Goal: Task Accomplishment & Management: Complete application form

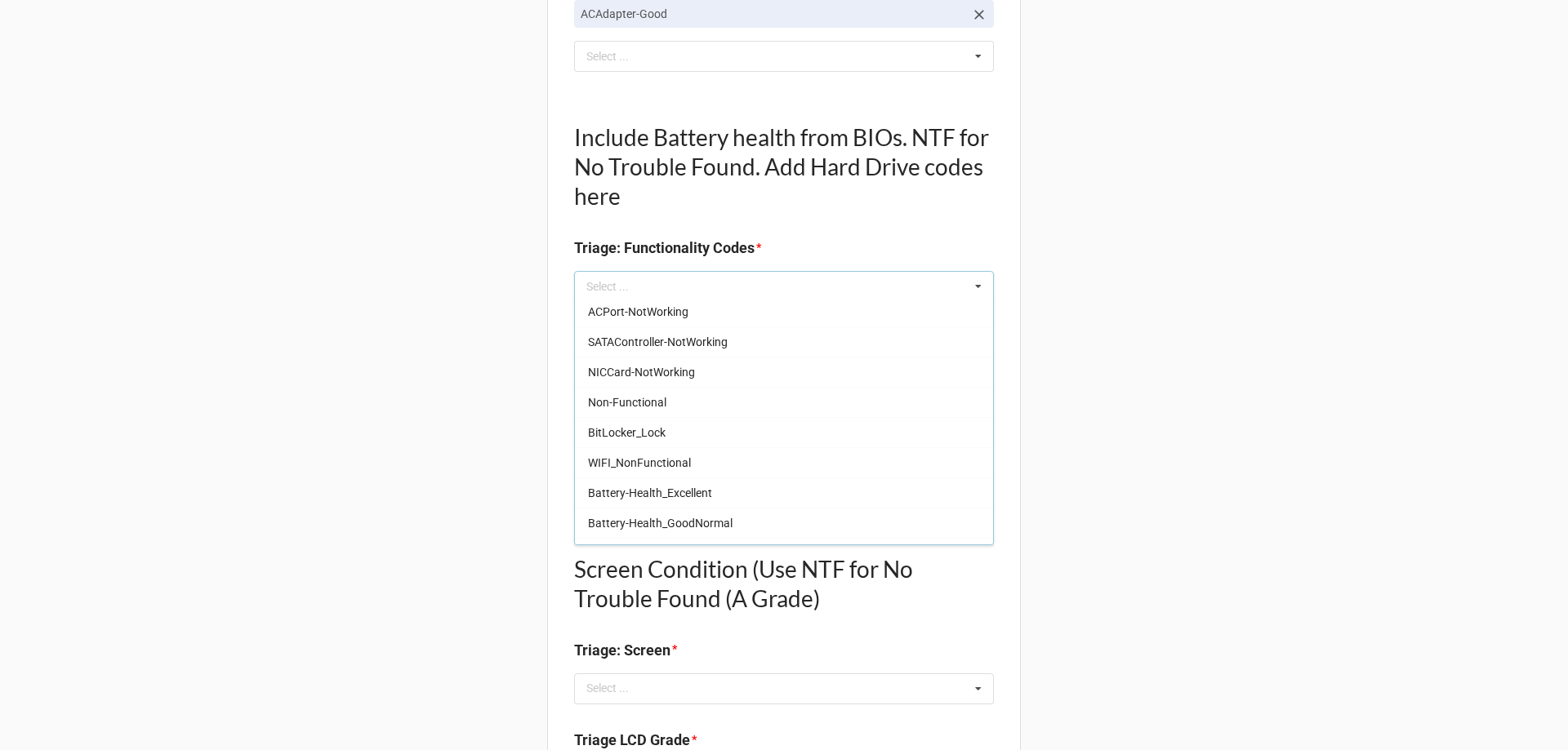
scroll to position [1061, 0]
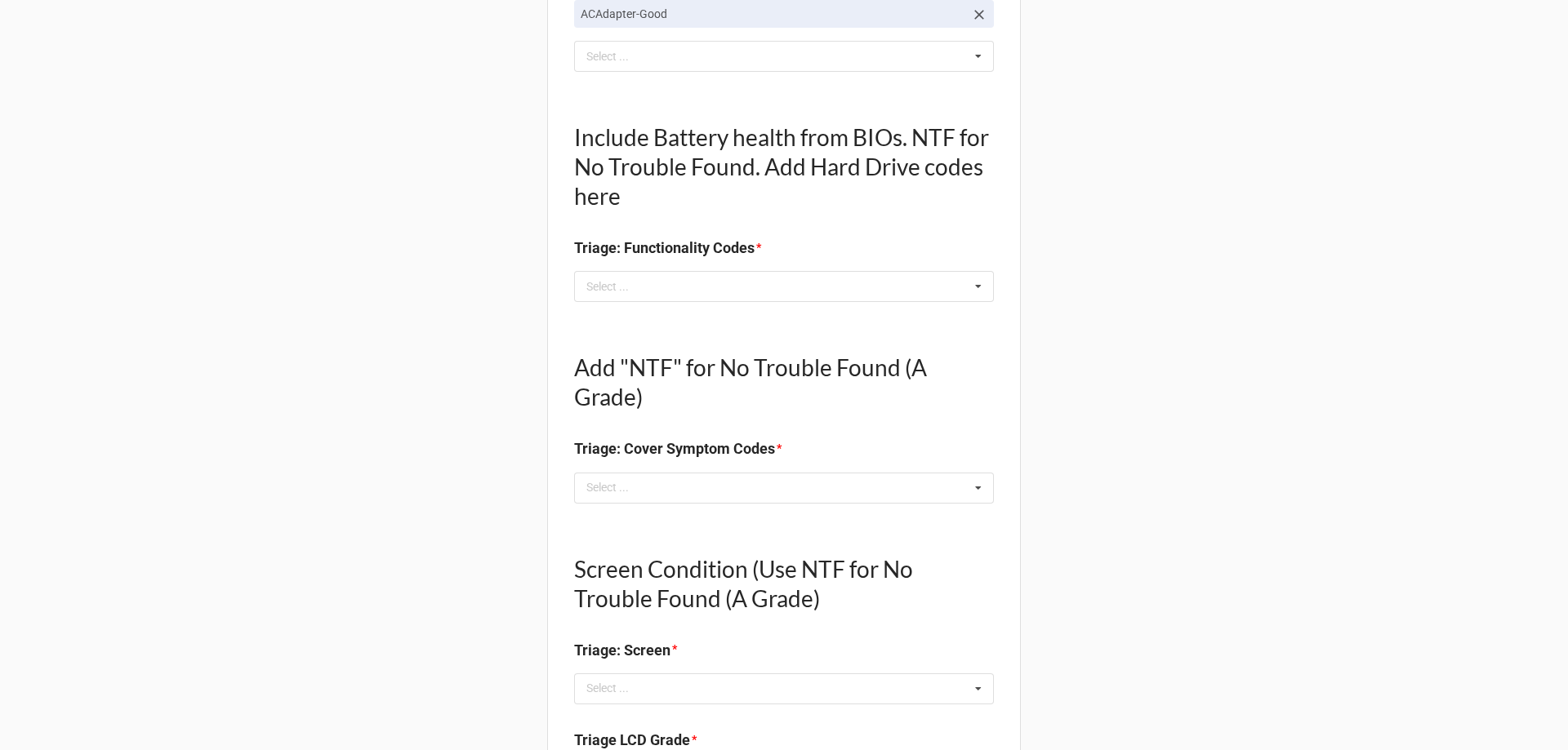
click at [507, 500] on div "Back Receiving Triage Imaging Cleaning Tech & Repair QC Packing Order Picking R…" at bounding box center [784, 713] width 1568 height 2406
click at [672, 284] on div "Select ... Keyboard-Missing Keys Keyboard-MultipleKeysBad Fan-NotWorking Speake…" at bounding box center [784, 287] width 419 height 31
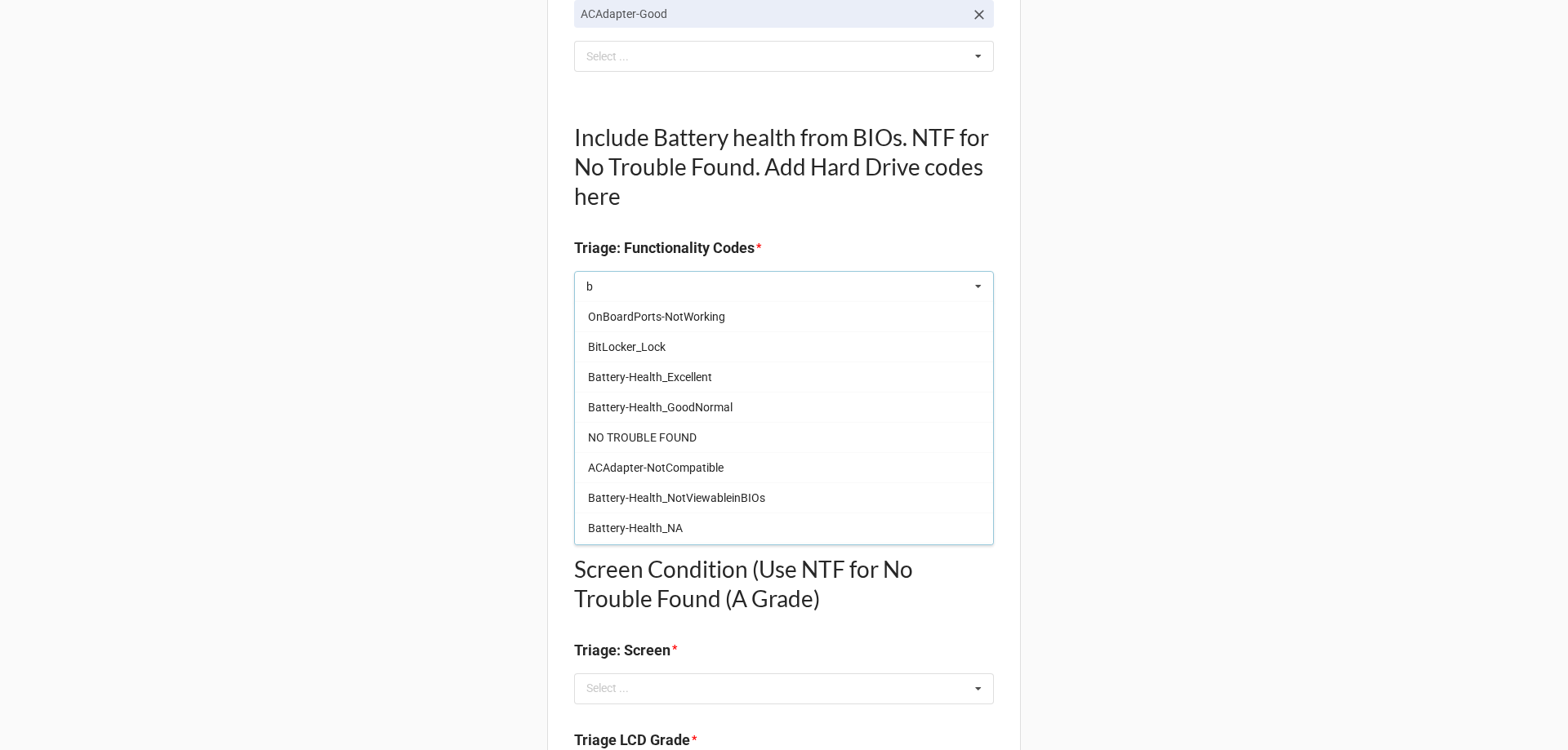
scroll to position [490, 0]
type input "b"
click at [718, 375] on div "Battery-Health_Excellent" at bounding box center [784, 370] width 418 height 30
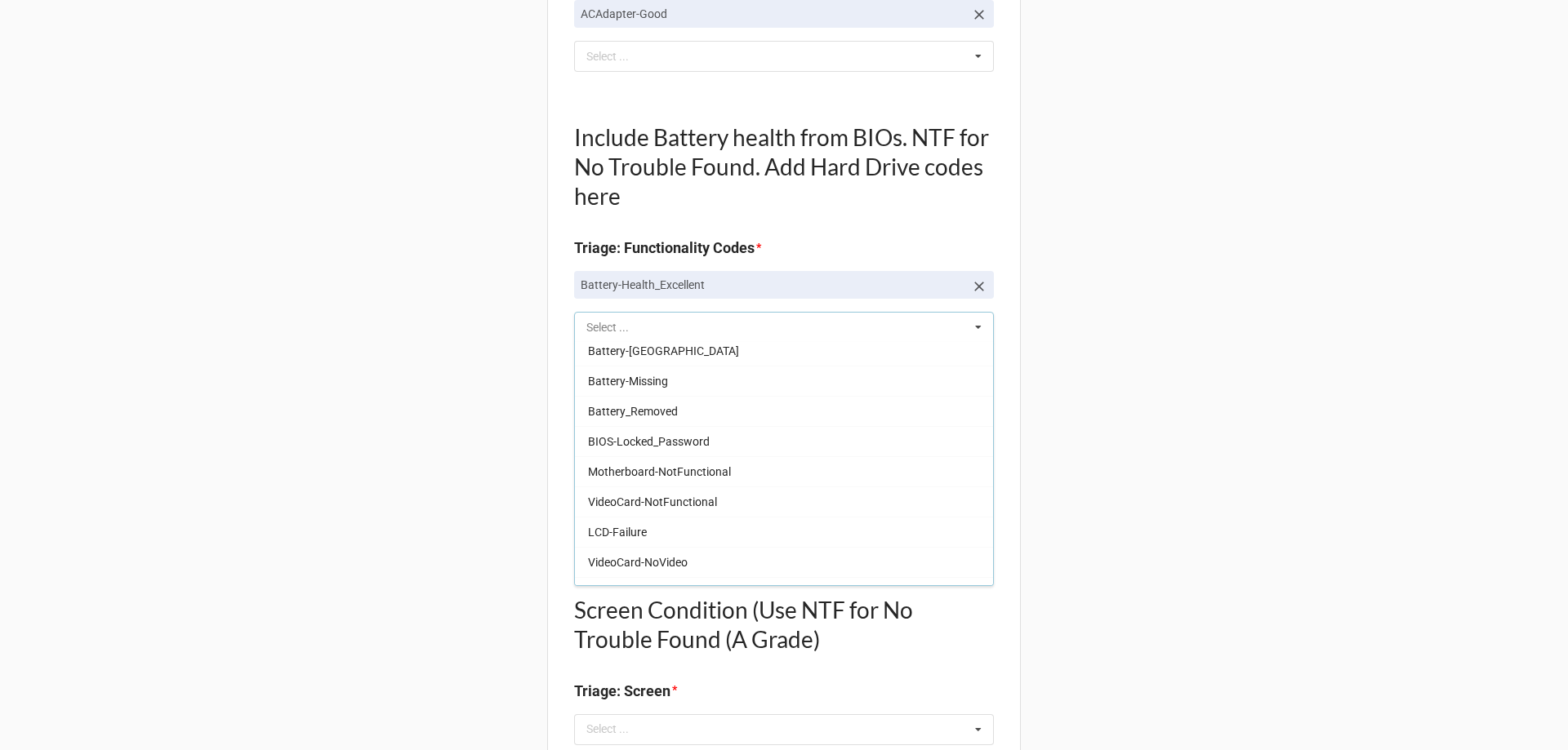
scroll to position [852, 0]
click at [533, 415] on div "Back Receiving Triage Imaging Cleaning Tech & Repair QC Packing Order Picking R…" at bounding box center [784, 733] width 1568 height 2446
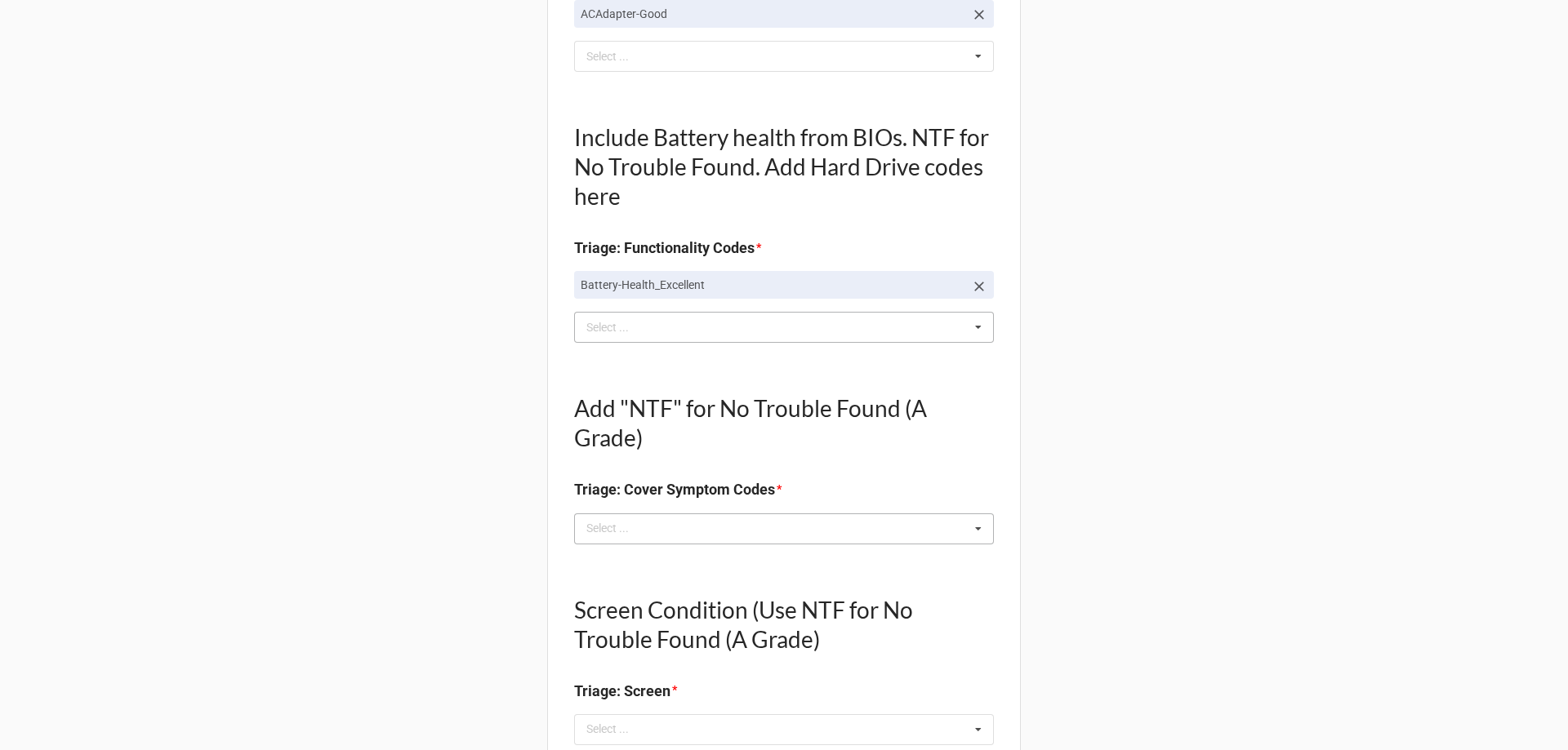
click at [783, 542] on div "Select ... No results found." at bounding box center [784, 528] width 419 height 31
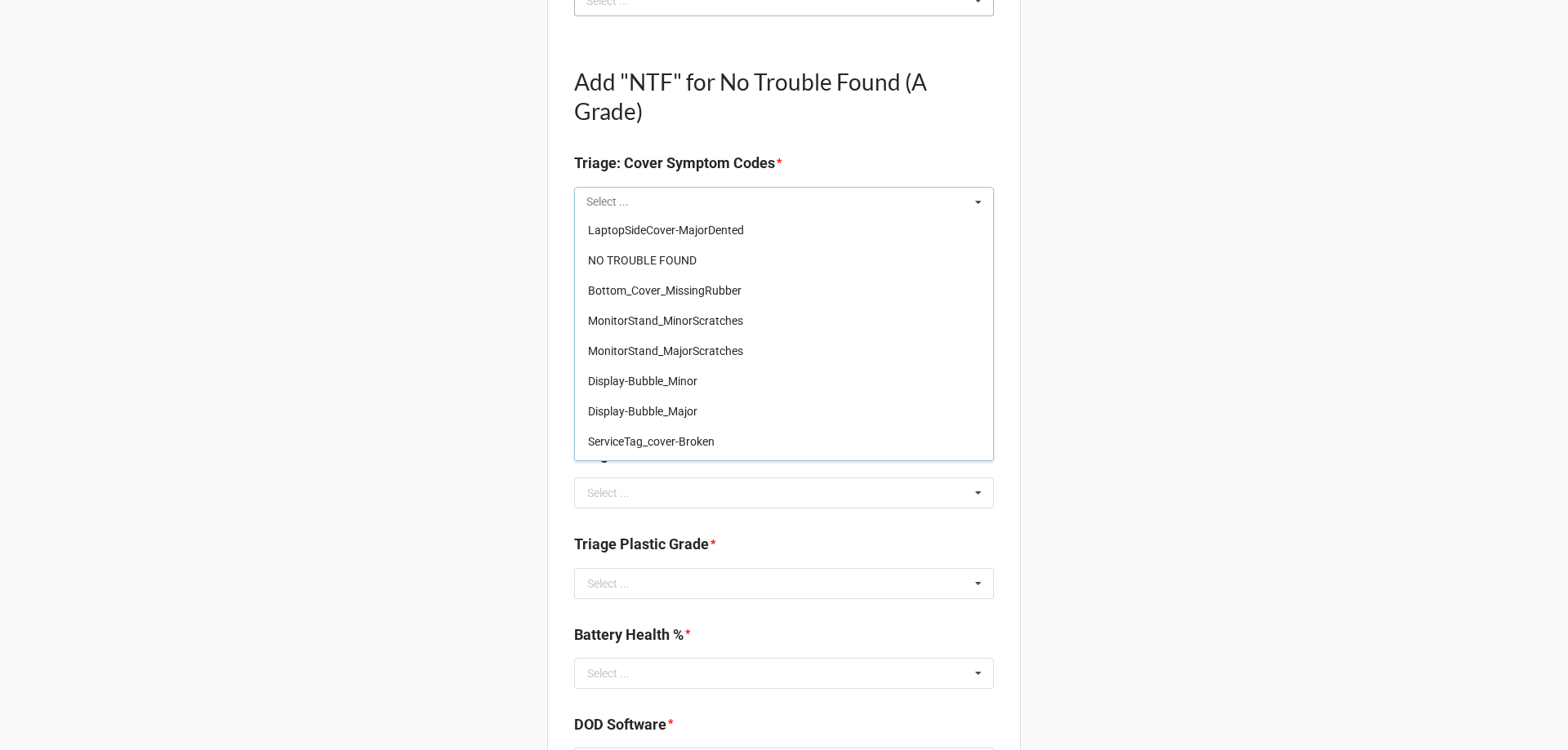
scroll to position [1633, 0]
click at [649, 331] on div "NO TROUBLE FOUND" at bounding box center [784, 321] width 418 height 30
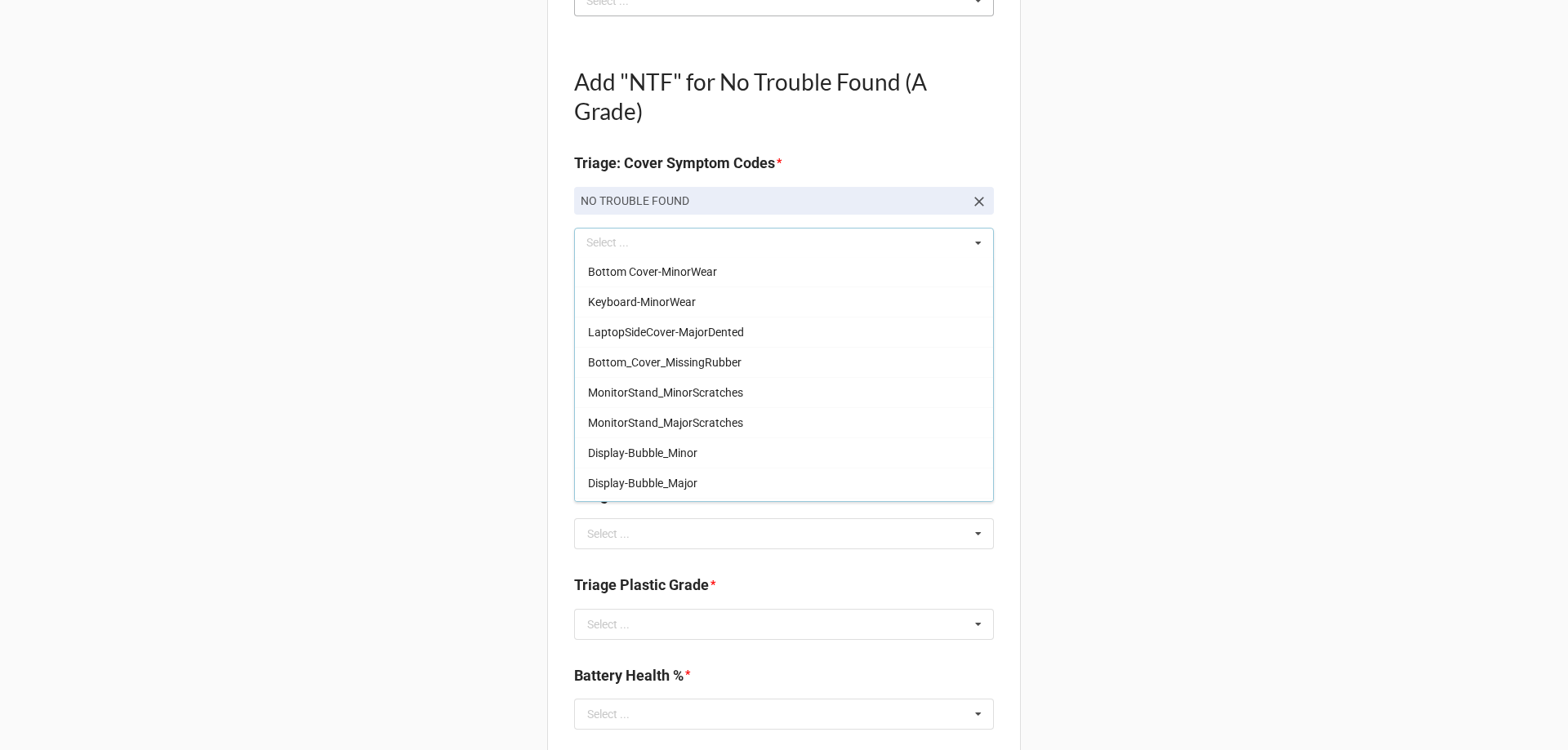
click at [283, 332] on div "Back Receiving Triage Imaging Cleaning Tech & Repair QC Packing Order Picking R…" at bounding box center [784, 427] width 1568 height 2487
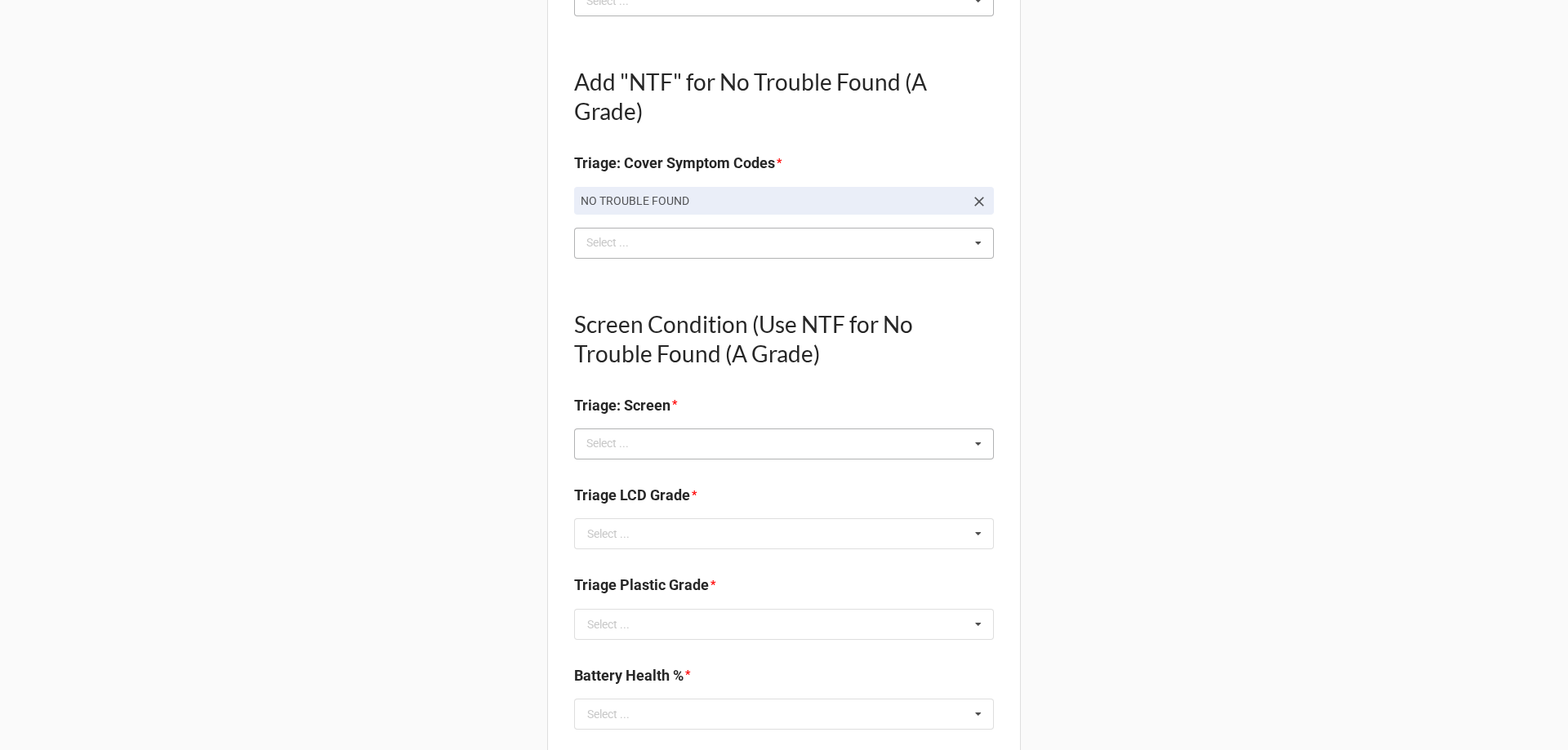
click at [700, 442] on div "Select ... No results found." at bounding box center [784, 444] width 419 height 31
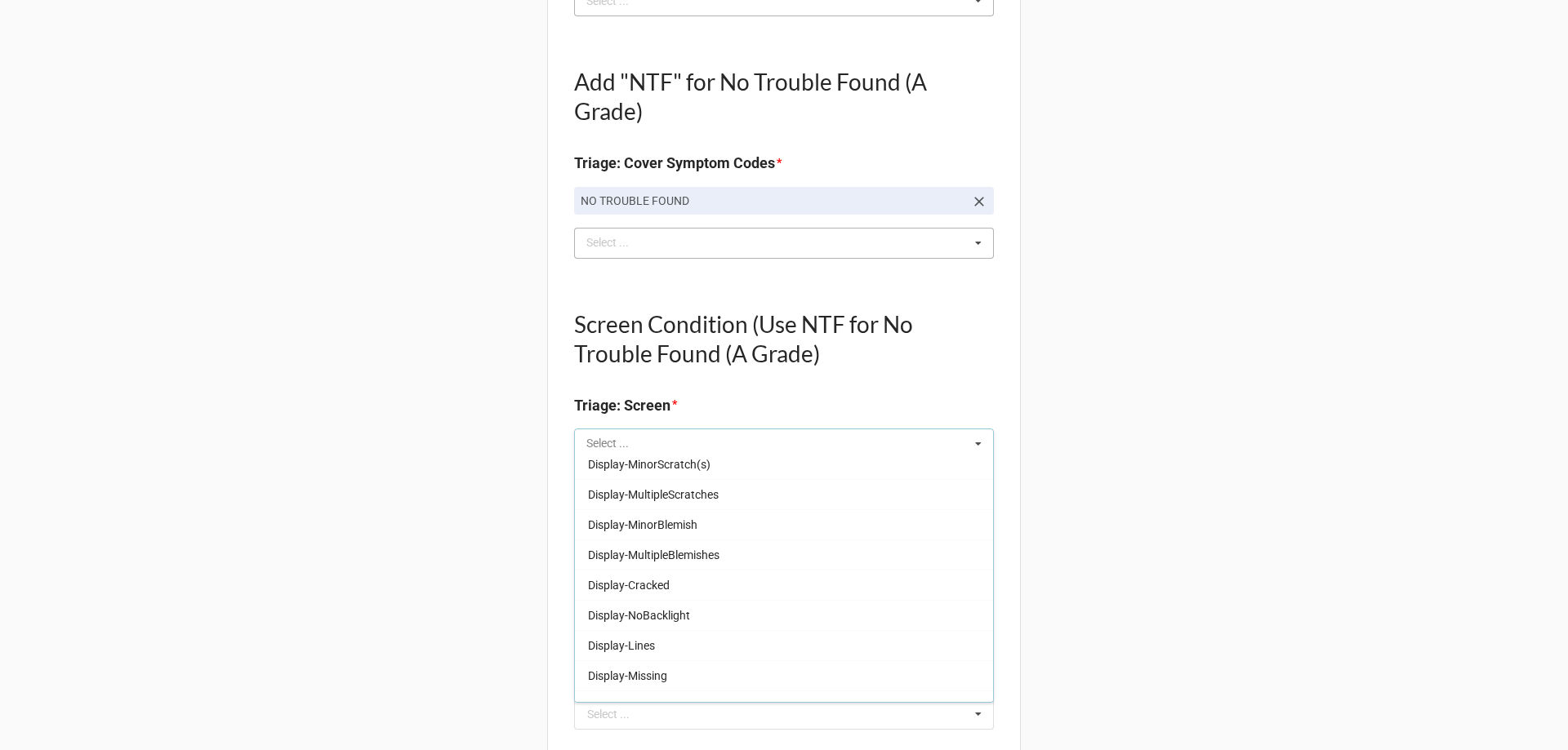
scroll to position [271, 0]
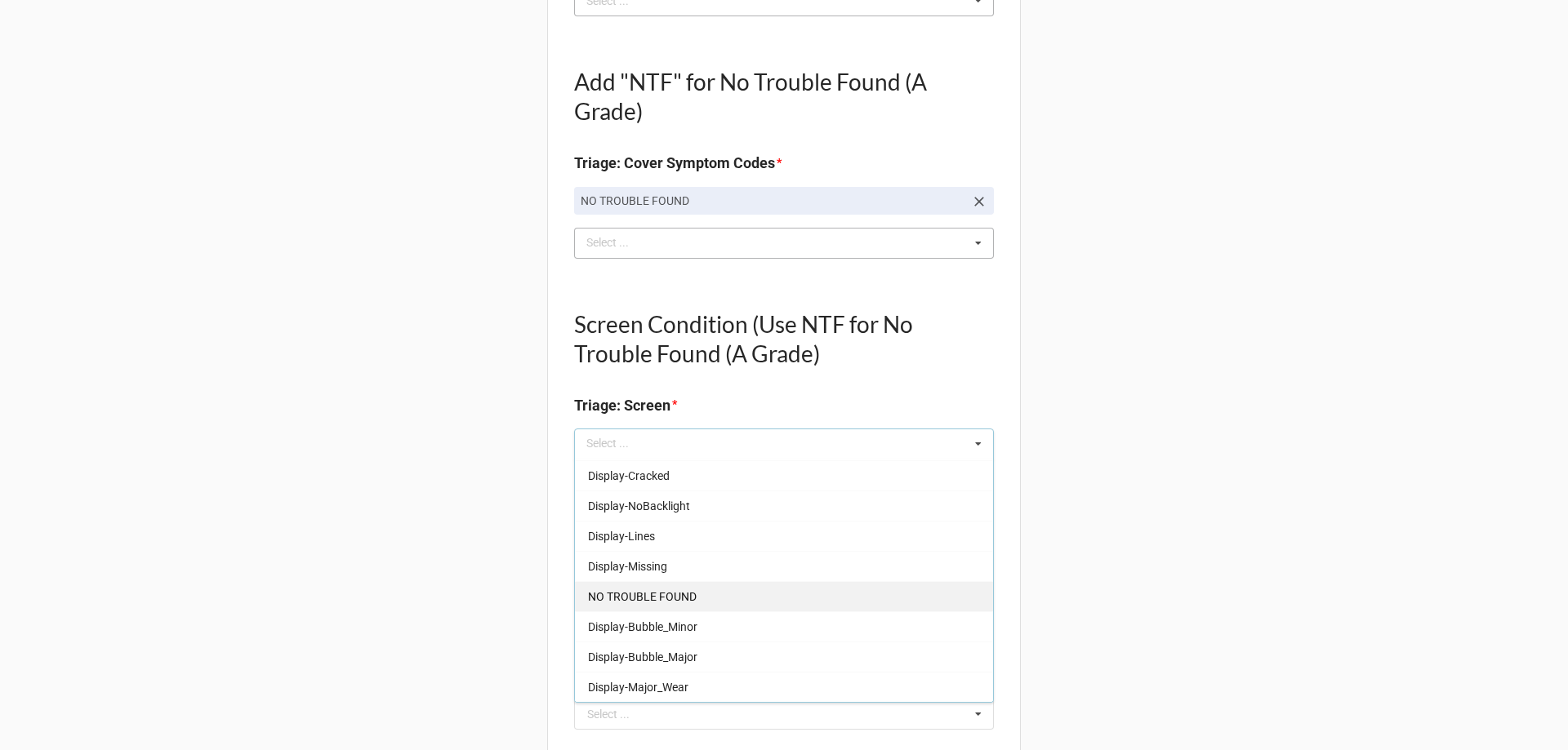
click at [649, 595] on span "NO TROUBLE FOUND" at bounding box center [642, 596] width 108 height 13
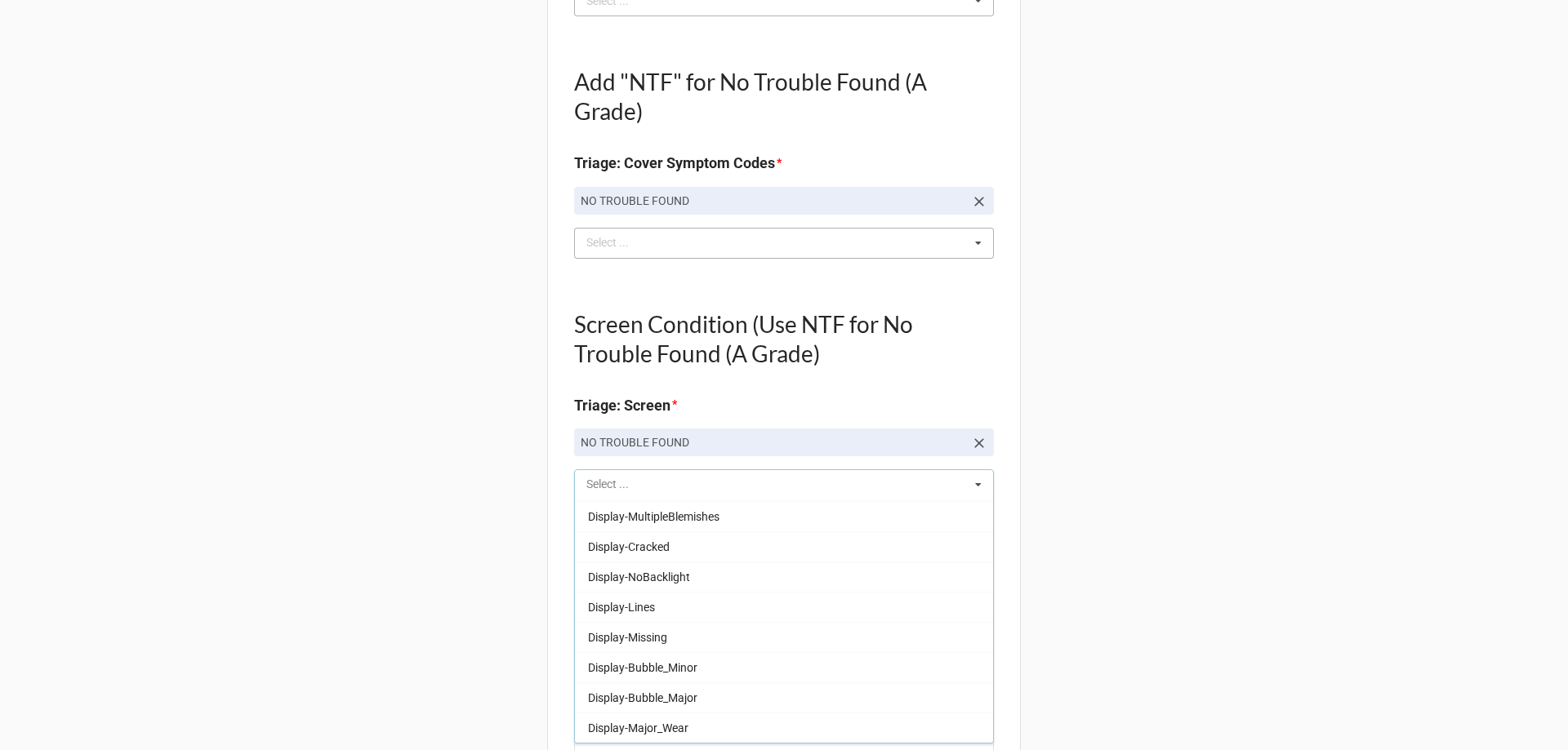
scroll to position [240, 0]
click at [381, 549] on div "Back Receiving Triage Imaging Cleaning Tech & Repair QC Packing Order Picking R…" at bounding box center [784, 448] width 1568 height 2528
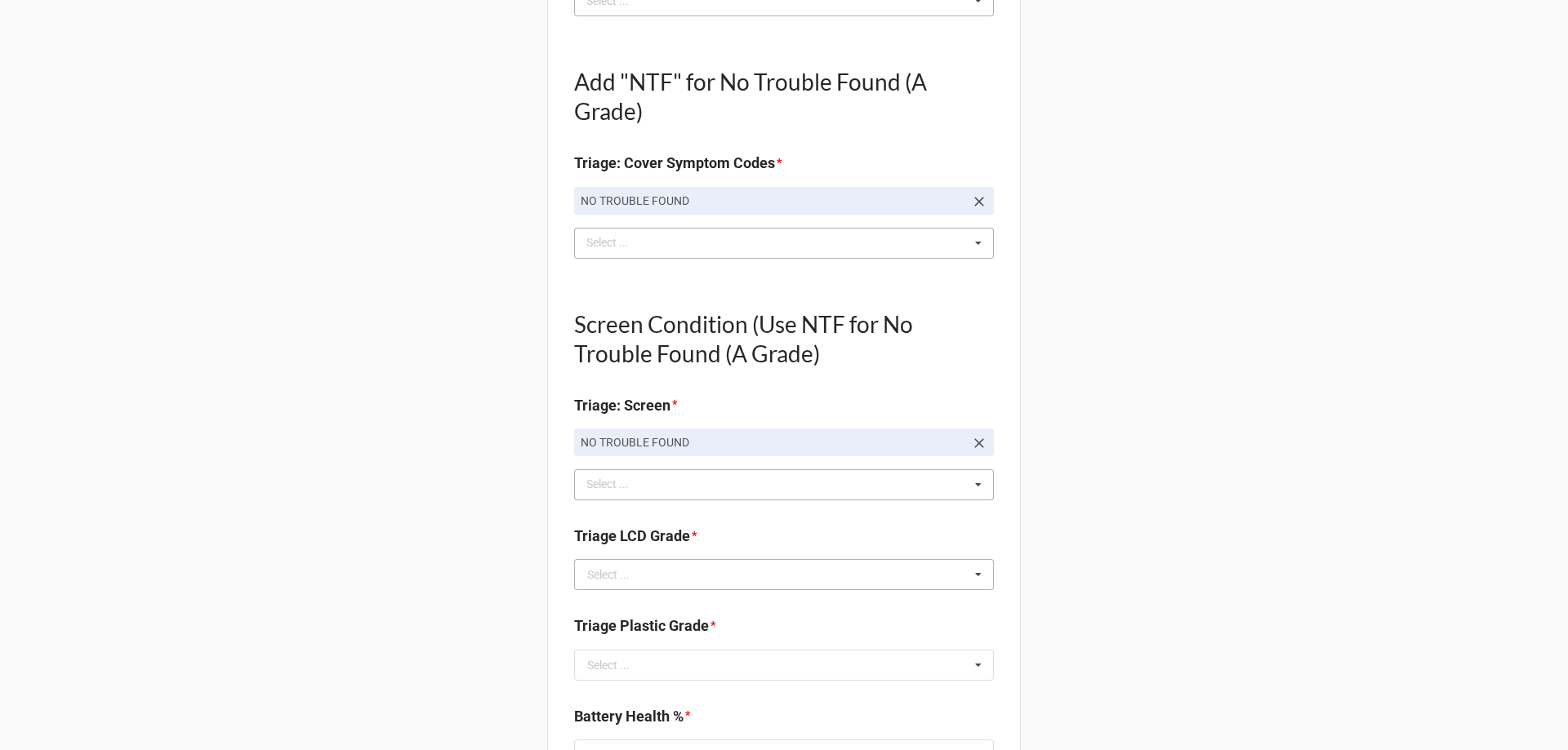
click at [607, 569] on div "Select ..." at bounding box center [608, 575] width 42 height 12
click at [600, 598] on div "A" at bounding box center [784, 605] width 418 height 30
click at [627, 670] on input "text" at bounding box center [785, 665] width 418 height 30
click at [596, 545] on div "A" at bounding box center [784, 545] width 418 height 30
type textarea "x"
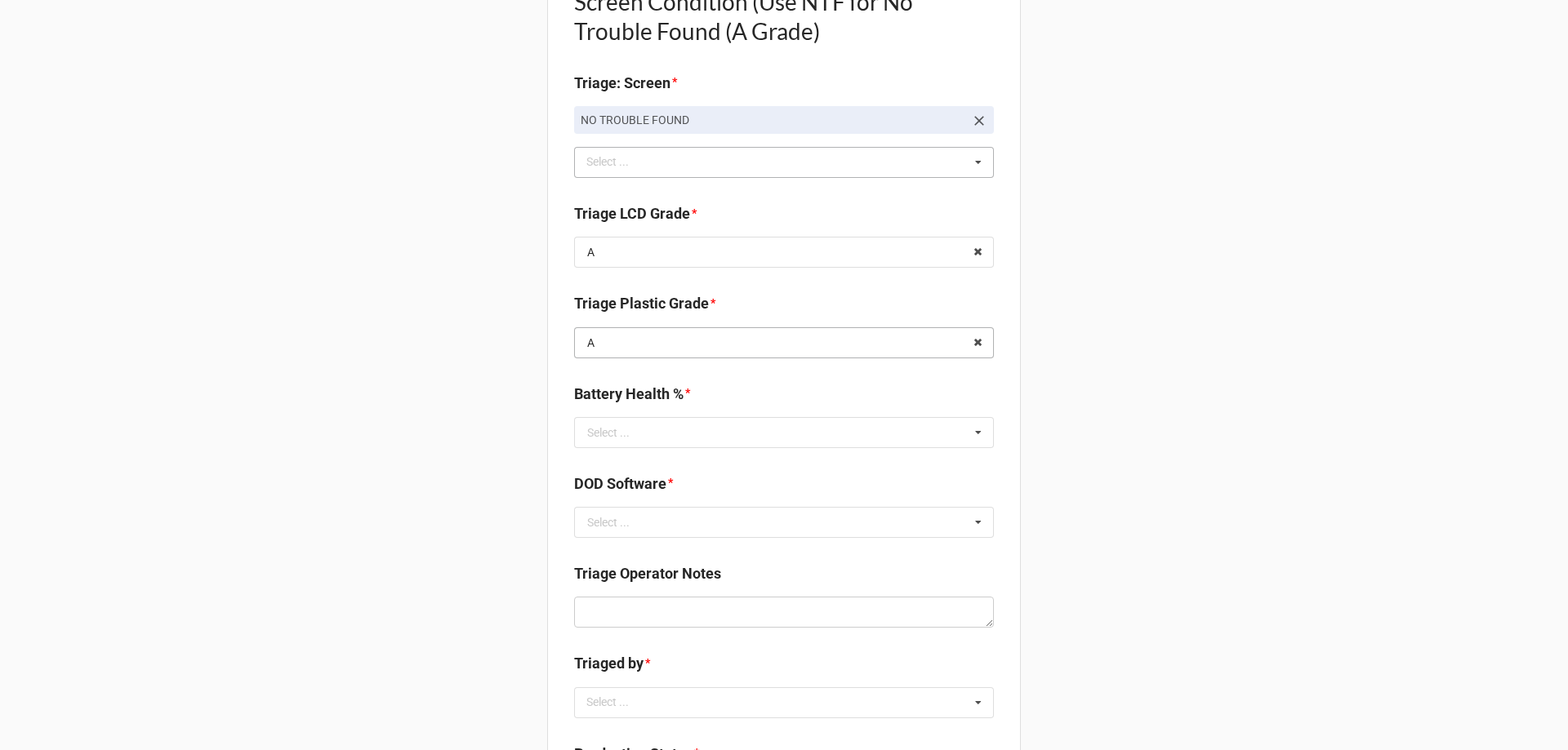
scroll to position [1143, 0]
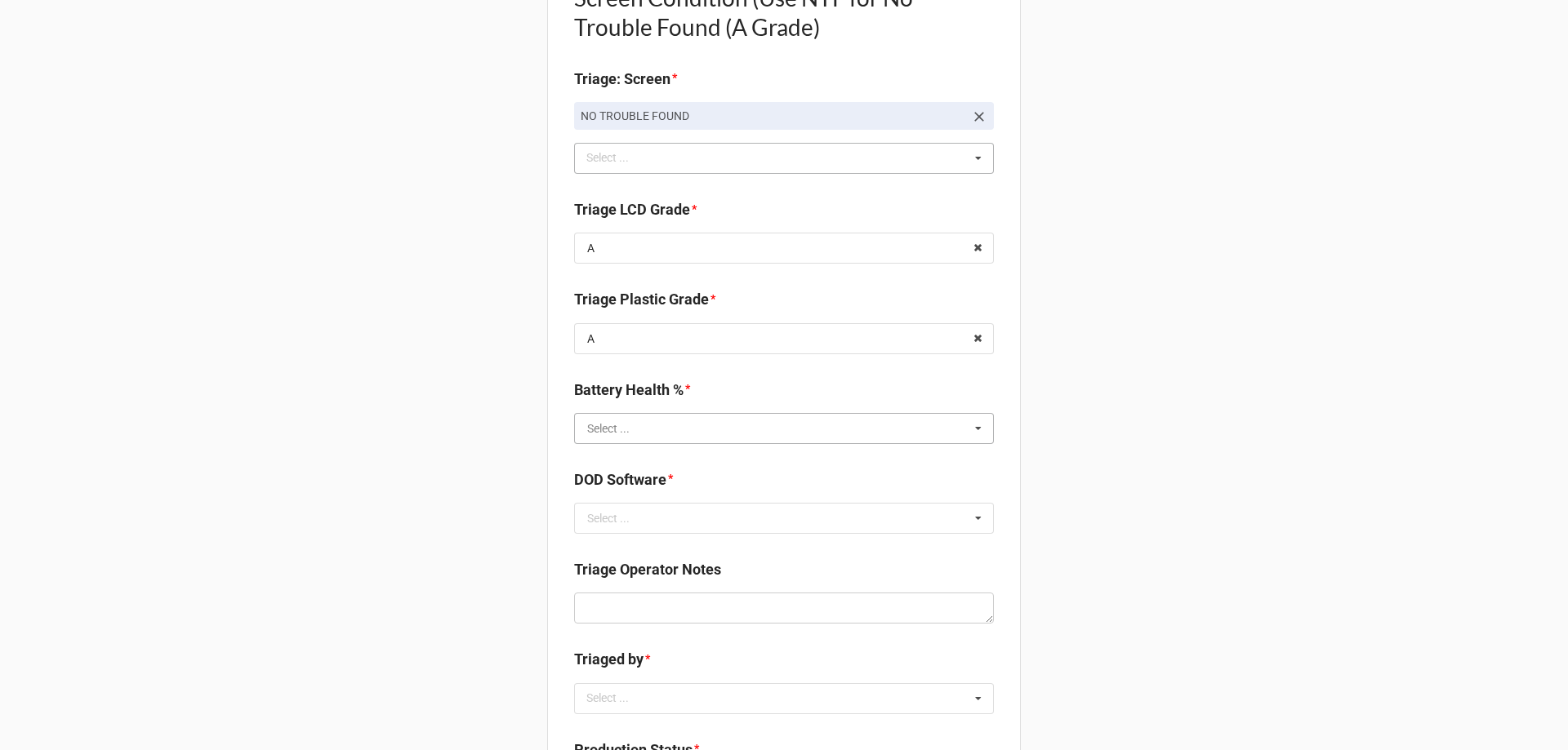
click at [642, 434] on input "text" at bounding box center [785, 428] width 418 height 30
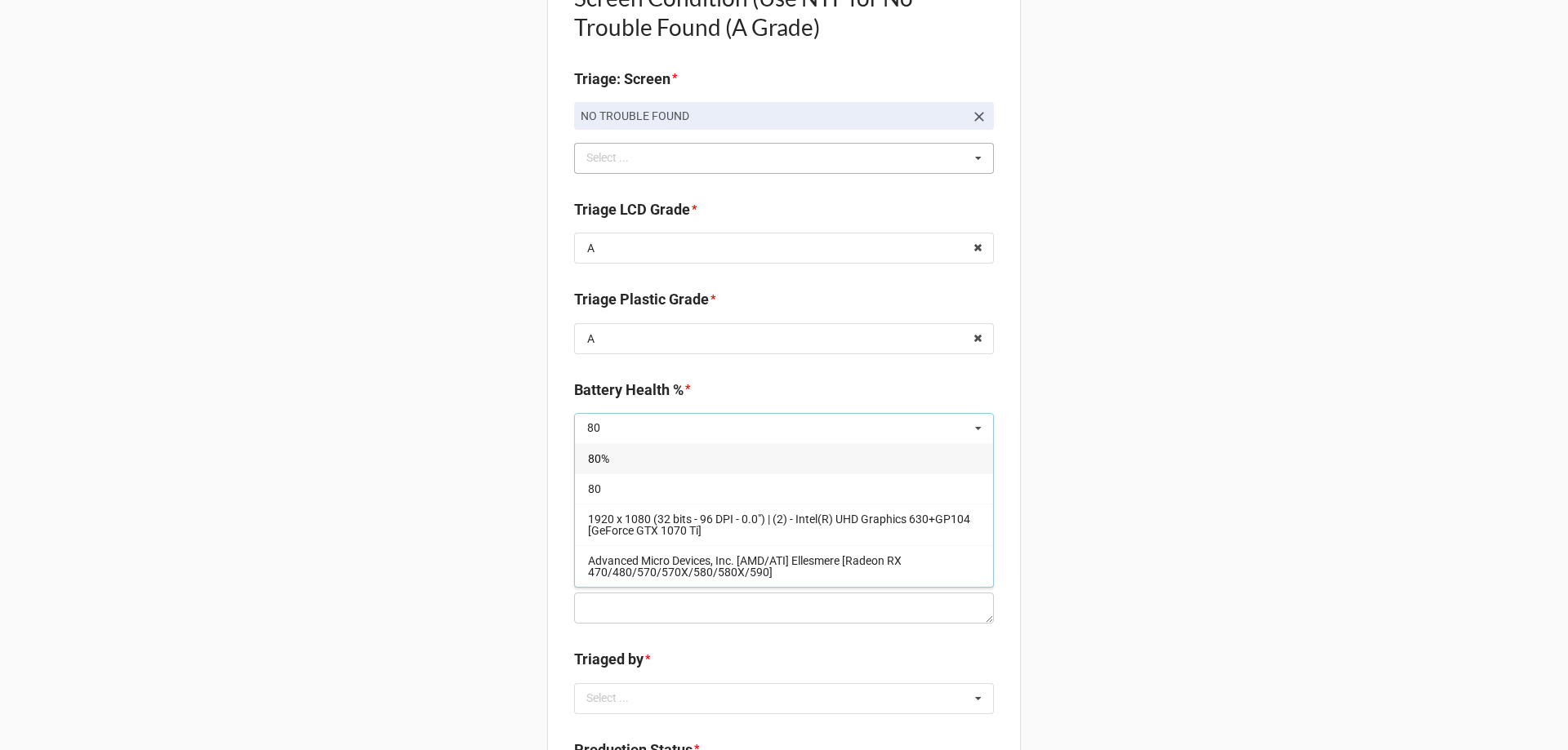
type input "80"
click at [611, 460] on div "80%" at bounding box center [784, 458] width 418 height 30
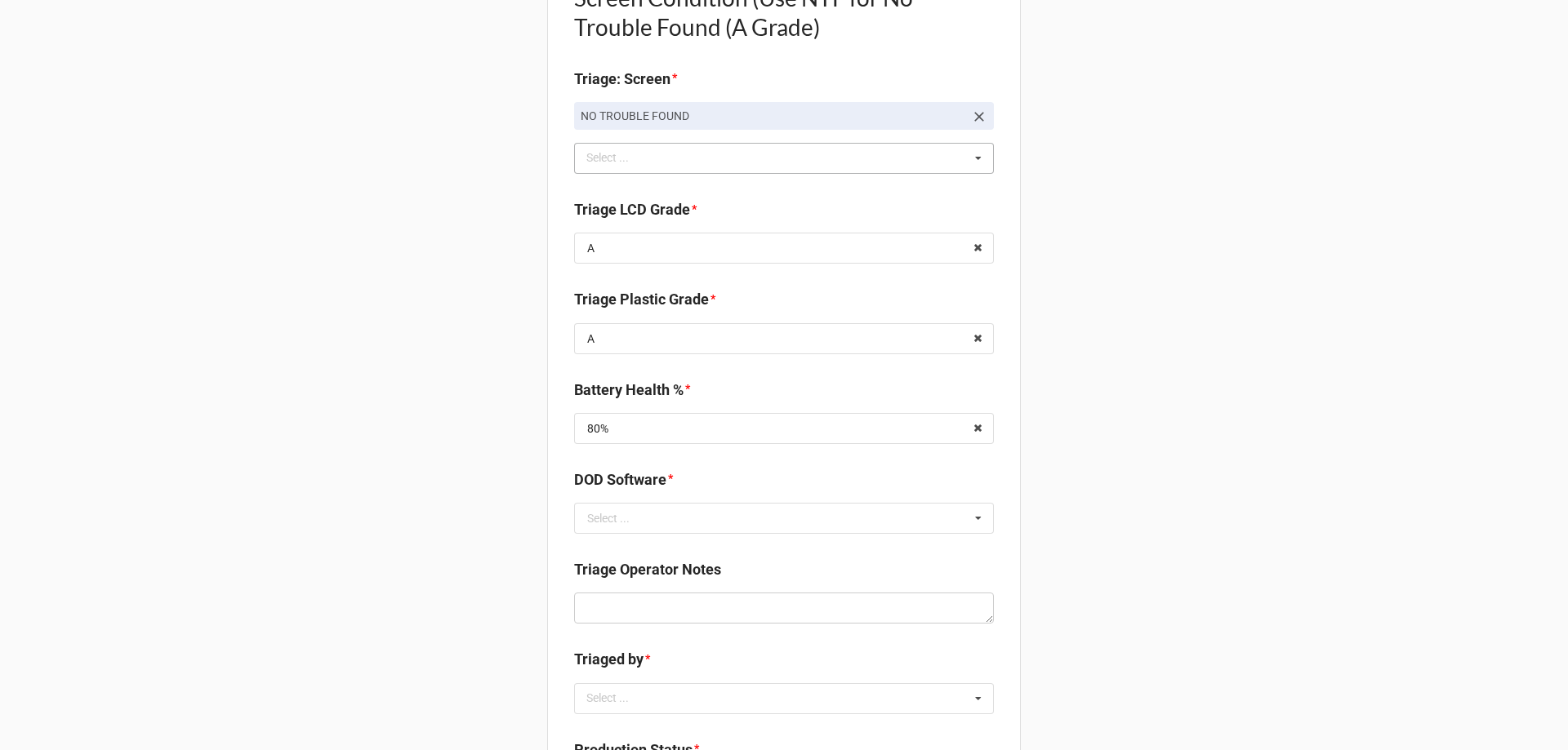
click at [390, 598] on div "Back Receiving Triage Imaging Cleaning Tech & Repair QC Packing Order Picking R…" at bounding box center [784, 121] width 1568 height 2528
click at [707, 516] on input "text" at bounding box center [785, 518] width 418 height 30
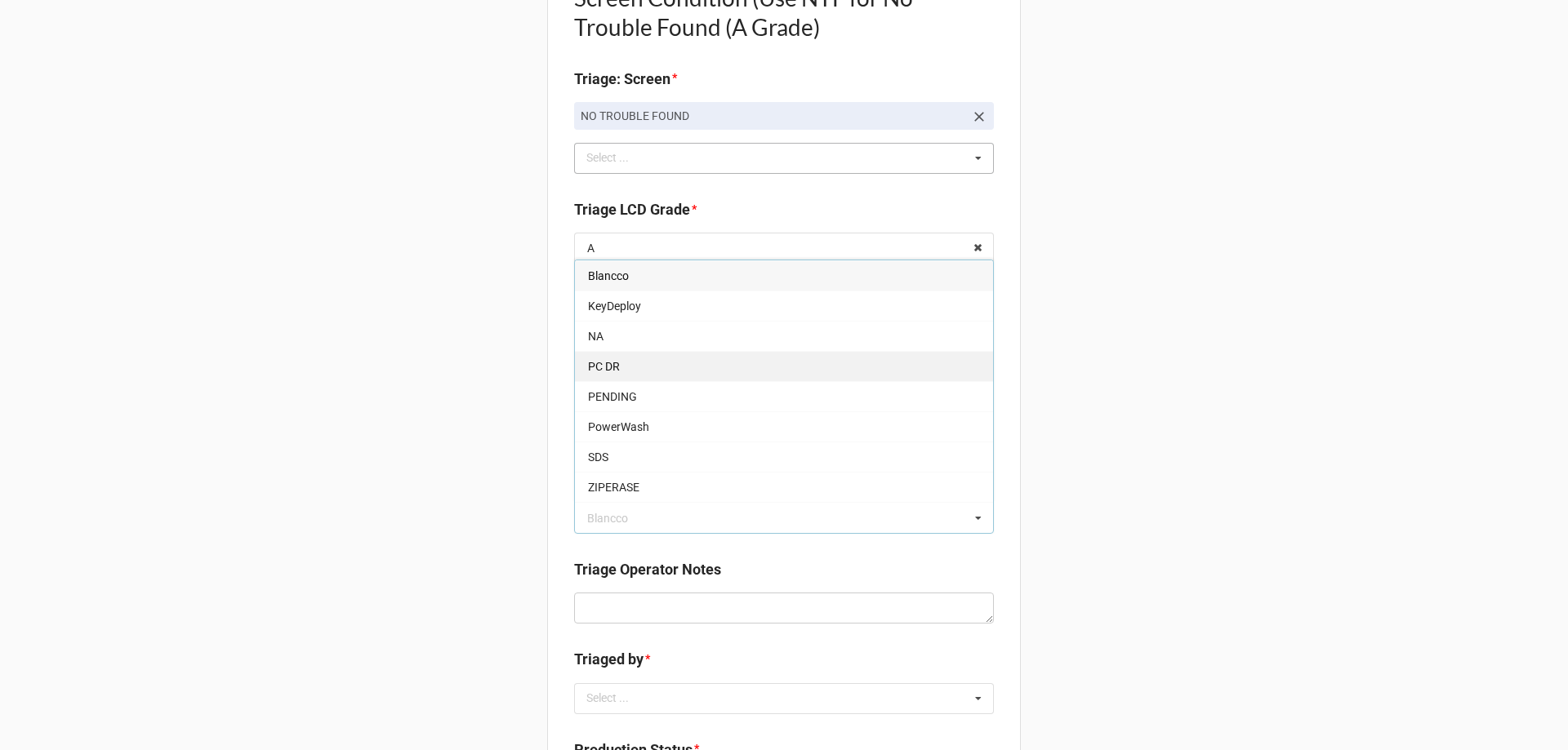
click at [627, 360] on div "PC DR" at bounding box center [784, 366] width 418 height 30
type textarea "x"
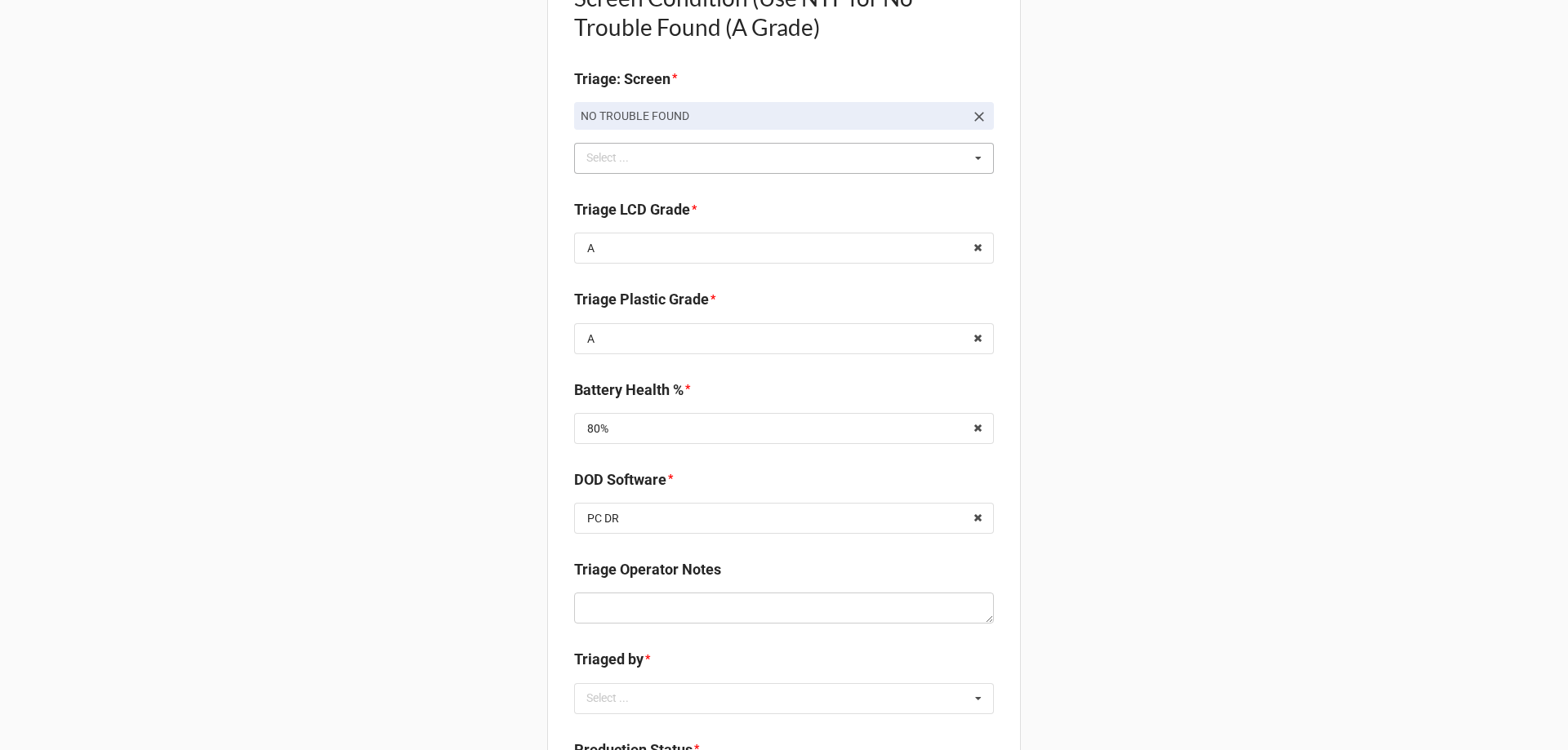
scroll to position [1388, 0]
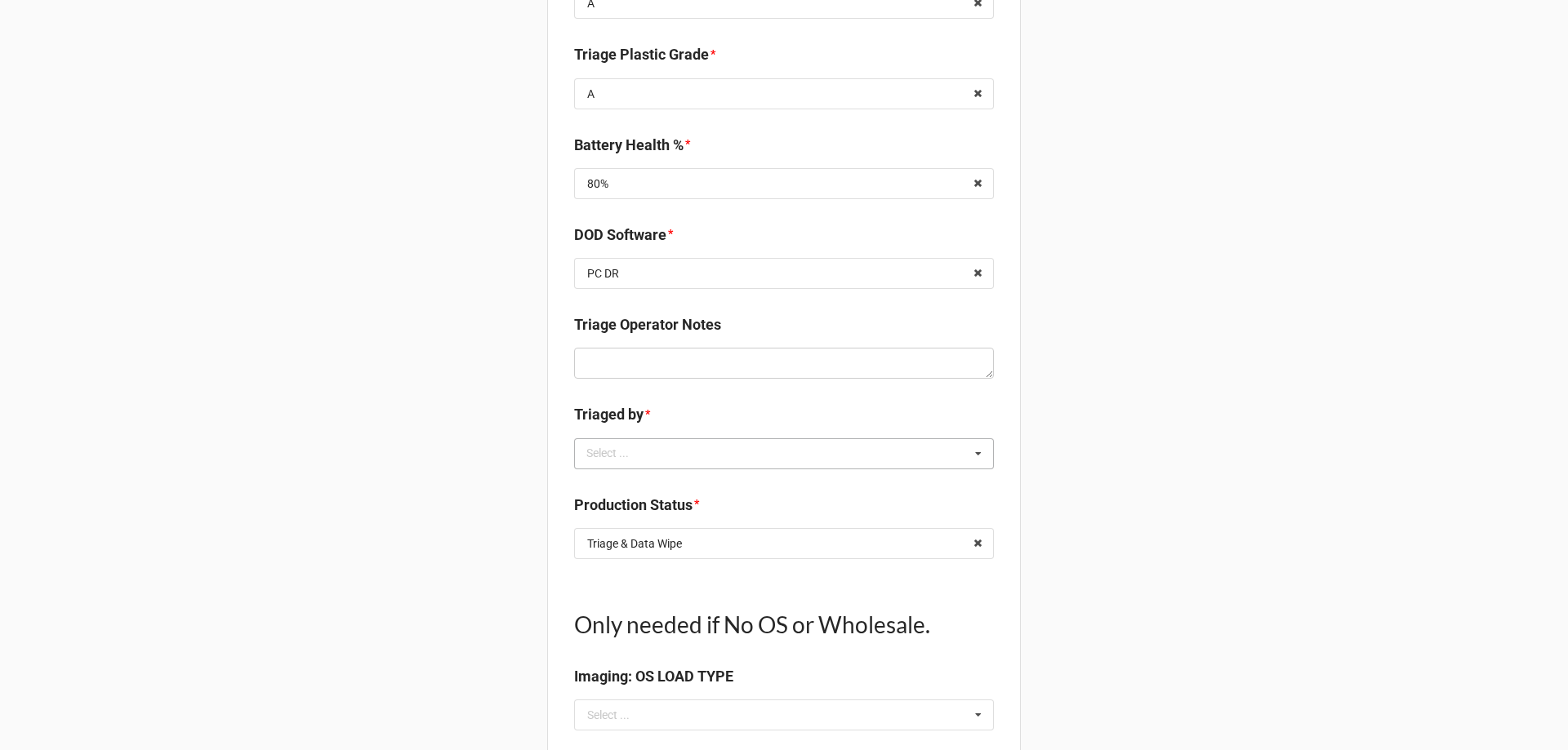
click at [715, 450] on div "Select ... No results found." at bounding box center [784, 453] width 419 height 31
type input "t"
click at [976, 549] on icon at bounding box center [978, 545] width 25 height 30
click at [948, 549] on input "text" at bounding box center [785, 544] width 418 height 30
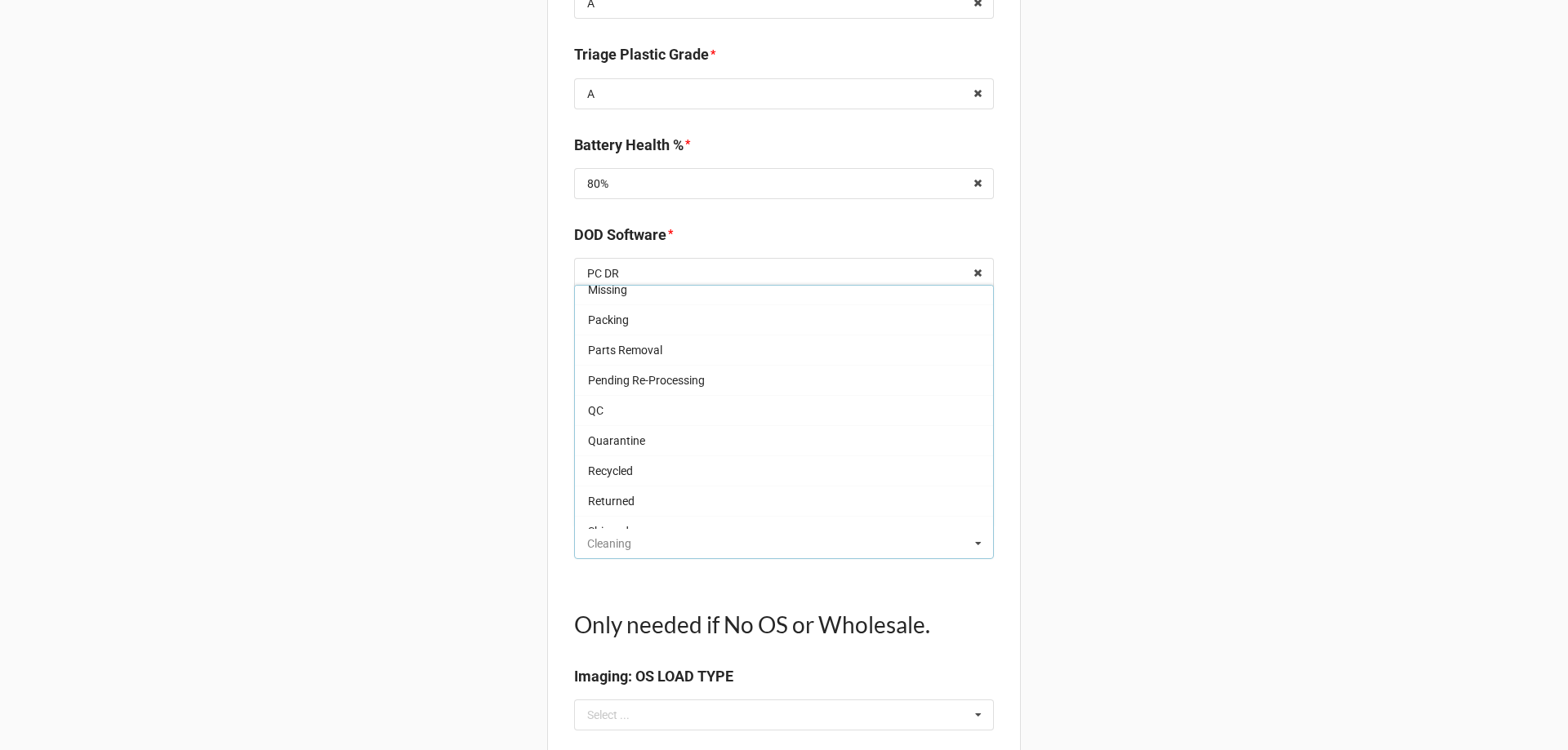
scroll to position [163, 0]
click at [667, 418] on div "QC" at bounding box center [784, 409] width 418 height 30
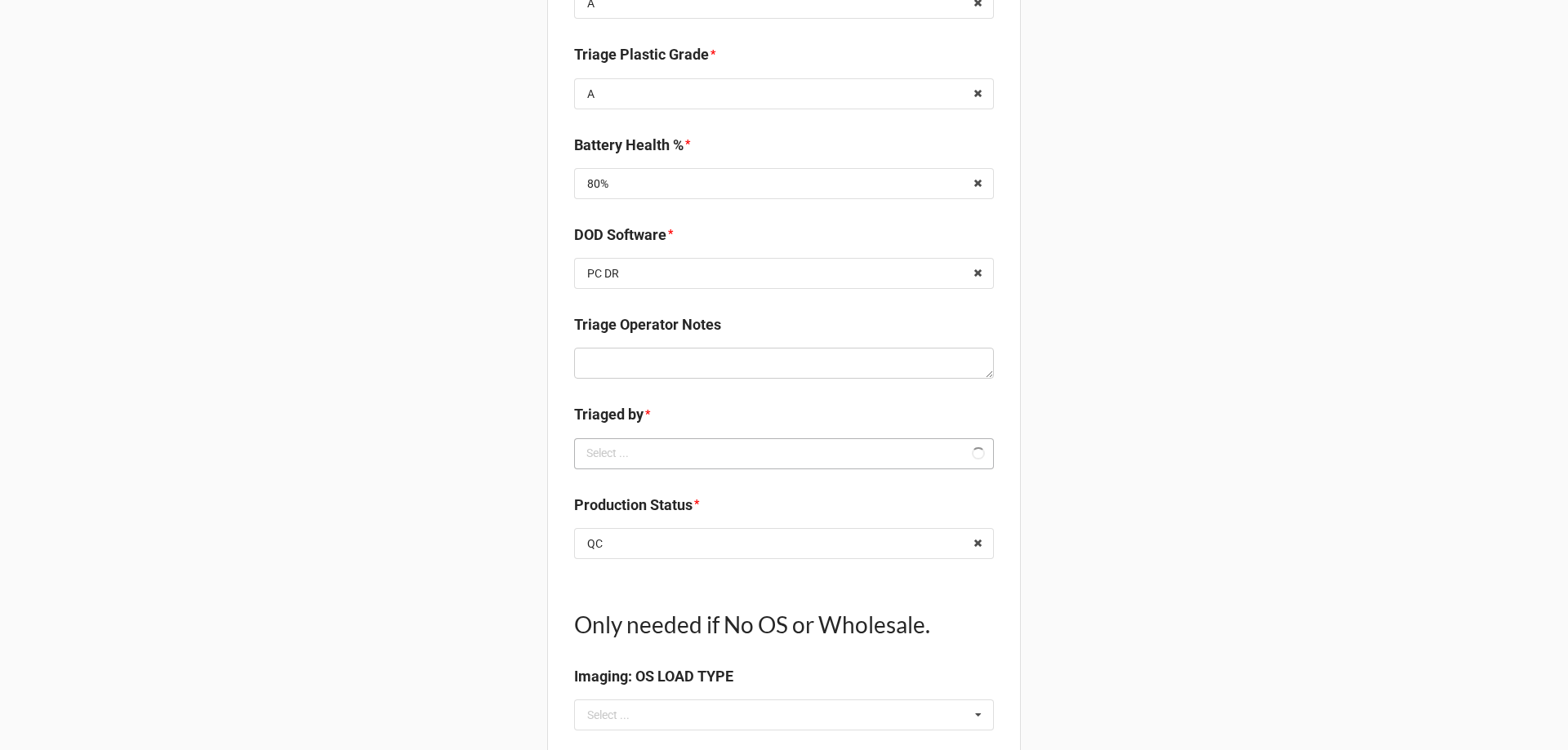
click at [745, 452] on div "t Select ... Loading..." at bounding box center [784, 453] width 419 height 31
click at [699, 480] on div "Loading..." at bounding box center [784, 483] width 419 height 30
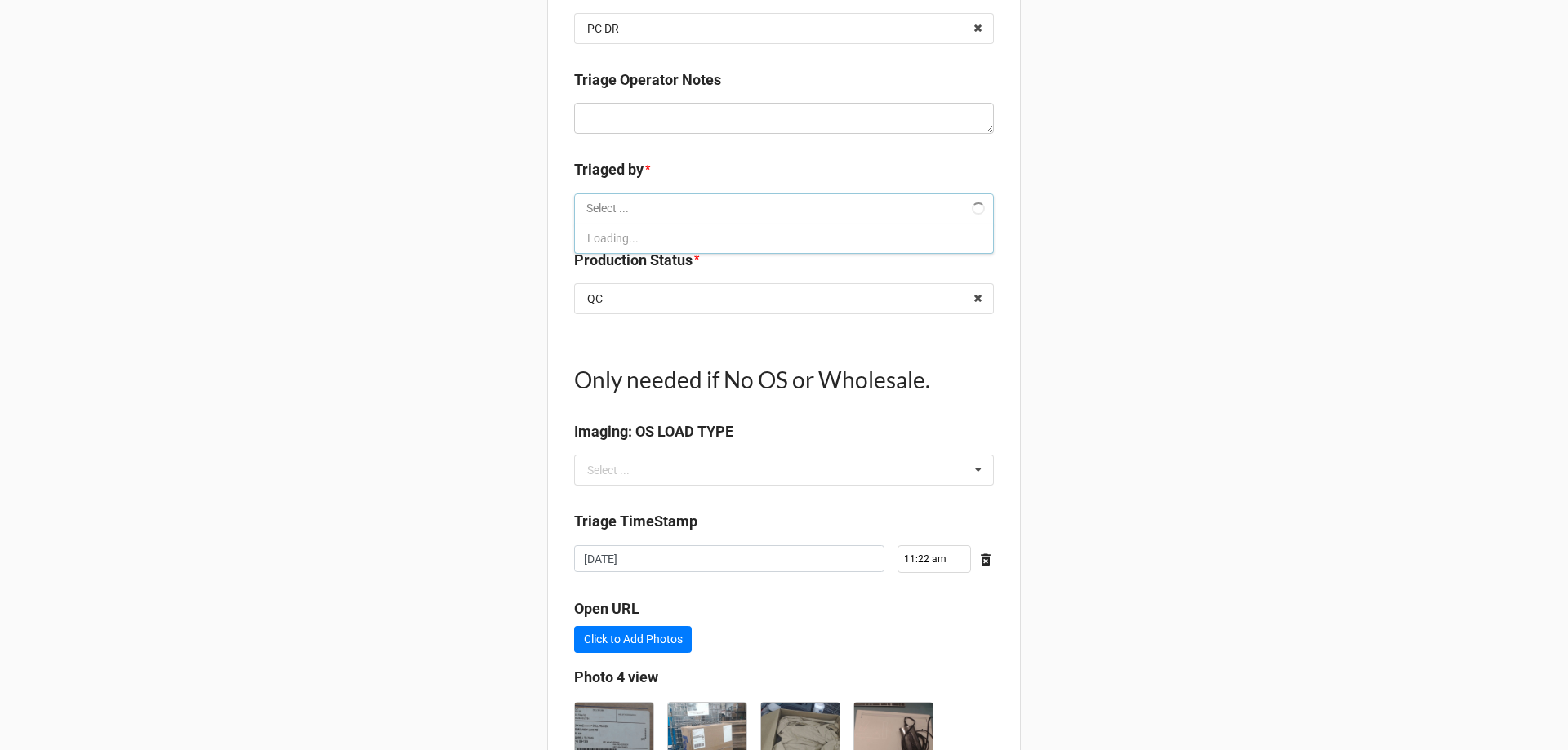
scroll to position [1778, 0]
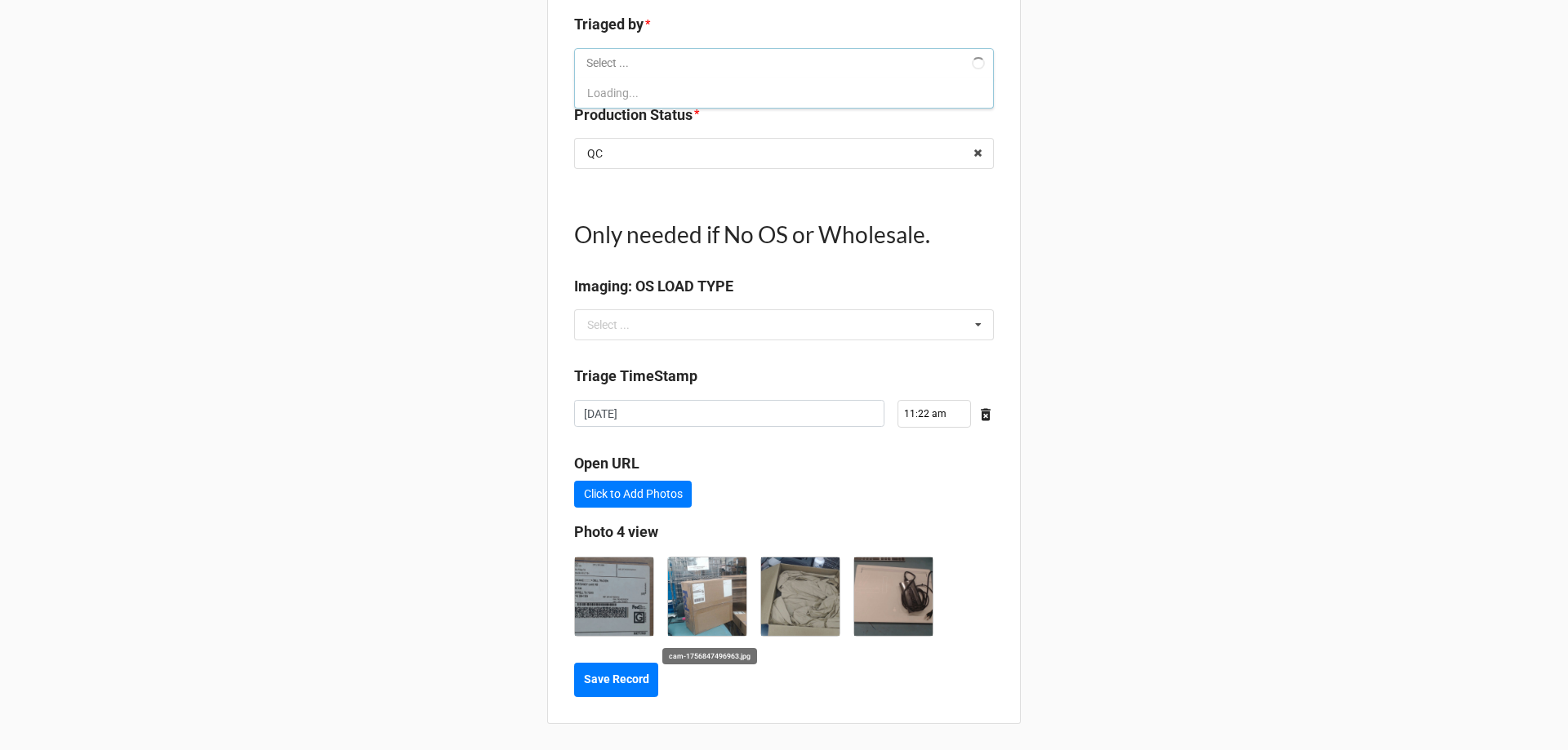
type textarea "x"
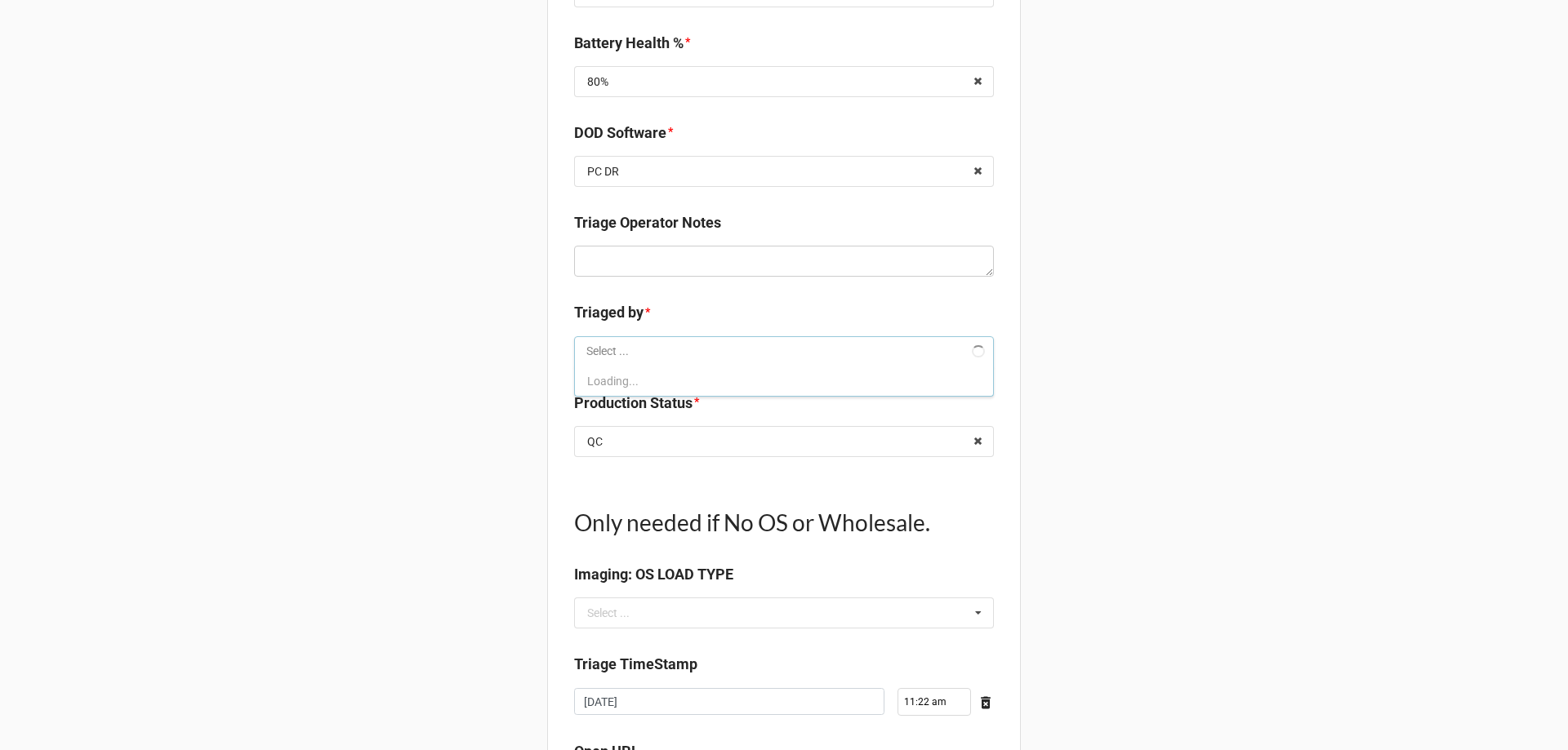
scroll to position [1451, 0]
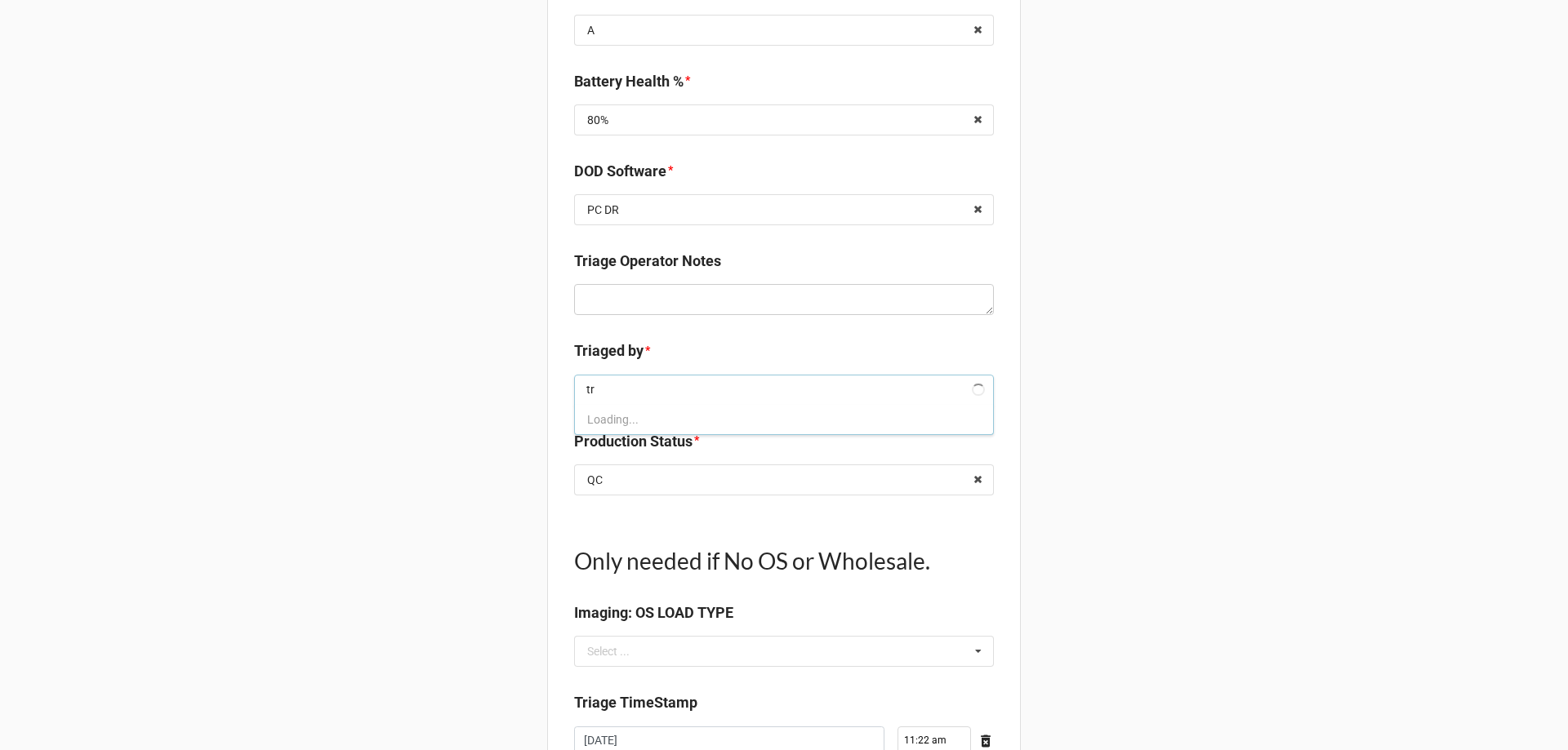
type input "tre"
type textarea "x"
type input "tre"
click at [789, 419] on div "TreS" at bounding box center [784, 420] width 418 height 30
type textarea "x"
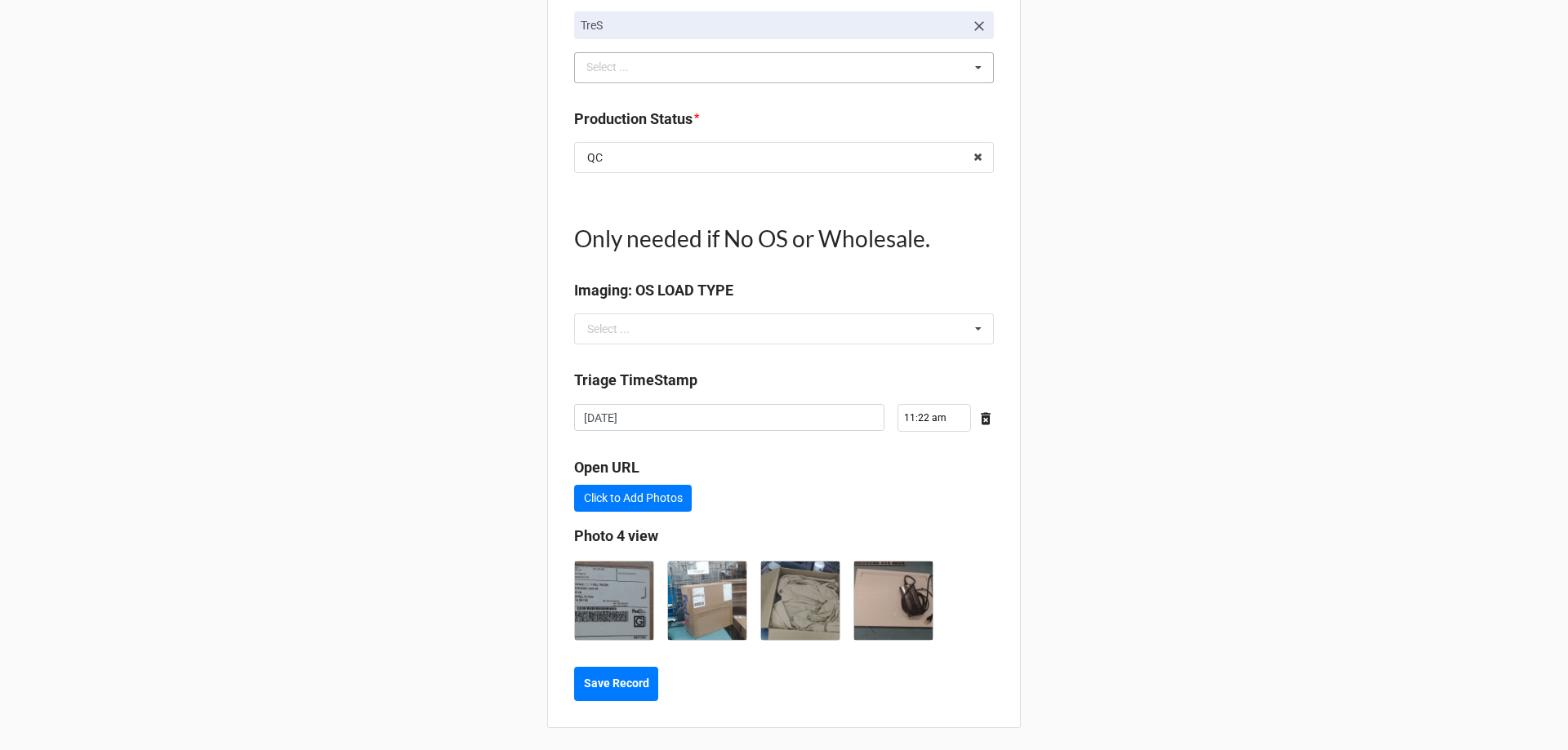
scroll to position [1819, 0]
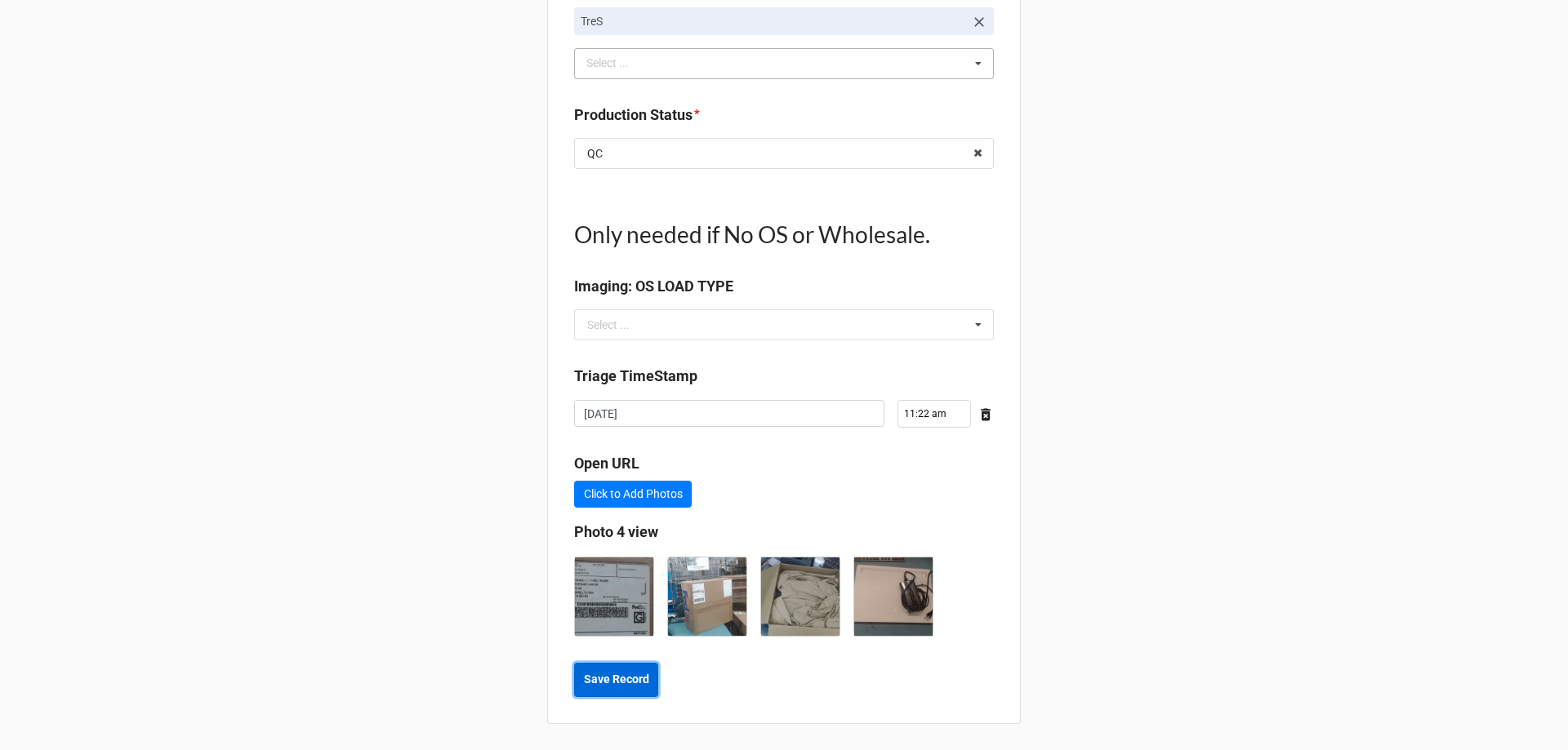
click at [614, 684] on b "Save Record" at bounding box center [616, 680] width 65 height 17
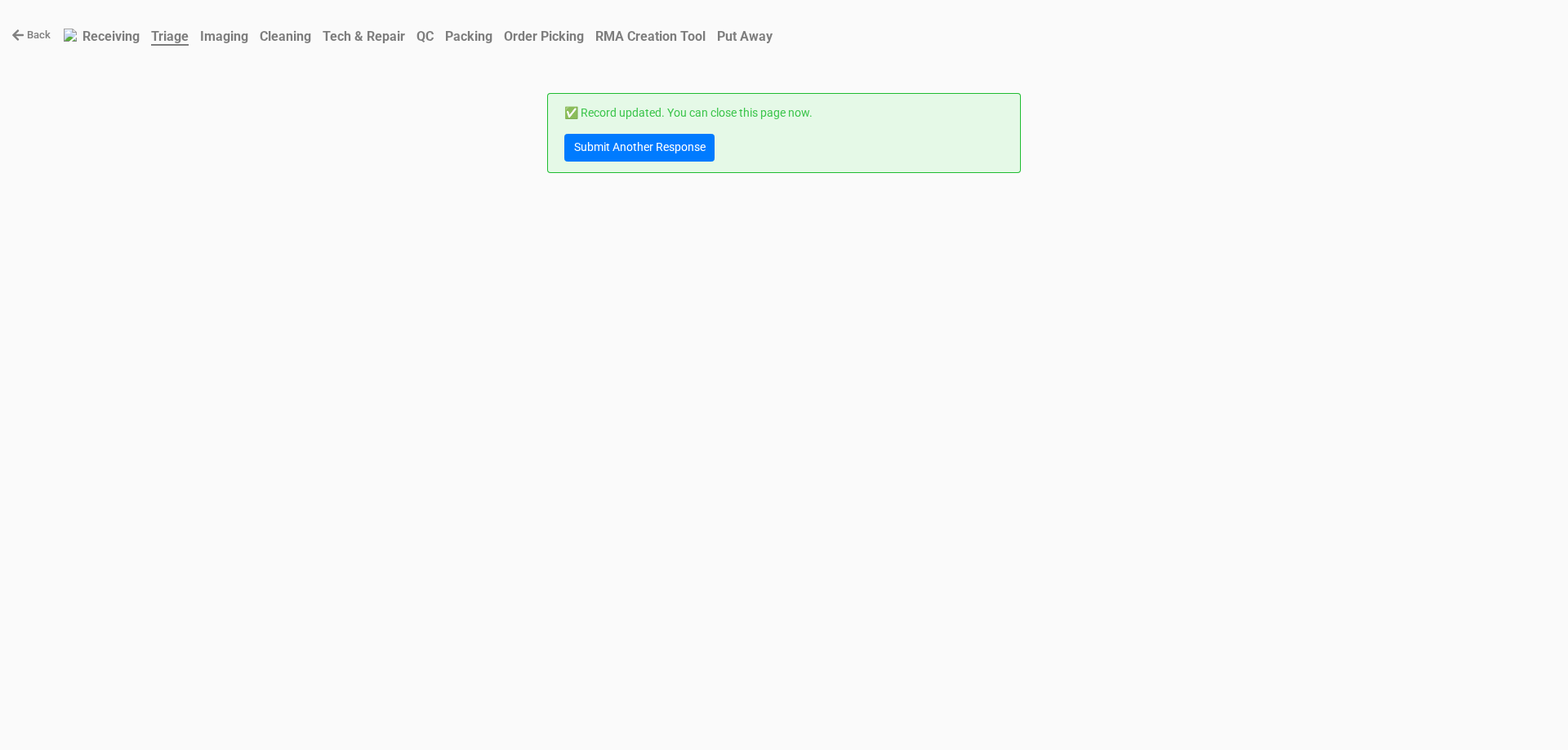
scroll to position [0, 0]
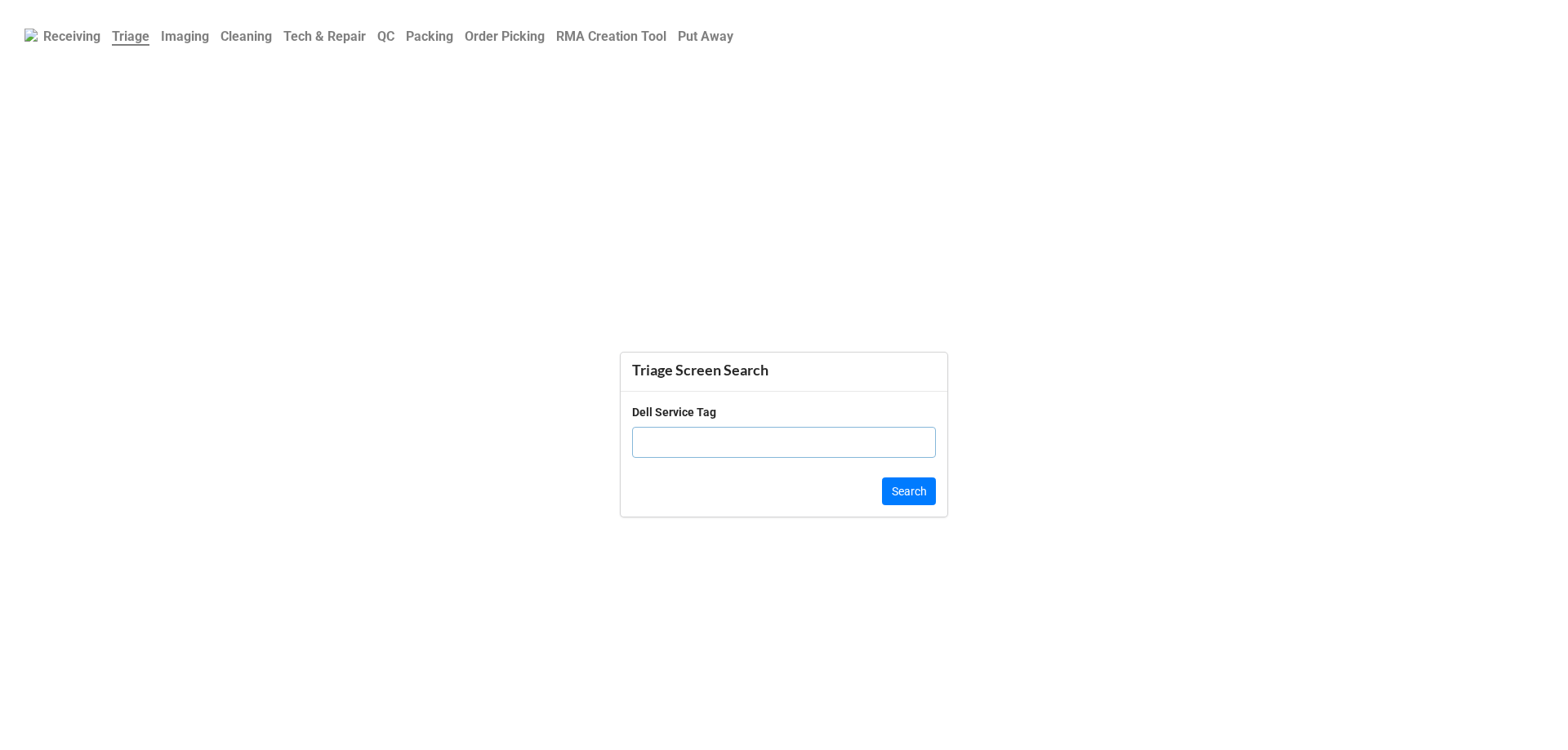
click at [792, 441] on input "text" at bounding box center [783, 442] width 304 height 31
paste input "5CTRLG3"
type input "5CTRLG3"
click at [918, 483] on button "Search" at bounding box center [909, 491] width 54 height 28
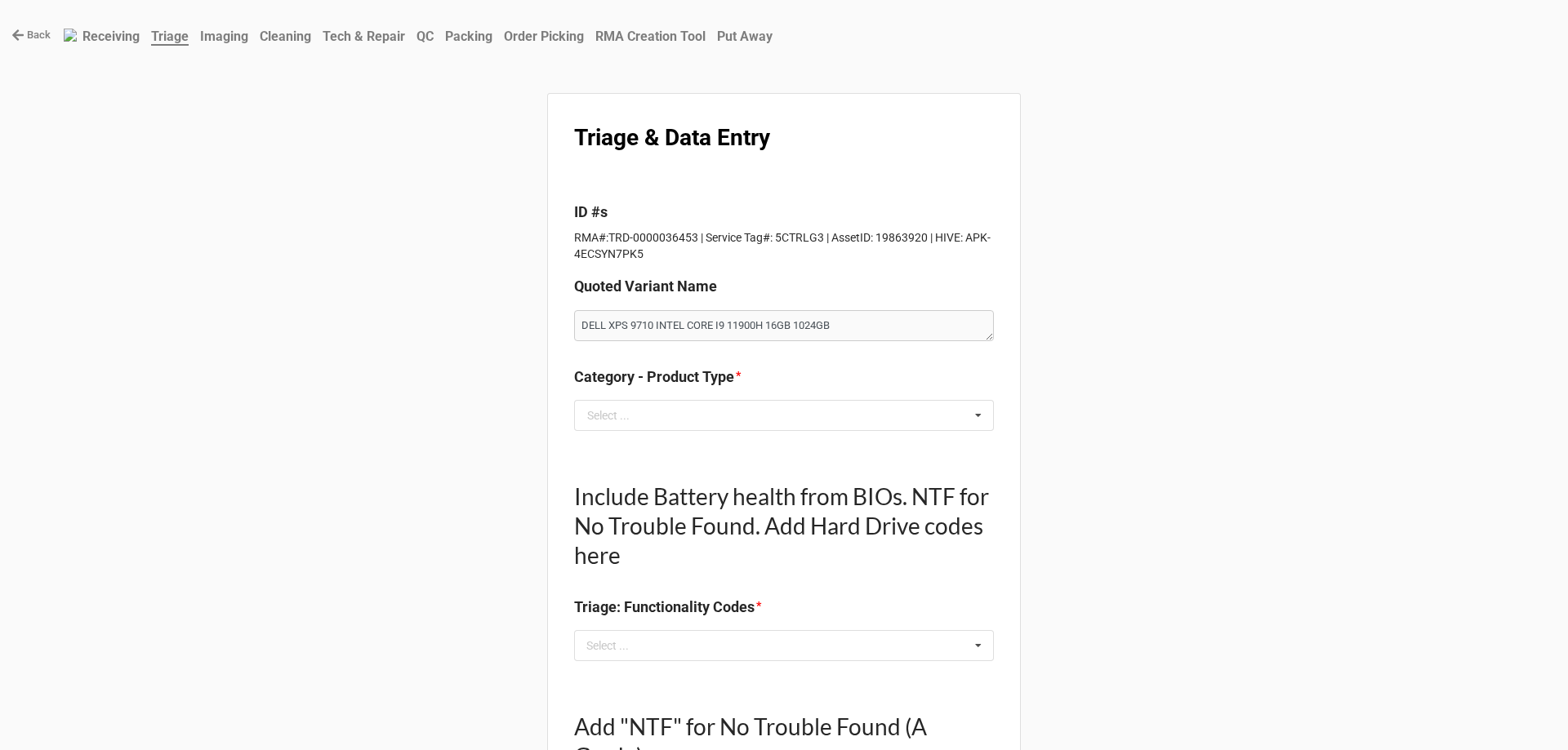
click at [689, 394] on div "Category - Product Type *" at bounding box center [784, 382] width 419 height 35
click at [689, 401] on input "text" at bounding box center [785, 415] width 418 height 30
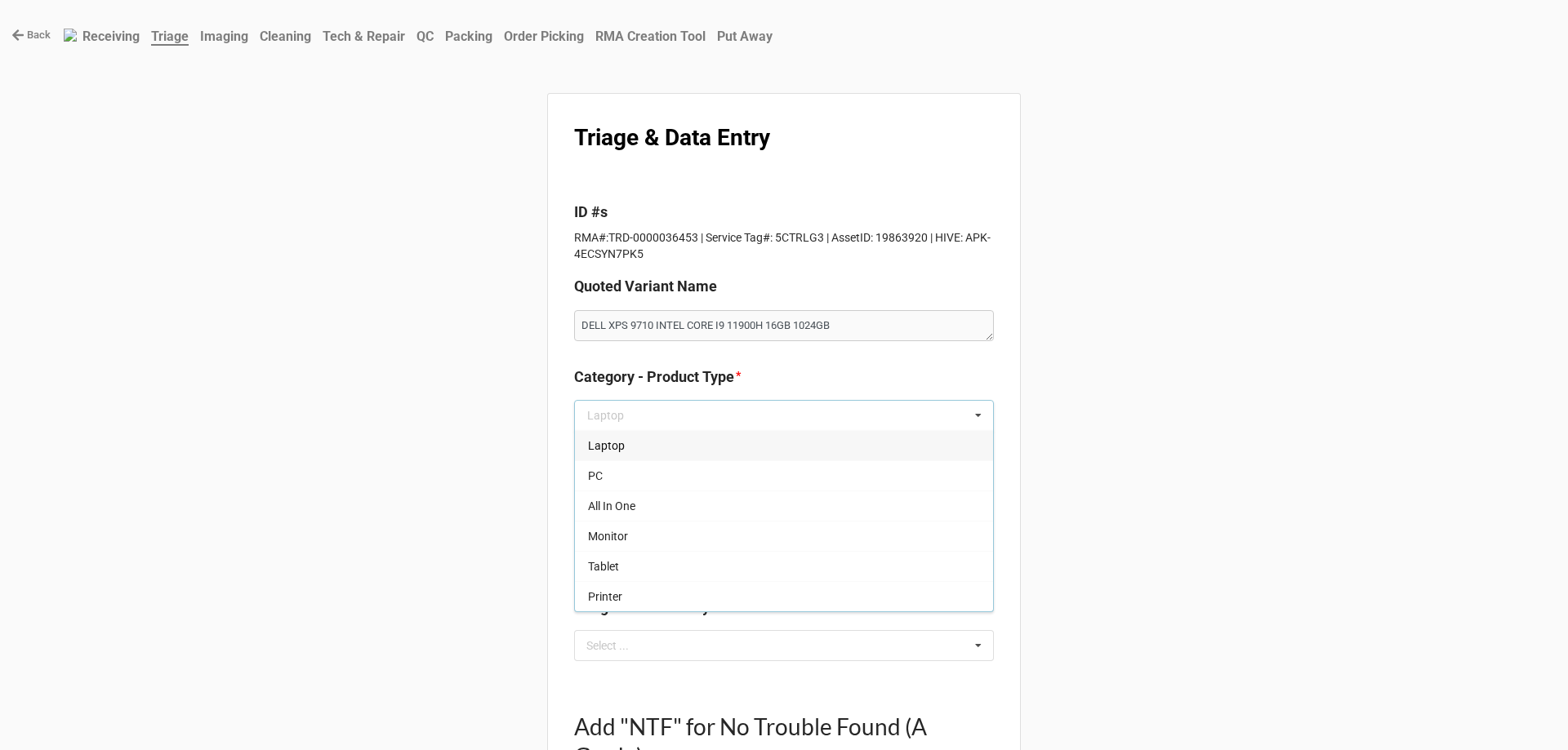
click at [696, 441] on div "Laptop" at bounding box center [784, 446] width 418 height 30
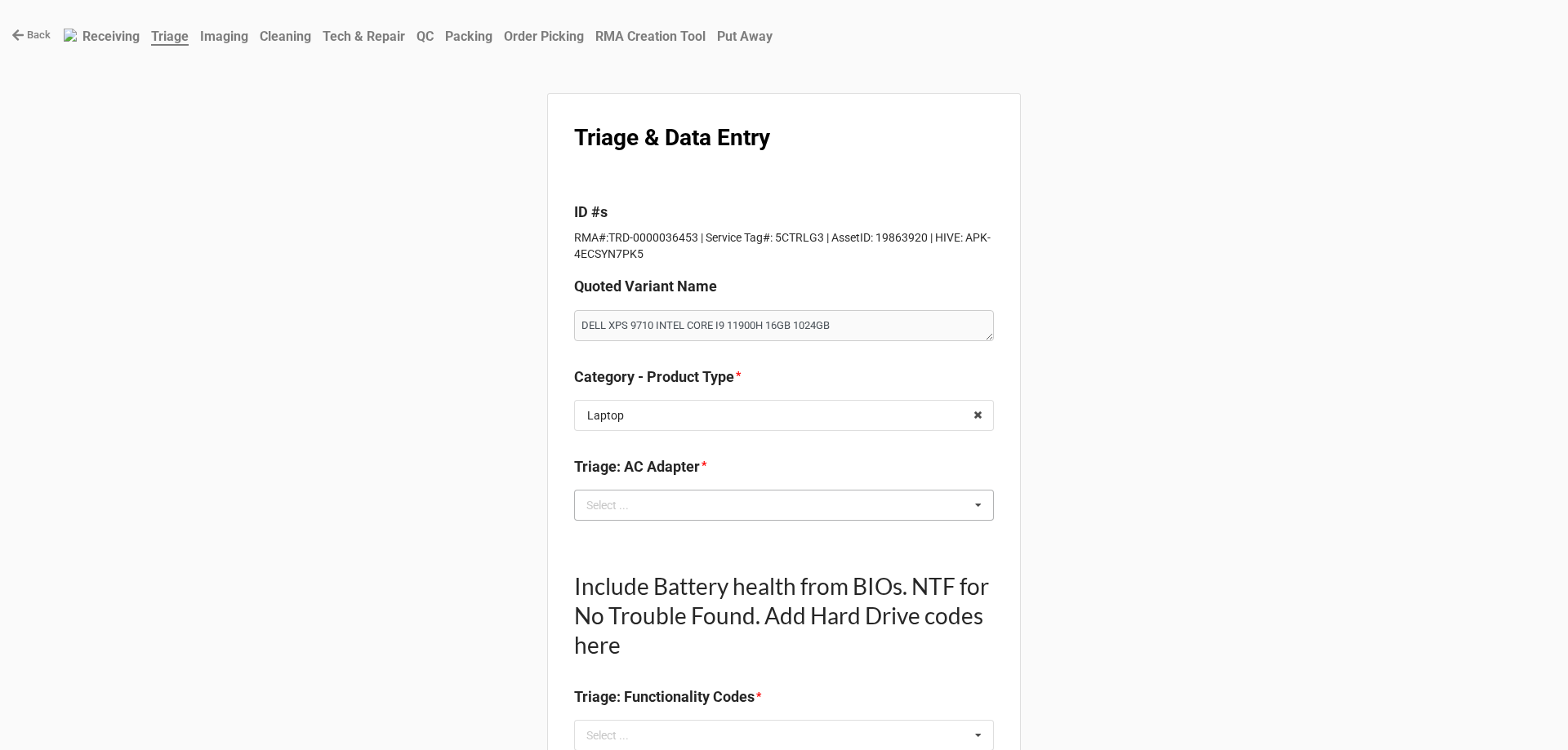
click at [694, 498] on div "Select ... No results found." at bounding box center [784, 505] width 419 height 31
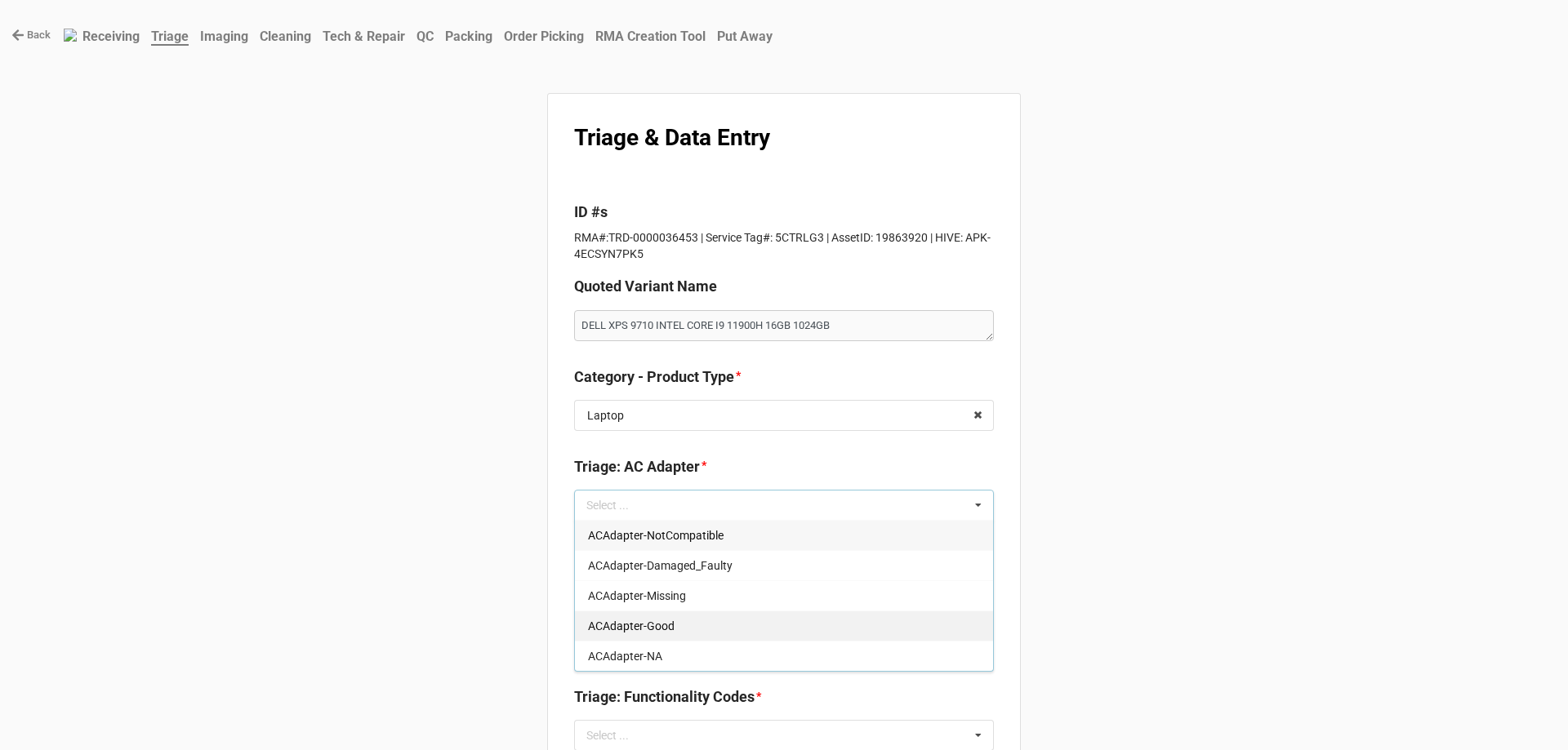
click at [694, 629] on div "ACAdapter-Good" at bounding box center [784, 626] width 418 height 30
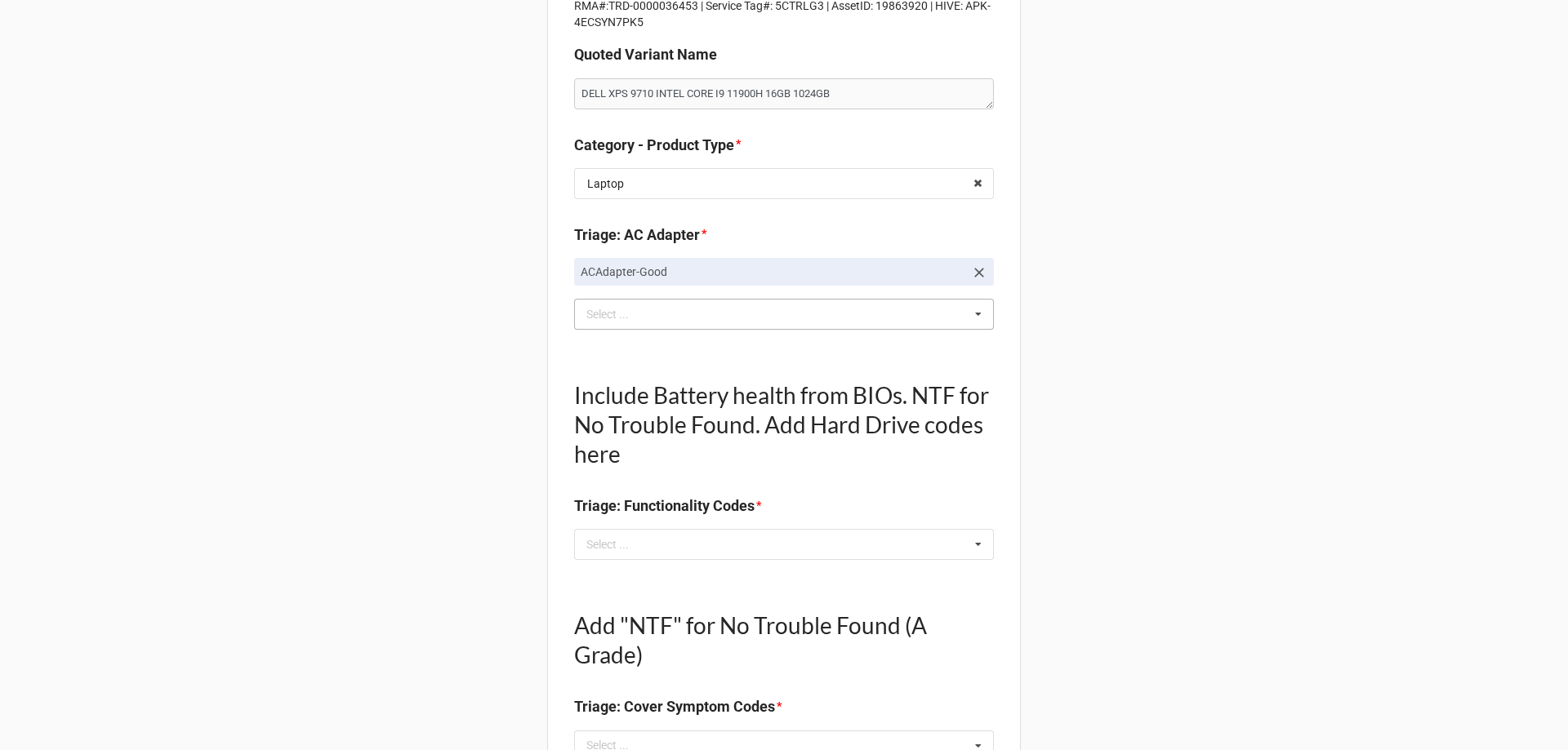
scroll to position [245, 0]
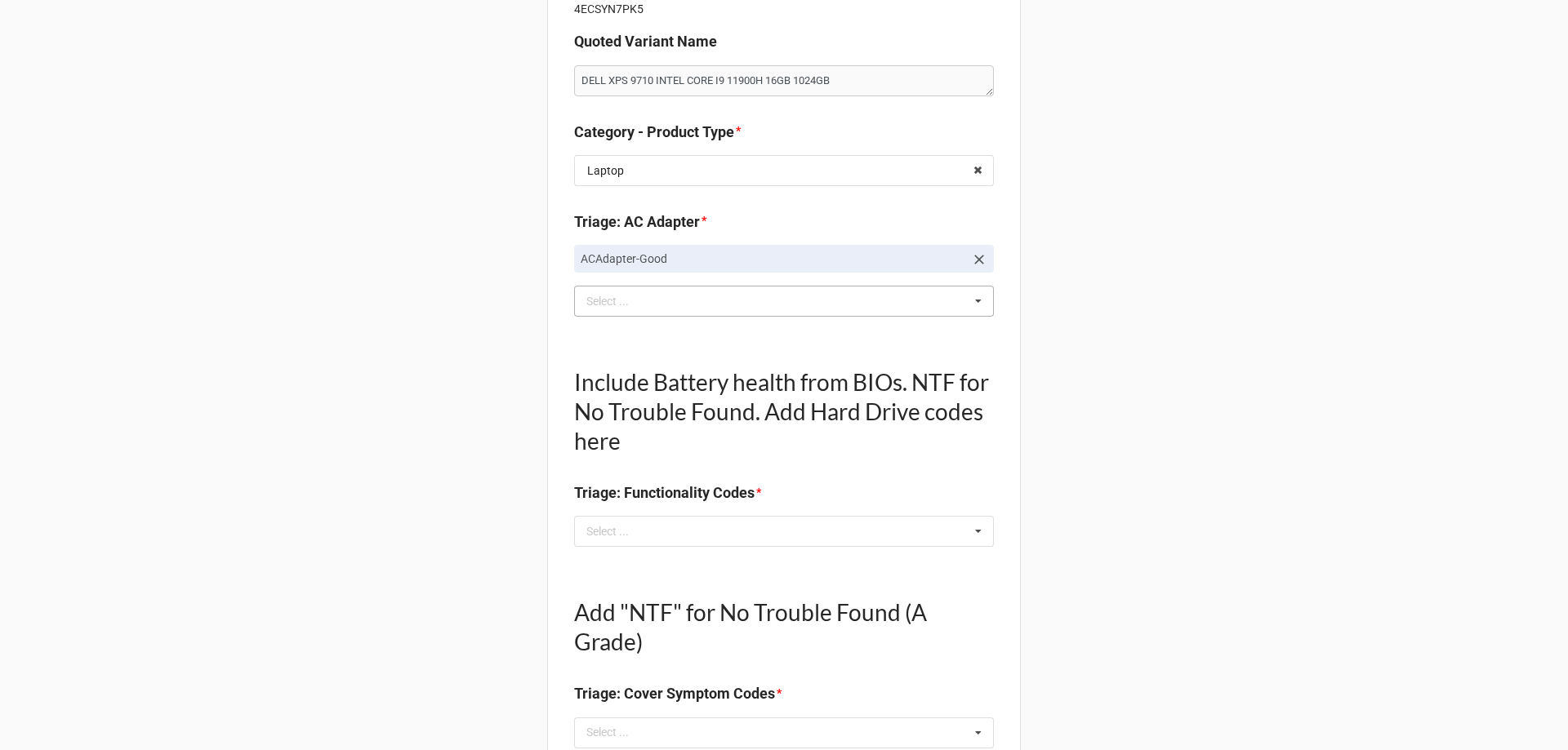
click at [683, 549] on div "Include Battery health from BIOs. NTF for No Trouble Found. Add Hard Drive code…" at bounding box center [784, 450] width 419 height 217
click at [687, 545] on div "Select ... No results found." at bounding box center [784, 531] width 419 height 31
type textarea "x"
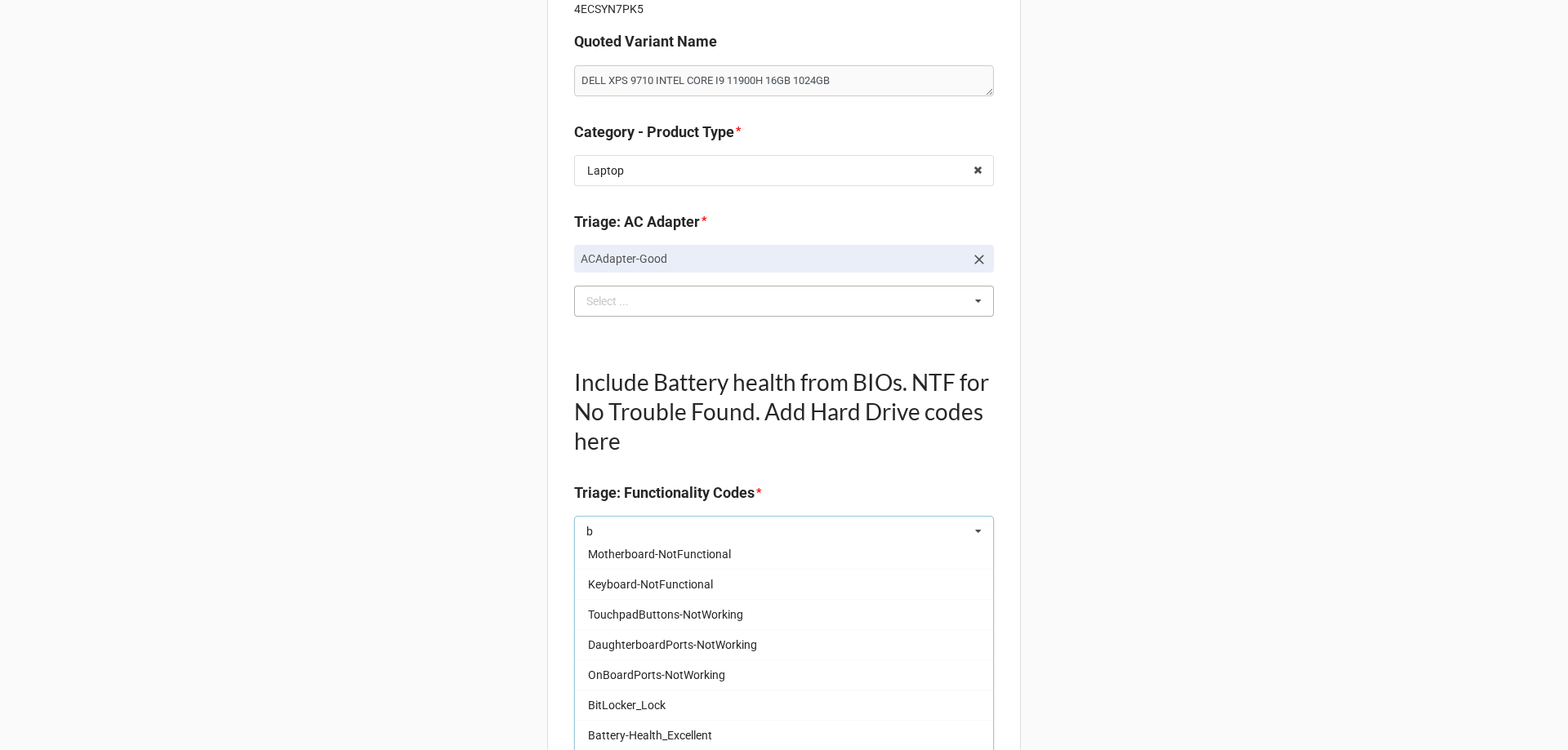
scroll to position [408, 0]
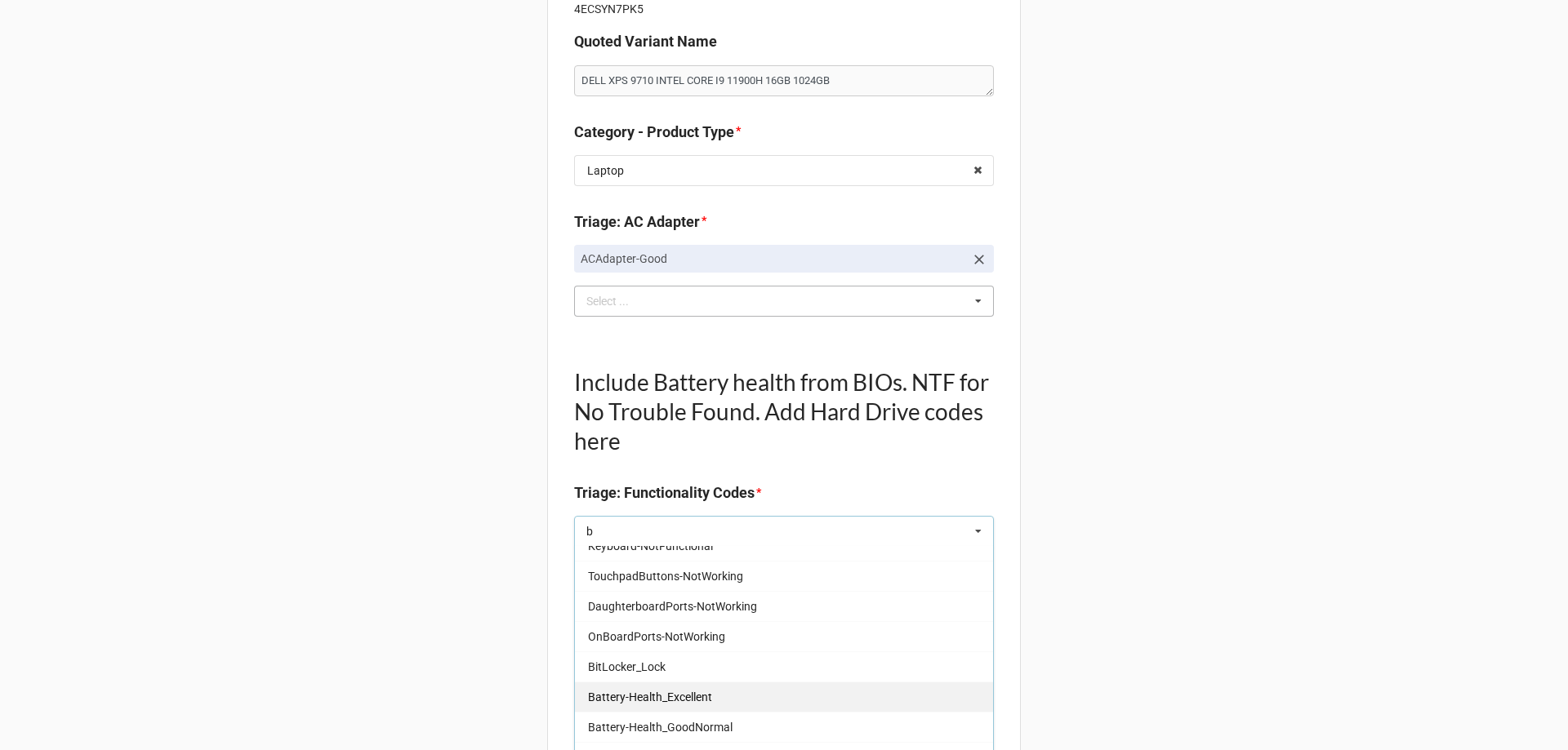
type input "b"
click at [734, 705] on div "Battery-Health_Excellent" at bounding box center [784, 697] width 418 height 30
type textarea "x"
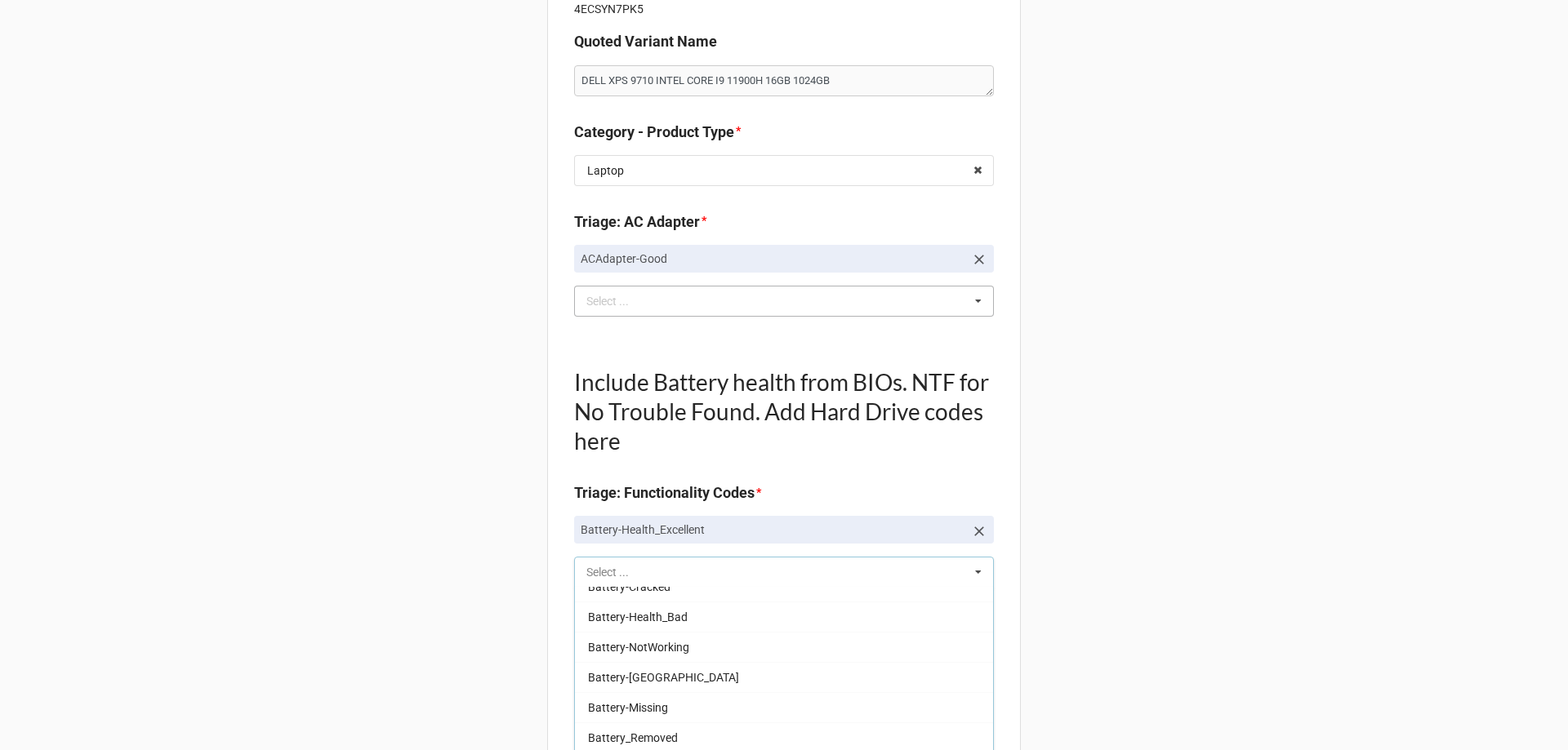
scroll to position [770, 0]
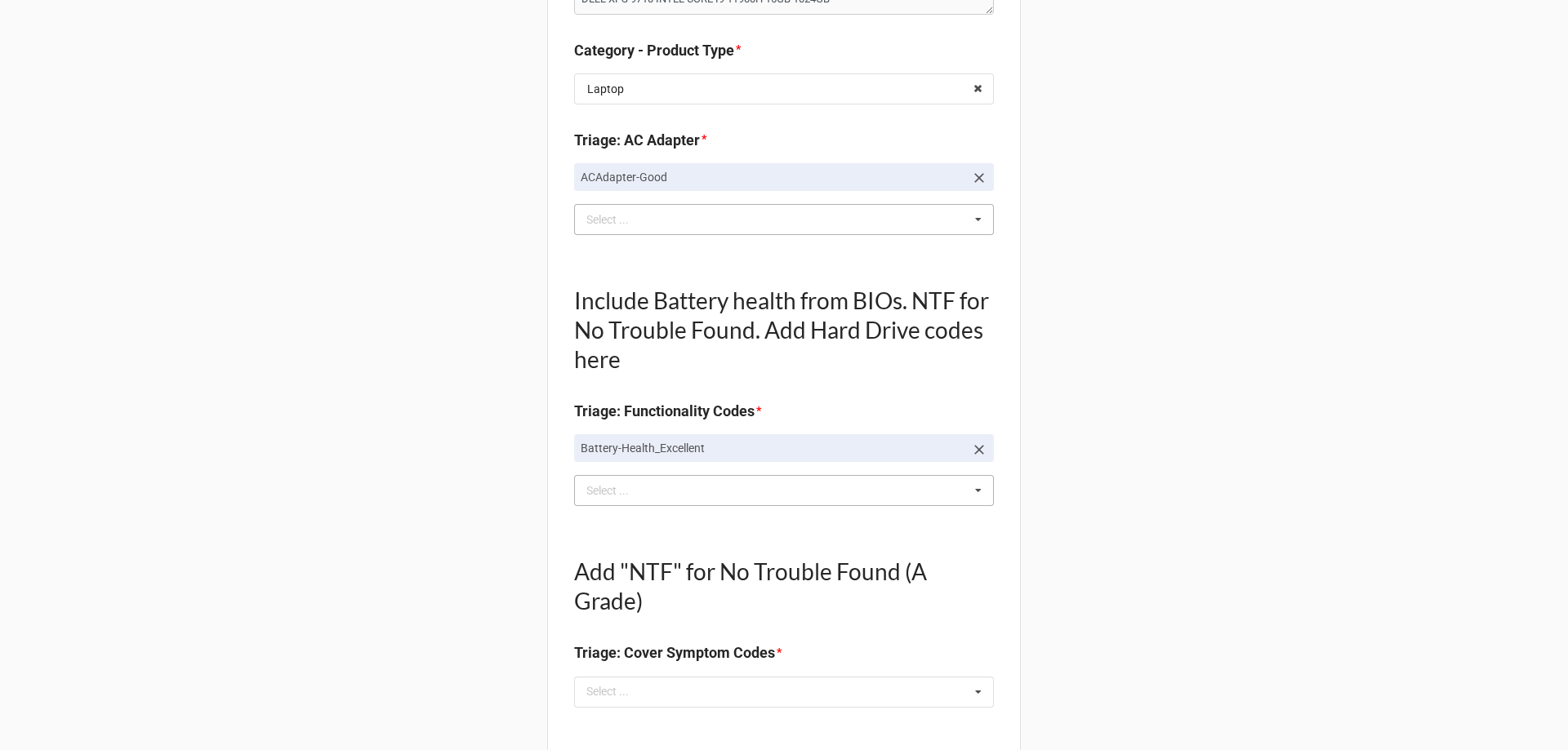
scroll to position [490, 0]
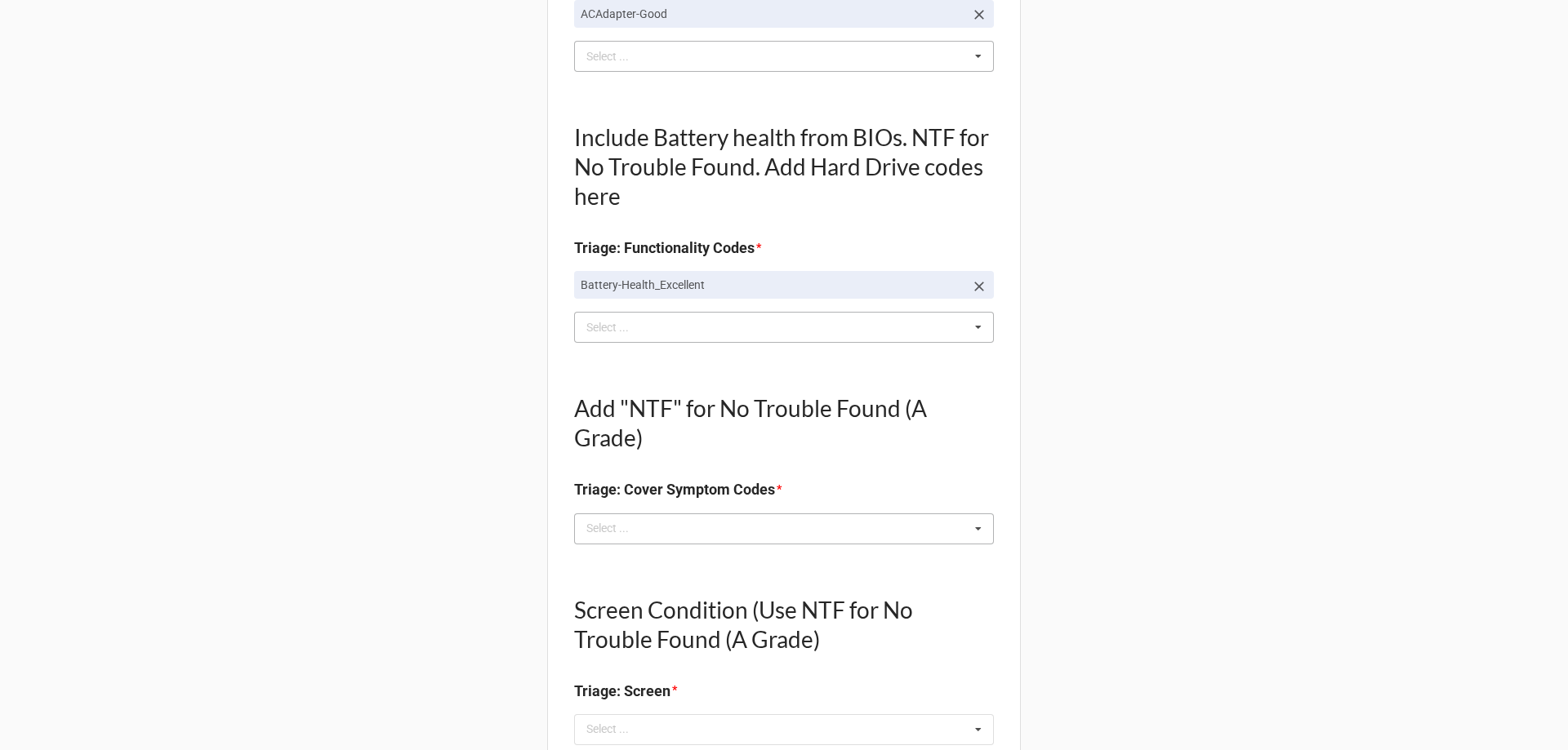
click at [688, 530] on div "Select ... No results found." at bounding box center [784, 528] width 419 height 31
type textarea "x"
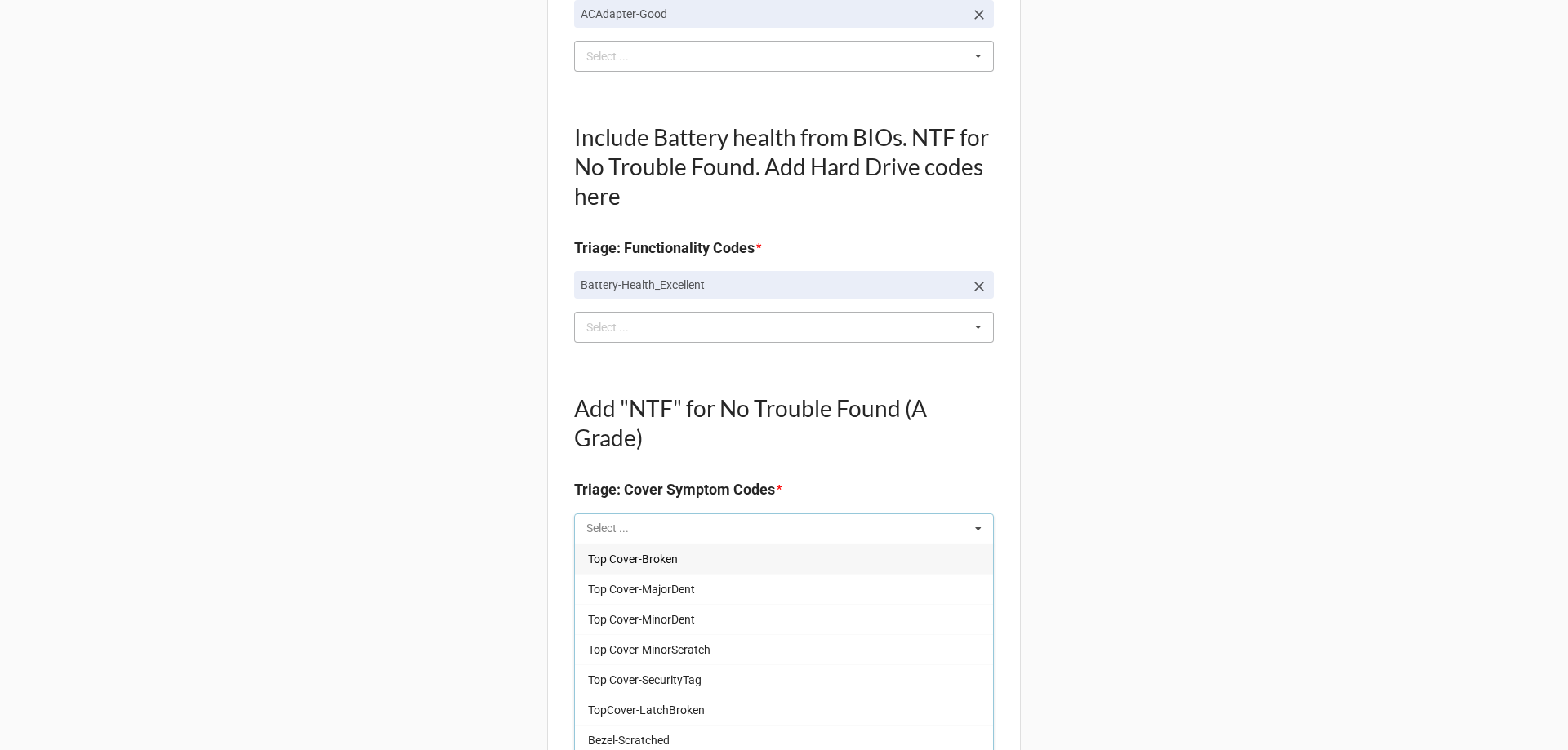
type input "t"
type textarea "x"
type input "t"
click at [761, 641] on div "Top Cover-MinorScratch" at bounding box center [784, 649] width 418 height 30
type textarea "x"
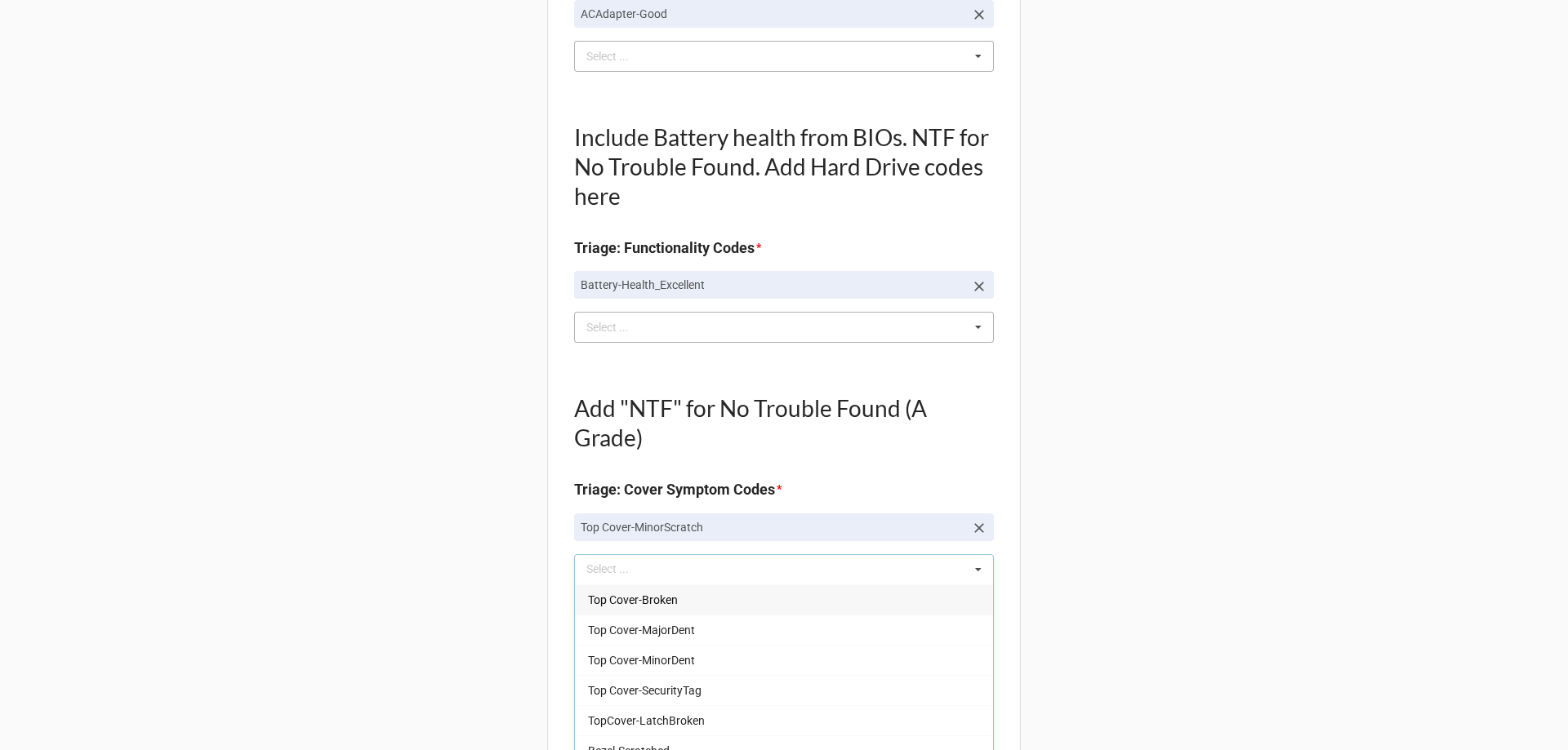
click at [453, 619] on div "Back Receiving Triage Imaging Cleaning Tech & Repair QC Packing Order Picking R…" at bounding box center [784, 753] width 1568 height 2487
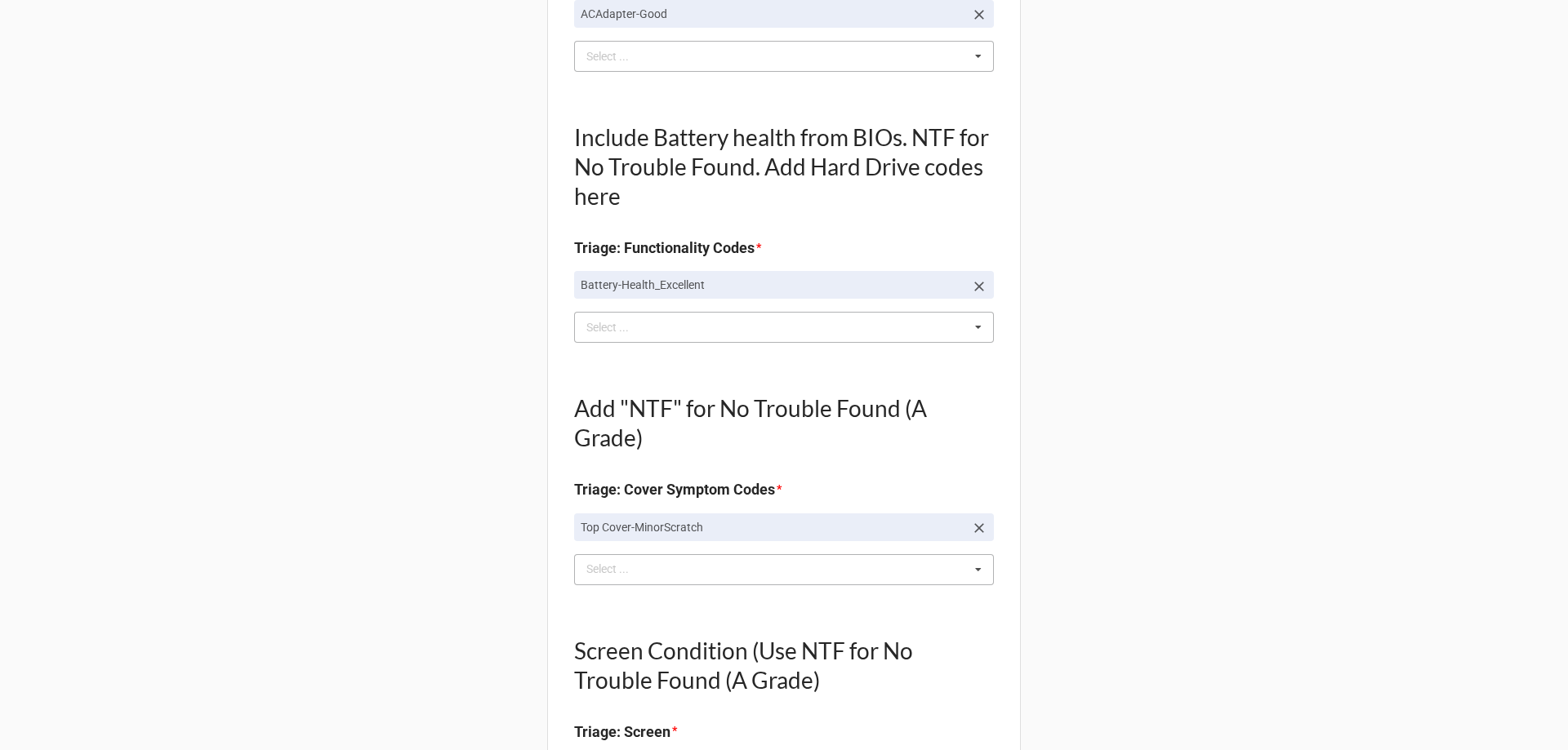
click at [618, 590] on div "Add "NTF" for No Trouble Found (A Grade) Triage: Cover Symptom Codes * Top Cove…" at bounding box center [784, 481] width 419 height 228
click at [617, 583] on div "t Select ... Top Cover-Broken Top Cover-MajorDent Top Cover-MinorDent Top Cover…" at bounding box center [784, 569] width 419 height 31
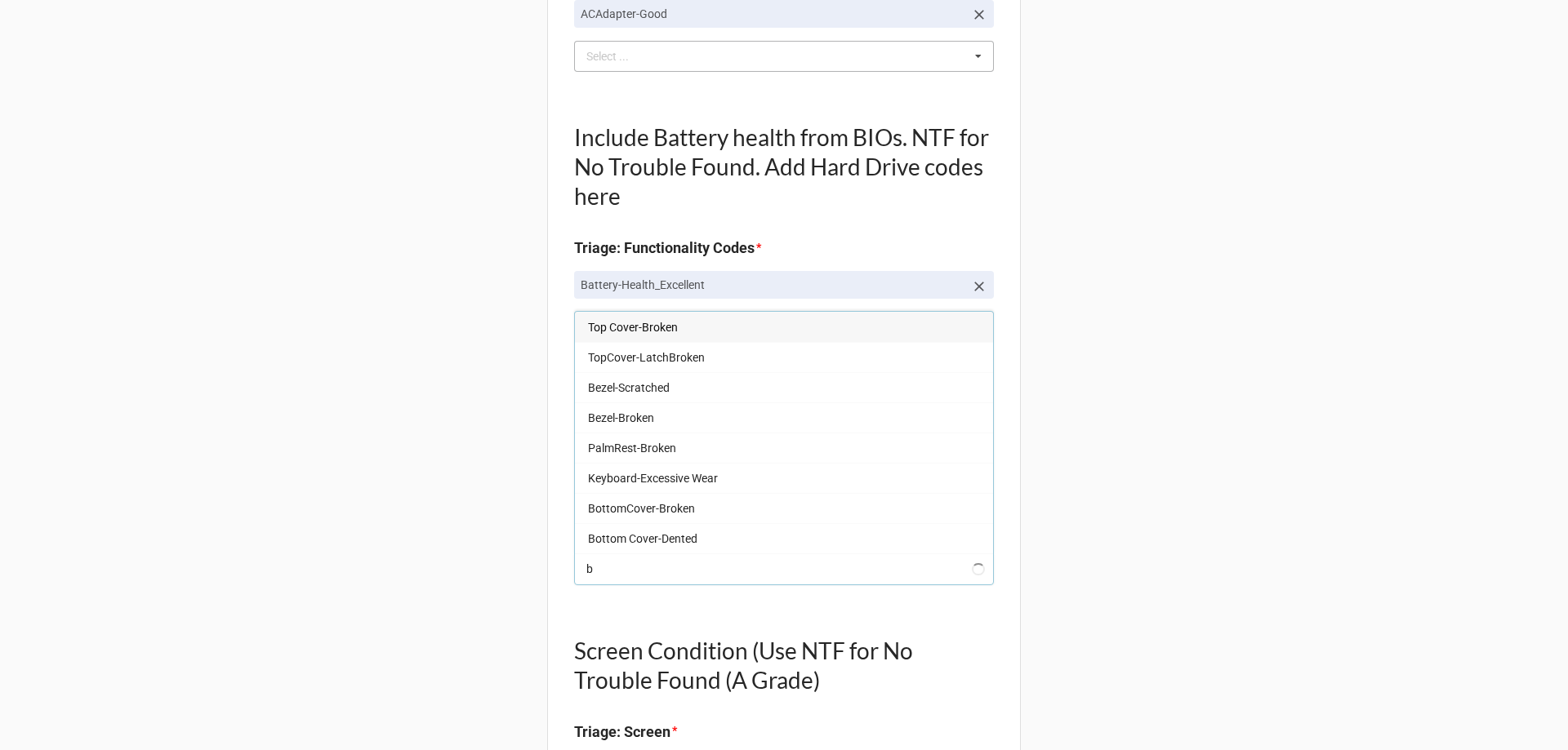
type input "bo"
type textarea "x"
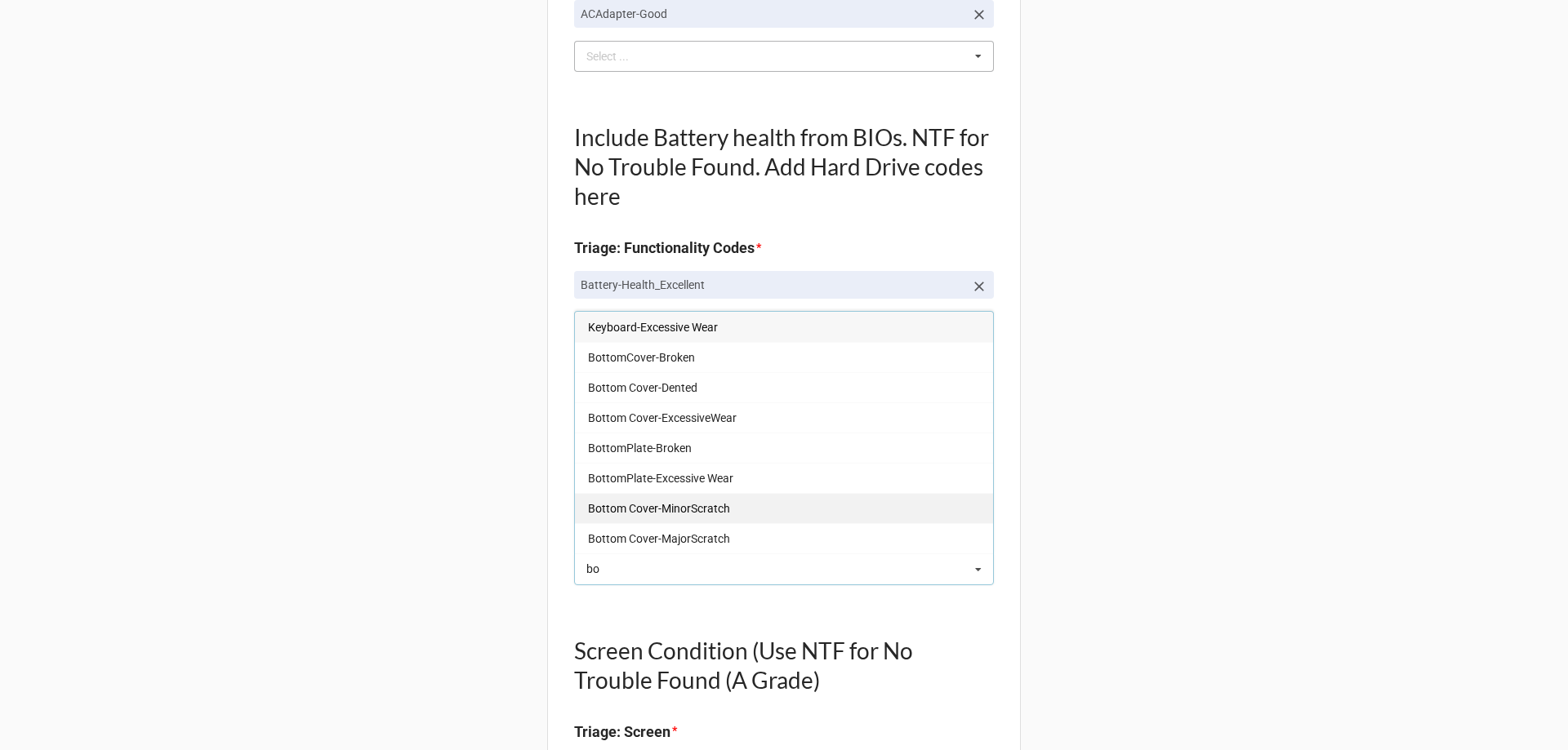
type input "bo"
click at [694, 515] on span "Bottom Cover-MinorScratch" at bounding box center [659, 508] width 142 height 13
type textarea "x"
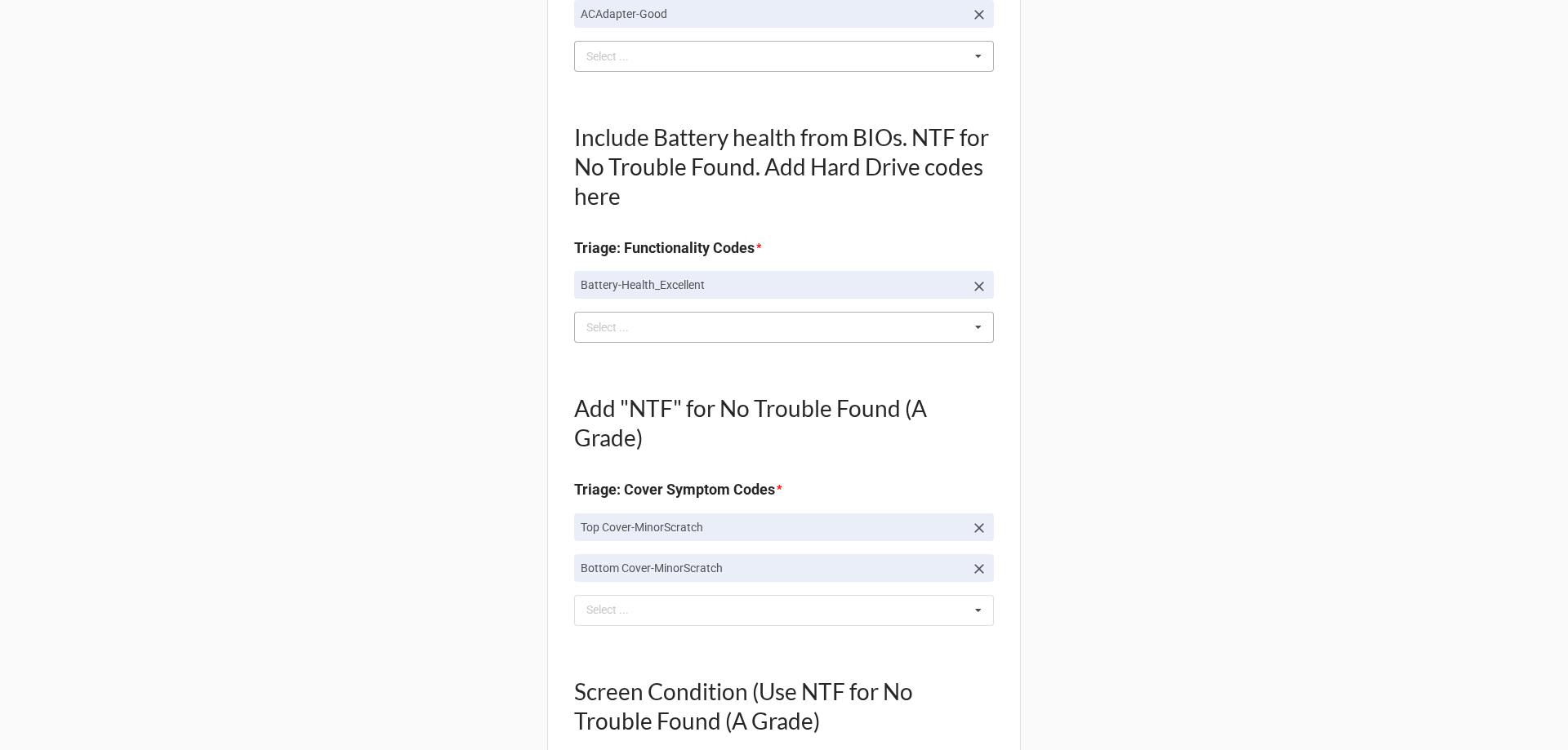
click at [643, 621] on div "bo Select ... Top Cover-Broken Top Cover-MajorDent Top Cover-MinorDent Top Cove…" at bounding box center [784, 610] width 419 height 31
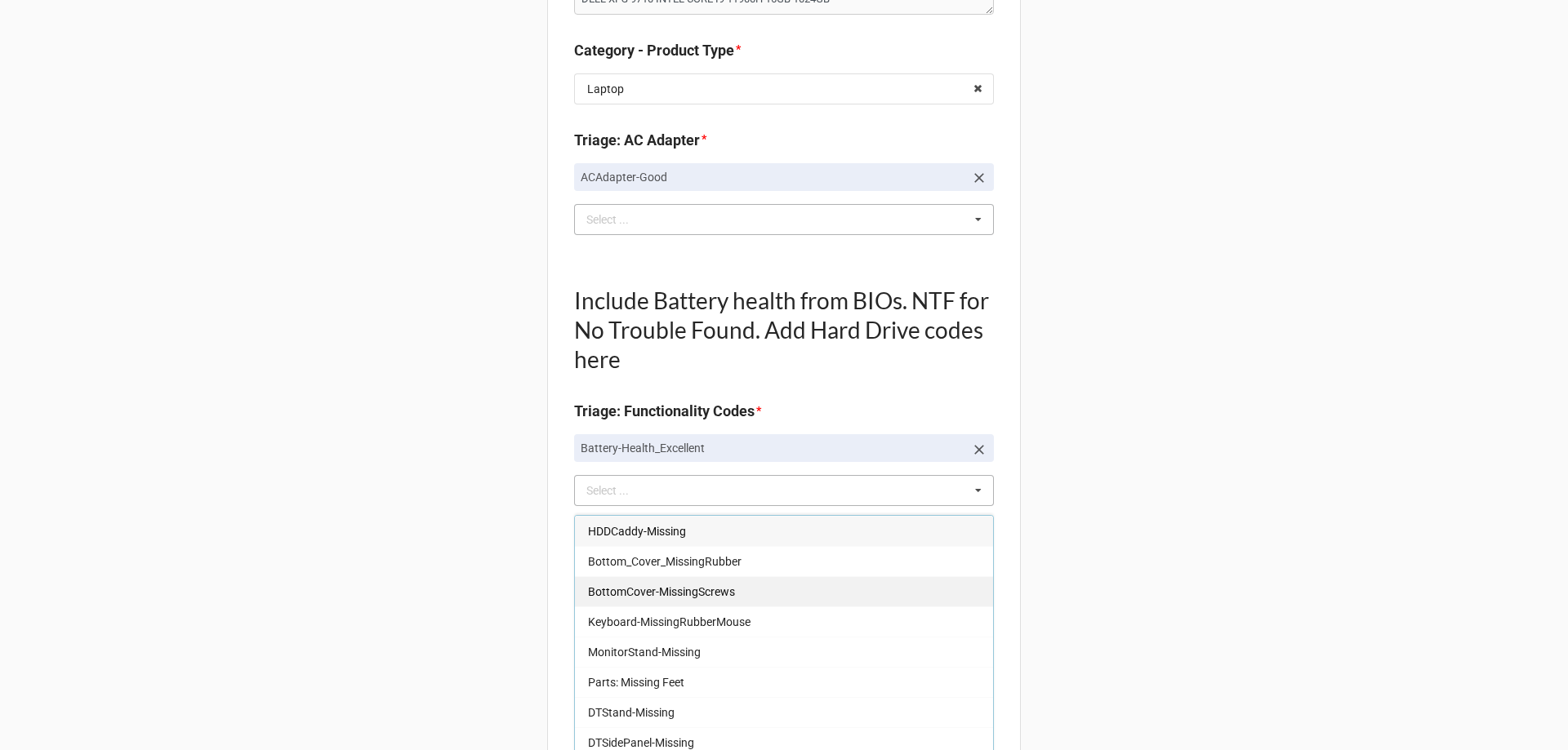
scroll to position [357, 0]
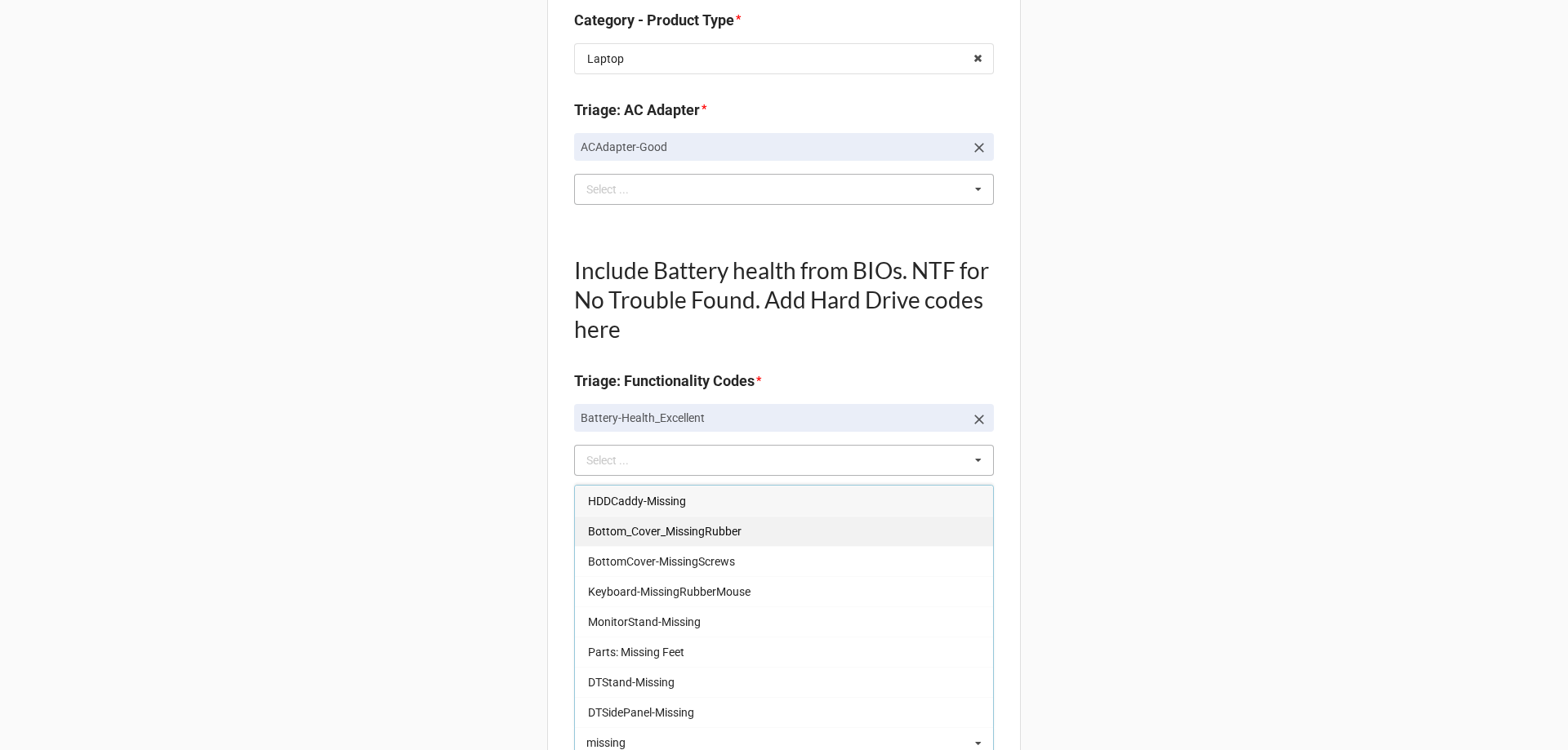
type input "missing"
click at [706, 525] on span "Bottom_Cover_MissingRubber" at bounding box center [664, 531] width 153 height 13
type textarea "x"
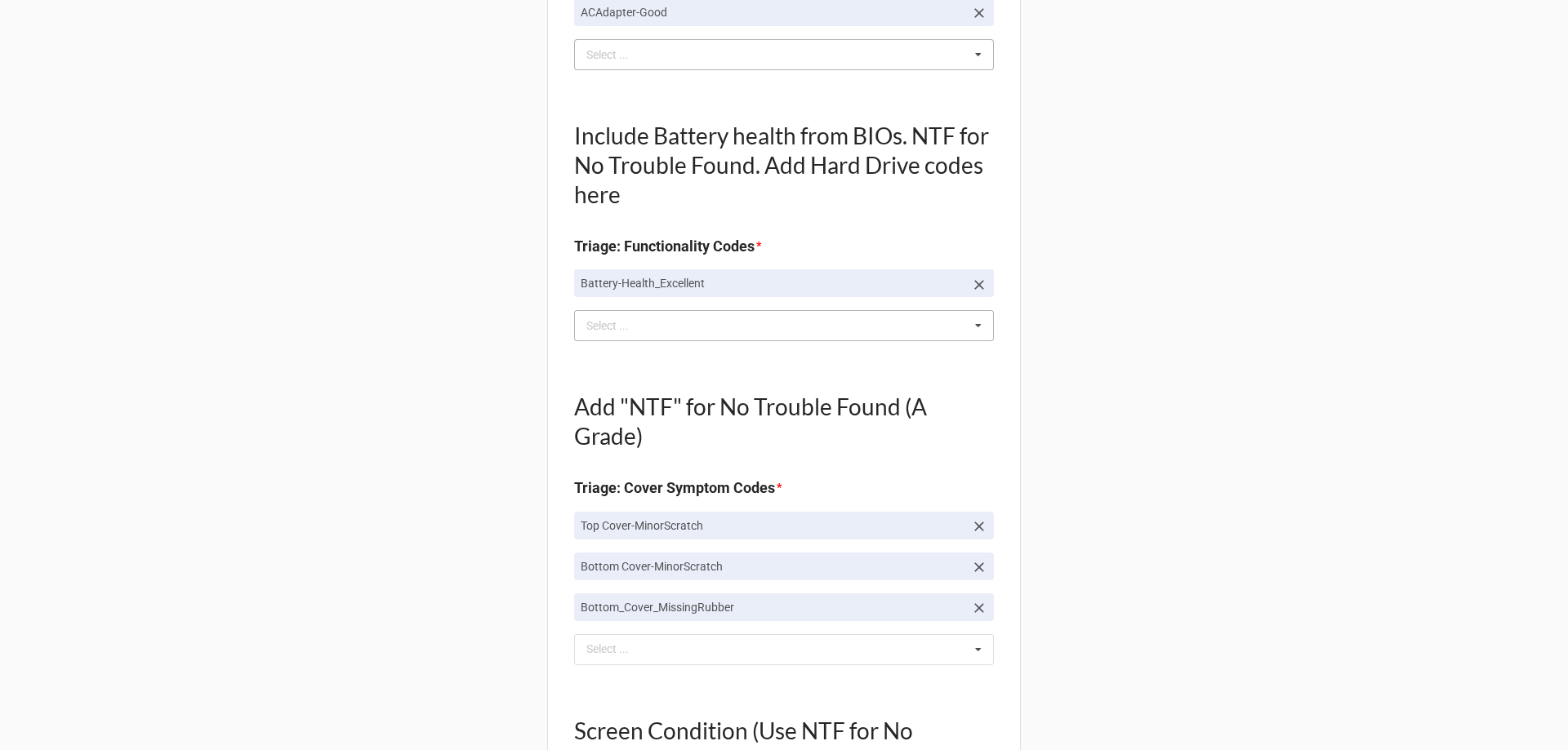
scroll to position [683, 0]
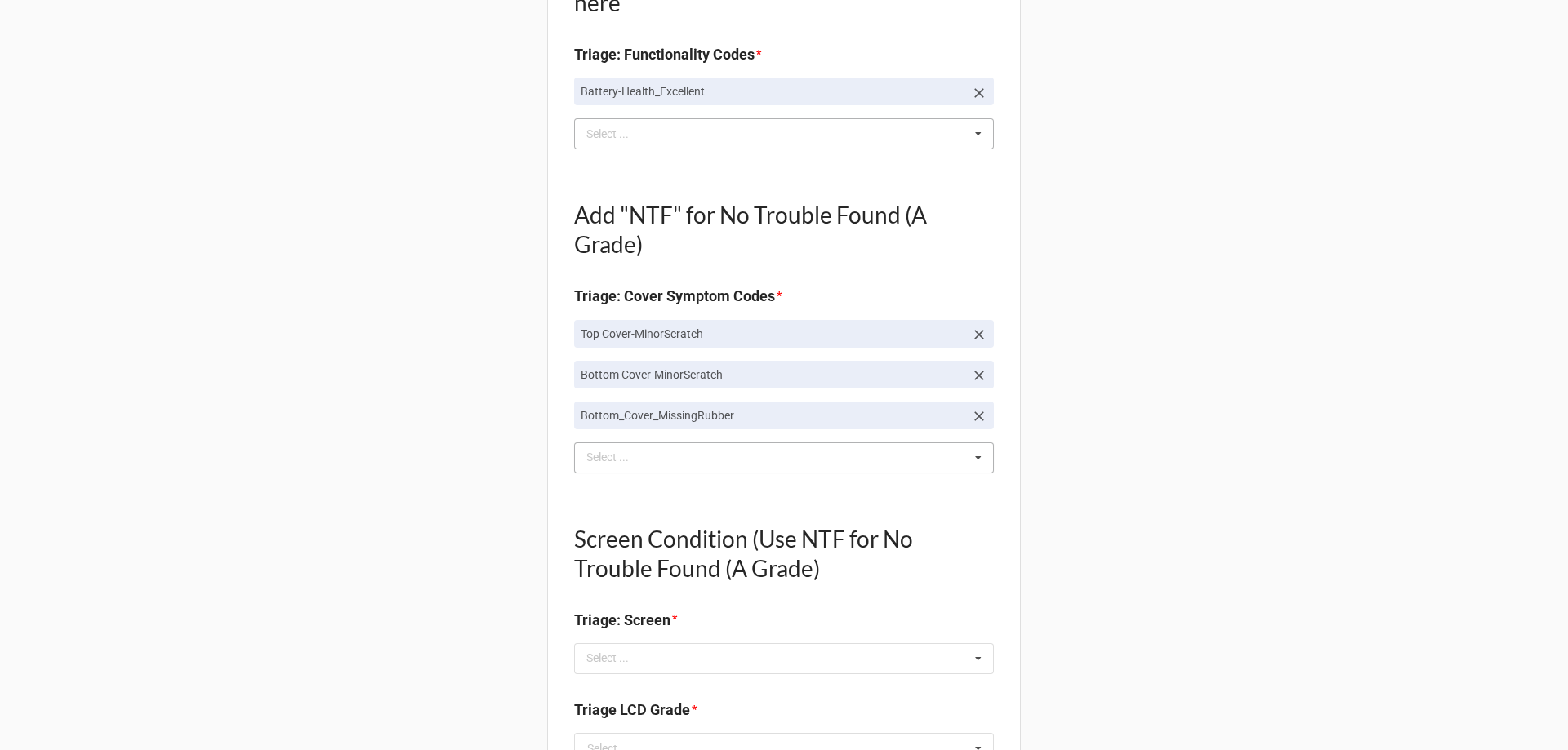
click at [668, 452] on div "missing Select ... Top Cover-Broken Top Cover-MajorDent Top Cover-MinorDent Top…" at bounding box center [784, 457] width 419 height 31
drag, startPoint x: 318, startPoint y: 399, endPoint x: 436, endPoint y: 450, distance: 128.5
click at [318, 399] on div "Back Receiving Triage Imaging Cleaning Tech & Repair QC Packing Order Picking R…" at bounding box center [784, 601] width 1568 height 2569
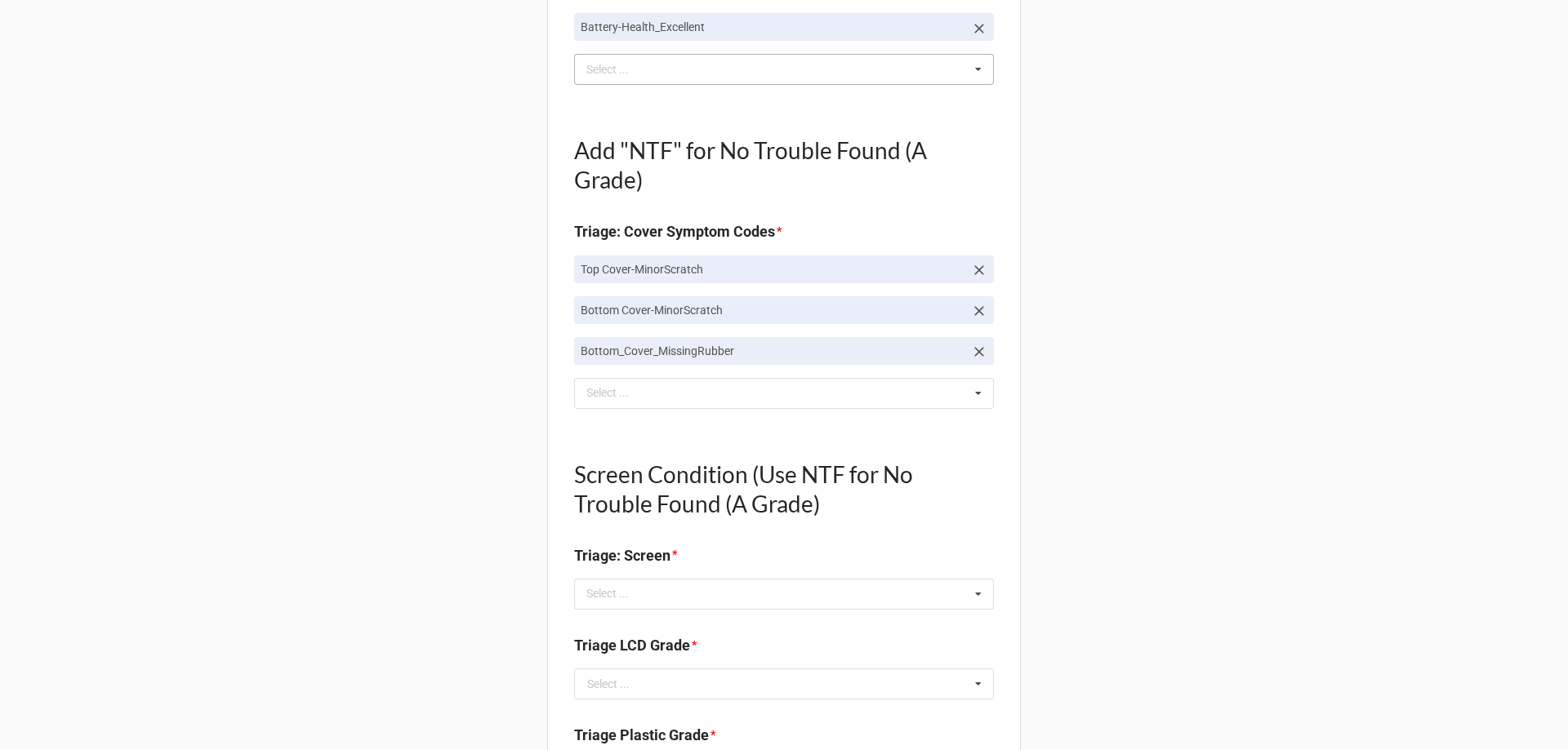
scroll to position [846, 0]
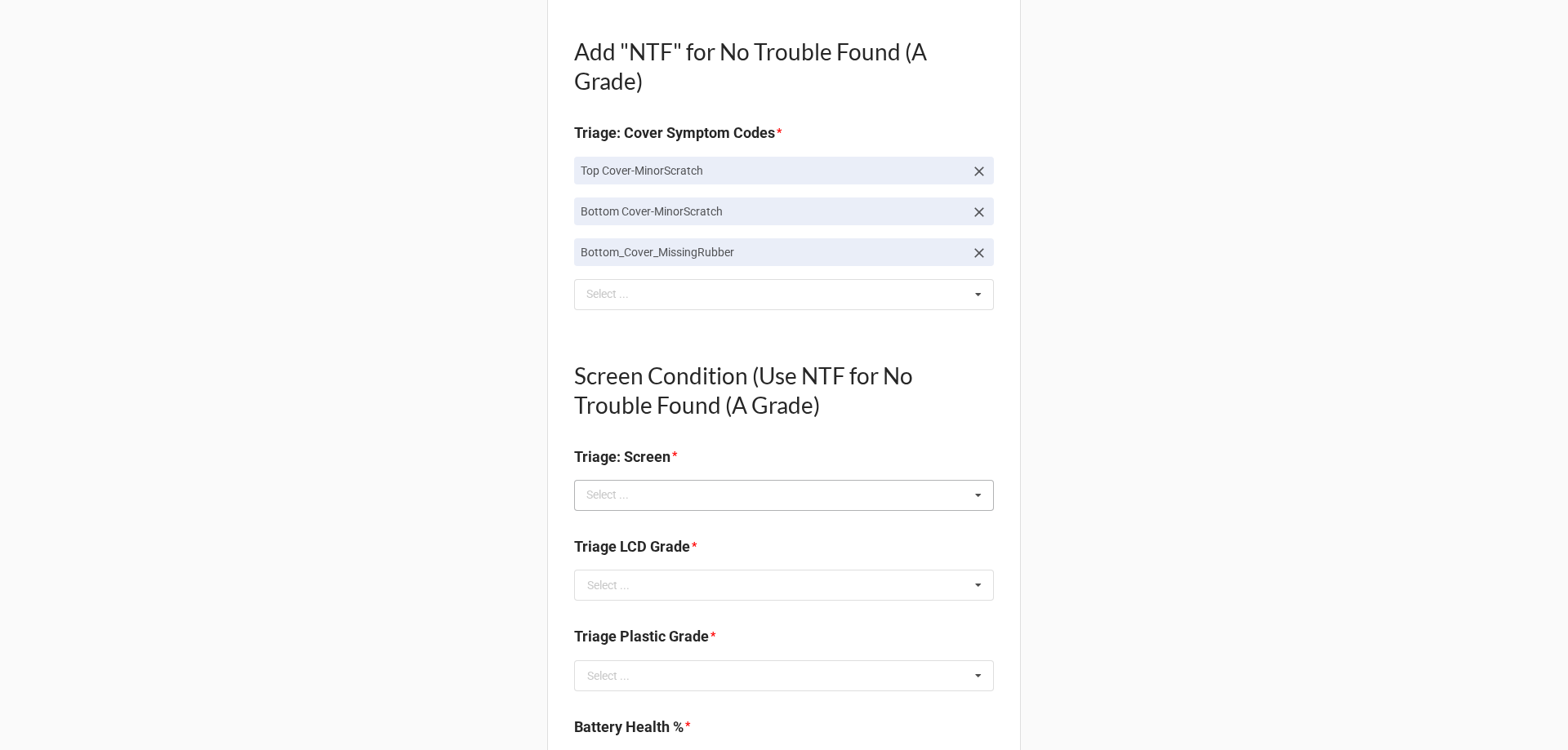
click at [603, 494] on div "Select ..." at bounding box center [617, 495] width 70 height 19
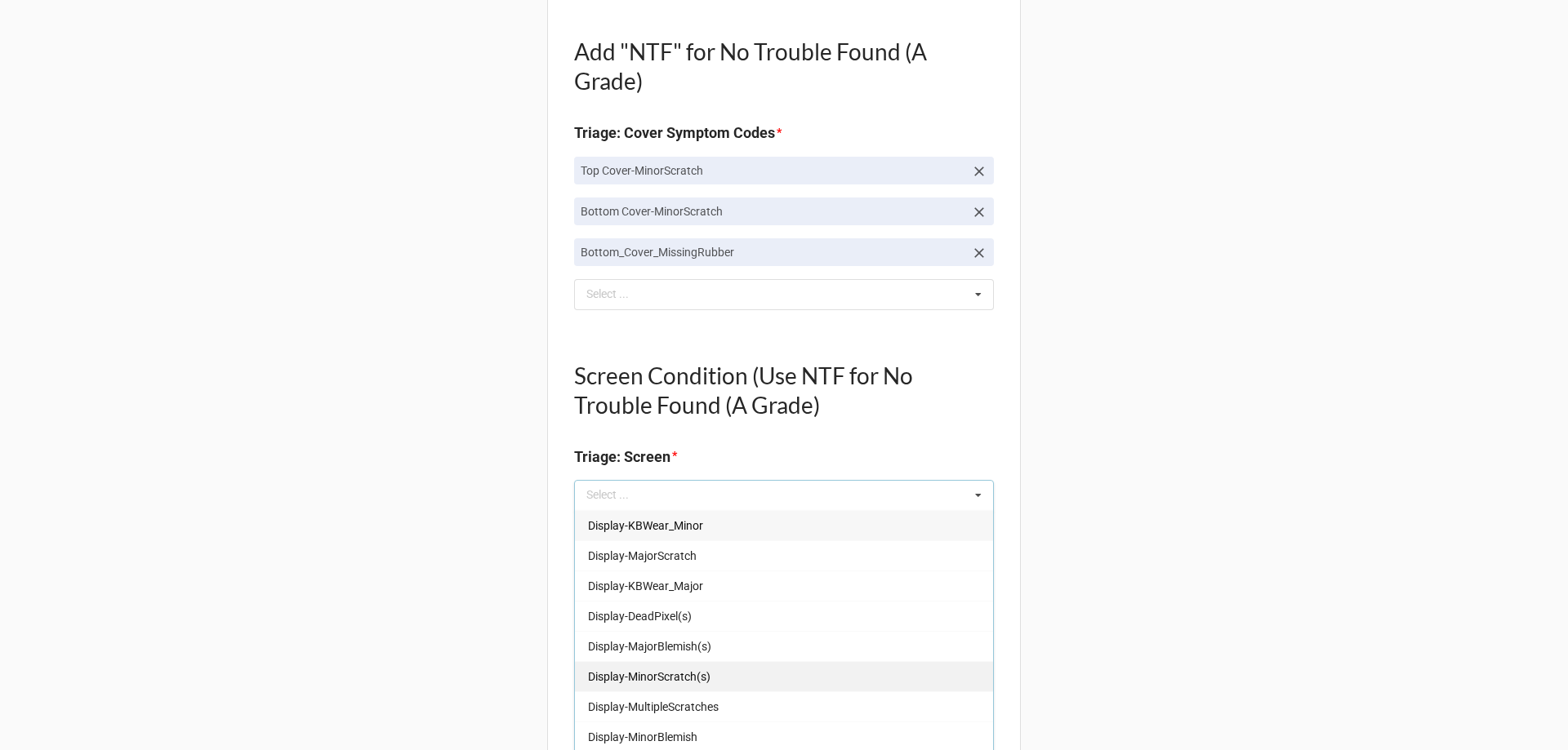
click at [675, 677] on span "Display-MinorScratch(s)" at bounding box center [649, 676] width 123 height 13
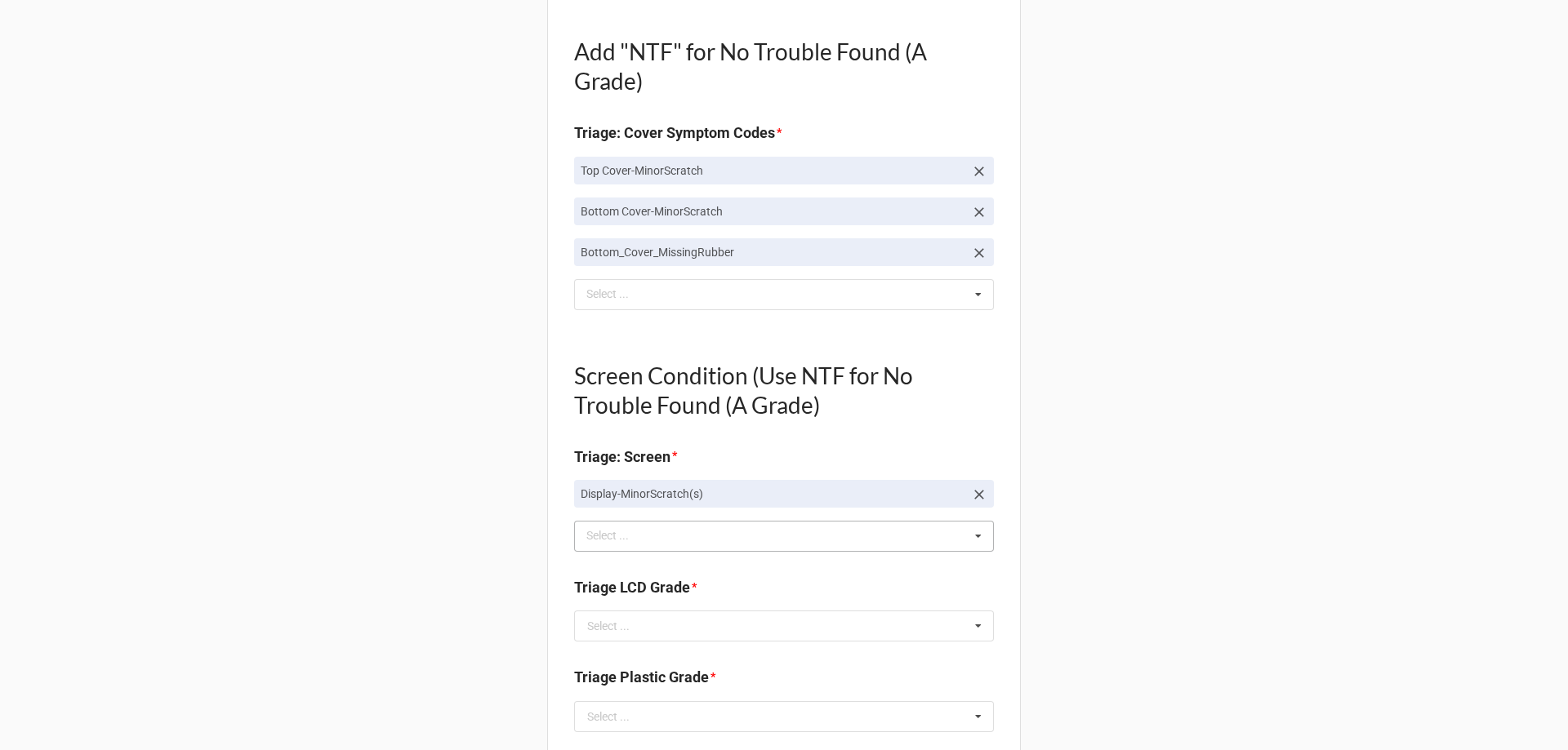
click at [449, 622] on div "Back Receiving Triage Imaging Cleaning Tech & Repair QC Packing Order Picking R…" at bounding box center [784, 458] width 1568 height 2609
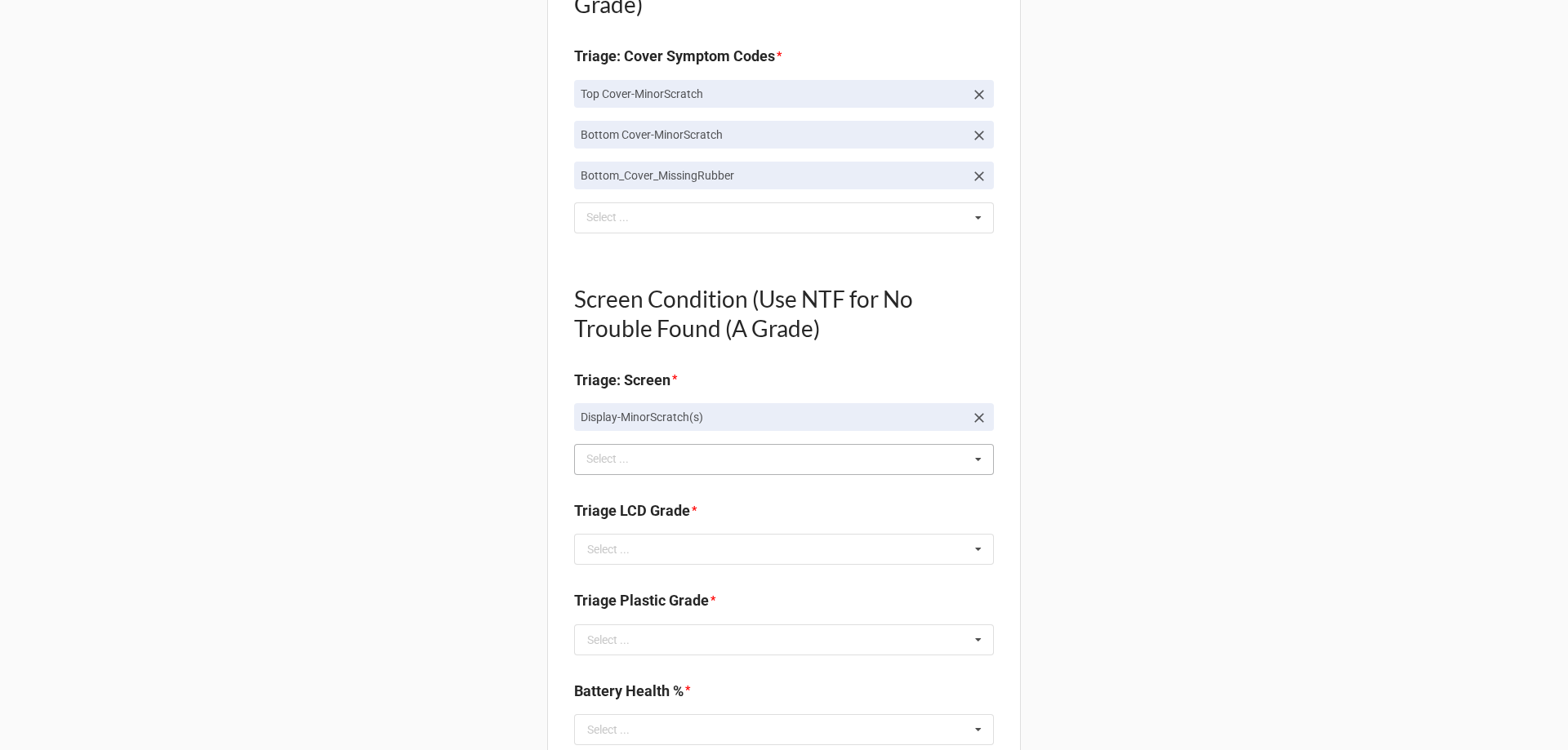
scroll to position [1010, 0]
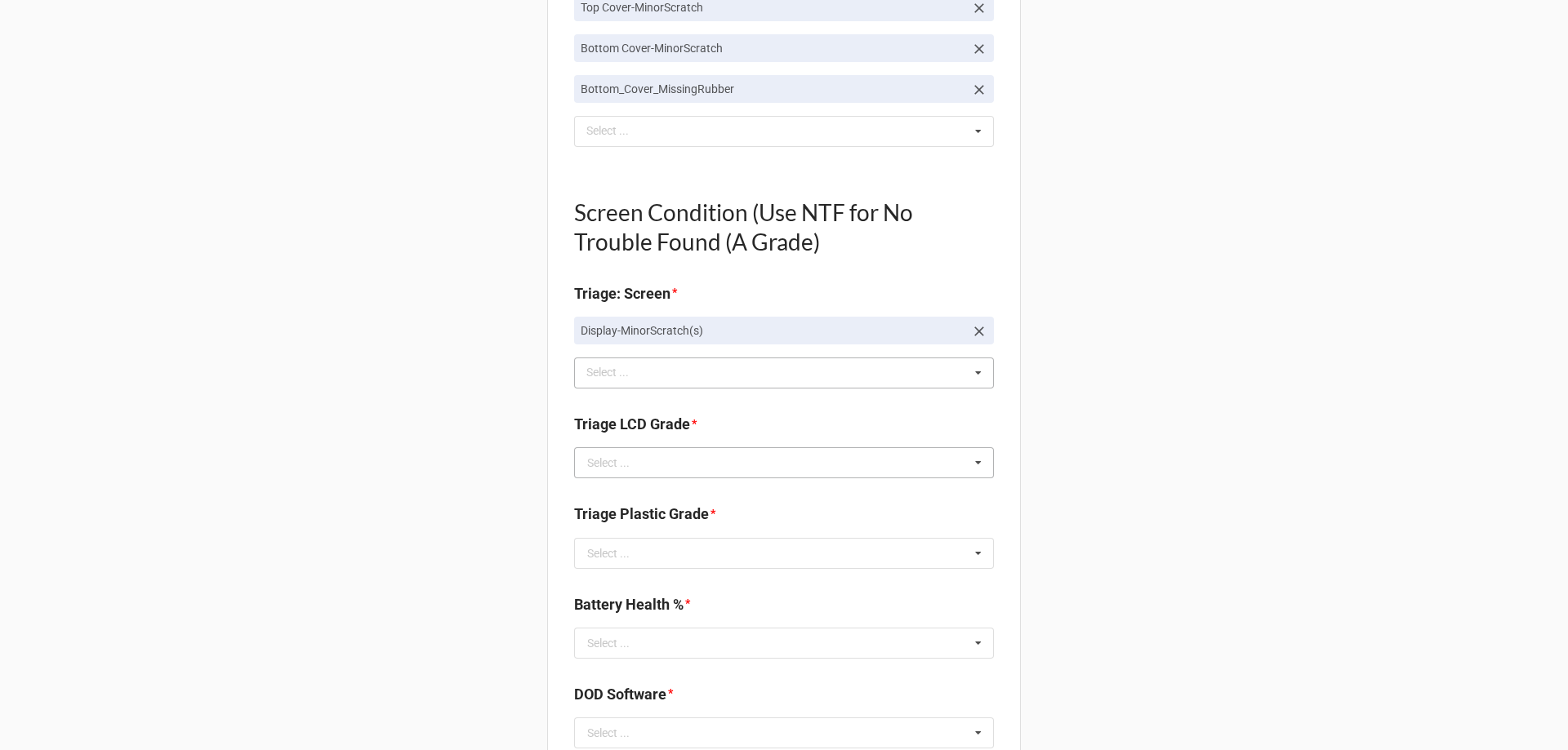
click at [603, 468] on div "Select ..." at bounding box center [608, 463] width 42 height 12
click at [606, 517] on div "B" at bounding box center [784, 523] width 418 height 30
click at [639, 565] on input "text" at bounding box center [785, 553] width 418 height 30
click at [643, 637] on div "C" at bounding box center [784, 643] width 418 height 30
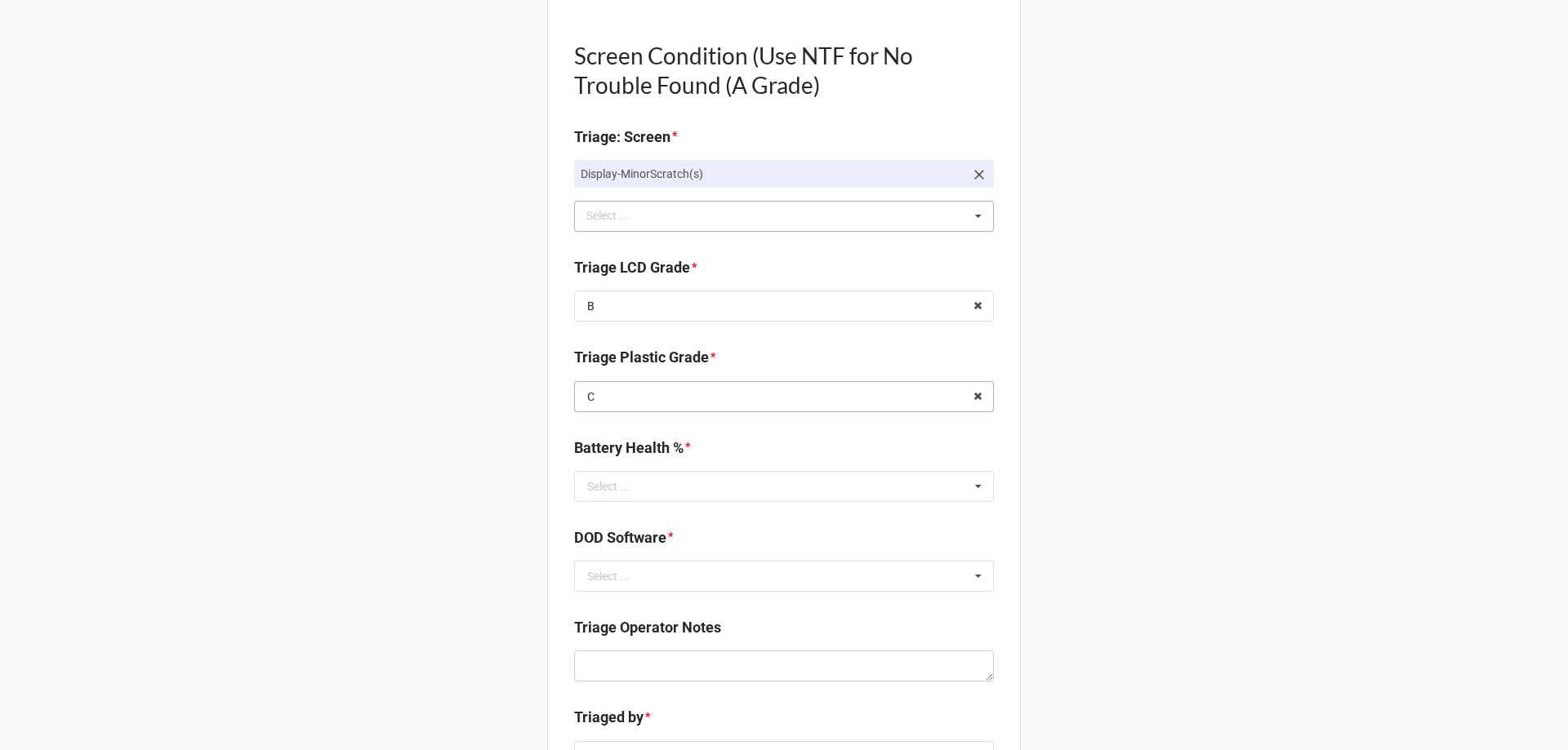
scroll to position [1173, 0]
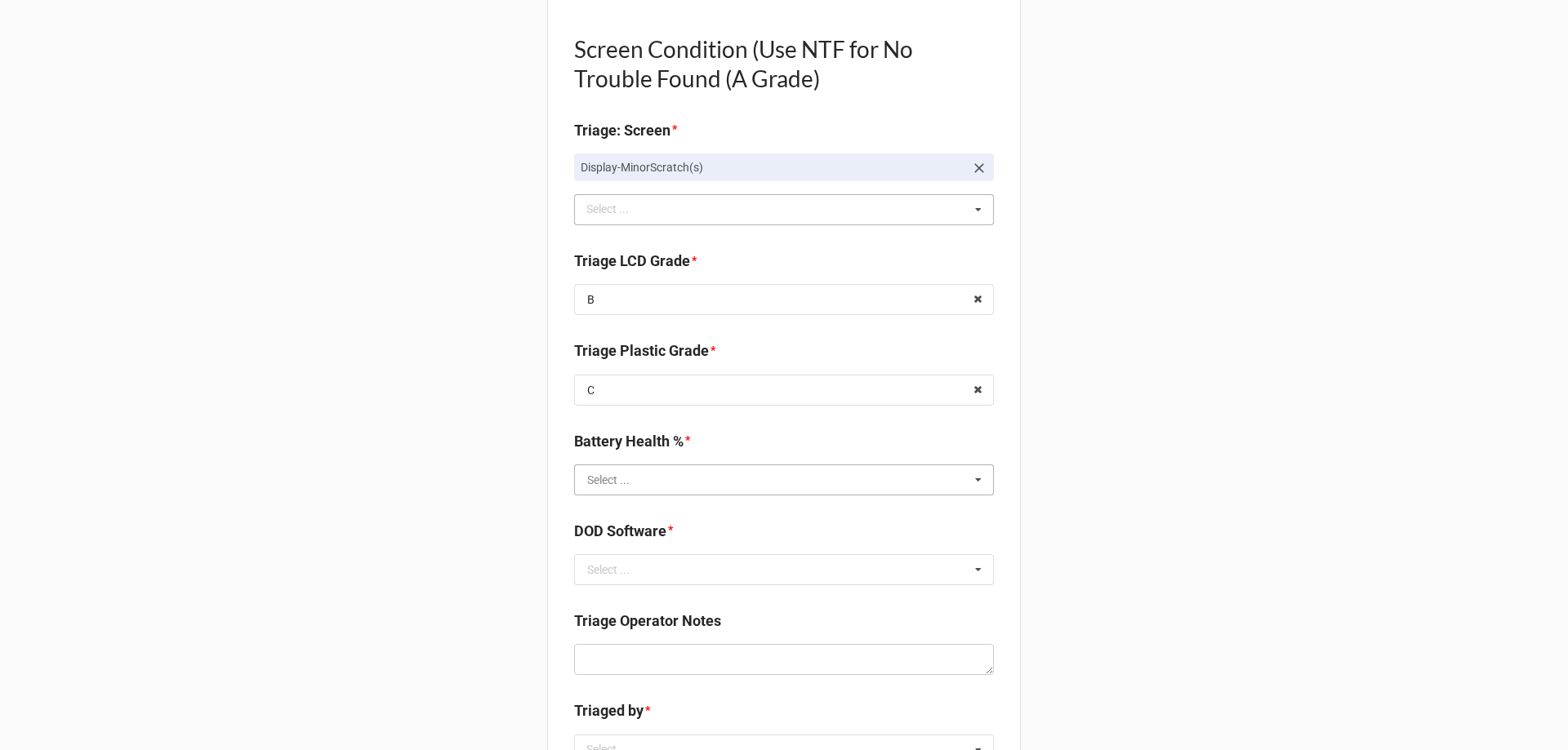
click at [661, 493] on input "text" at bounding box center [785, 479] width 418 height 30
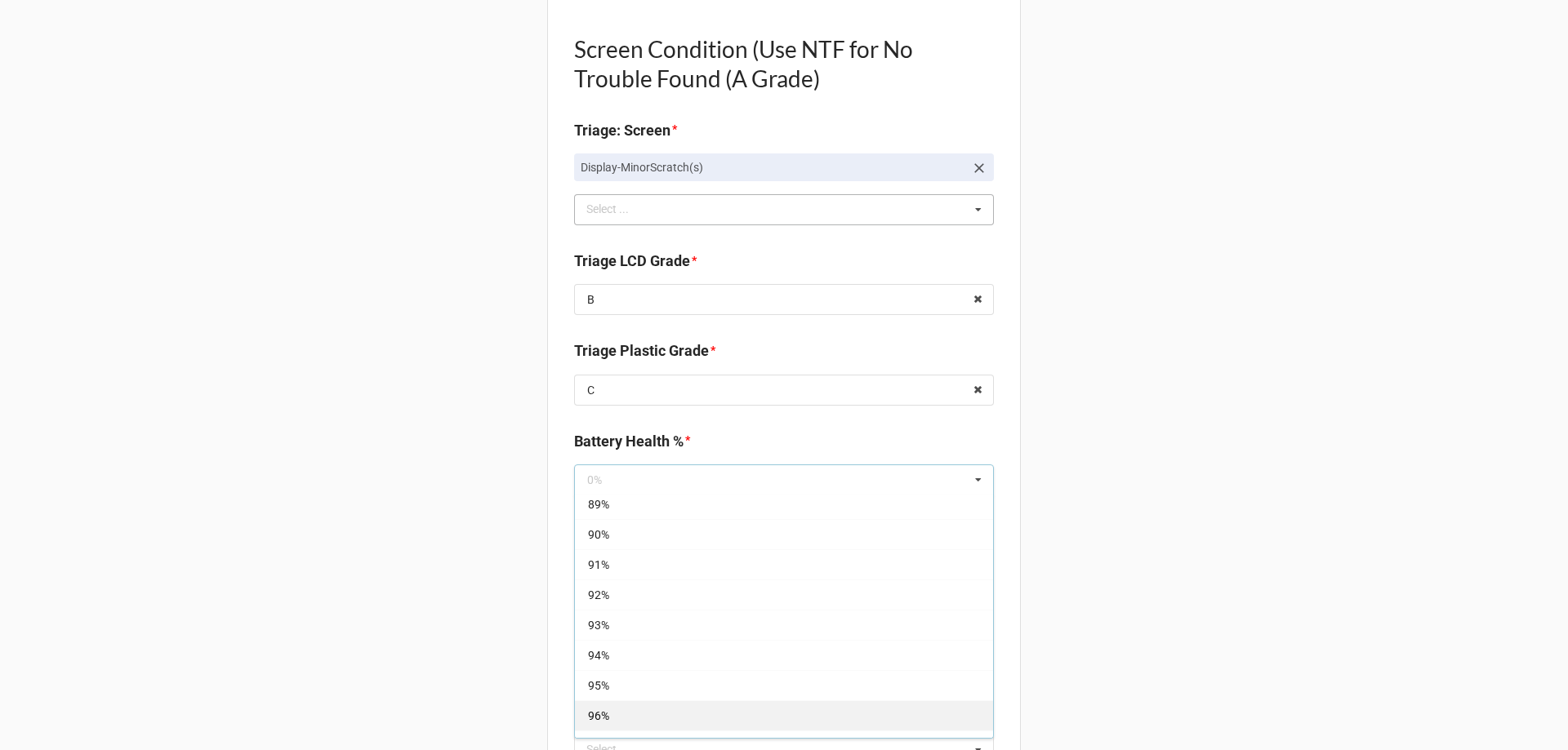
click at [626, 719] on div "96%" at bounding box center [784, 715] width 418 height 30
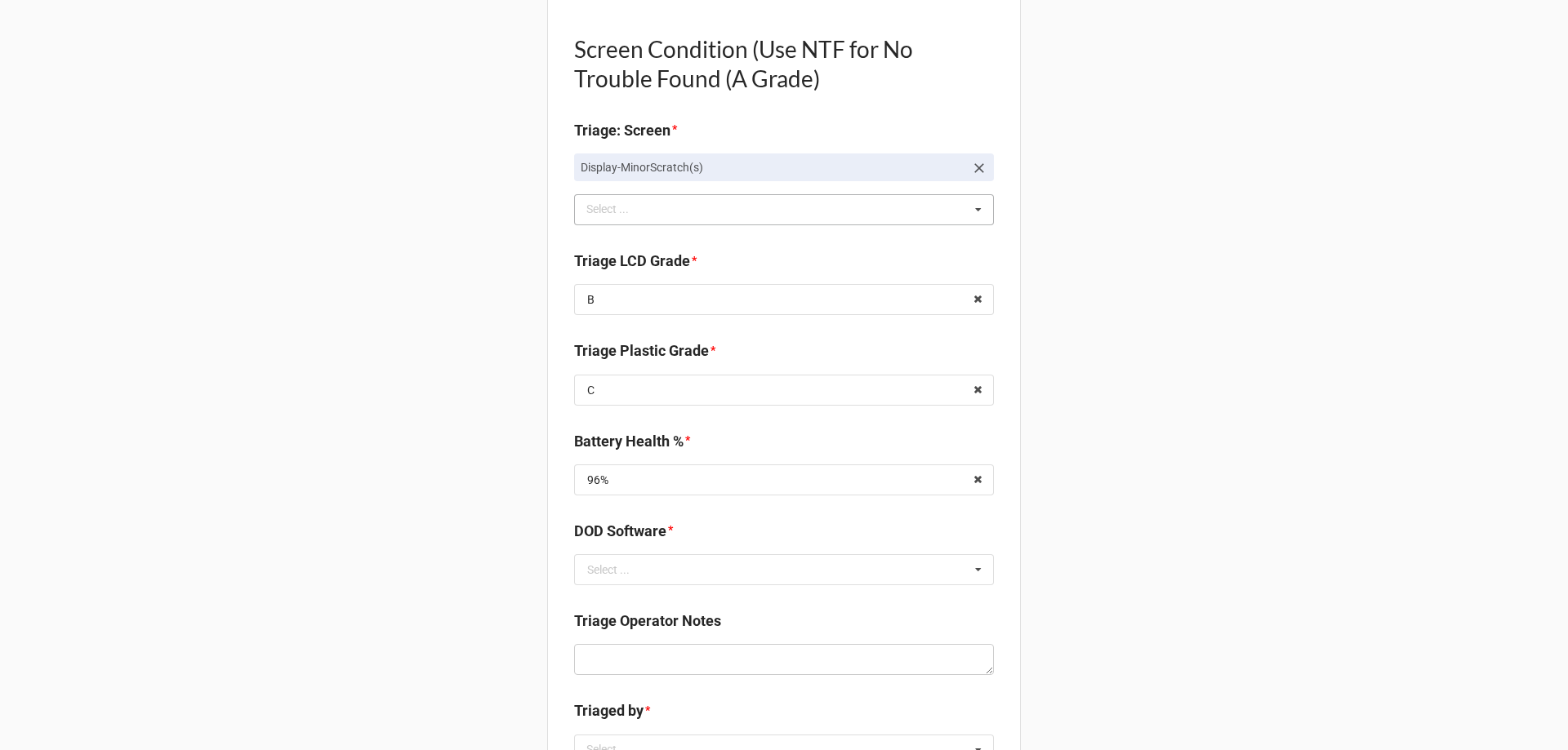
click at [430, 663] on div "Back Receiving Triage Imaging Cleaning Tech & Repair QC Packing Order Picking R…" at bounding box center [784, 132] width 1568 height 2609
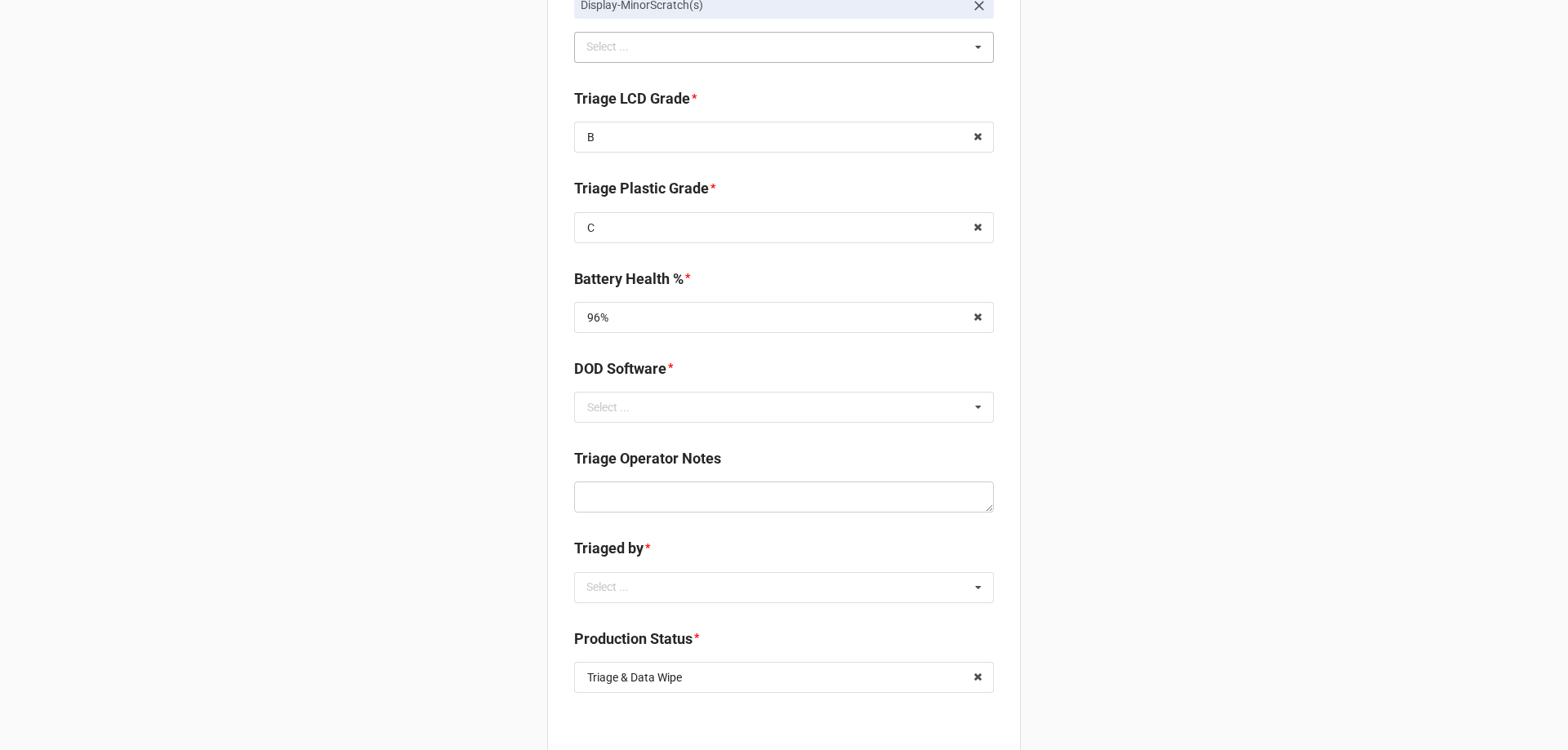
scroll to position [1336, 0]
click at [597, 421] on input "text" at bounding box center [785, 406] width 418 height 30
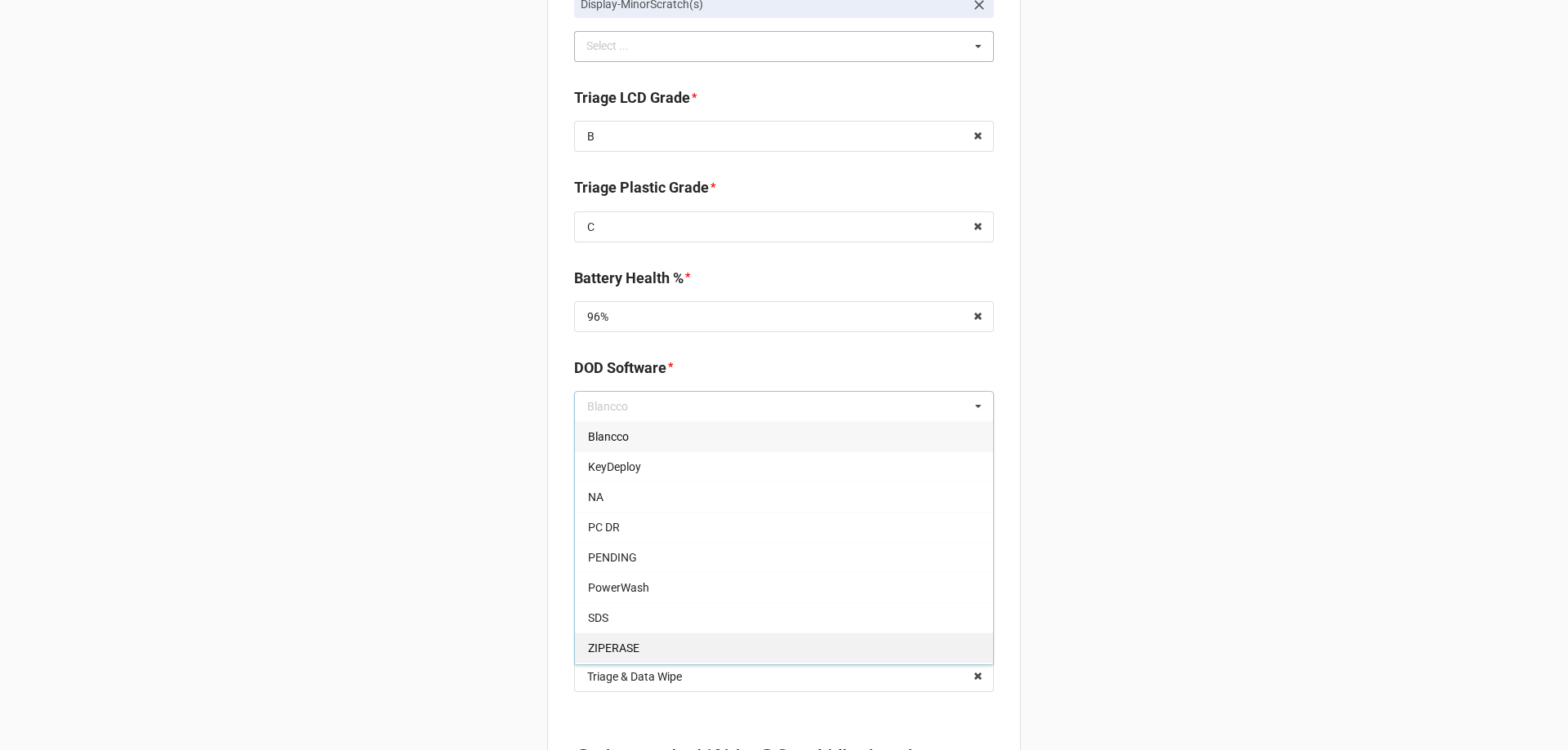
click at [622, 649] on span "ZIPERASE" at bounding box center [613, 648] width 52 height 13
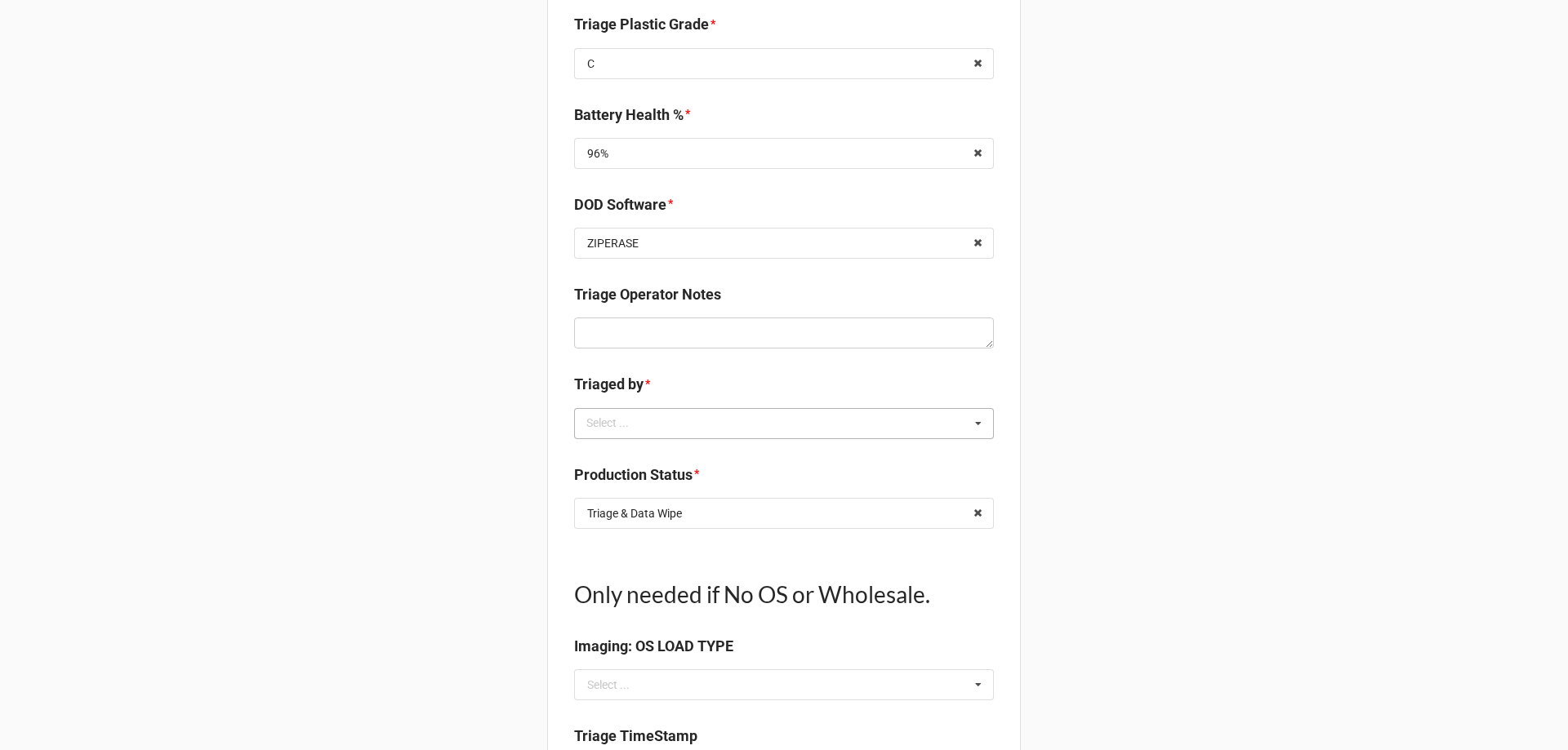
click at [675, 435] on div "Select ... No results found." at bounding box center [784, 424] width 419 height 31
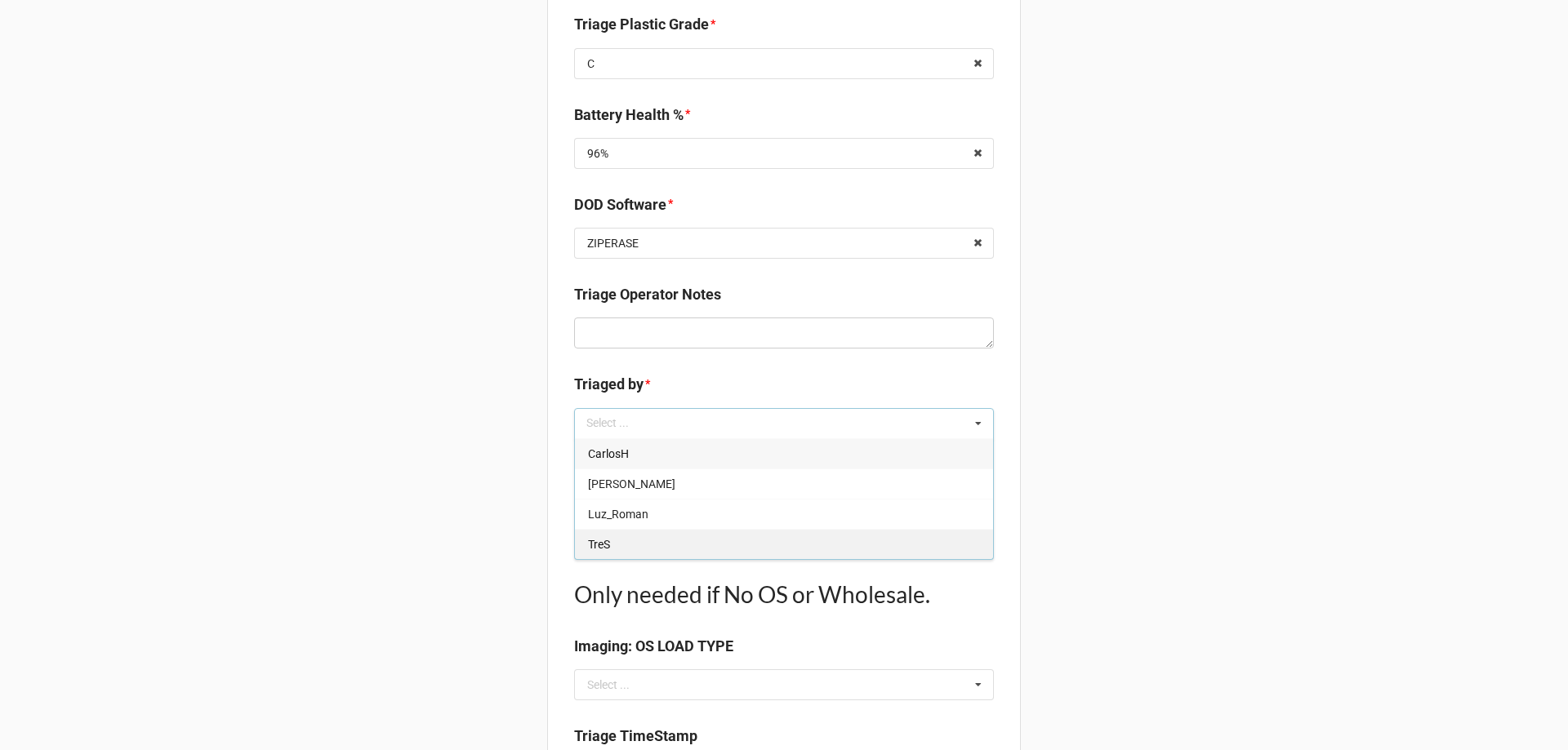
click at [631, 540] on div "TreS" at bounding box center [784, 545] width 418 height 30
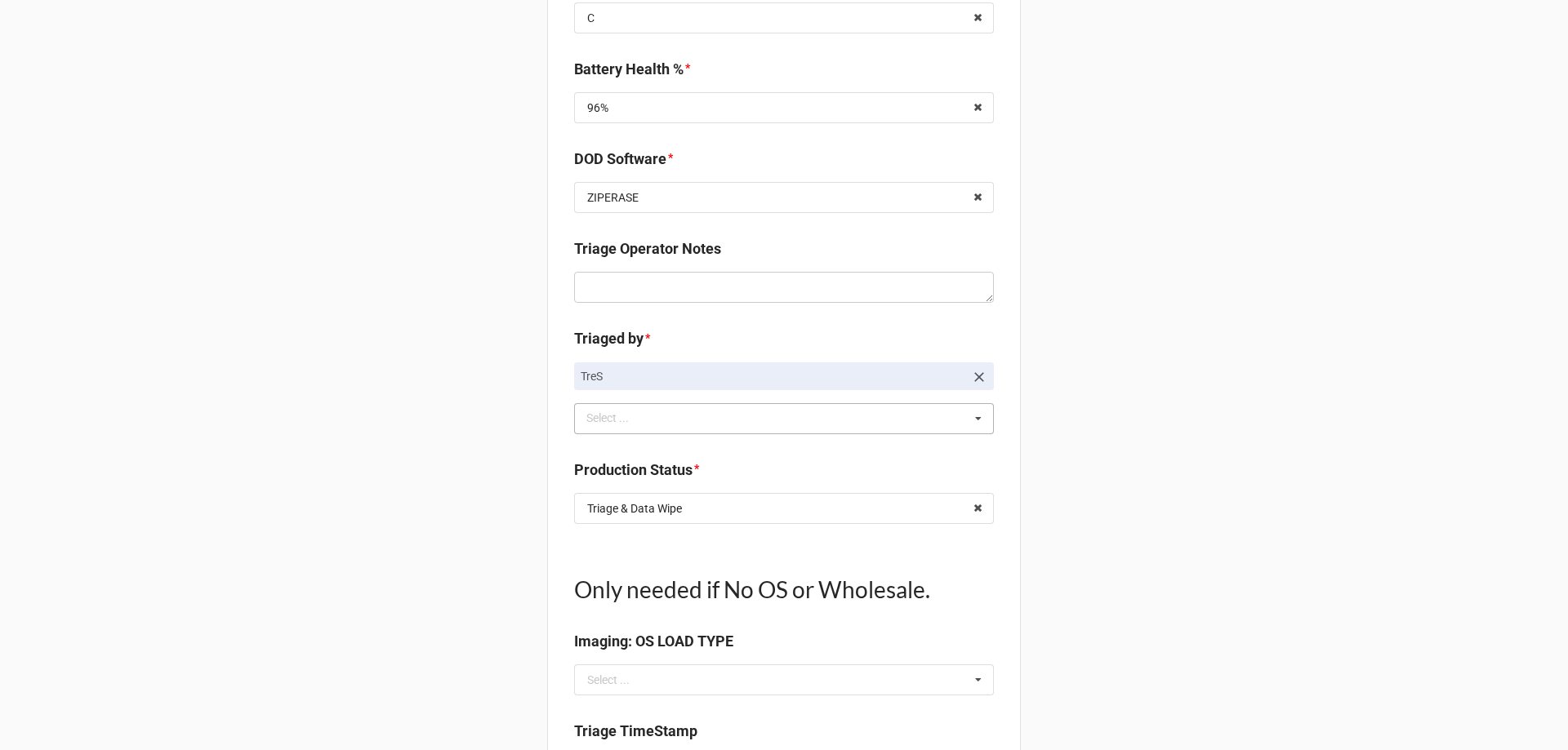
scroll to position [1581, 0]
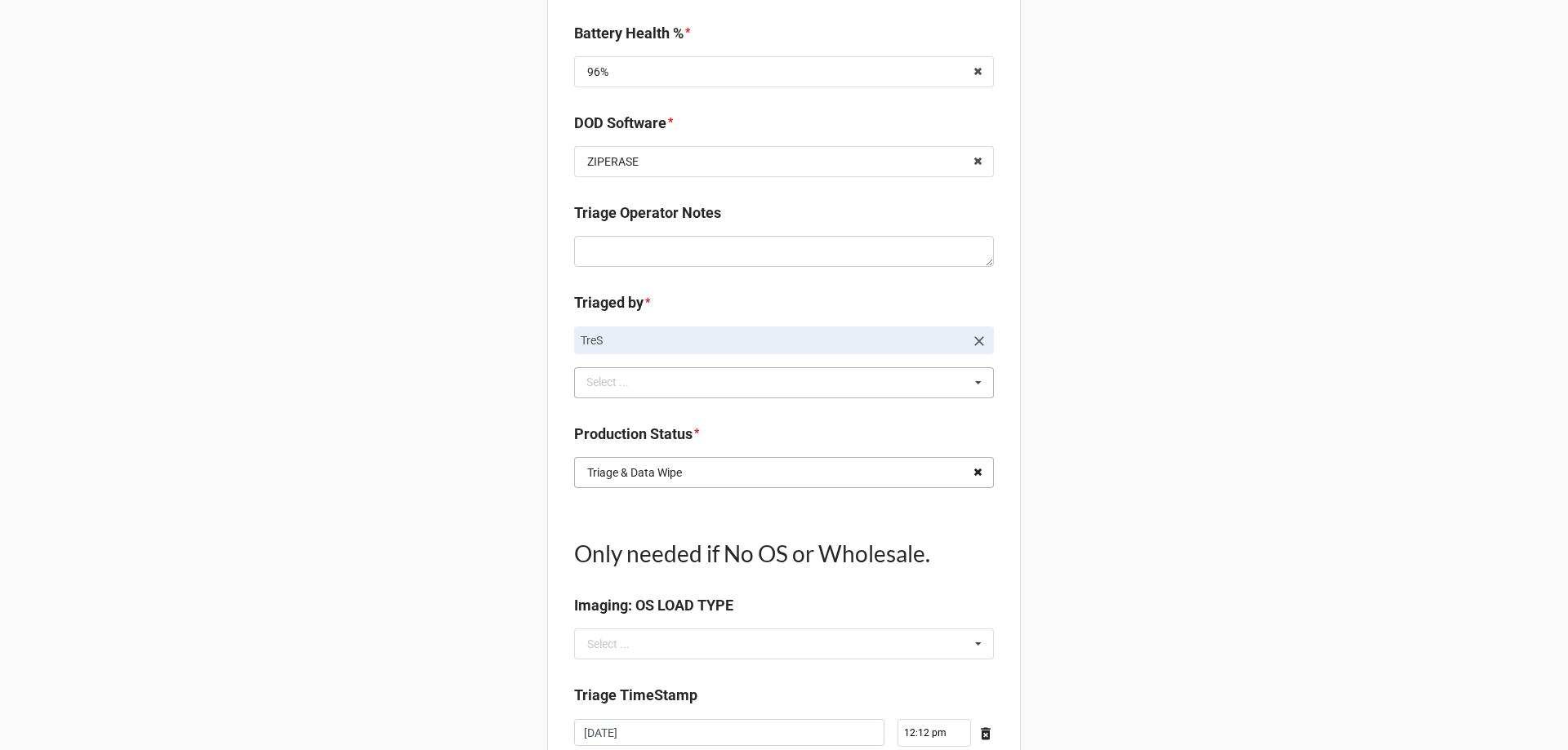
click at [966, 479] on icon at bounding box center [978, 474] width 25 height 30
click at [966, 479] on icon at bounding box center [978, 474] width 25 height 30
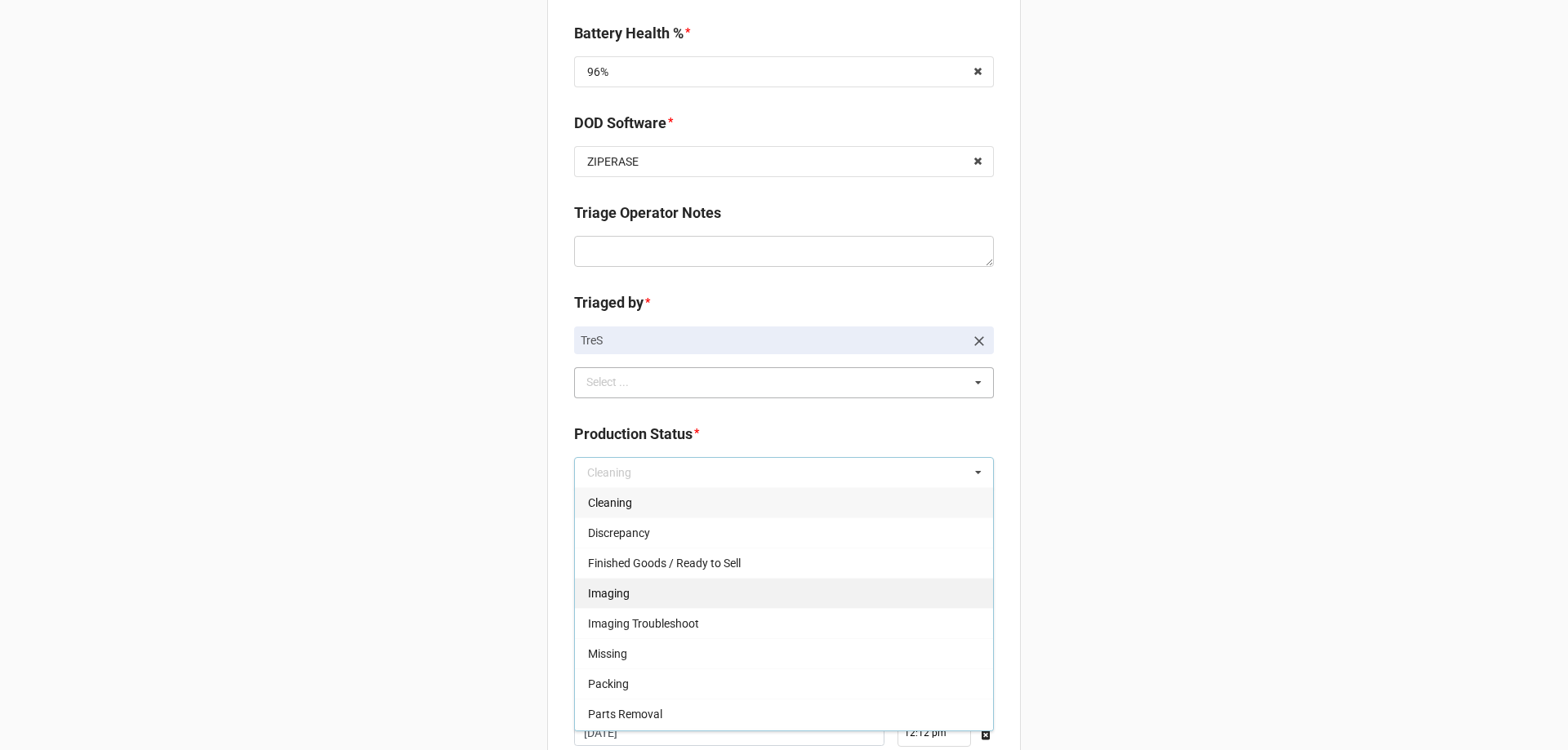
click at [779, 597] on div "Imaging" at bounding box center [784, 593] width 418 height 30
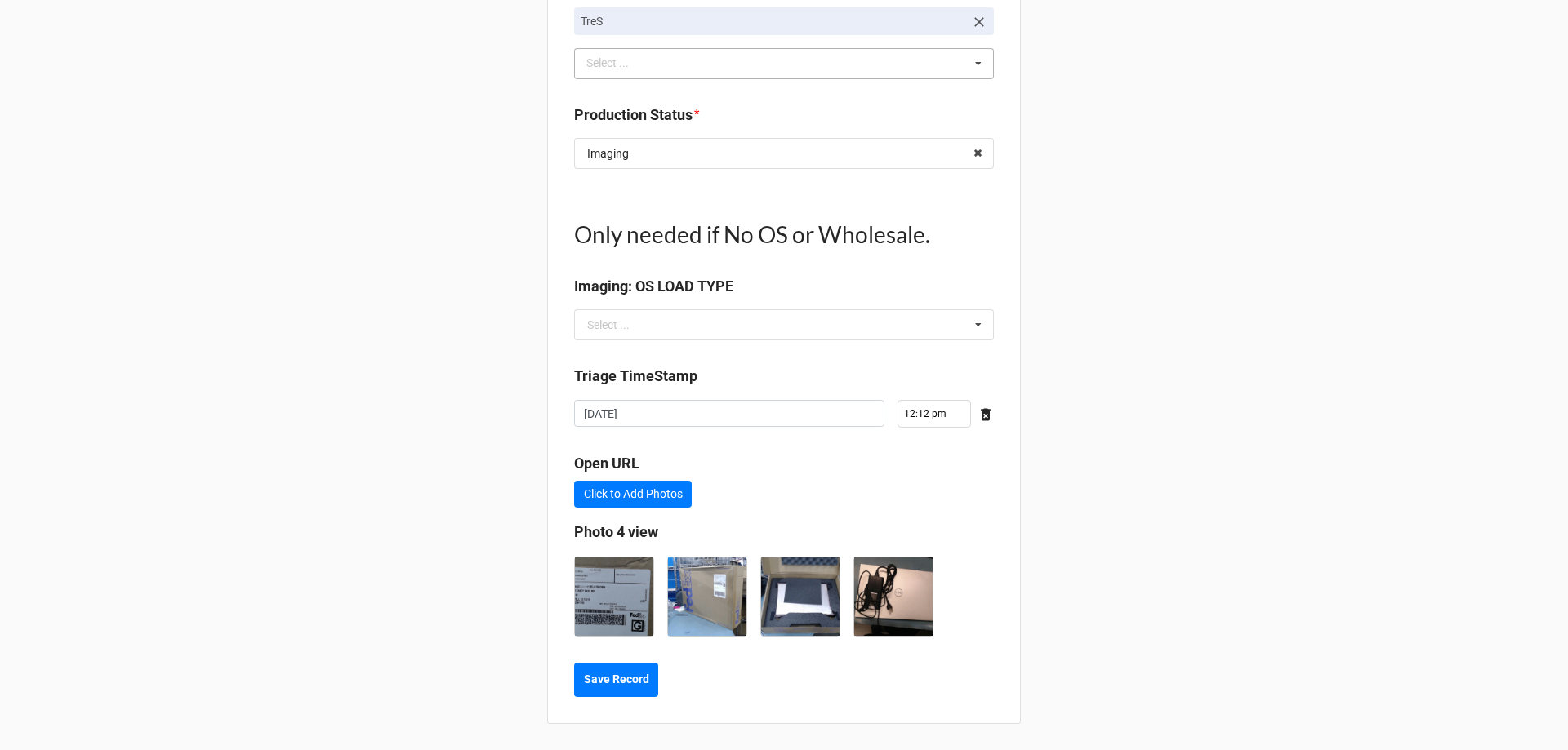
type textarea "x"
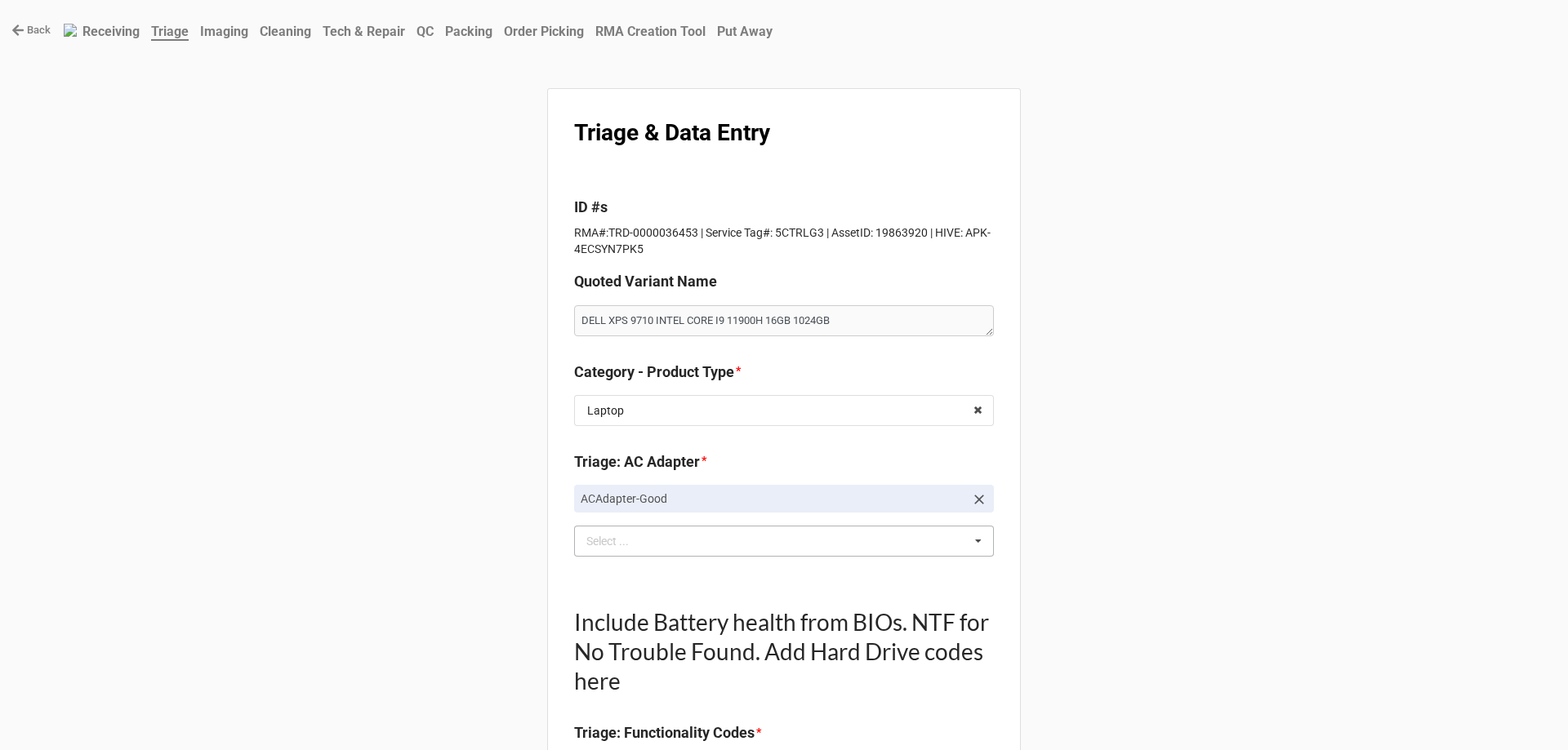
scroll to position [0, 0]
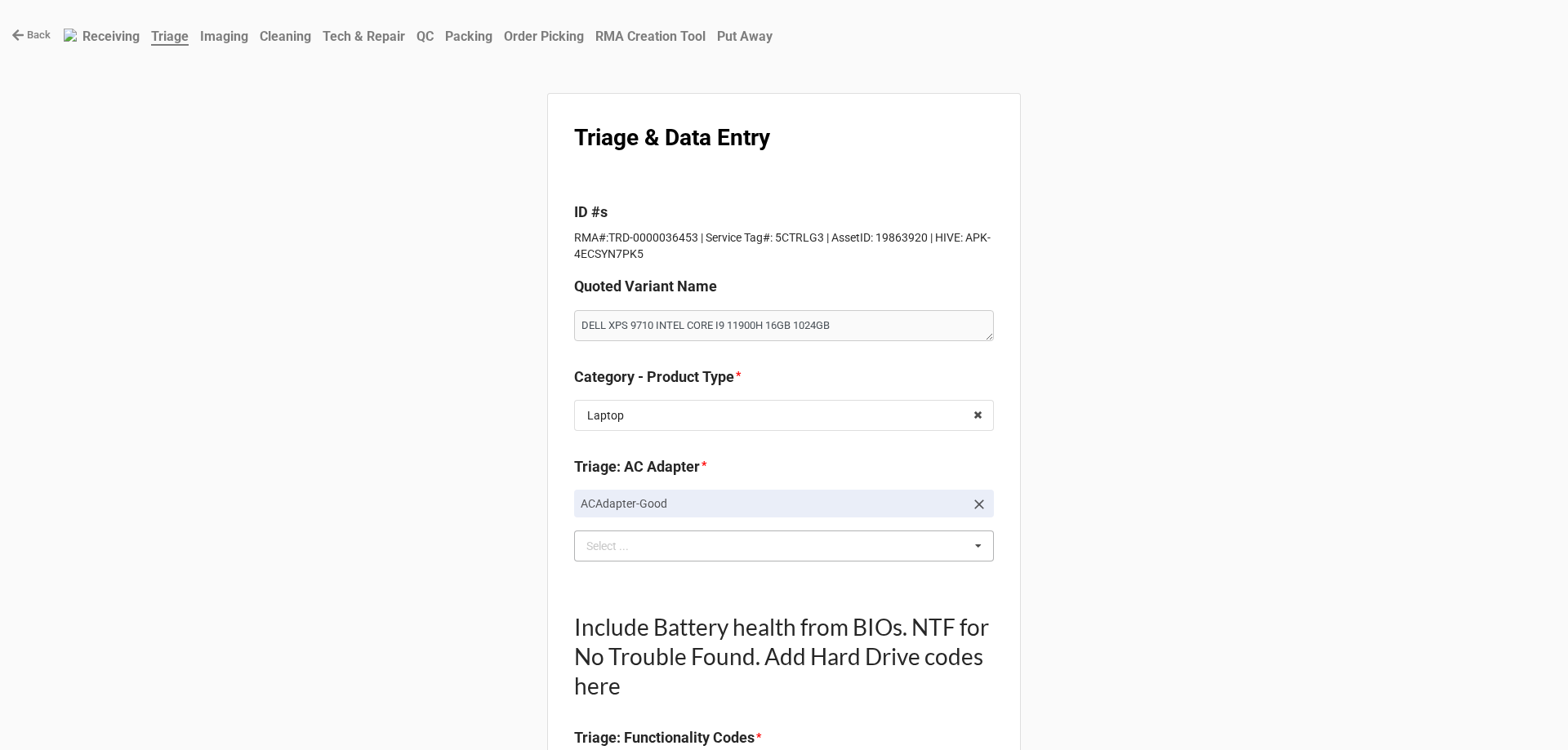
click at [642, 237] on p "RMA#:TRD-0000036453 | Service Tag#: 5CTRLG3 | AssetID: 19863920 | HIVE: APK-4EC…" at bounding box center [784, 245] width 419 height 33
click at [627, 234] on p "RMA#:TRD-0000036453 | Service Tag#: 5CTRLG3 | AssetID: 19863920 | HIVE: APK-4EC…" at bounding box center [784, 245] width 419 height 33
drag, startPoint x: 606, startPoint y: 239, endPoint x: 639, endPoint y: 235, distance: 33.2
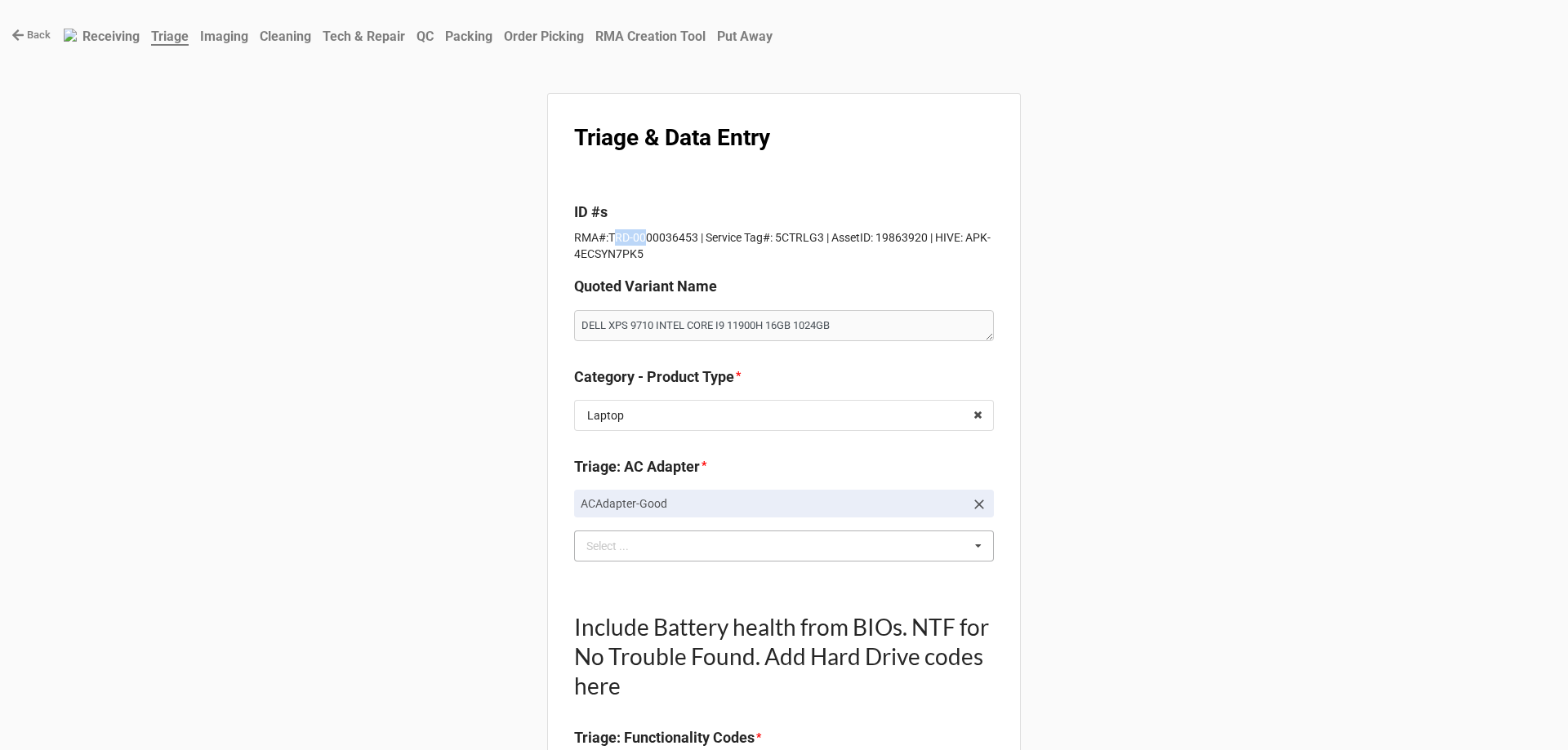
click at [639, 235] on p "RMA#:TRD-0000036453 | Service Tag#: 5CTRLG3 | AssetID: 19863920 | HIVE: APK-4EC…" at bounding box center [784, 245] width 419 height 33
drag, startPoint x: 604, startPoint y: 241, endPoint x: 688, endPoint y: 234, distance: 84.3
click at [688, 234] on p "RMA#:TRD-0000036453 | Service Tag#: 5CTRLG3 | AssetID: 19863920 | HIVE: APK-4EC…" at bounding box center [784, 245] width 419 height 33
copy p "TRD-0000036453"
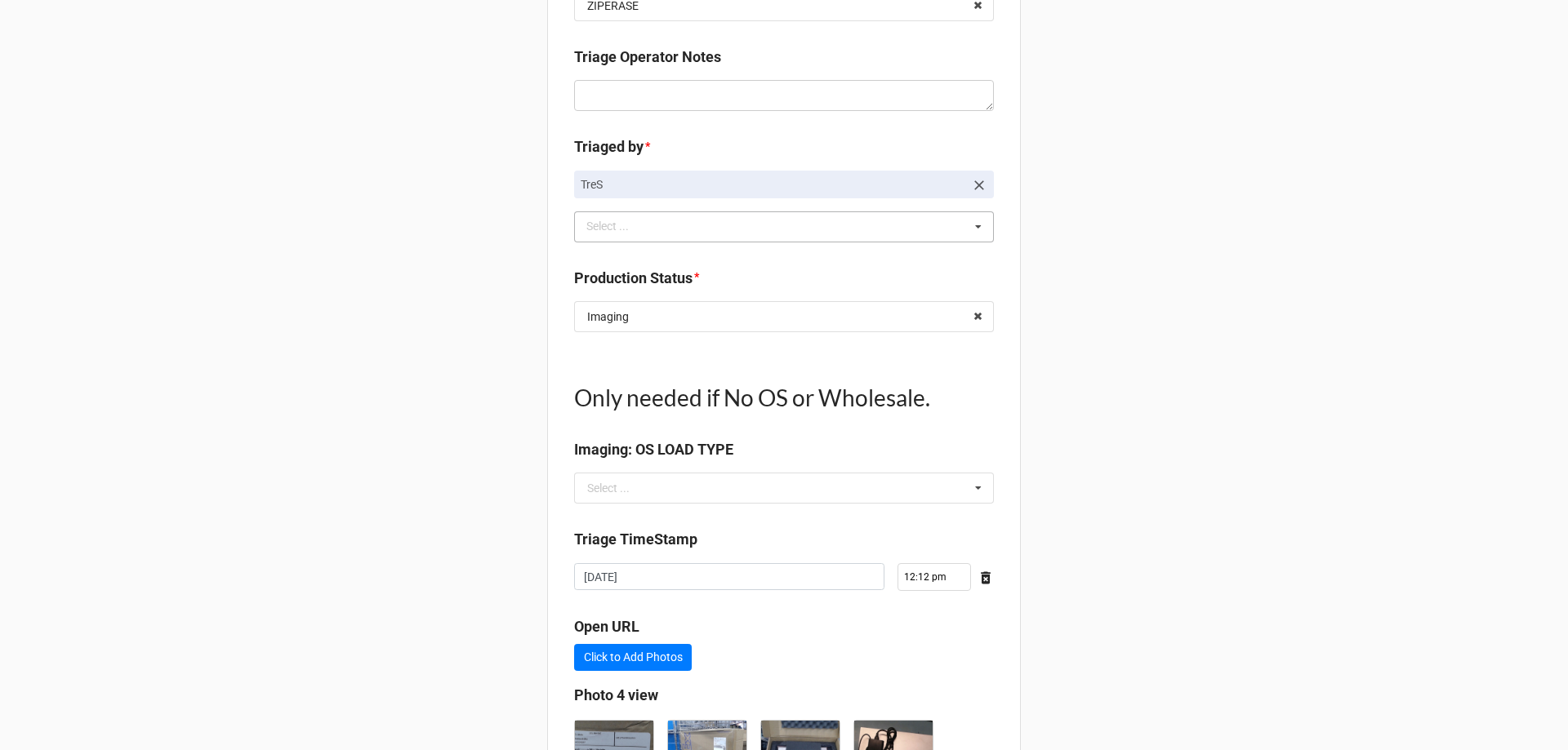
scroll to position [1900, 0]
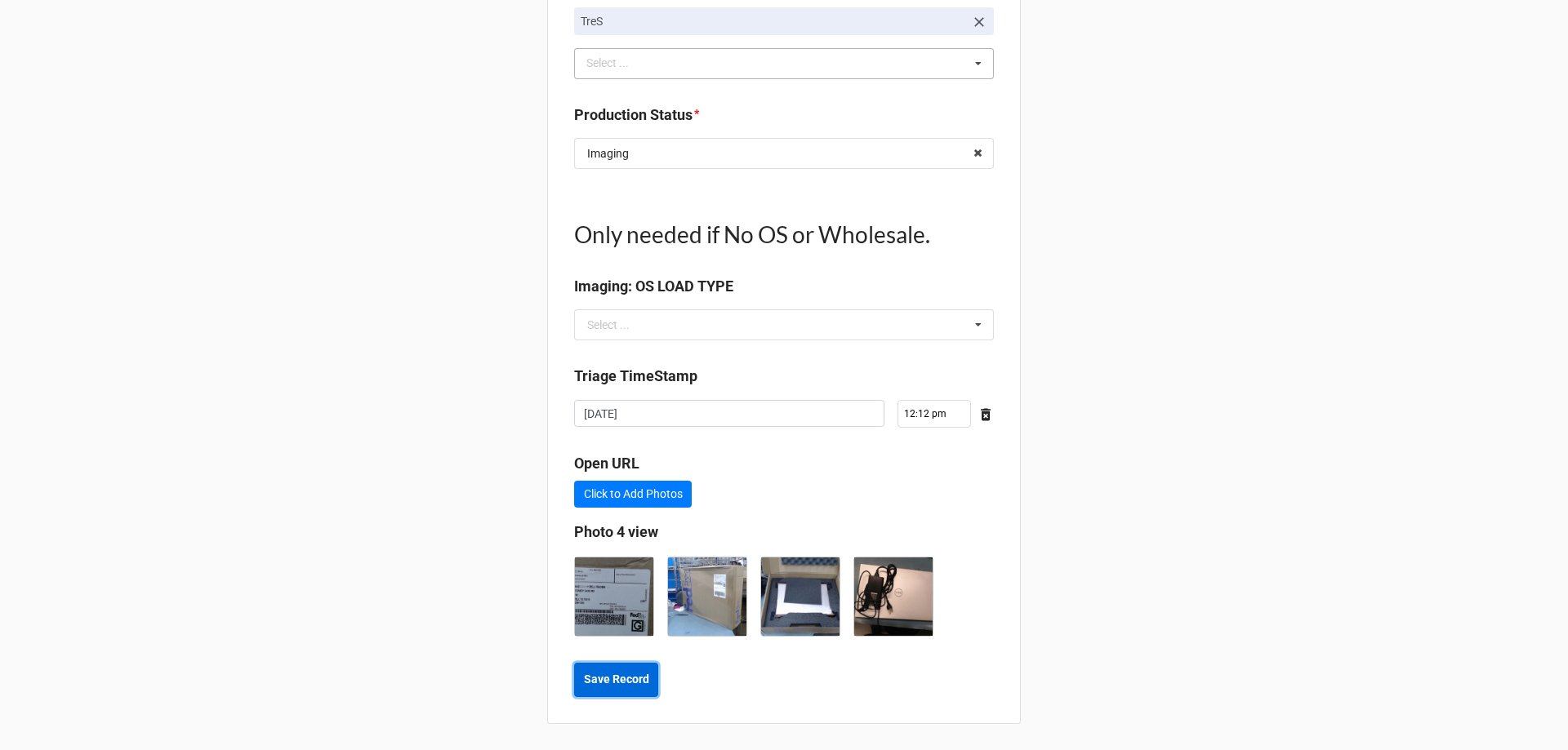
click at [633, 667] on button "Save Record" at bounding box center [616, 680] width 84 height 35
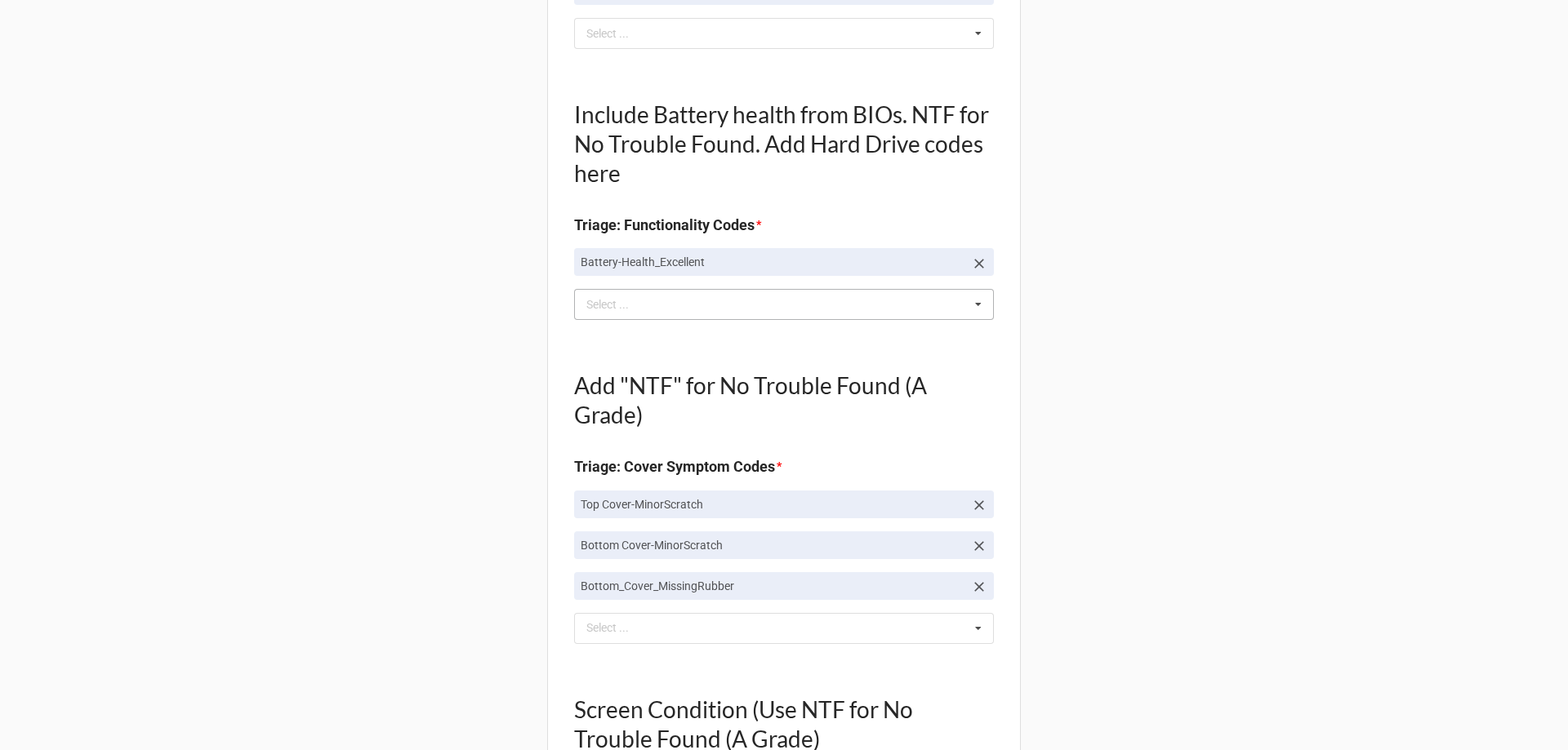
scroll to position [0, 0]
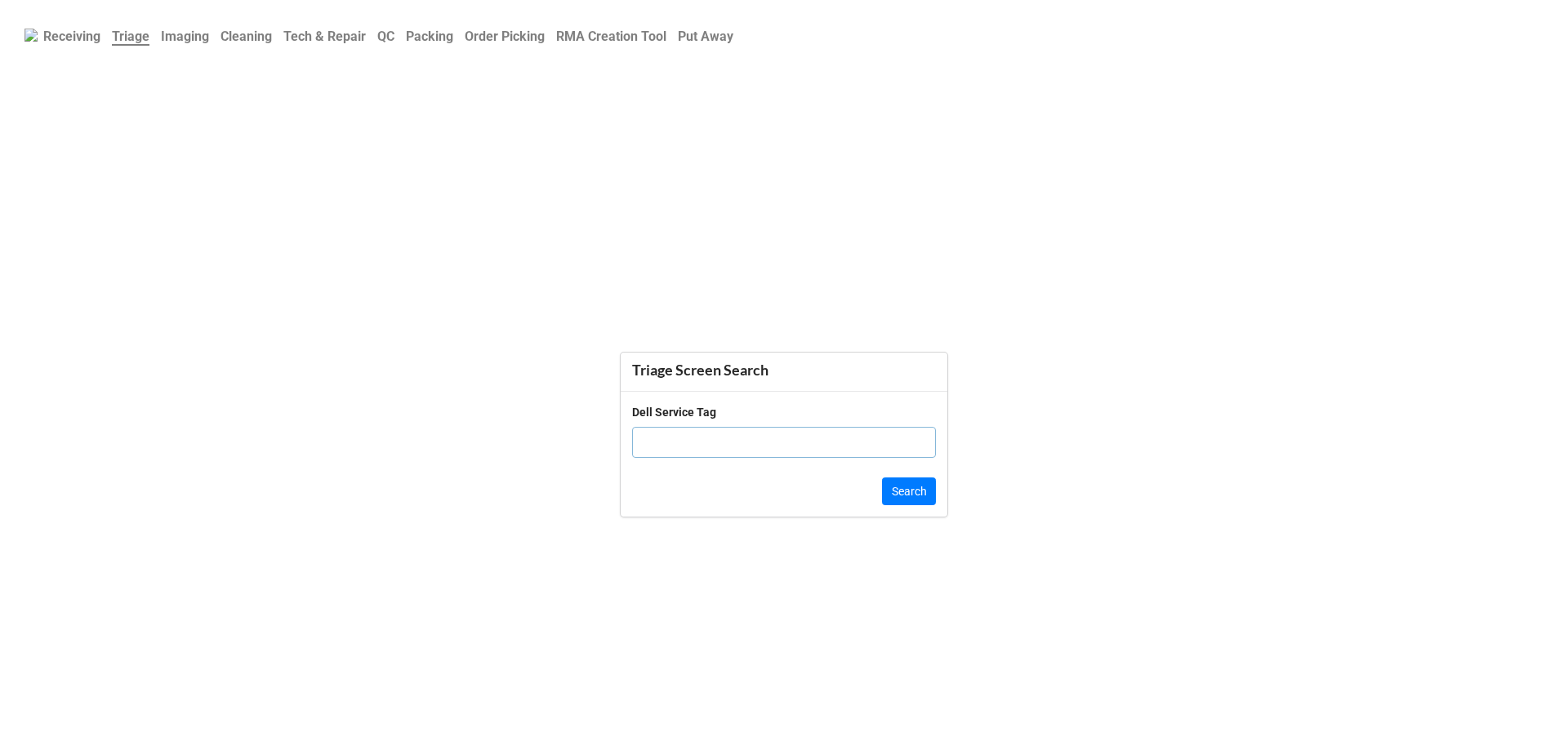
click at [682, 444] on input "text" at bounding box center [783, 442] width 304 height 31
paste input "3TSZZ93"
type input "3TSZZ93"
click at [885, 500] on button "Search" at bounding box center [909, 491] width 54 height 28
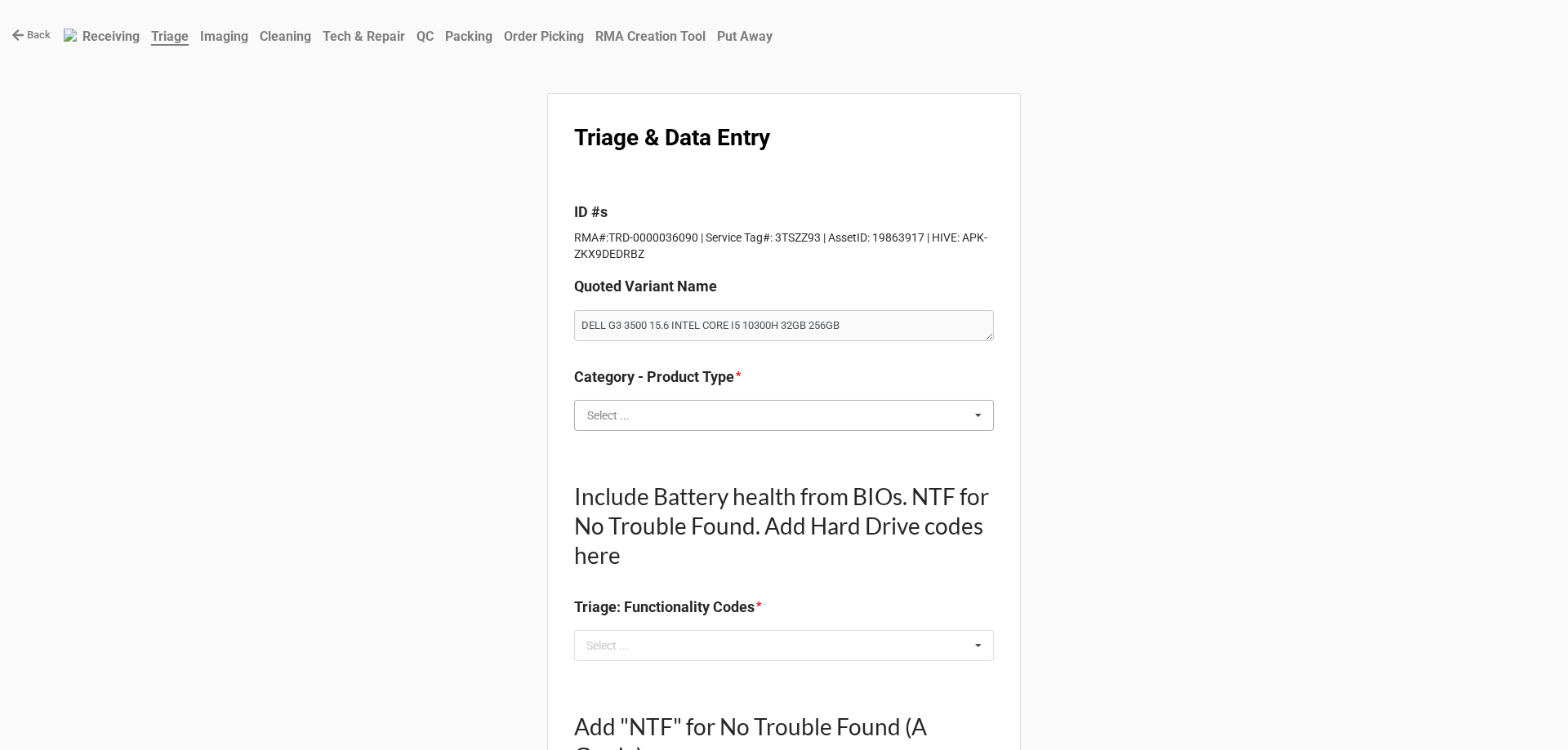
click at [657, 405] on input "text" at bounding box center [785, 415] width 418 height 30
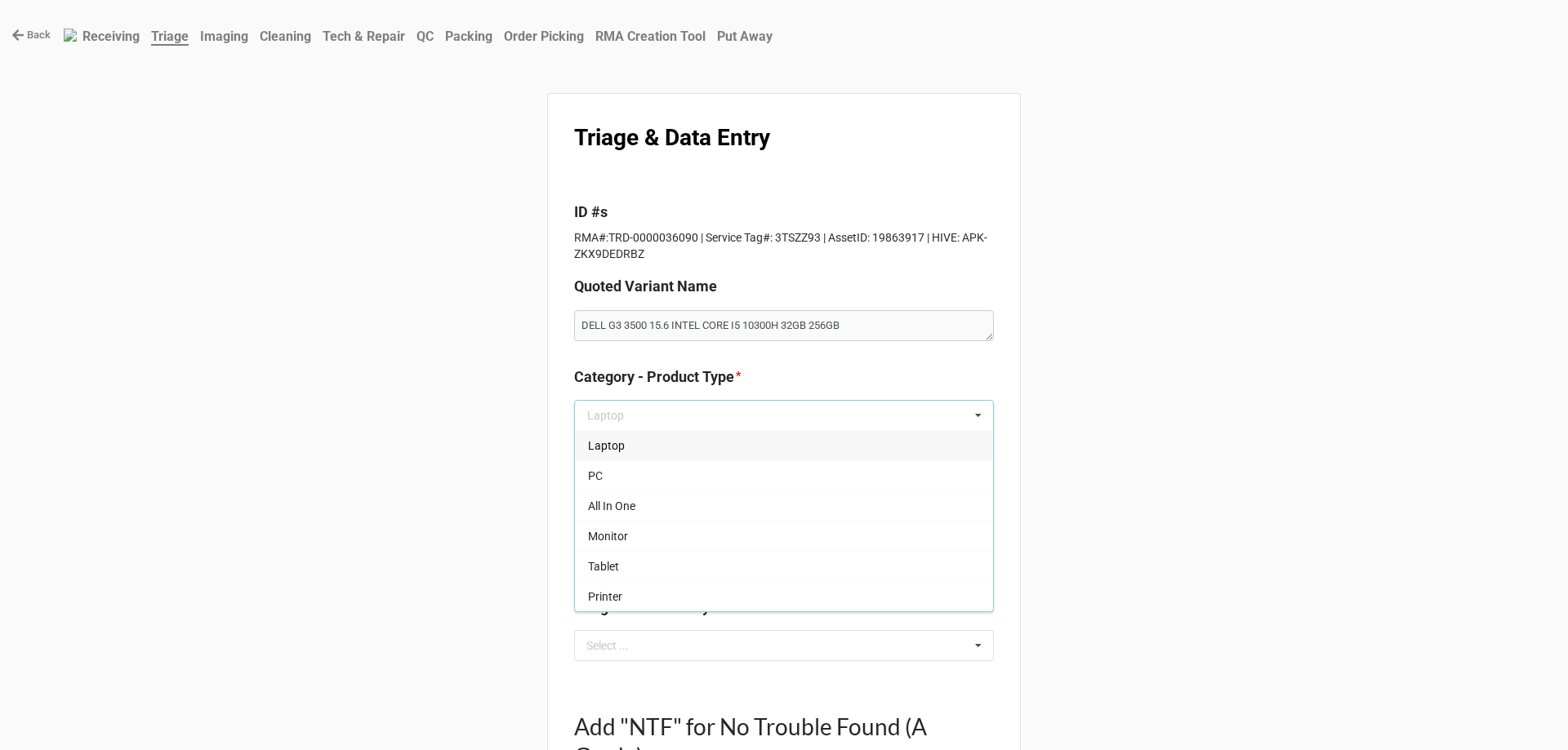
click at [649, 453] on div "Laptop" at bounding box center [784, 446] width 418 height 30
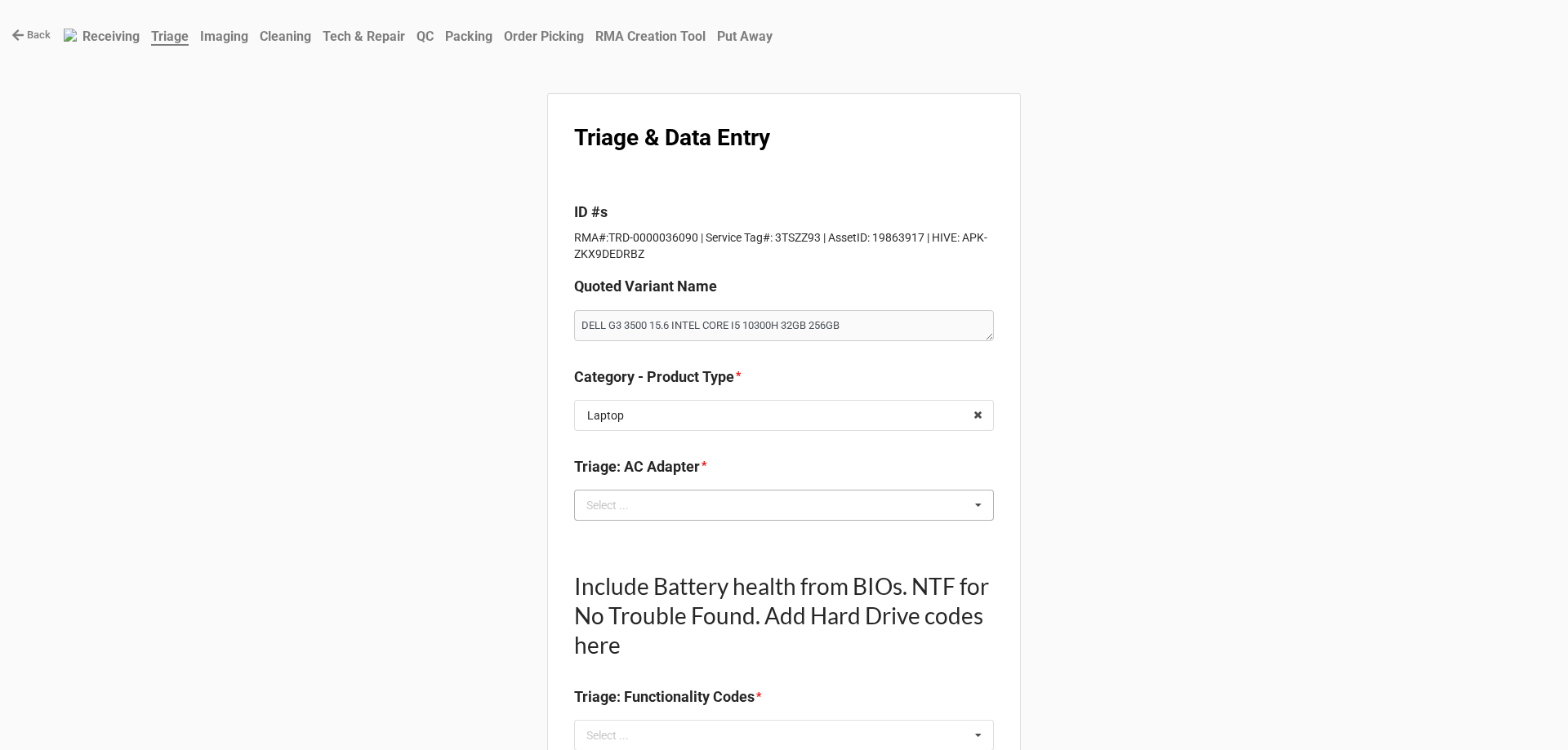
click at [617, 512] on div "Select ..." at bounding box center [617, 505] width 70 height 19
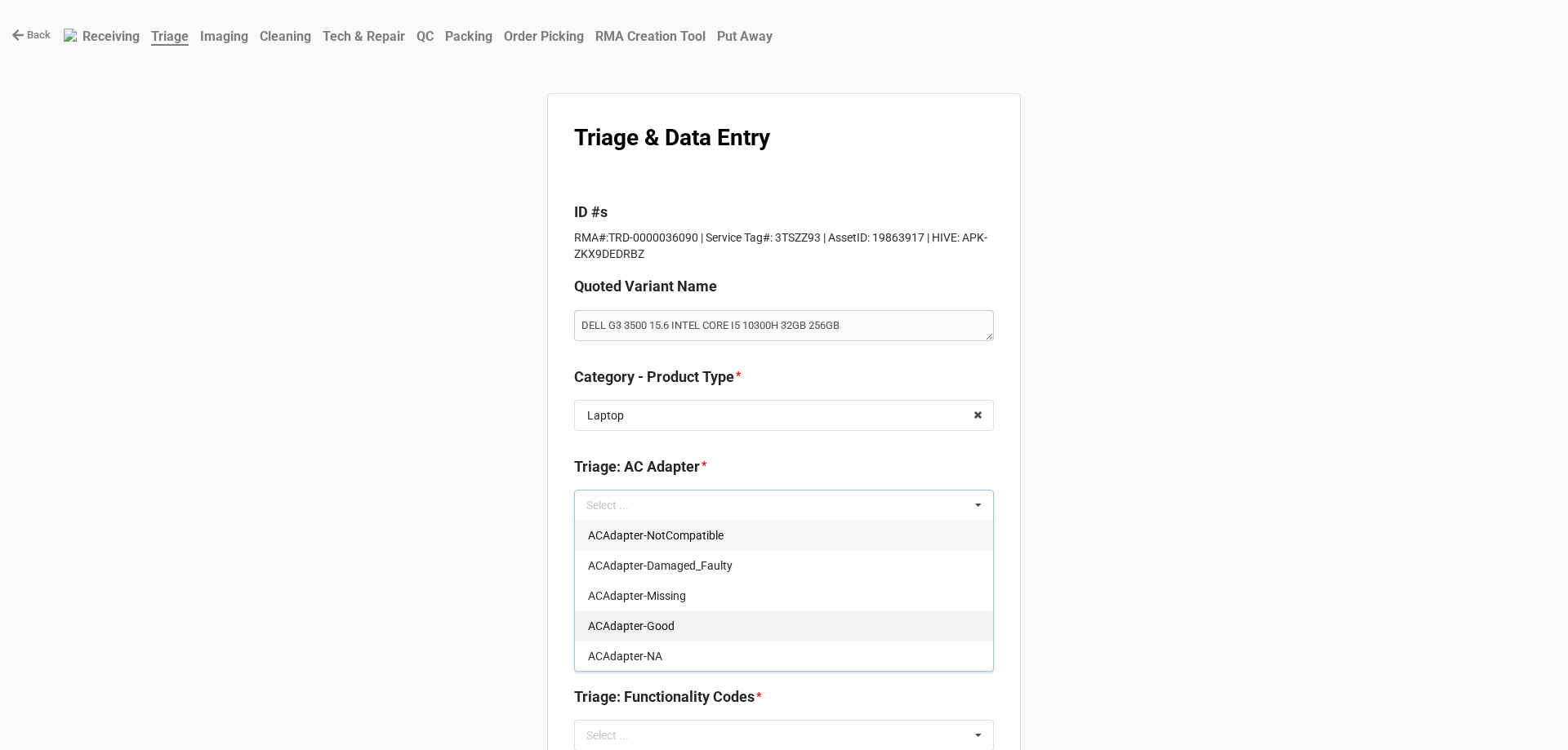
click at [641, 611] on div "ACAdapter-Good" at bounding box center [784, 626] width 418 height 30
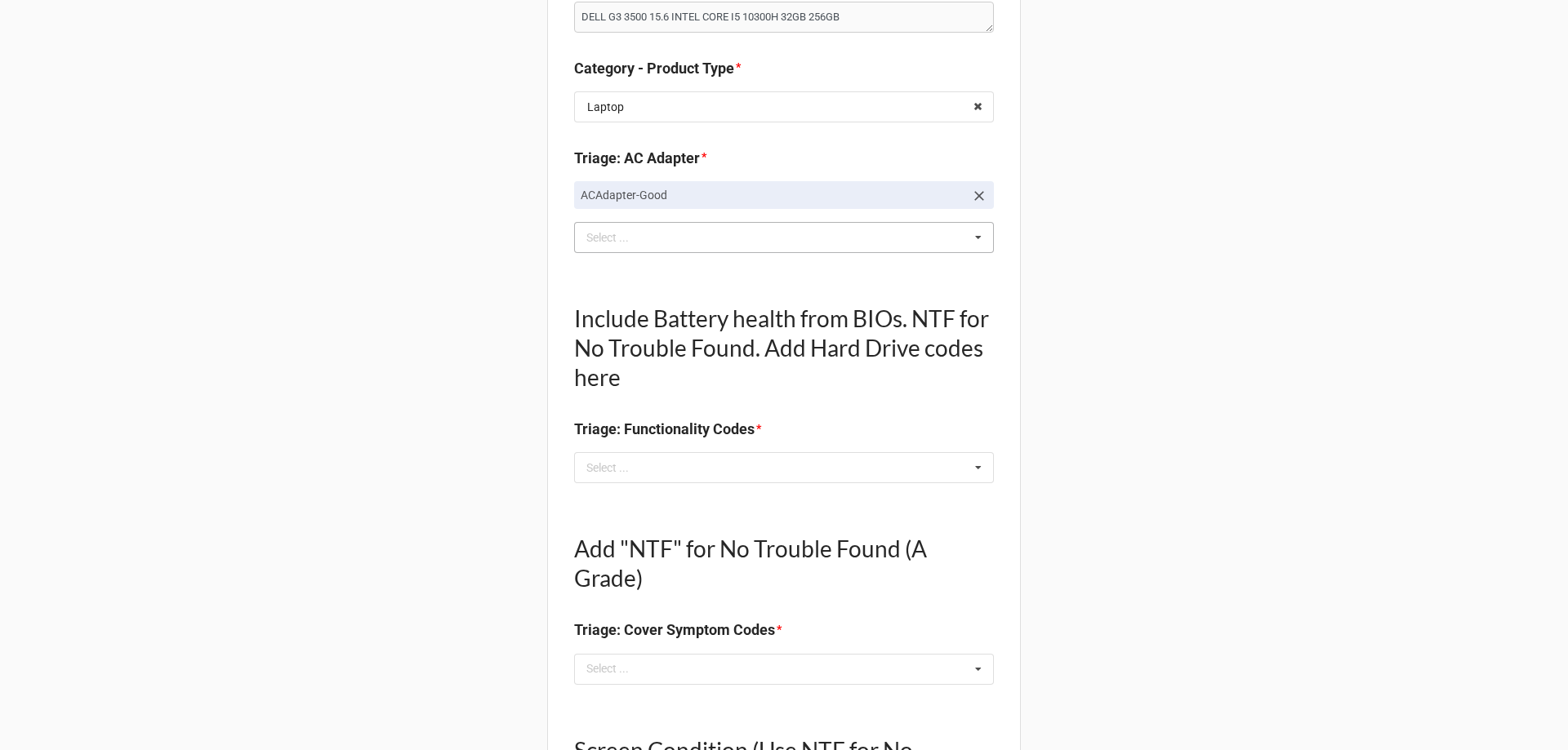
scroll to position [408, 0]
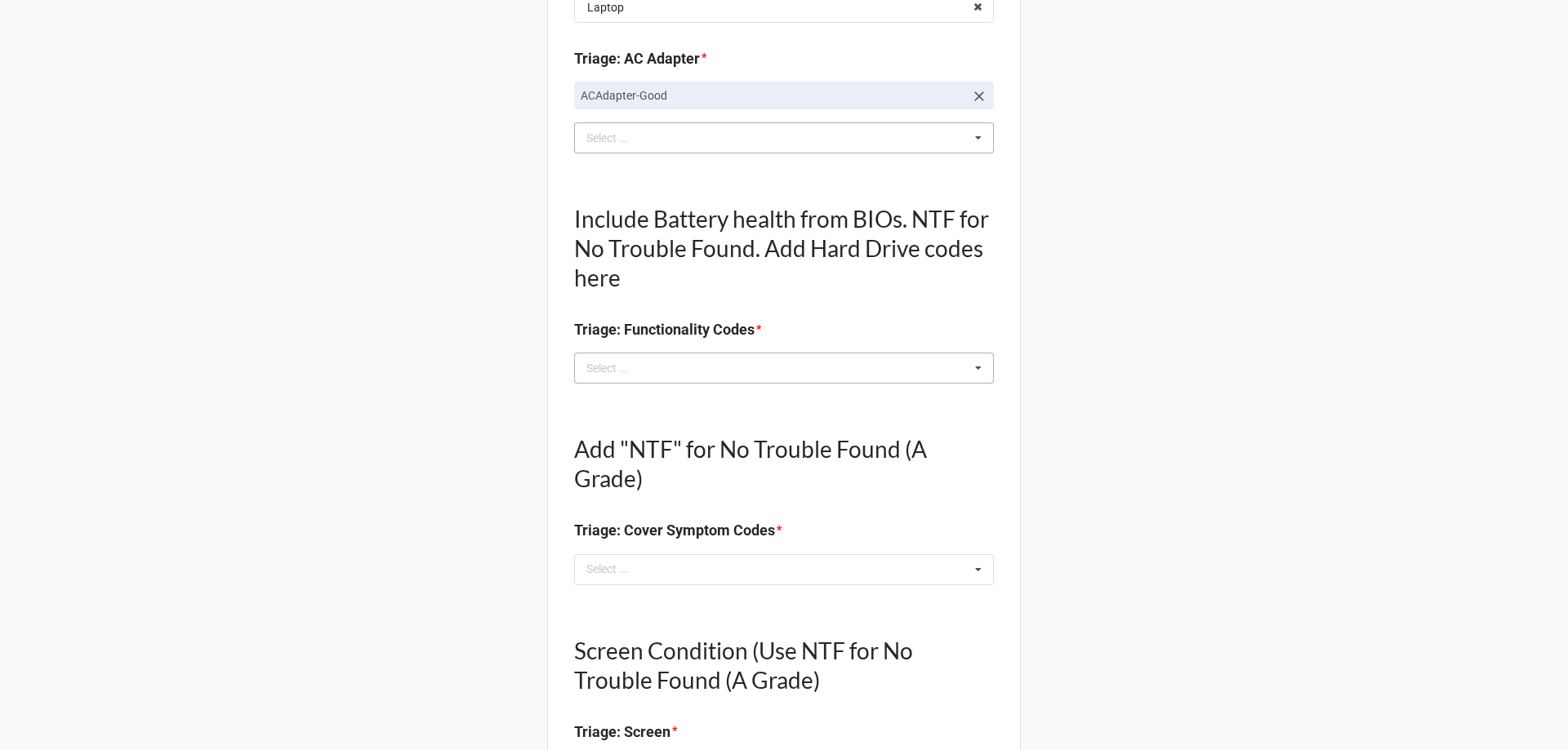
click at [679, 377] on div "Select ... No results found." at bounding box center [784, 368] width 419 height 31
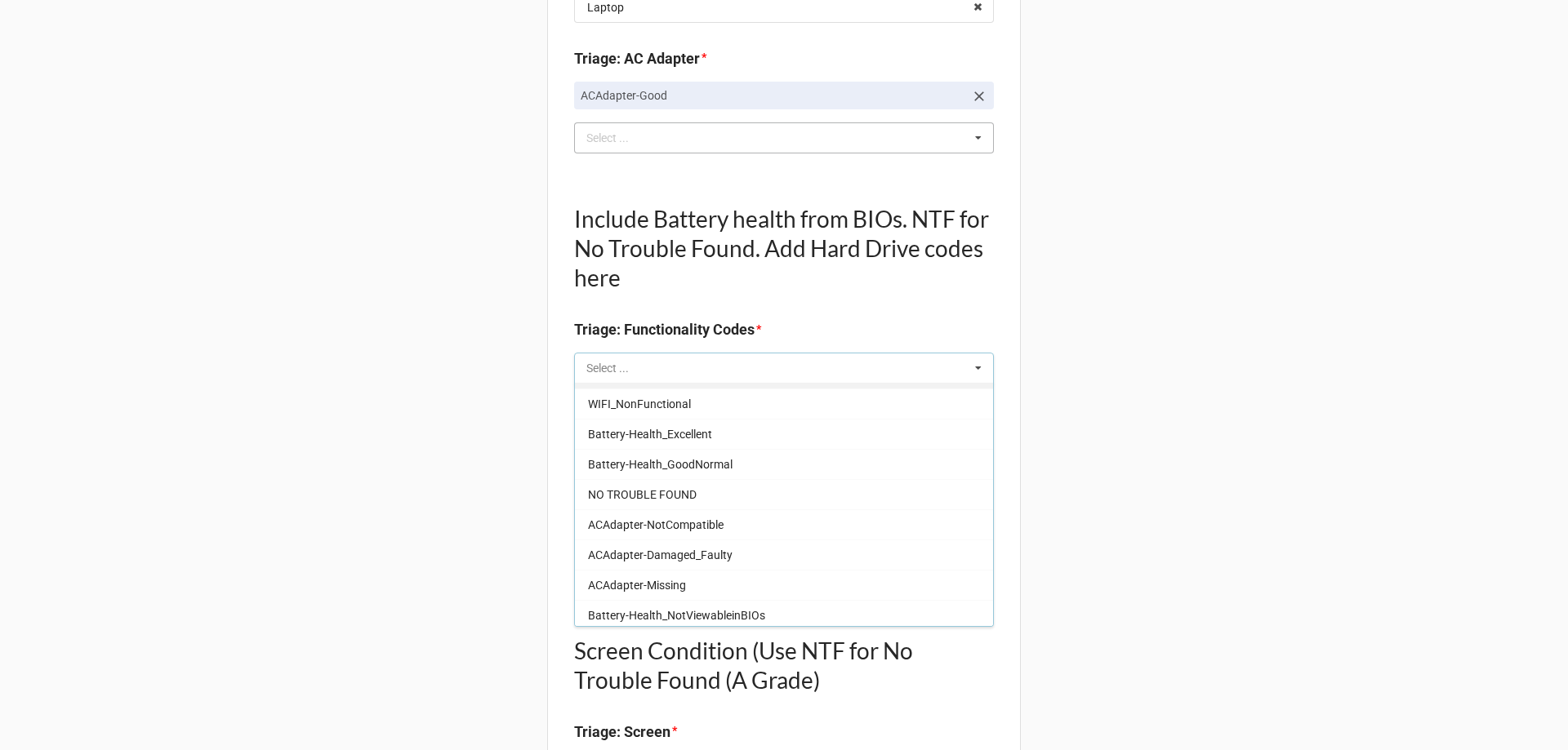
scroll to position [1143, 0]
click at [672, 463] on span "Battery-Health_Excellent" at bounding box center [650, 463] width 124 height 13
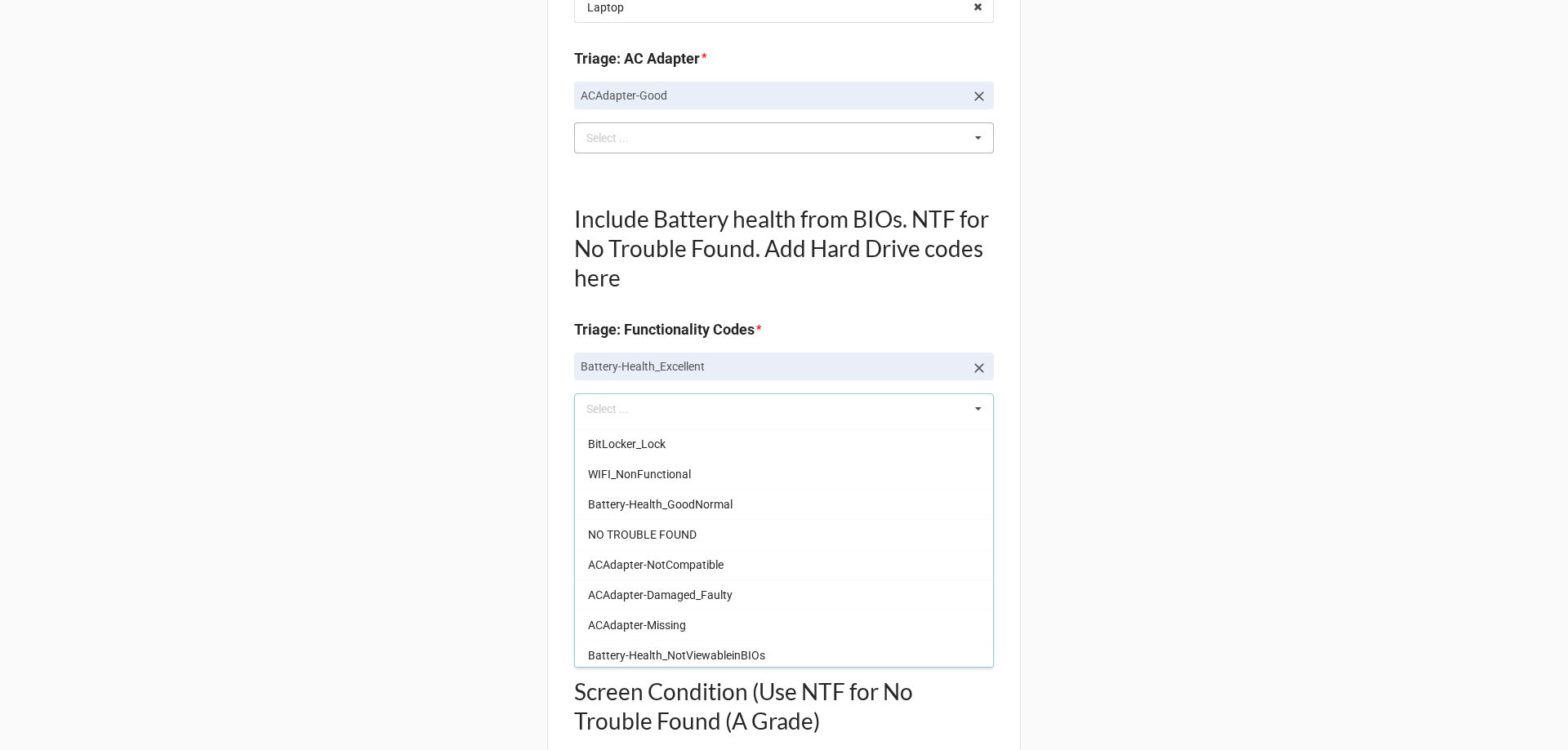
drag, startPoint x: 365, startPoint y: 470, endPoint x: 397, endPoint y: 473, distance: 32.1
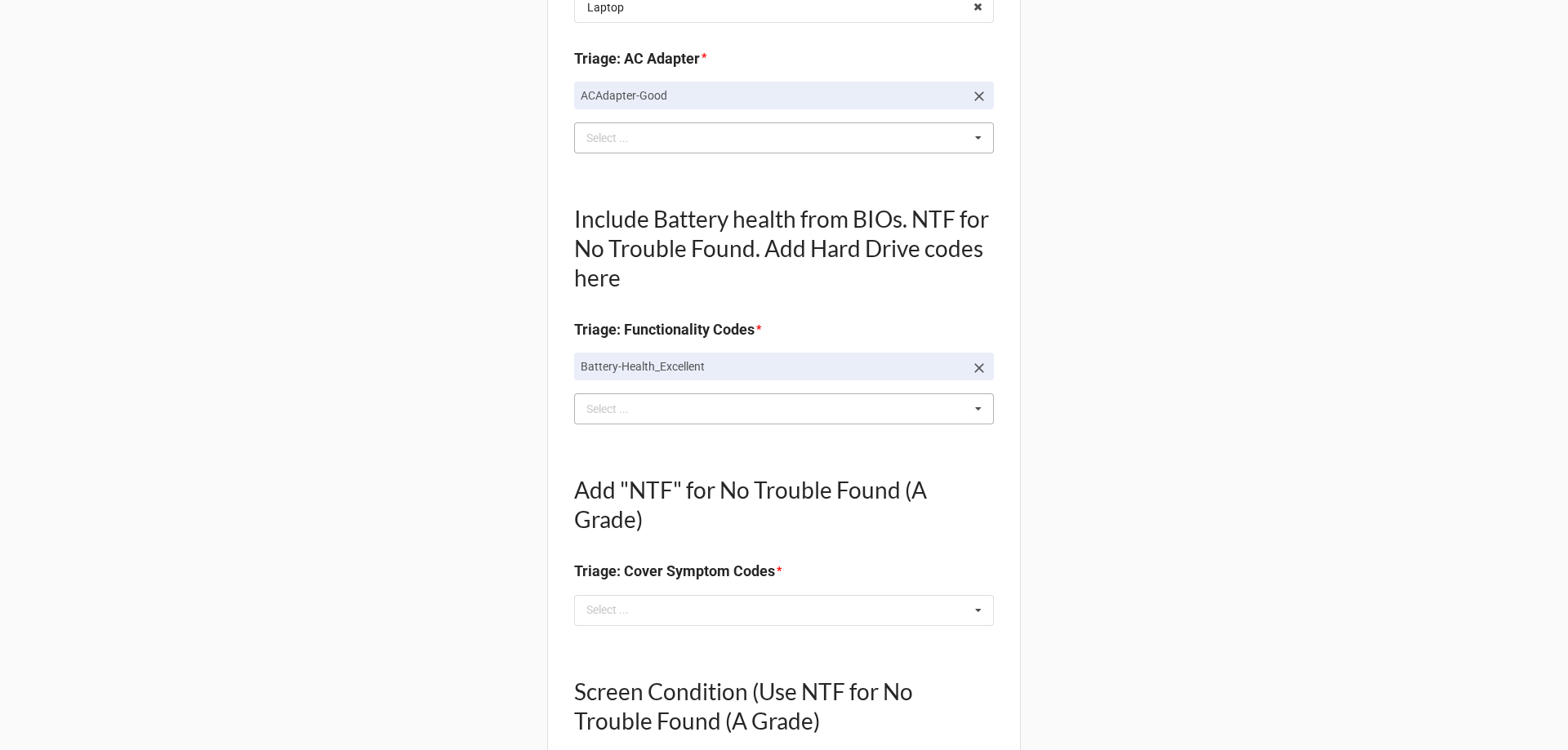
scroll to position [572, 0]
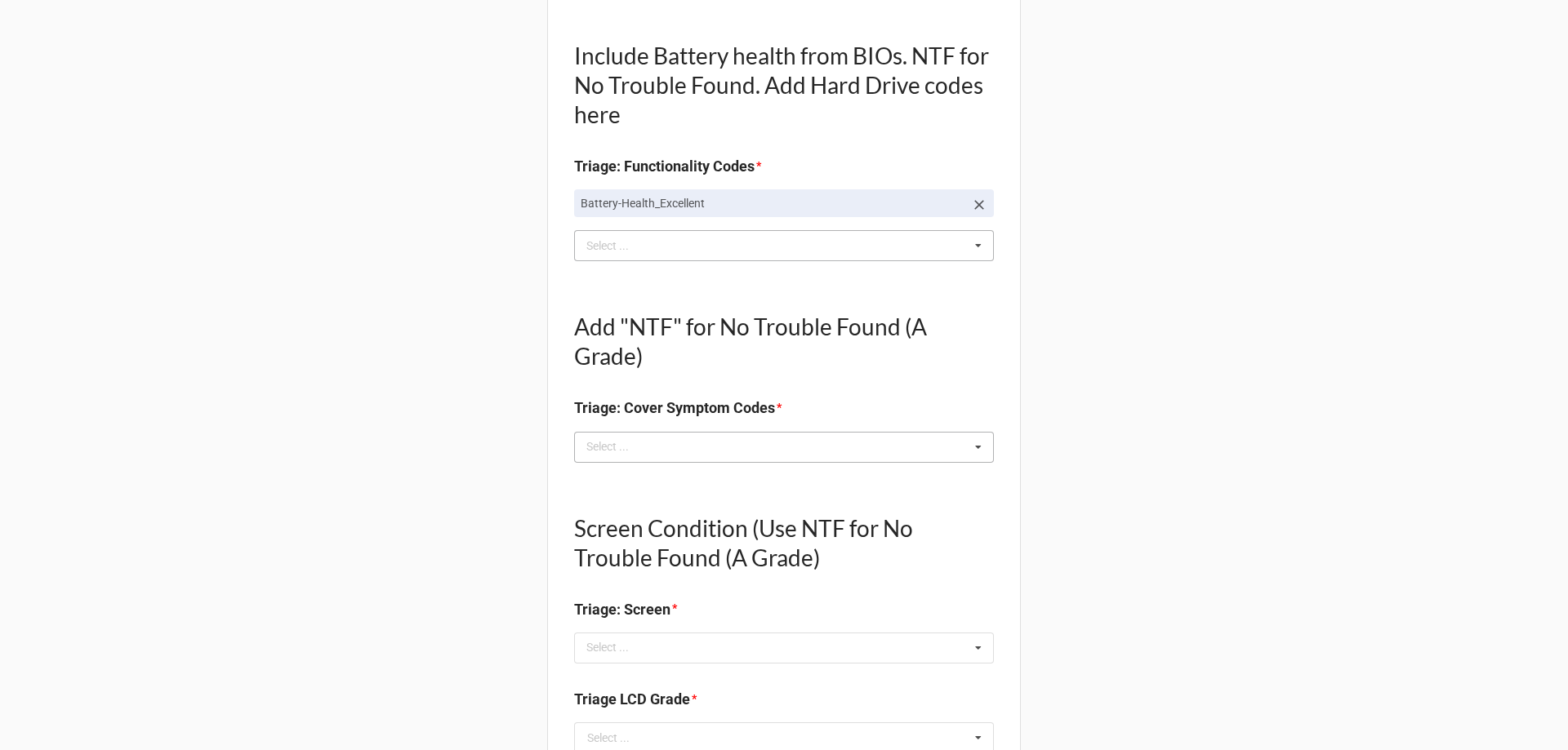
click at [620, 444] on div "Select ..." at bounding box center [617, 446] width 70 height 19
type textarea "x"
click at [474, 377] on div "Back Receiving Triage Imaging Cleaning Tech & Repair QC Packing Order Picking R…" at bounding box center [784, 651] width 1568 height 2446
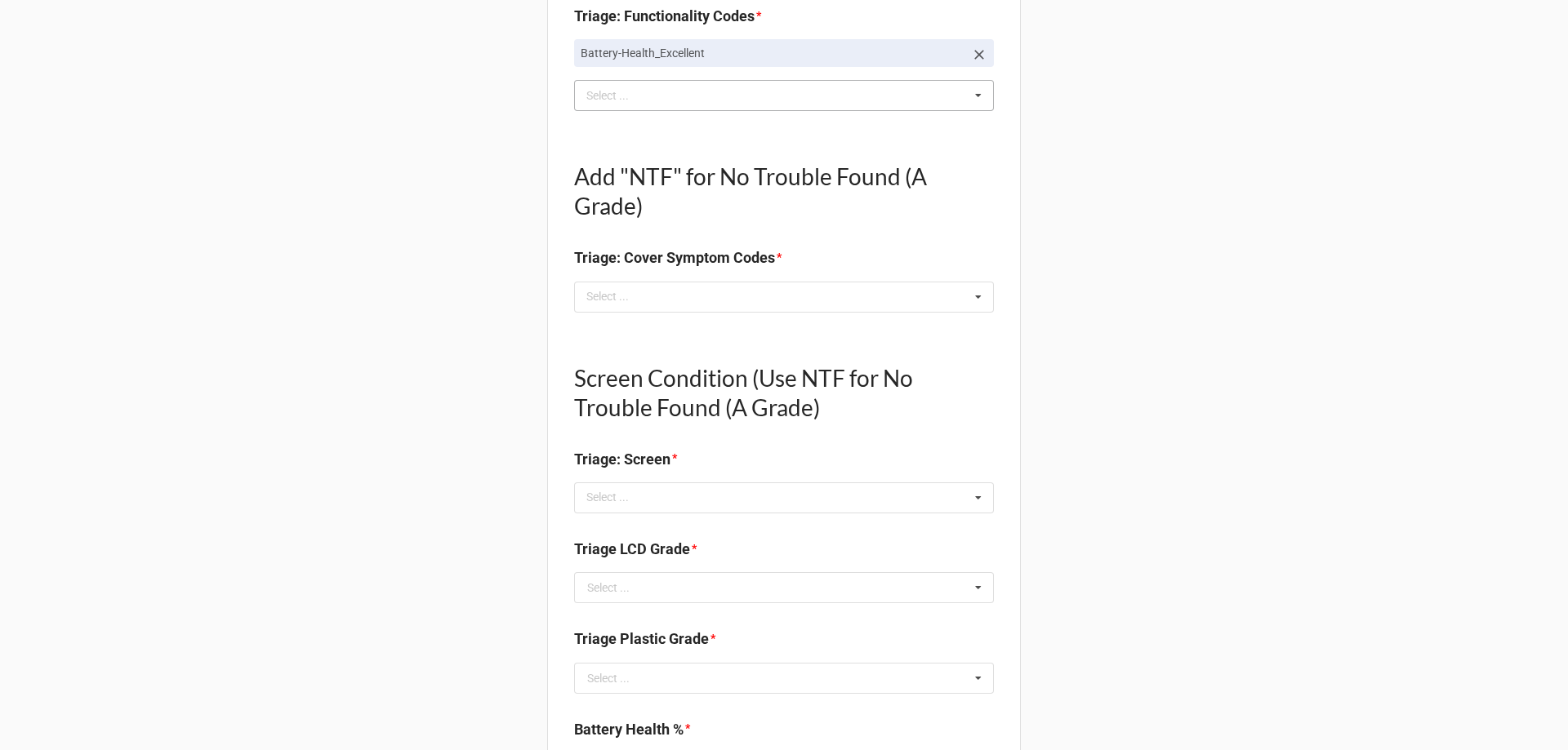
scroll to position [735, 0]
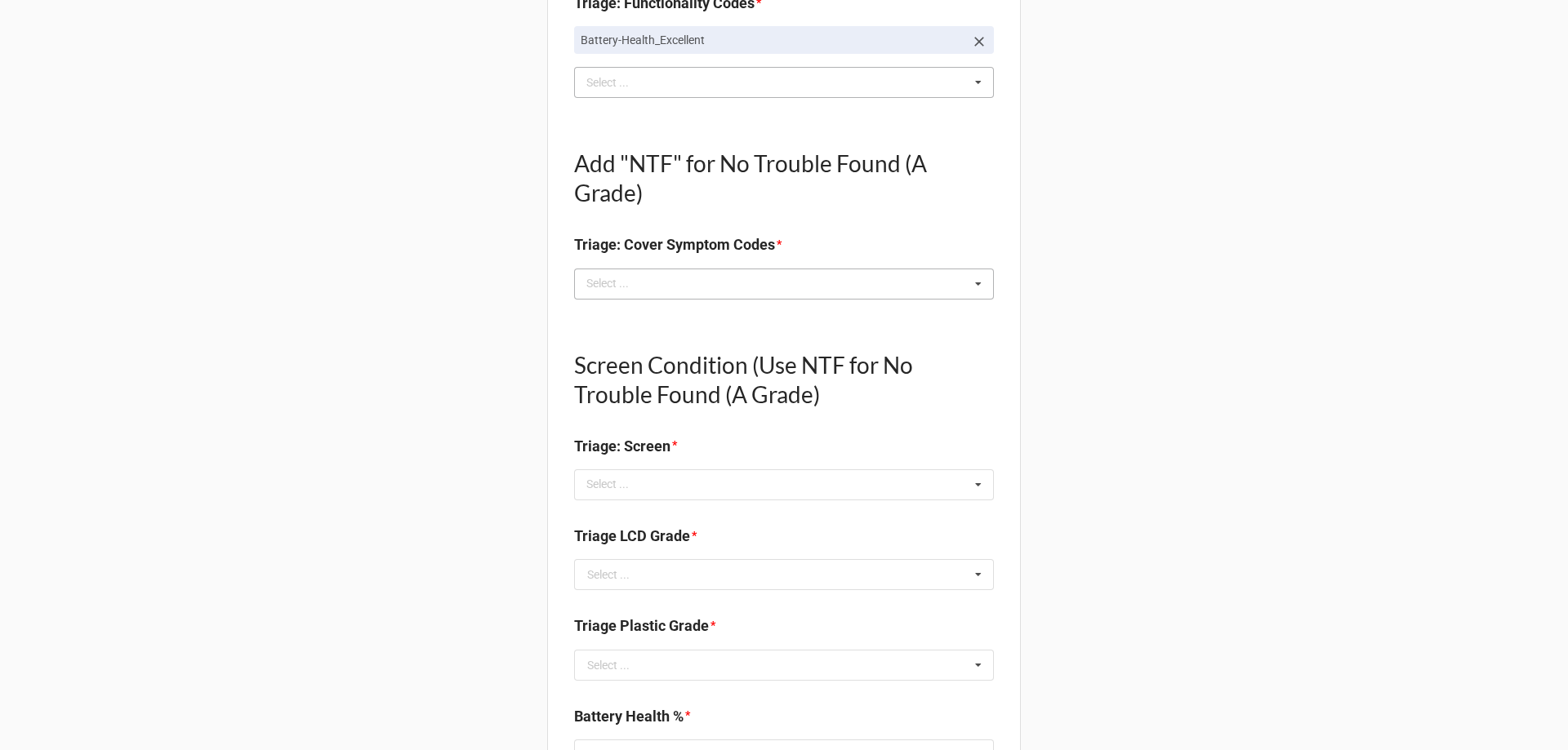
click at [600, 293] on div "Select ..." at bounding box center [617, 283] width 70 height 19
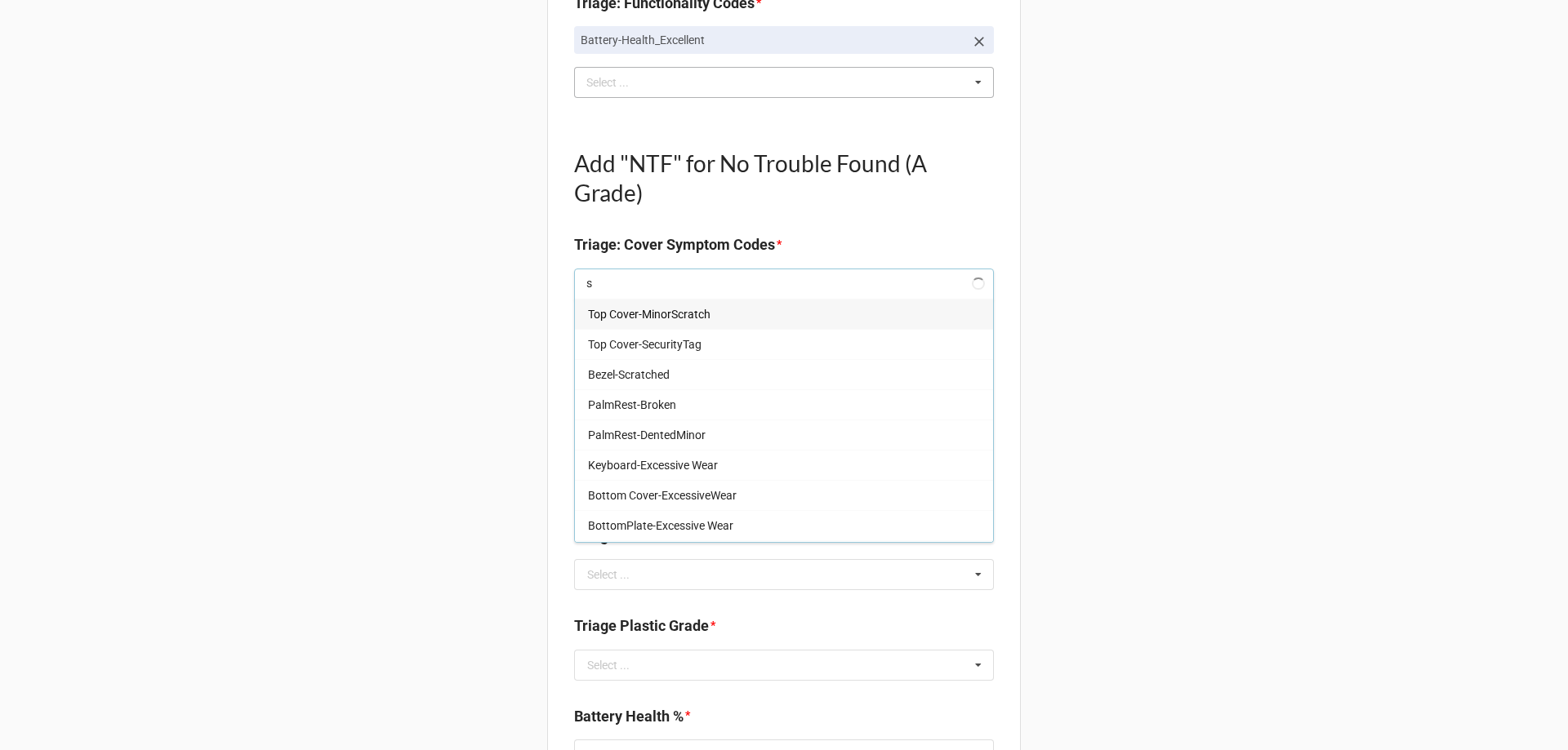
type input "st"
type textarea "x"
type input "st"
click at [669, 493] on div "Sticker_Removal" at bounding box center [784, 495] width 418 height 30
type textarea "x"
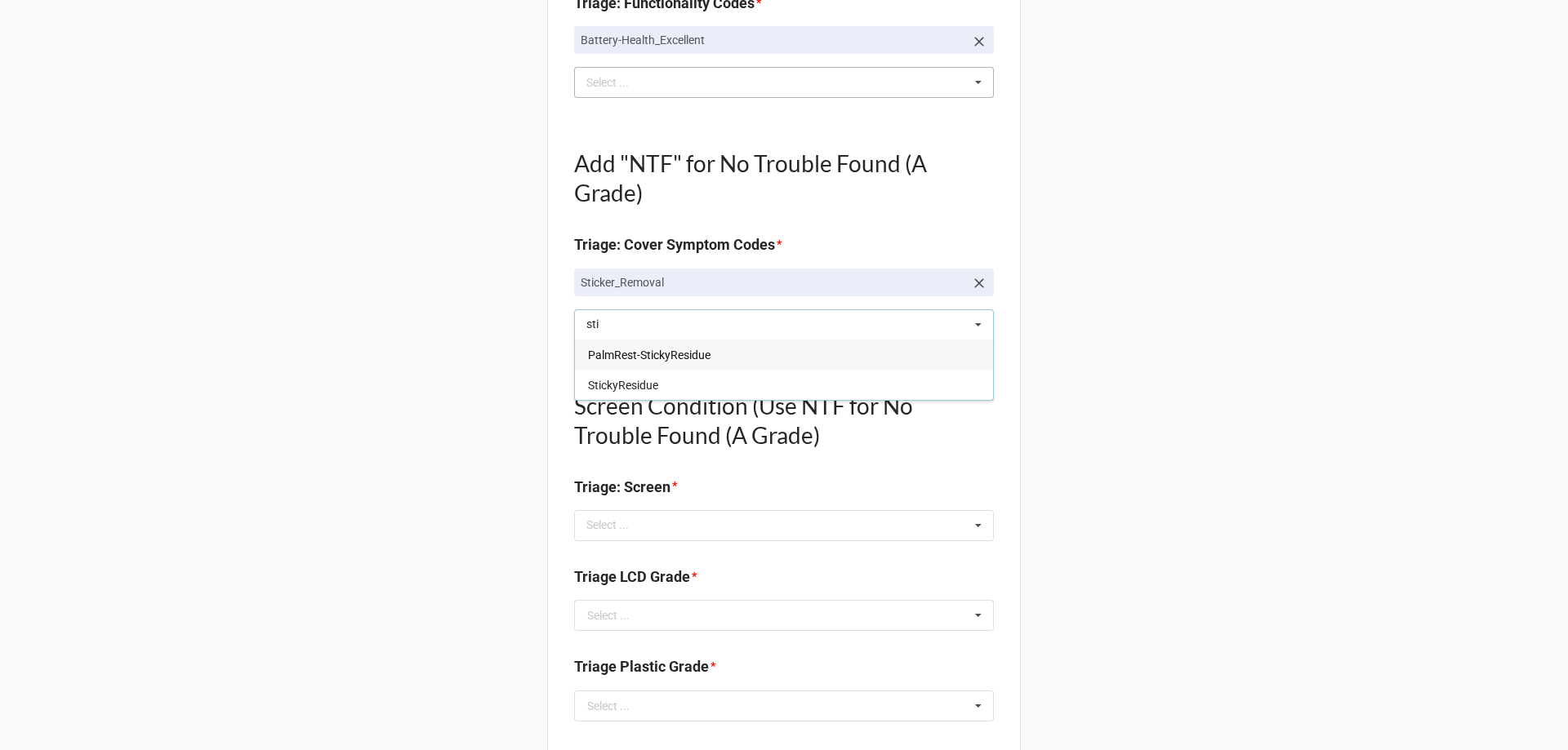
type input "sti"
click at [687, 352] on span "PalmRest-StickyResidue" at bounding box center [649, 354] width 123 height 13
type textarea "x"
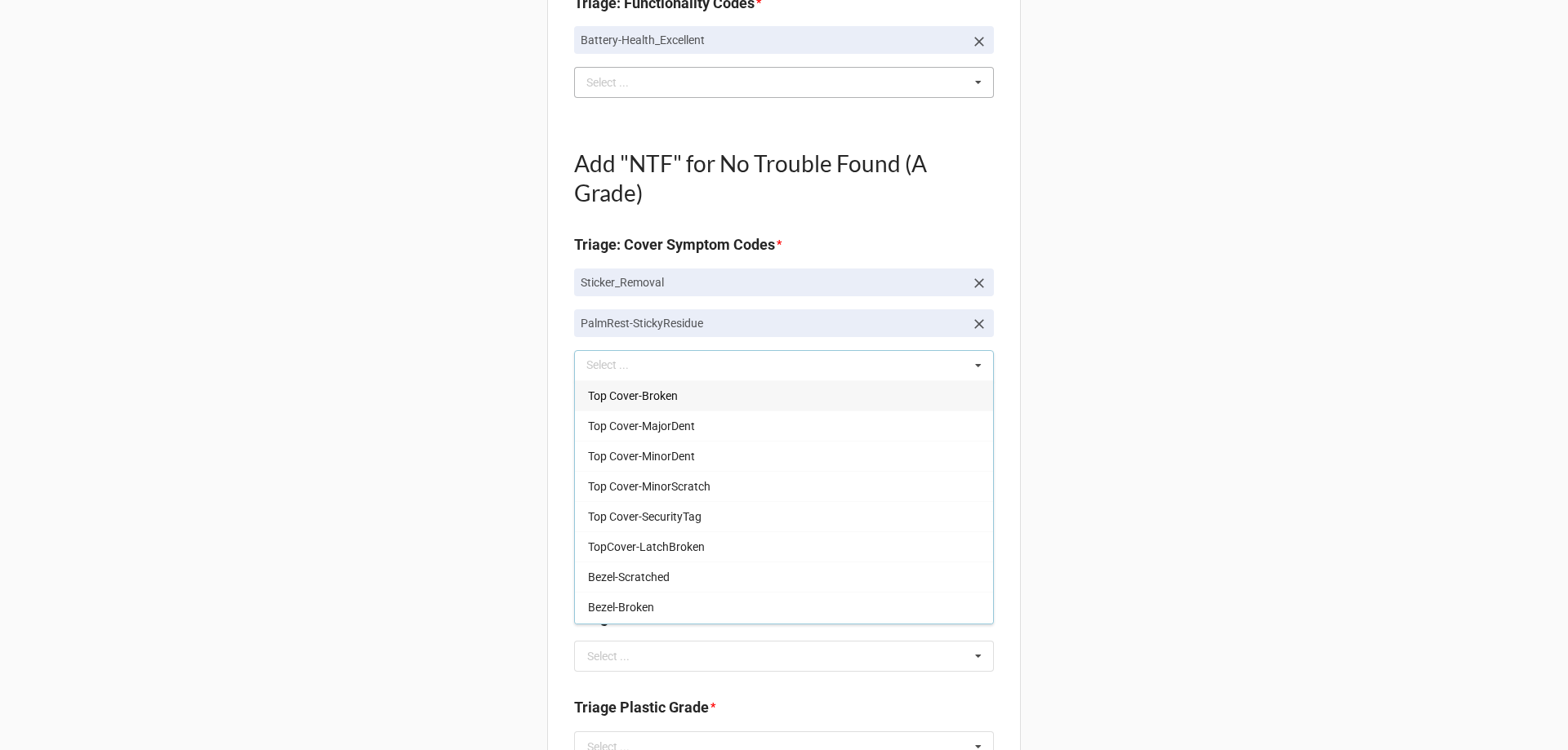
click at [491, 389] on div "Back Receiving Triage Imaging Cleaning Tech & Repair QC Packing Order Picking R…" at bounding box center [784, 529] width 1568 height 2528
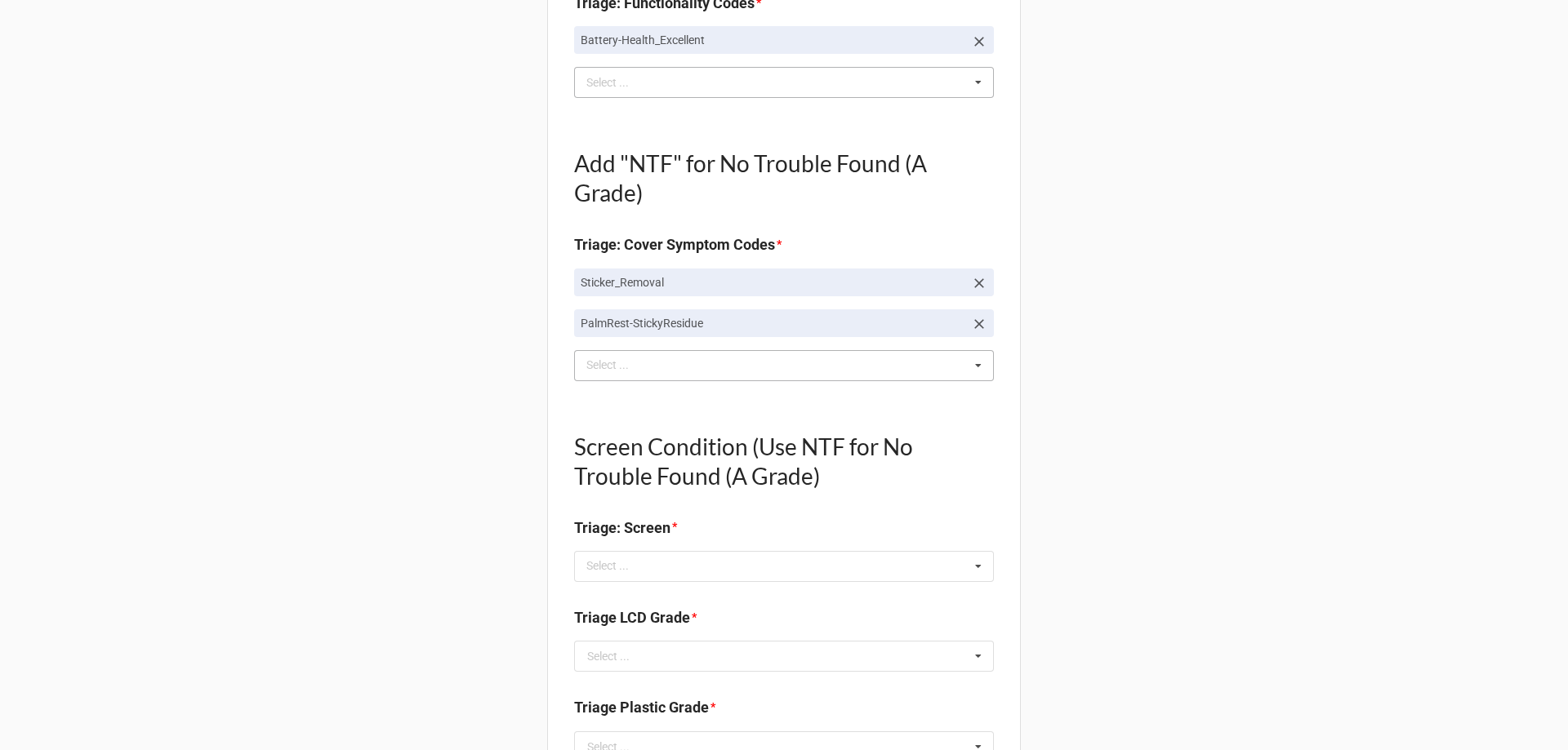
click at [674, 359] on div "sti Select ... Top Cover-Broken Top Cover-MajorDent Top Cover-MinorDent Top Cov…" at bounding box center [784, 365] width 419 height 31
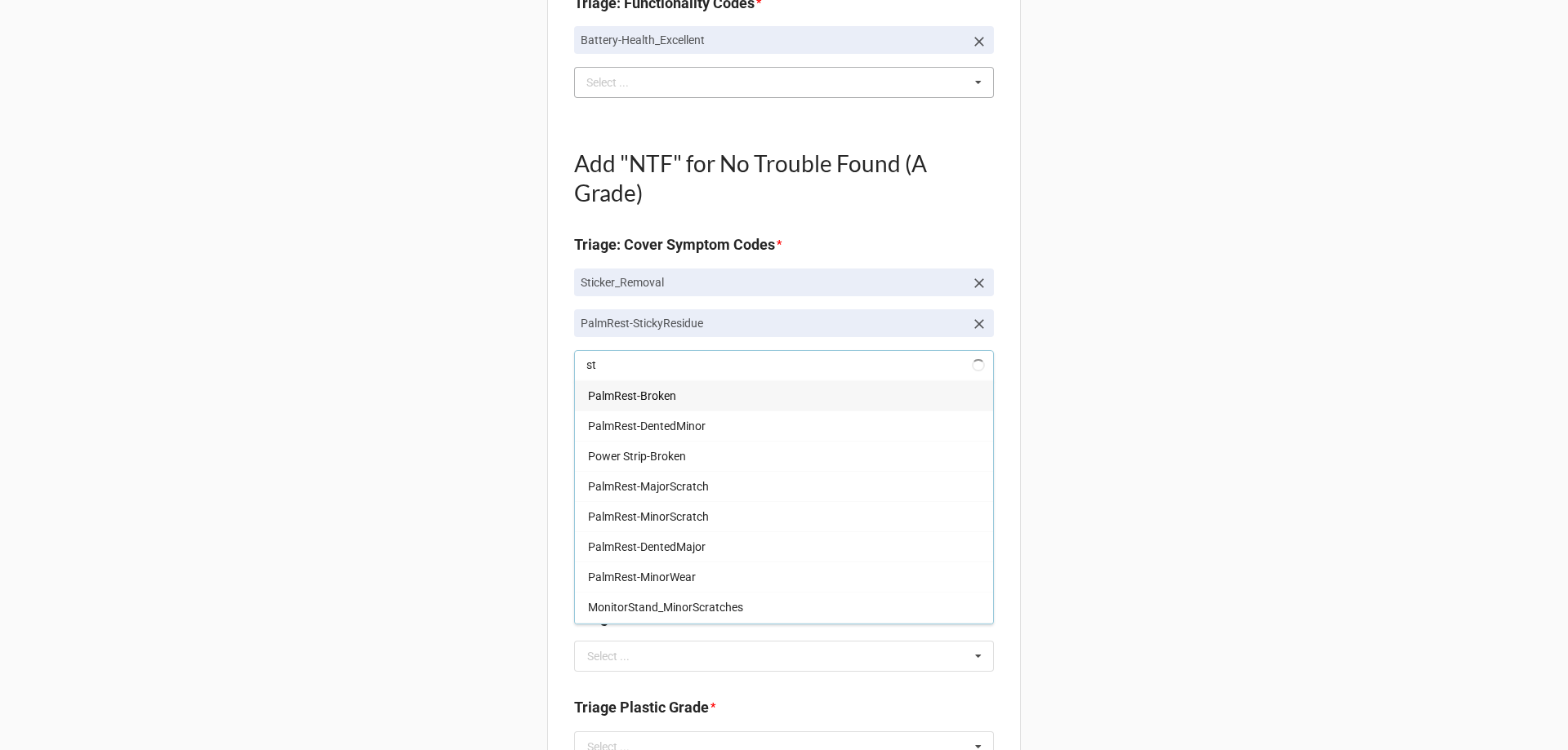
type input "sti"
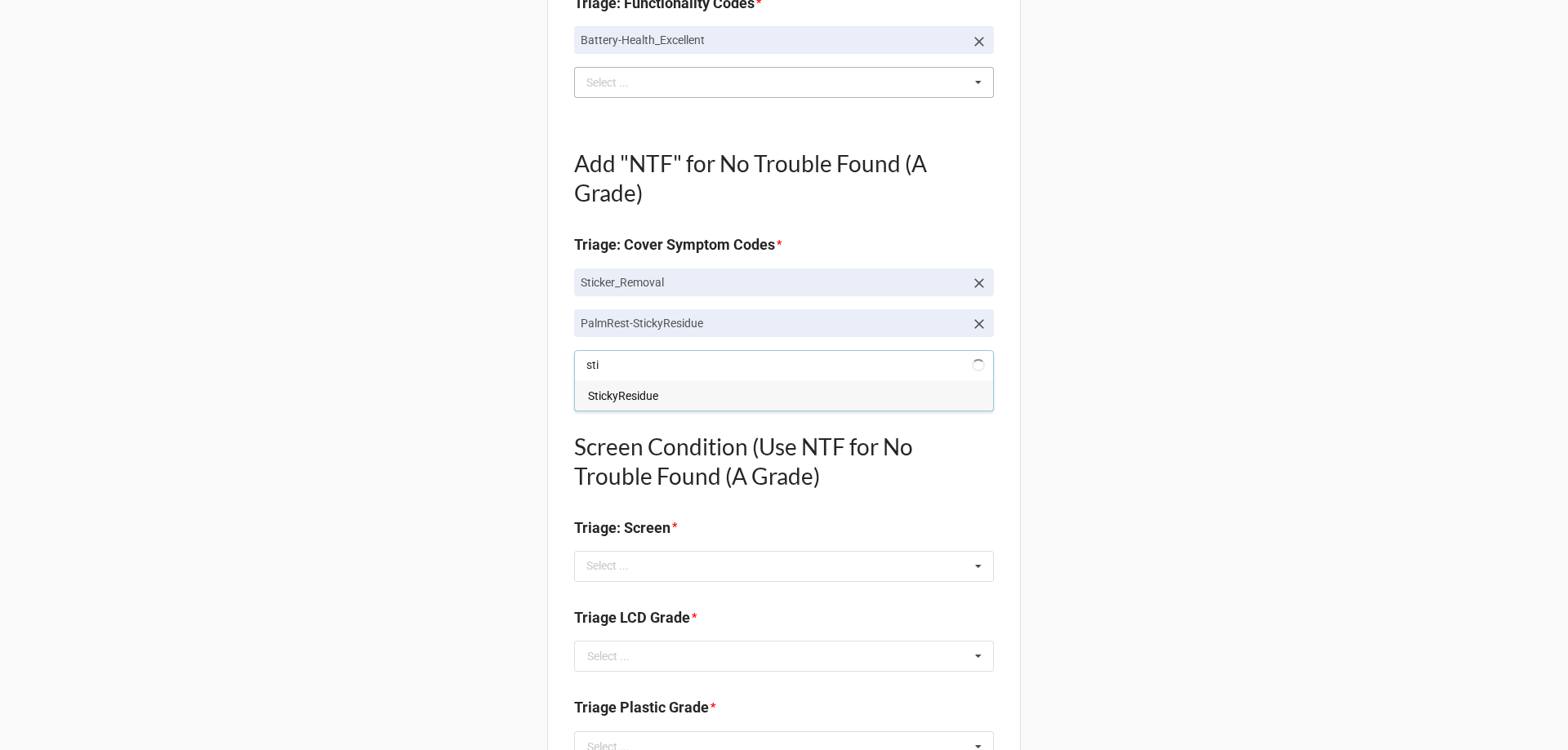
type textarea "x"
type input "sti"
click at [634, 400] on span "StickyResidue" at bounding box center [622, 395] width 70 height 13
type textarea "x"
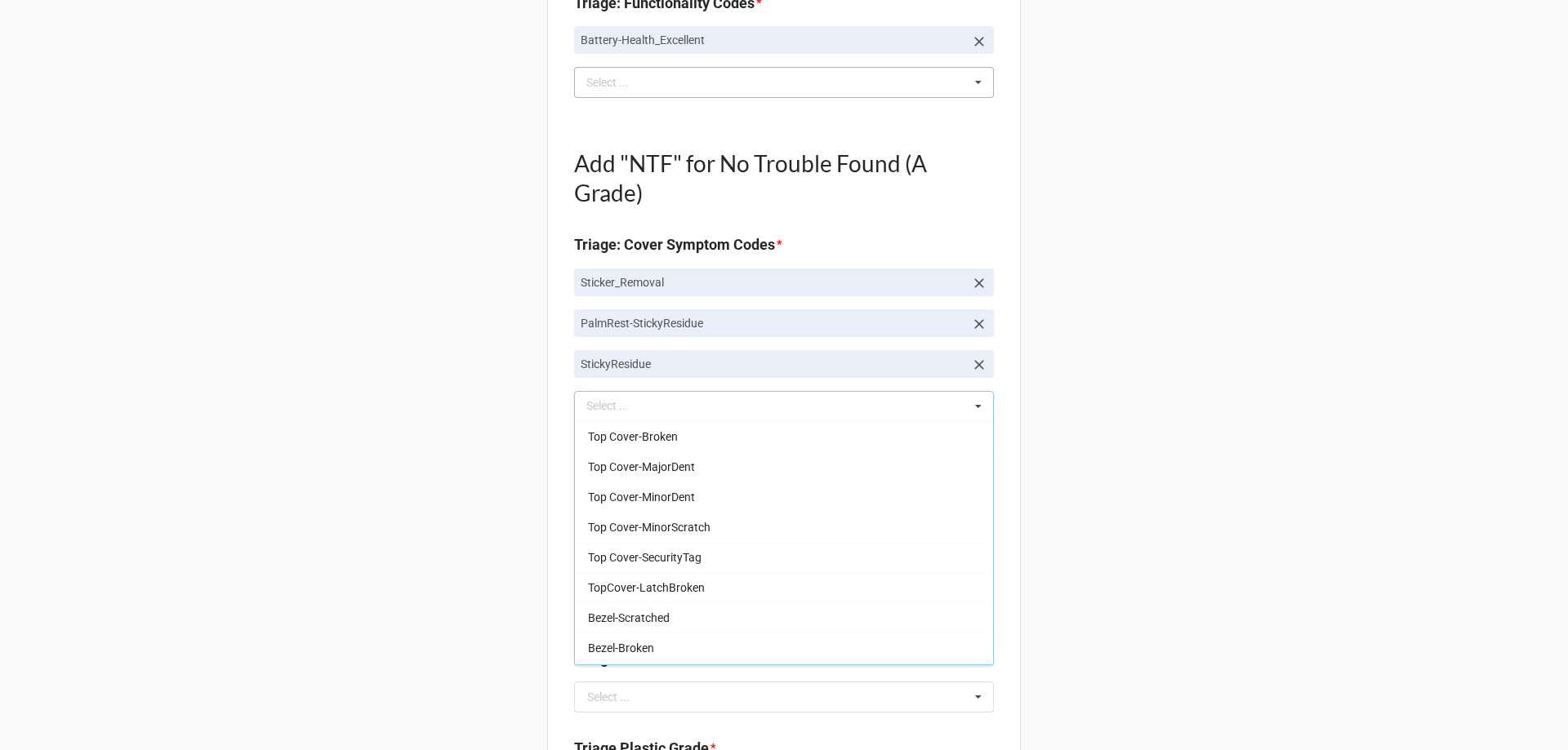
click at [469, 351] on div "Back Receiving Triage Imaging Cleaning Tech & Repair QC Packing Order Picking R…" at bounding box center [784, 550] width 1568 height 2569
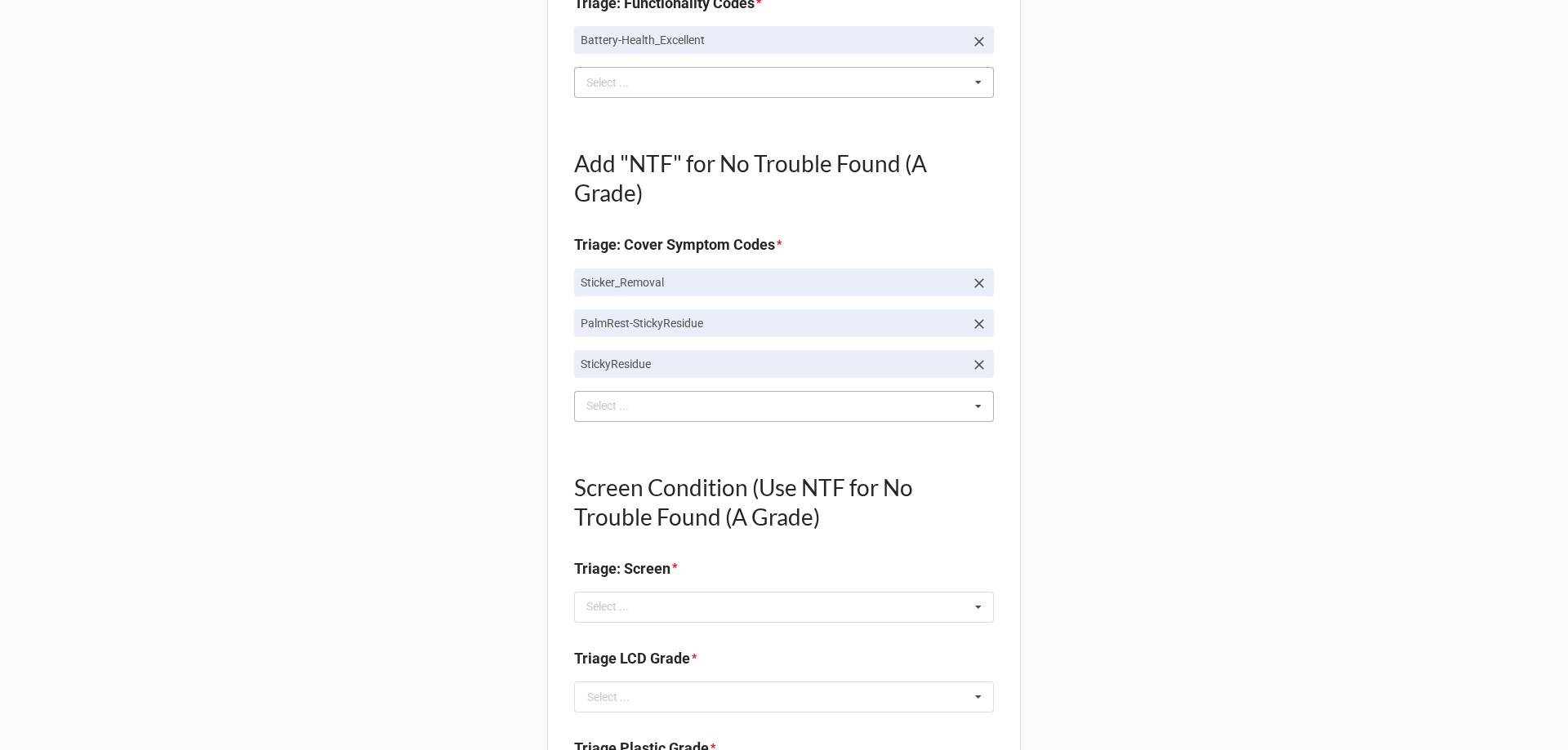
click at [655, 407] on div "sti Select ... Top Cover-Broken Top Cover-MajorDent Top Cover-MinorDent Top Cov…" at bounding box center [784, 406] width 419 height 31
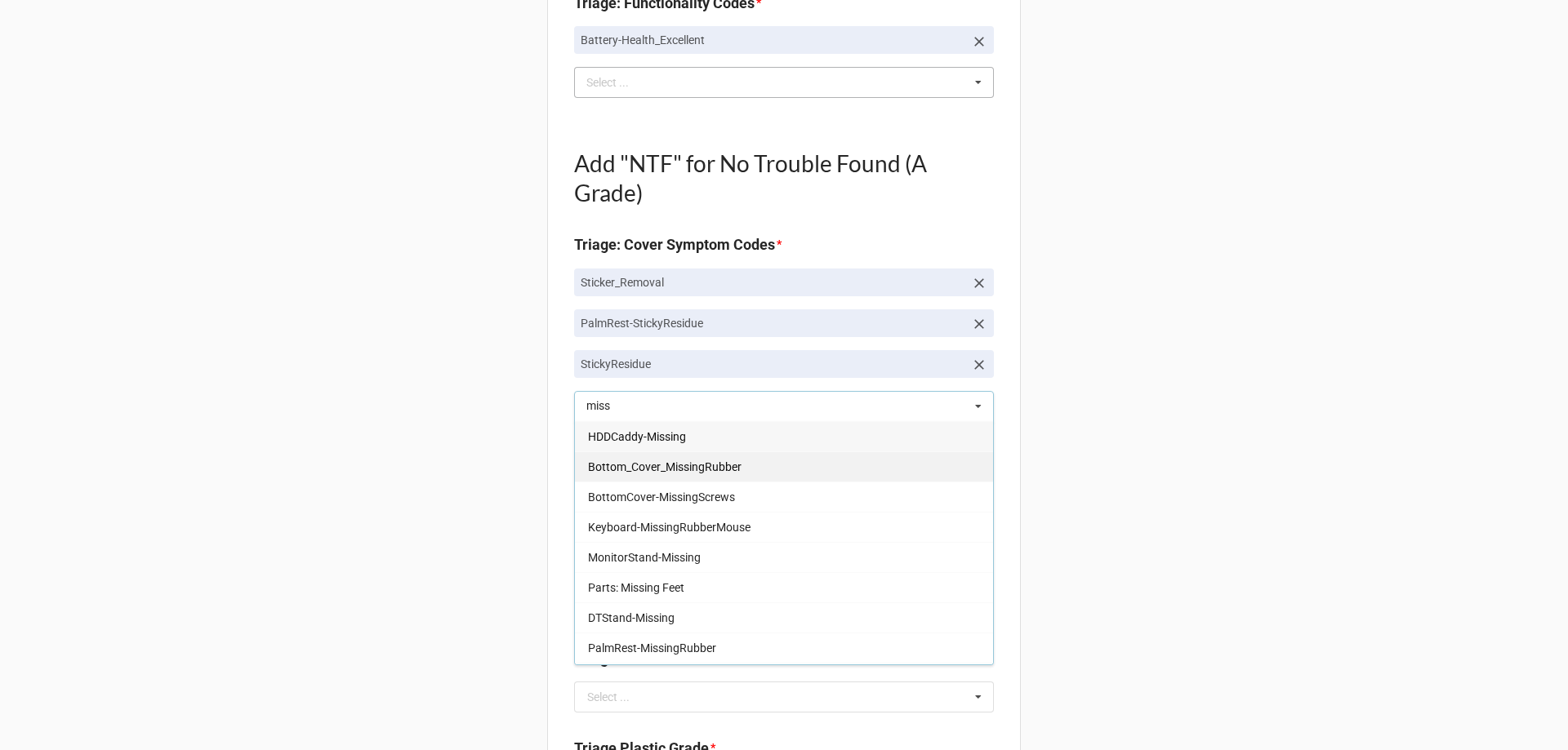
type input "miss"
click at [695, 467] on span "Bottom_Cover_MissingRubber" at bounding box center [664, 466] width 153 height 13
type textarea "x"
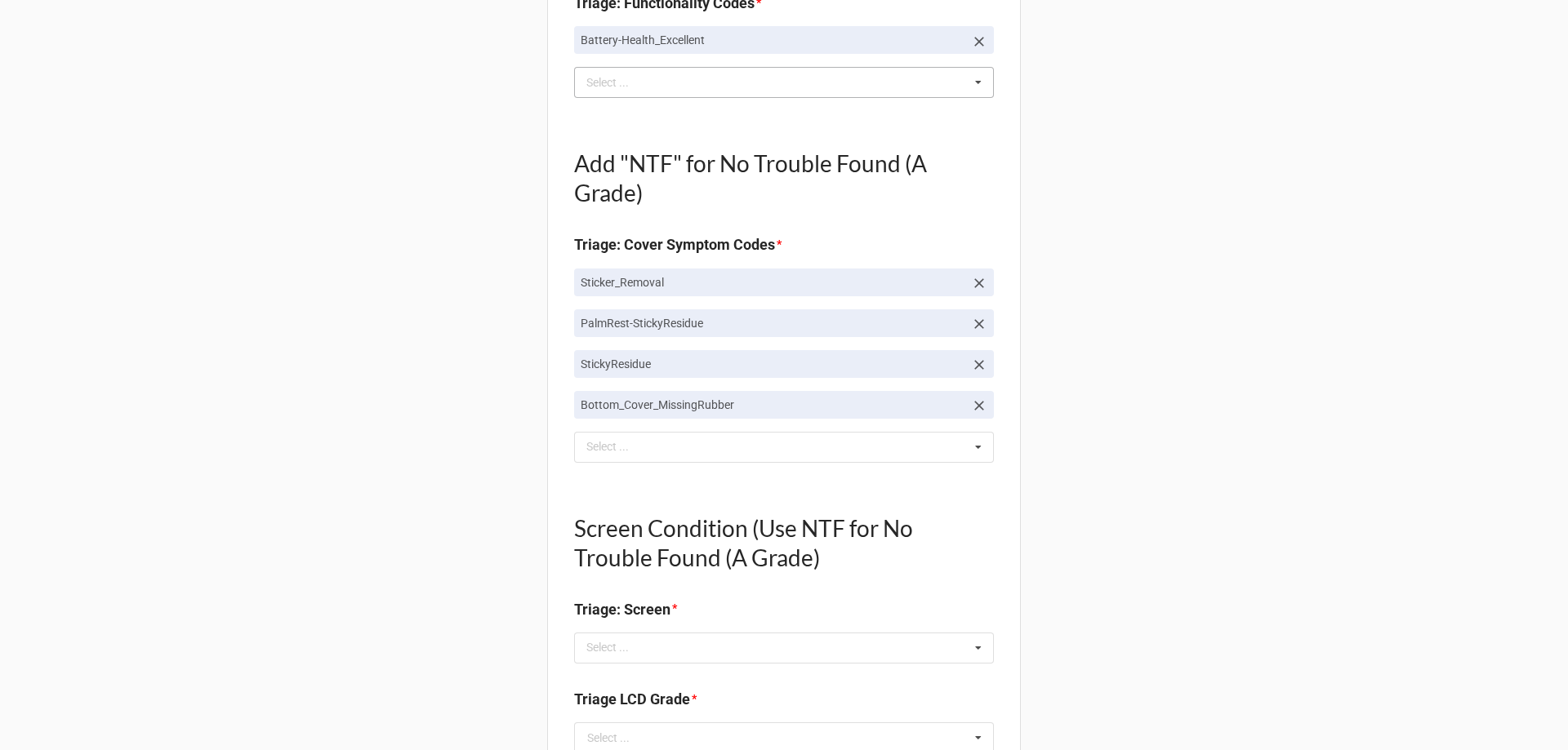
click at [444, 512] on div "Back Receiving Triage Imaging Cleaning Tech & Repair QC Packing Order Picking R…" at bounding box center [784, 570] width 1568 height 2609
click at [694, 436] on div "miss Select ... Top Cover-Broken Top Cover-MajorDent Top Cover-MinorDent Top Co…" at bounding box center [784, 447] width 419 height 31
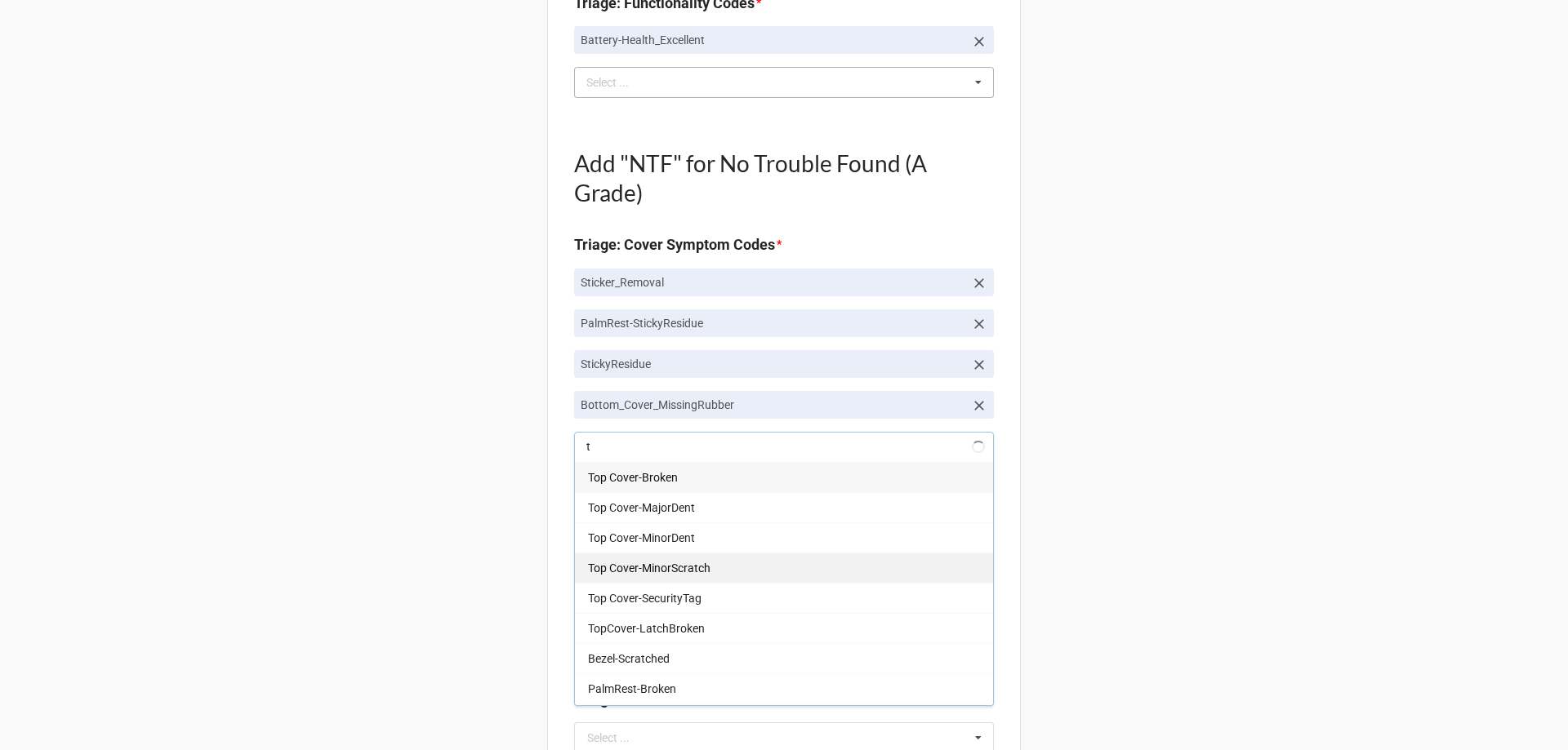
type input "t"
click at [721, 567] on div "Top Cover-MinorScratch" at bounding box center [784, 568] width 418 height 30
type textarea "x"
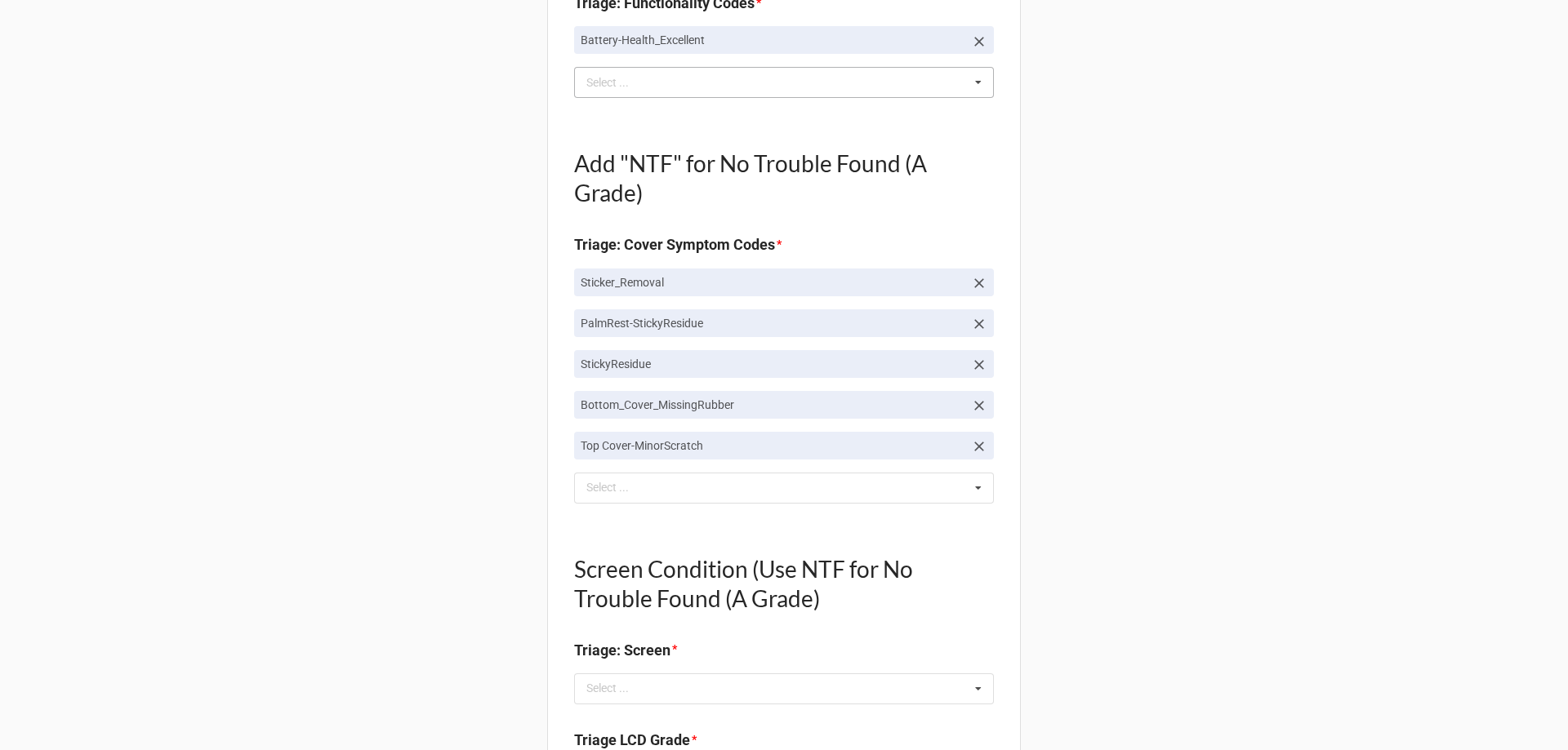
click at [438, 587] on div "Back Receiving Triage Imaging Cleaning Tech & Repair QC Packing Order Picking R…" at bounding box center [784, 590] width 1568 height 2651
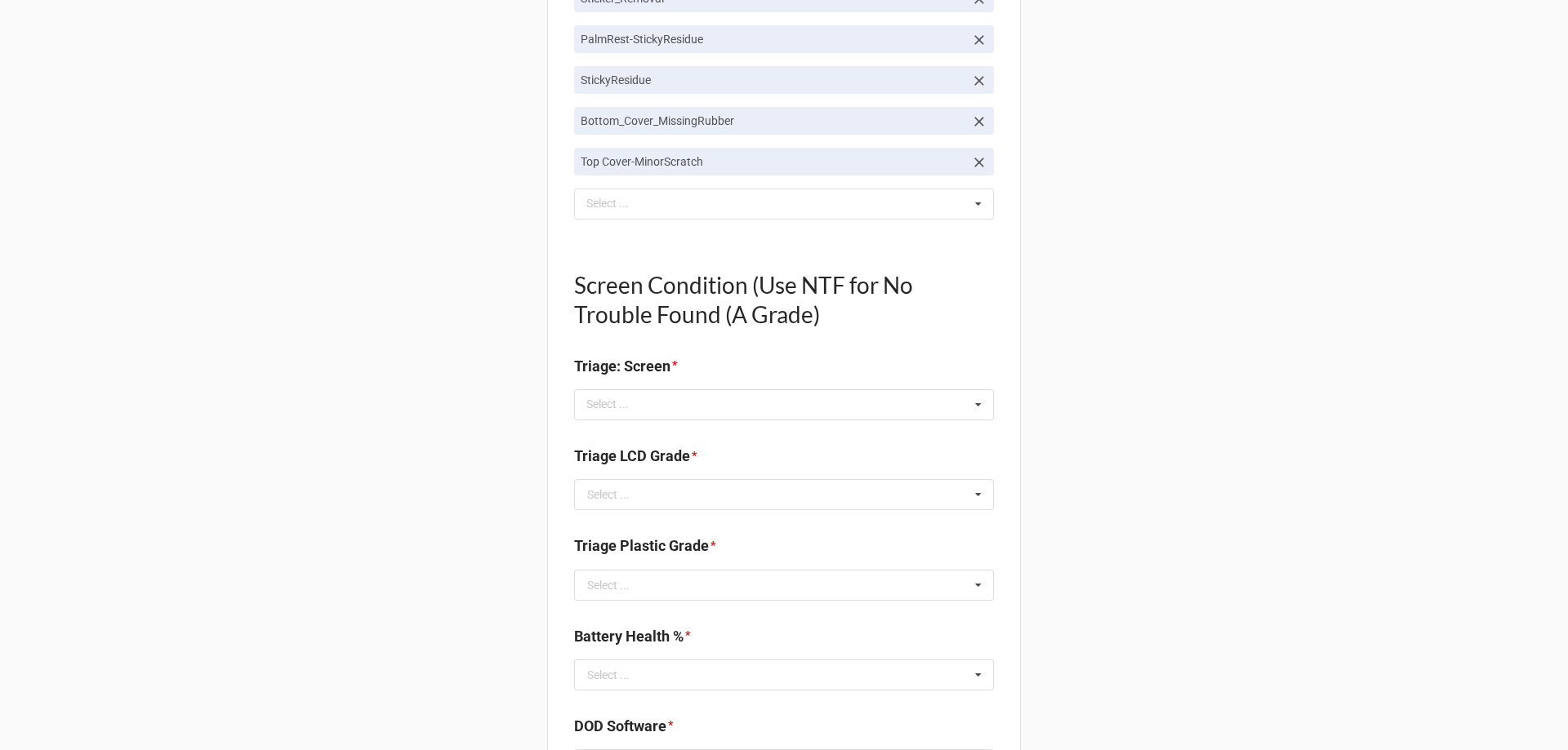
scroll to position [979, 0]
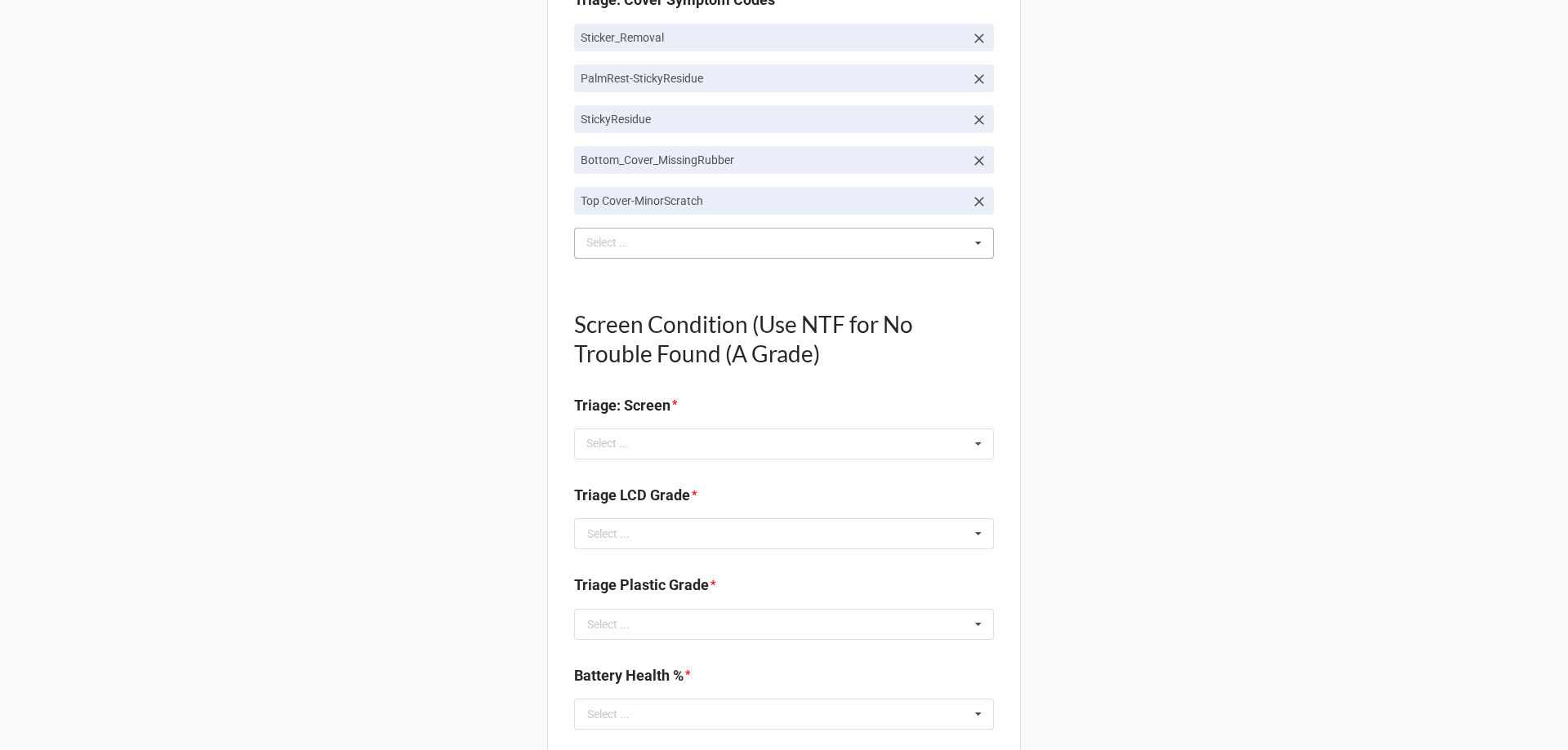
click at [705, 236] on div "t Select ... Top Cover-Broken Top Cover-MajorDent Top Cover-MinorDent Top Cover…" at bounding box center [784, 243] width 419 height 31
drag, startPoint x: 405, startPoint y: 216, endPoint x: 530, endPoint y: 391, distance: 215.1
click at [408, 212] on div "Back Receiving Triage Imaging Cleaning Tech & Repair QC Packing Order Picking R…" at bounding box center [784, 346] width 1568 height 2651
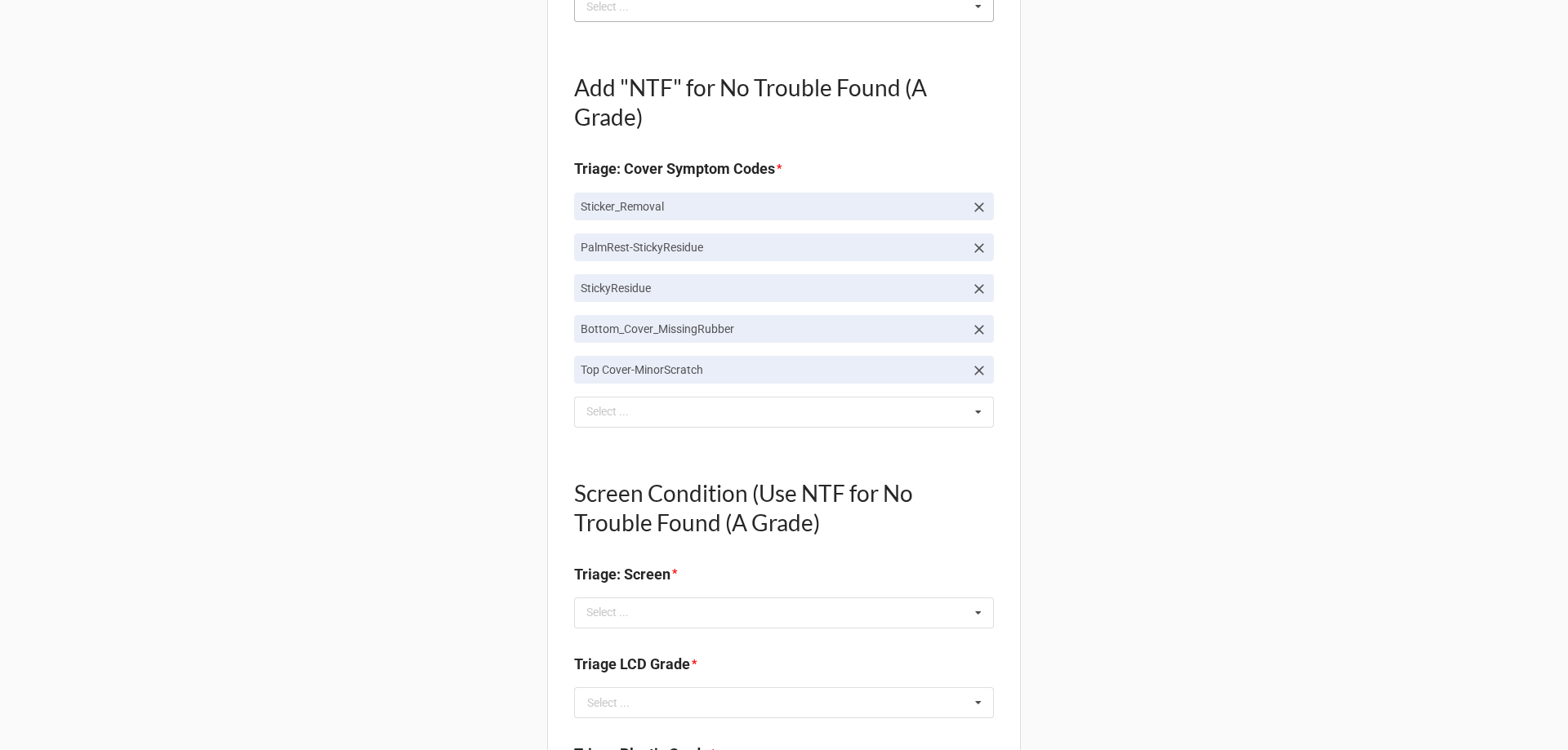
scroll to position [816, 0]
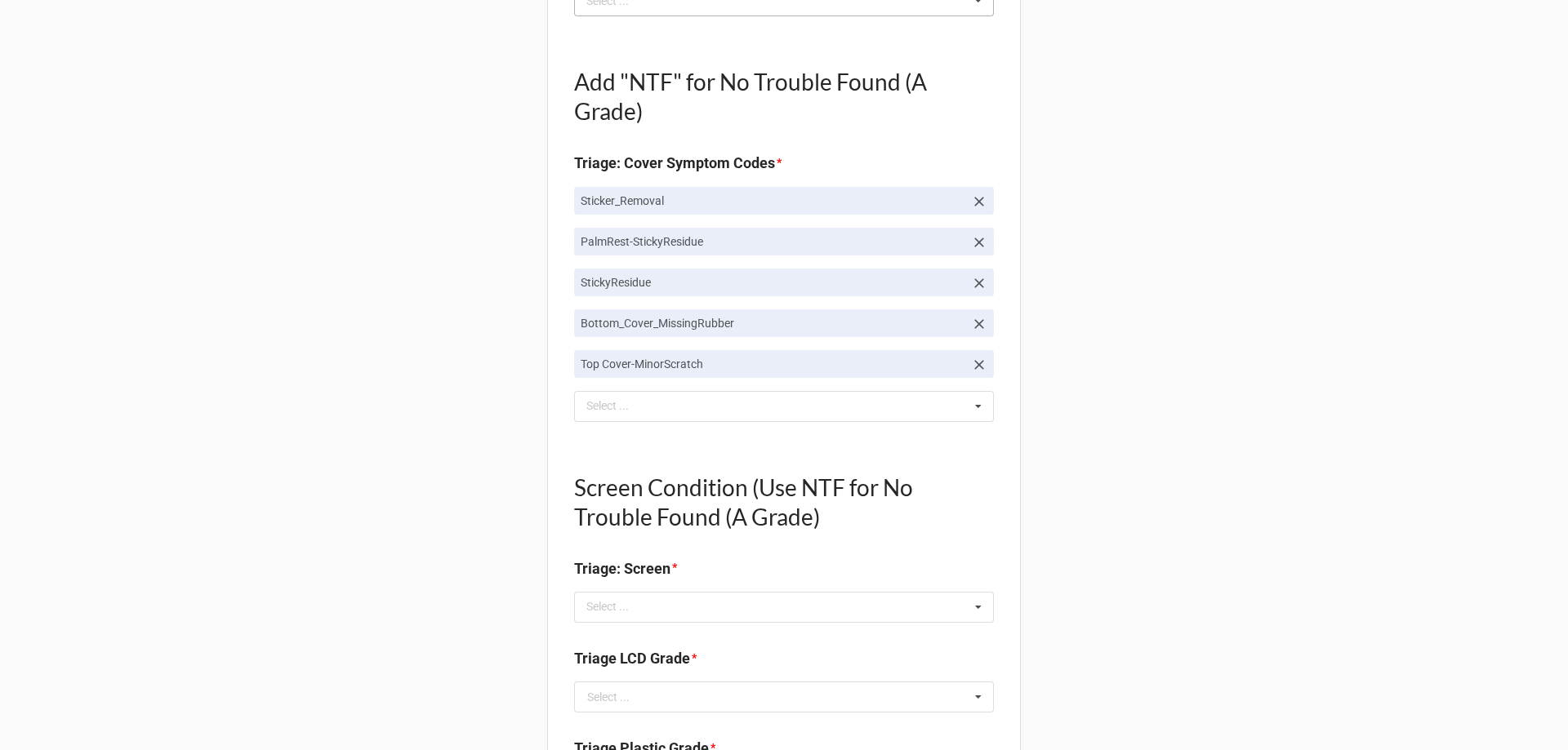
click at [661, 629] on div "Screen Condition (Use NTF for No Trouble Found (A Grade) Triage: Screen * Selec…" at bounding box center [784, 540] width 419 height 188
click at [661, 625] on div "Screen Condition (Use NTF for No Trouble Found (A Grade) Triage: Screen * Selec…" at bounding box center [784, 540] width 419 height 188
click at [658, 612] on div "Select ... No results found." at bounding box center [784, 607] width 419 height 31
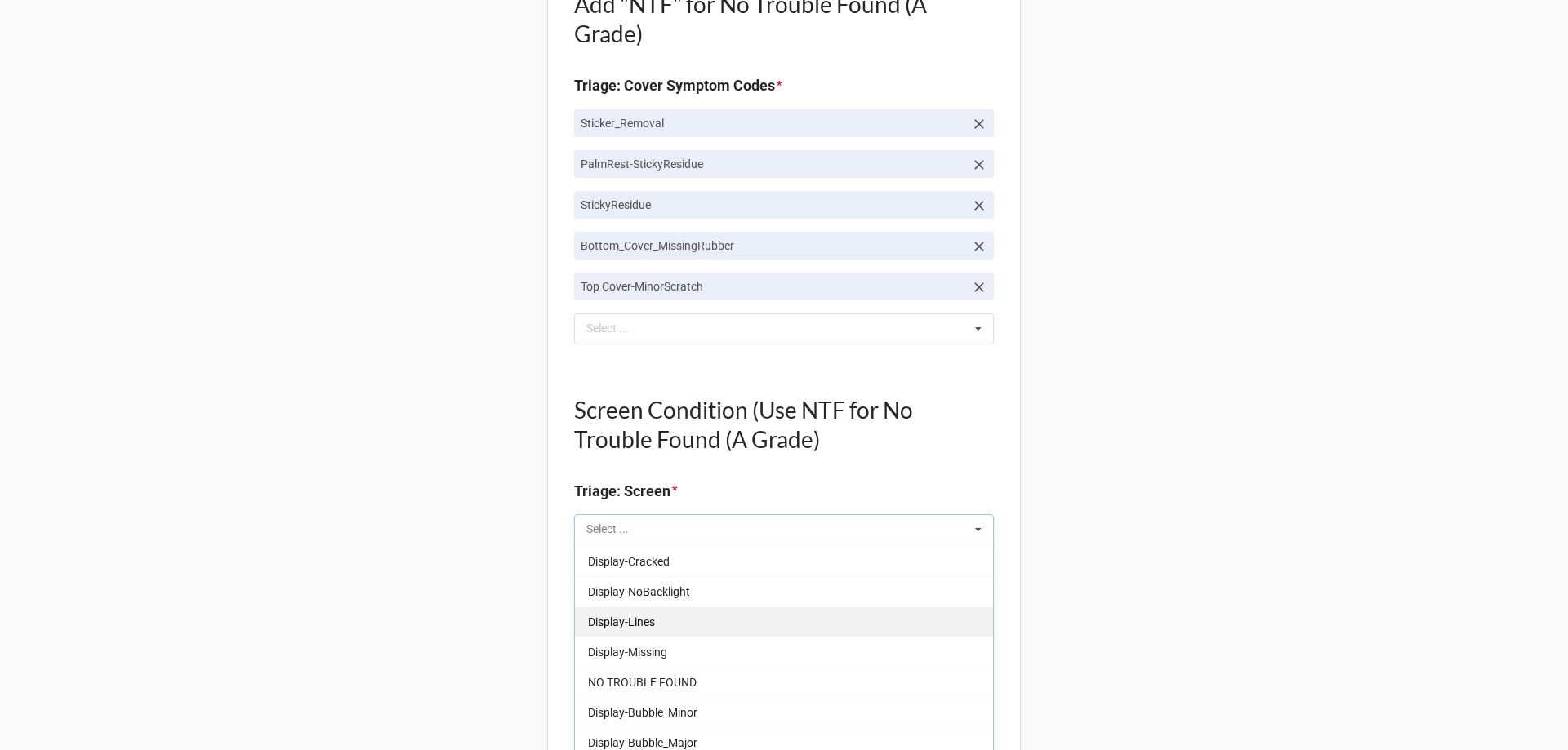
scroll to position [979, 0]
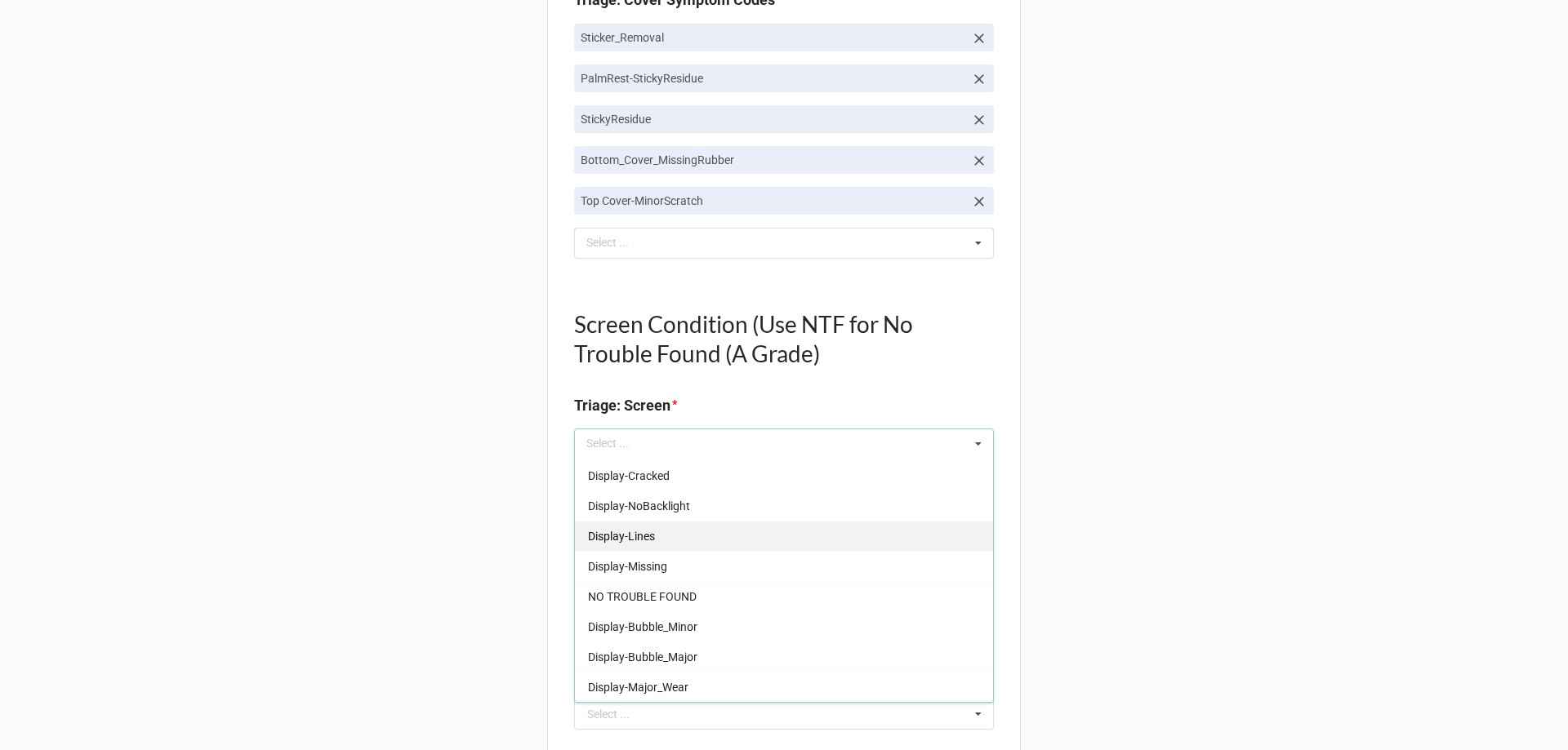
click at [666, 598] on span "NO TROUBLE FOUND" at bounding box center [642, 596] width 108 height 13
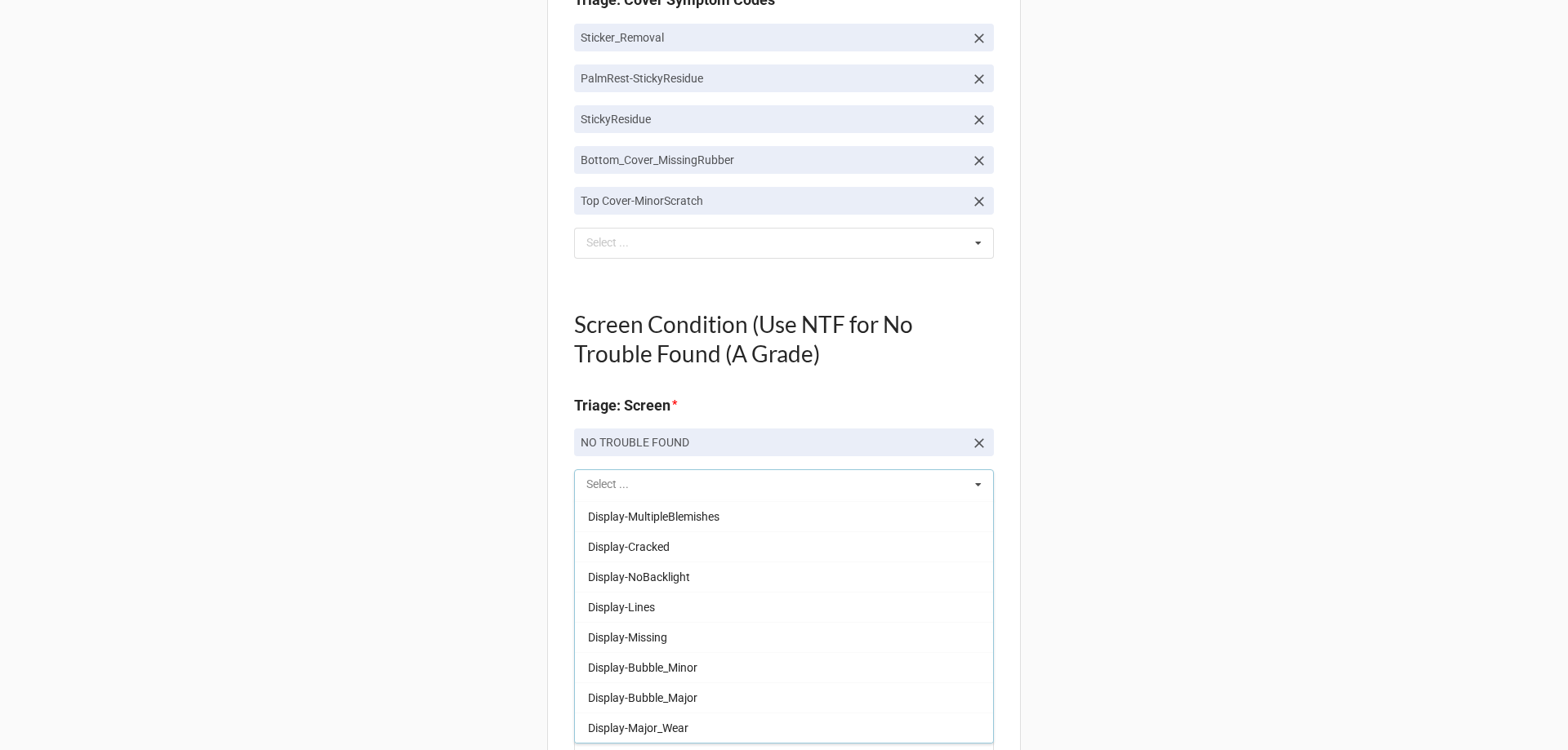
scroll to position [240, 0]
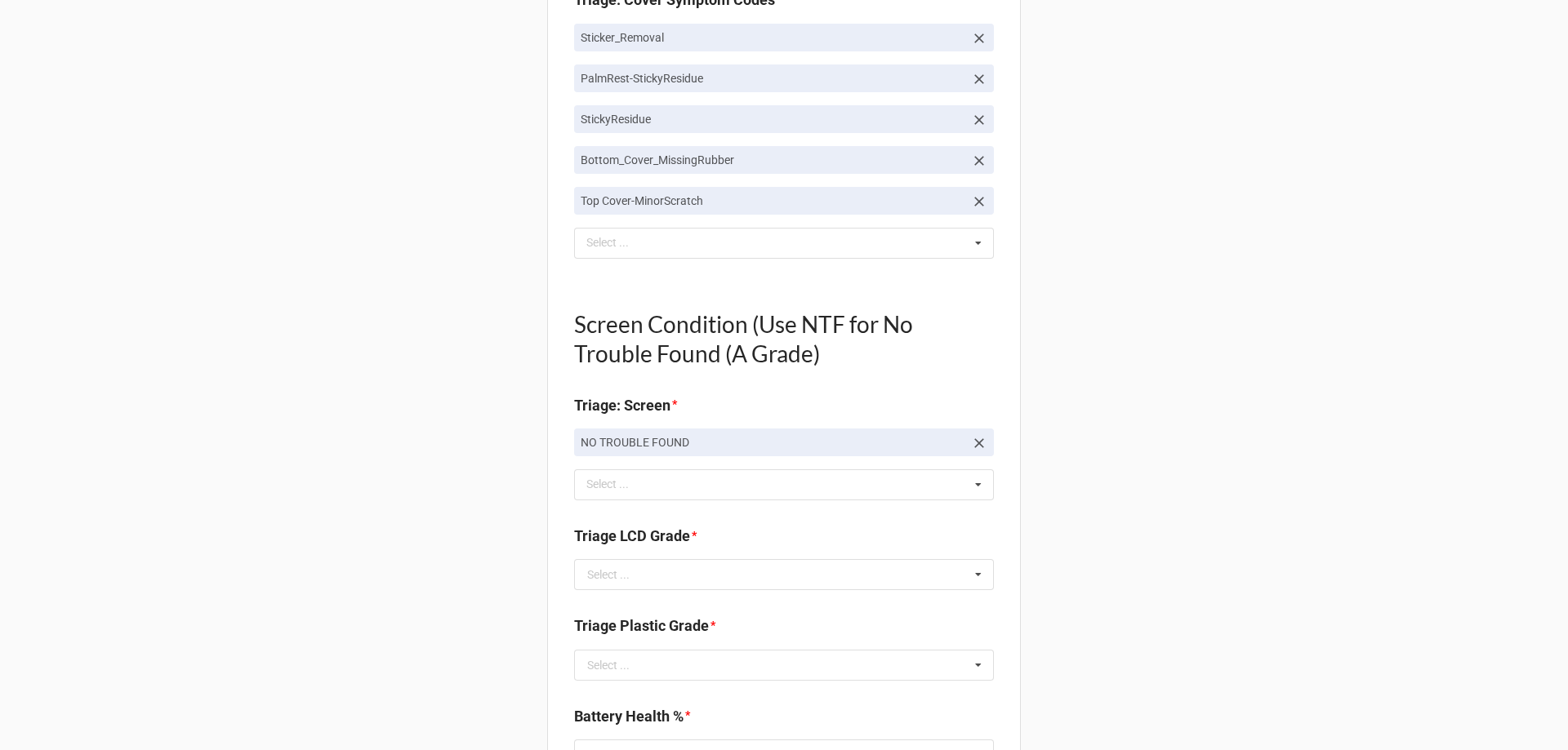
click at [406, 537] on div "Back Receiving Triage Imaging Cleaning Tech & Repair QC Packing Order Picking R…" at bounding box center [784, 366] width 1568 height 2691
click at [576, 589] on input "text" at bounding box center [785, 574] width 418 height 30
click at [588, 601] on span "A" at bounding box center [591, 605] width 8 height 13
click at [606, 660] on div "Select ..." at bounding box center [608, 665] width 42 height 12
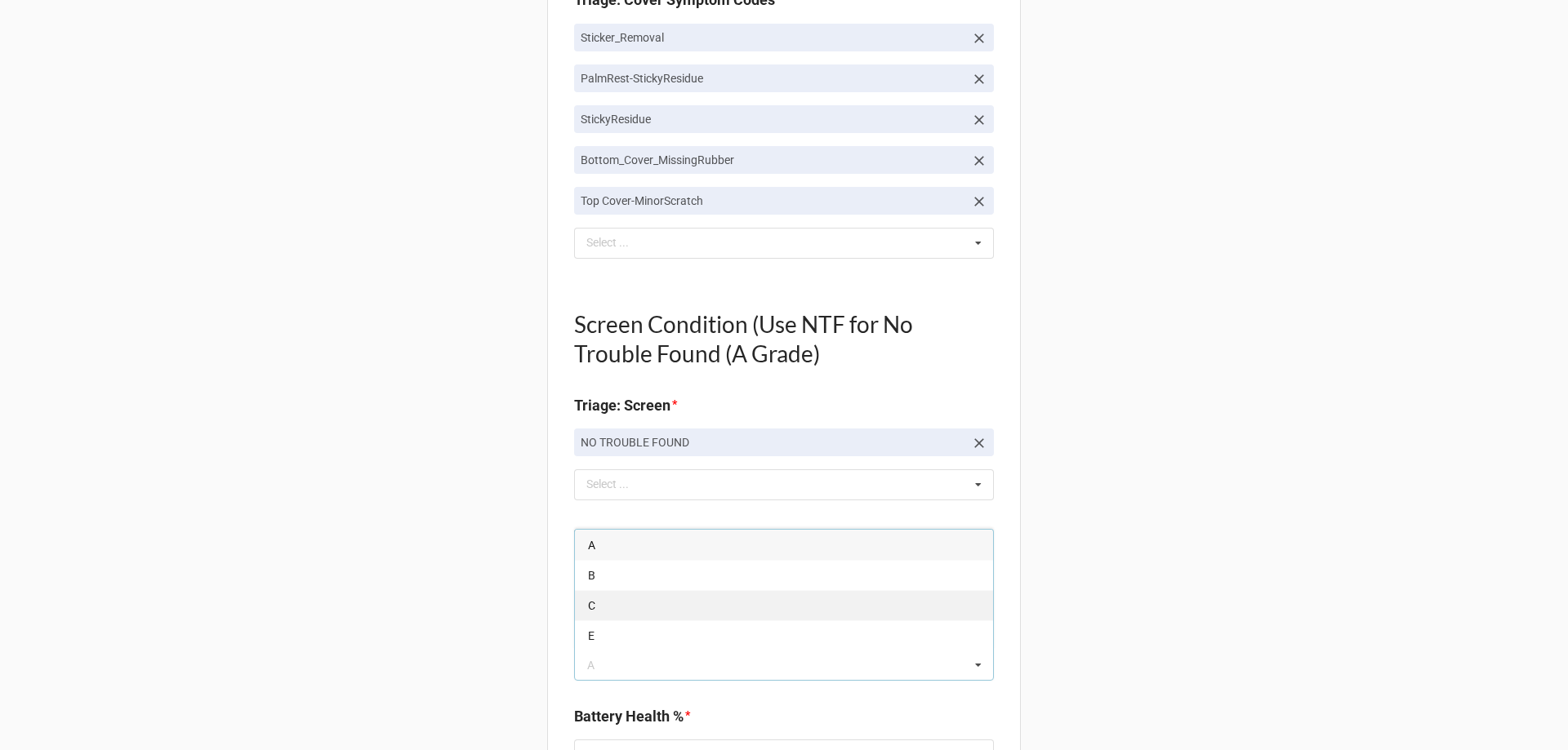
click at [607, 616] on div "C" at bounding box center [784, 605] width 418 height 30
type textarea "x"
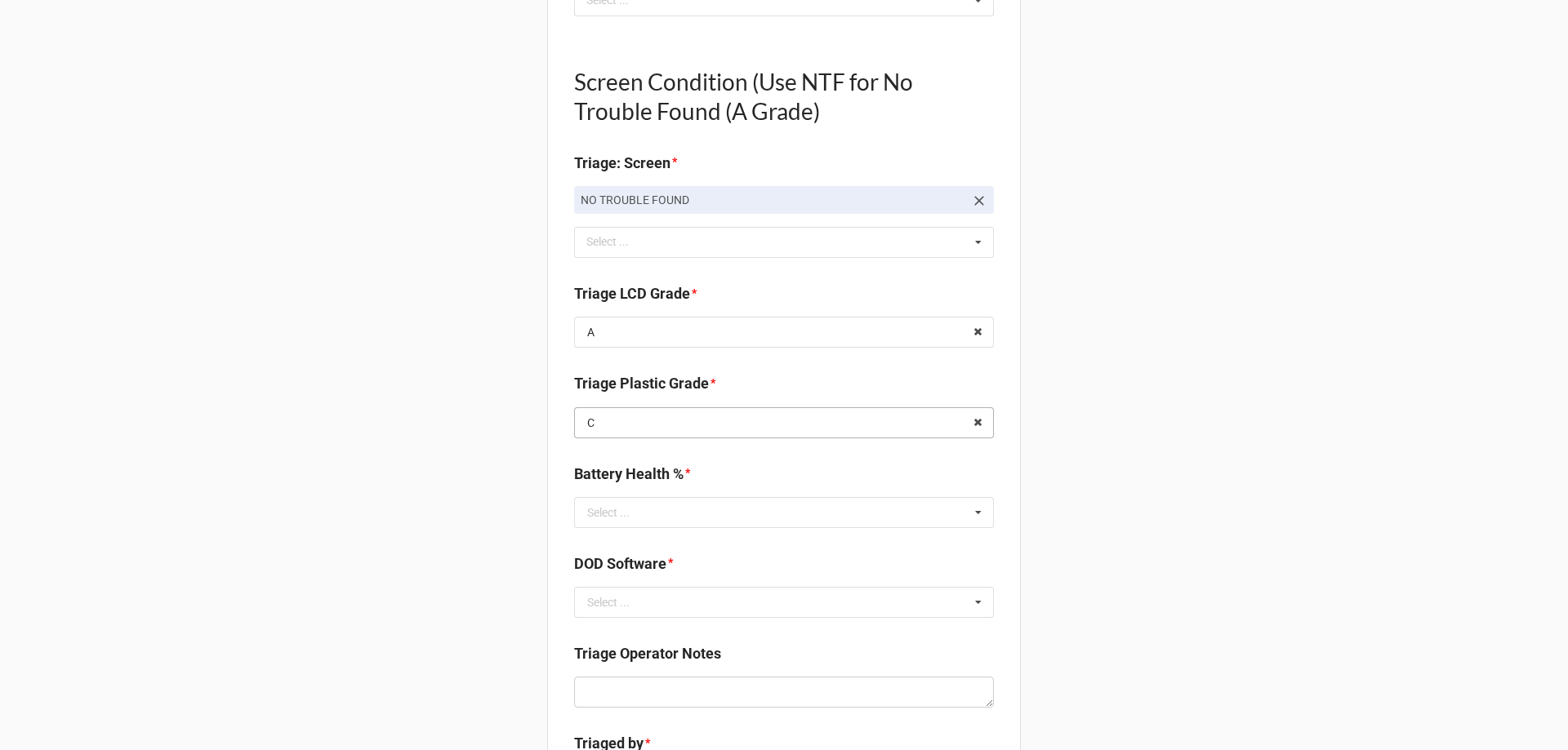
scroll to position [1224, 0]
click at [631, 504] on input "text" at bounding box center [785, 510] width 418 height 30
type input "67"
click at [666, 476] on div "67%" at bounding box center [784, 480] width 418 height 30
type textarea "x"
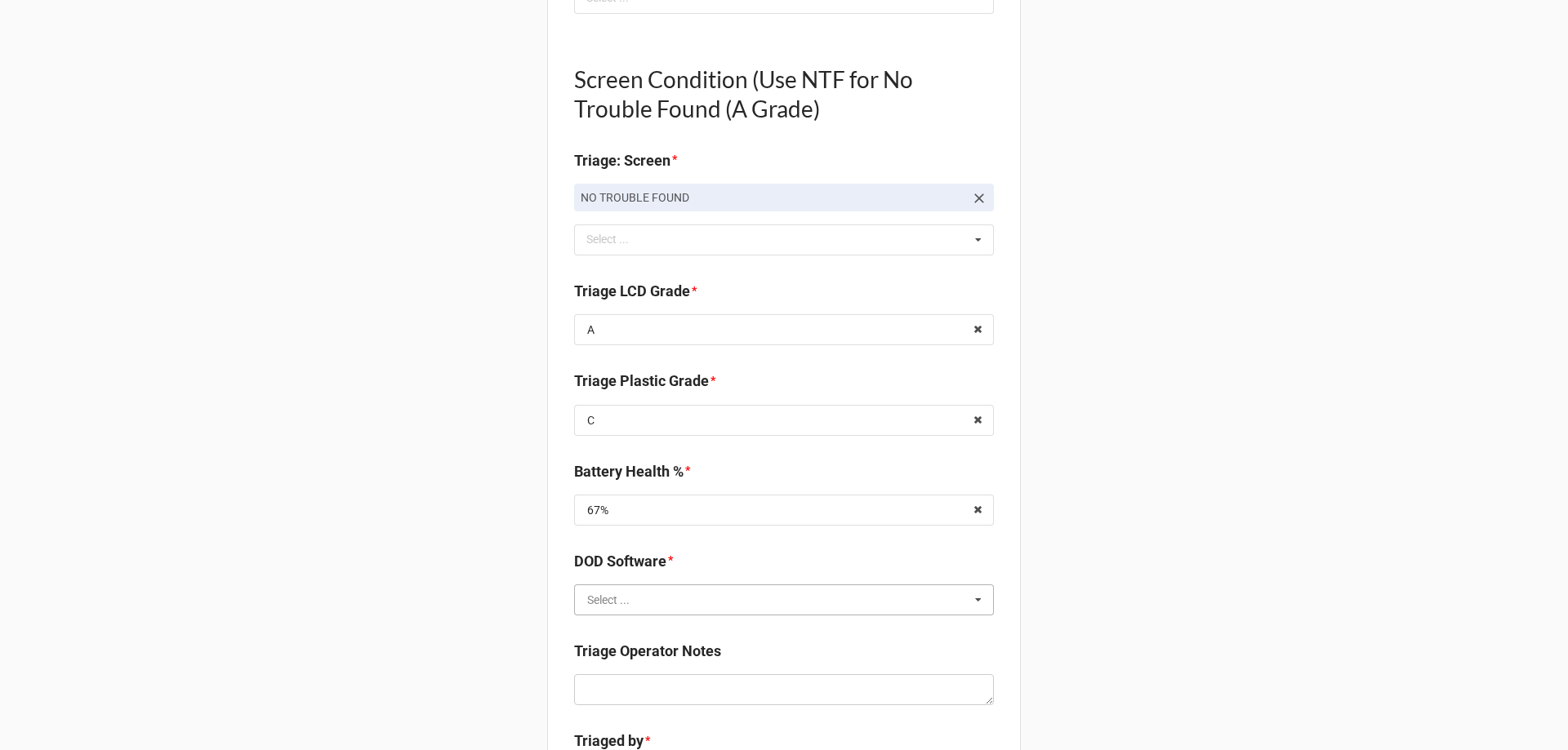
click at [634, 588] on input "text" at bounding box center [785, 599] width 418 height 30
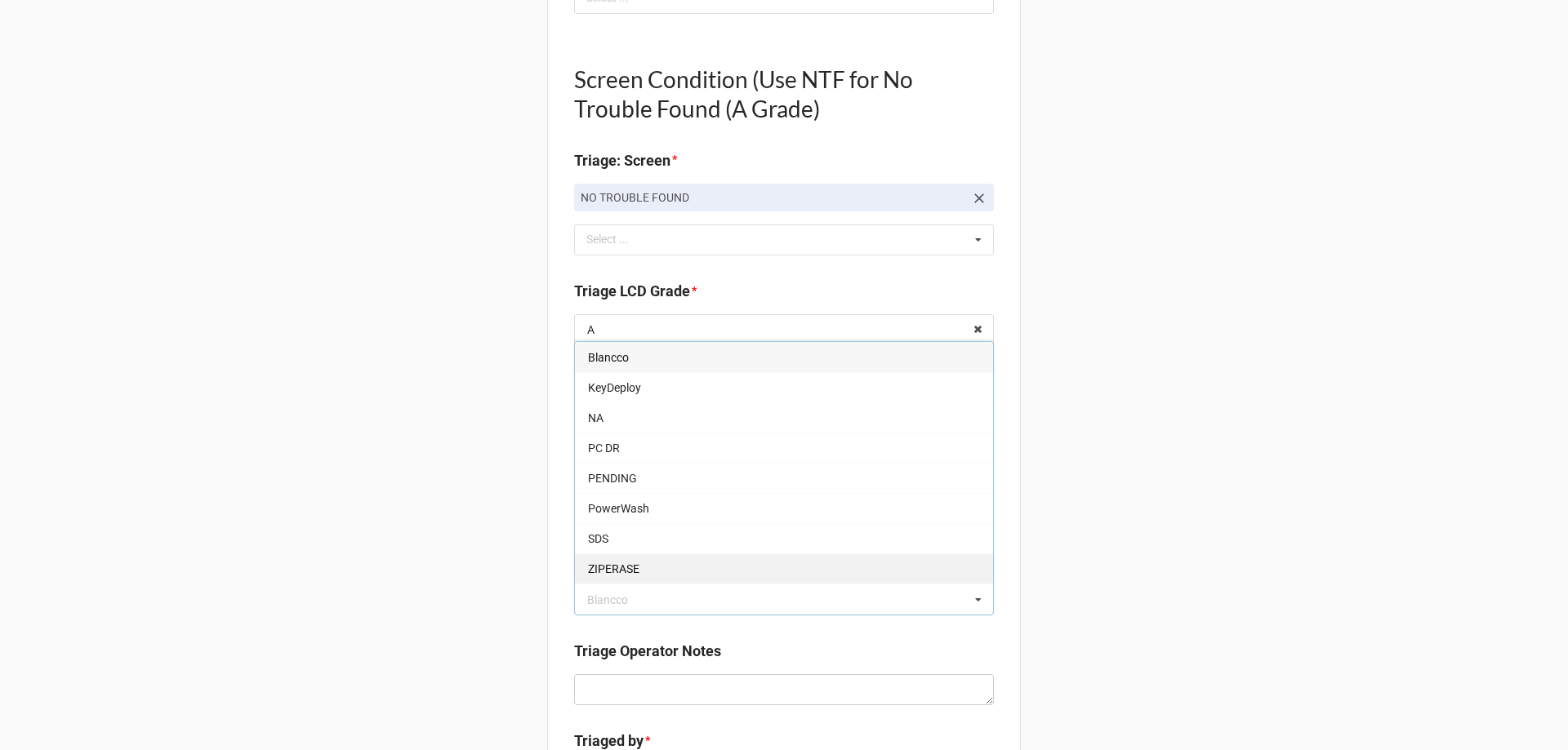
click at [659, 563] on div "ZIPERASE" at bounding box center [784, 569] width 418 height 30
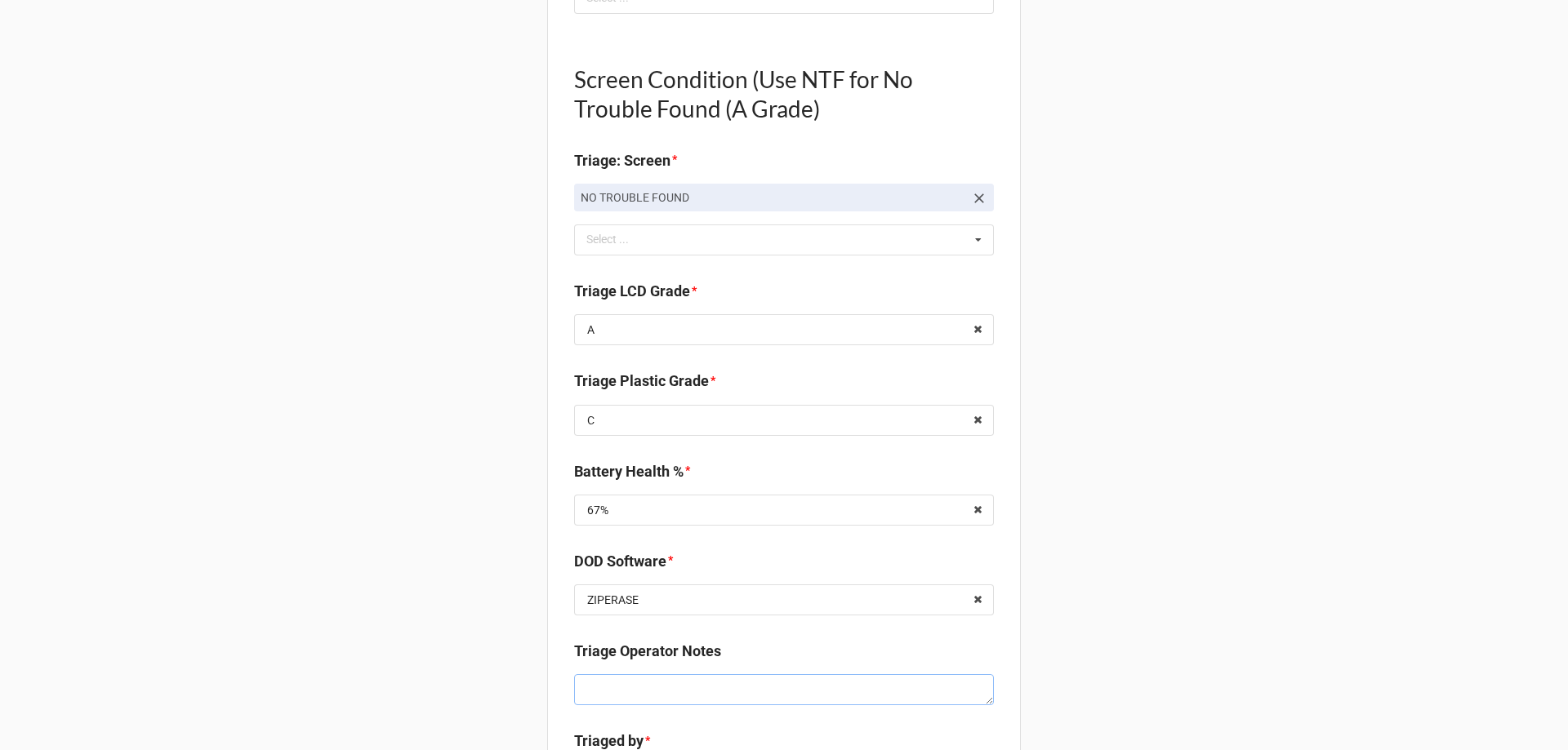
click at [639, 693] on textarea at bounding box center [784, 689] width 419 height 31
click at [507, 621] on div "Back Receiving Triage Imaging Cleaning Tech & Repair QC Packing Order Picking R…" at bounding box center [784, 121] width 1568 height 2691
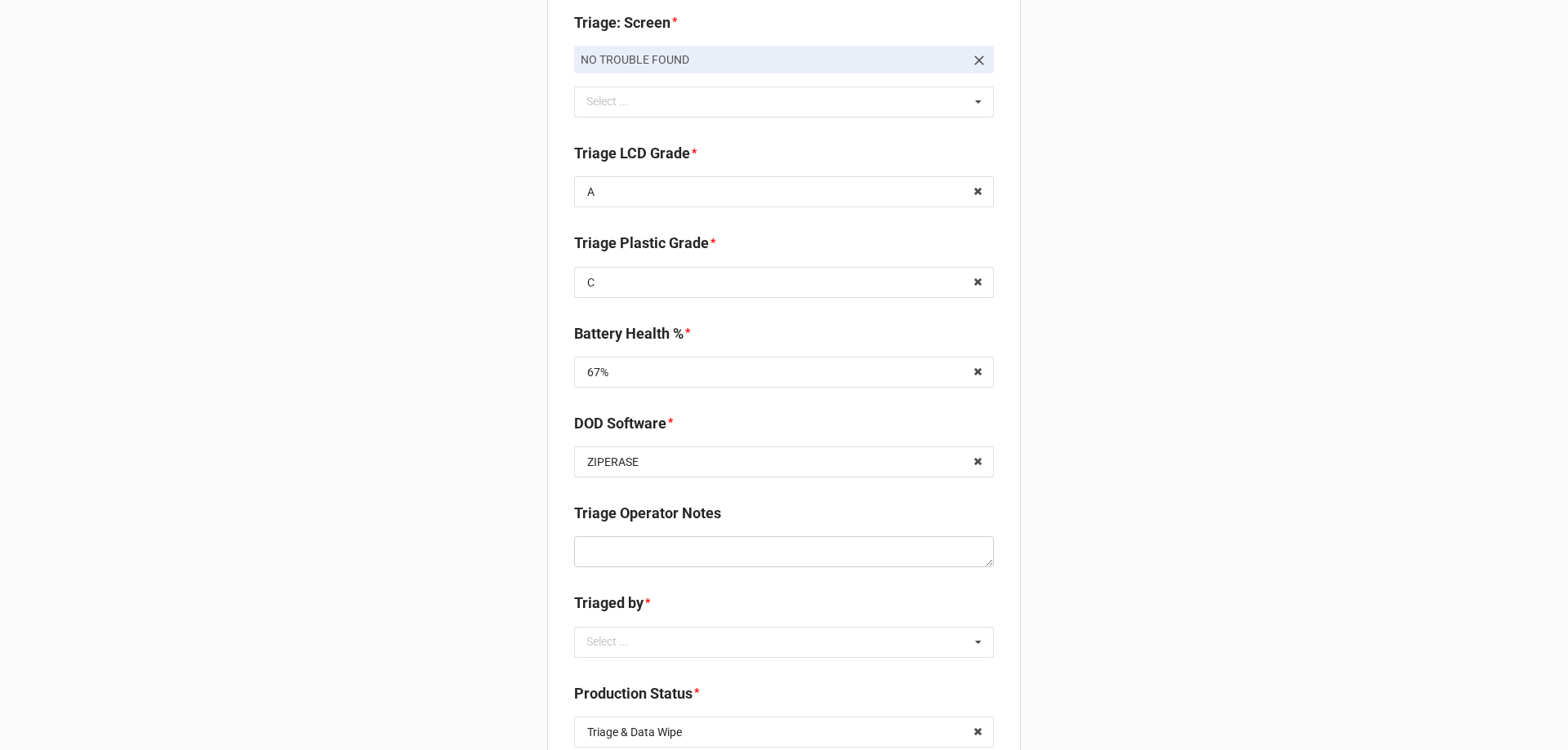
scroll to position [1470, 0]
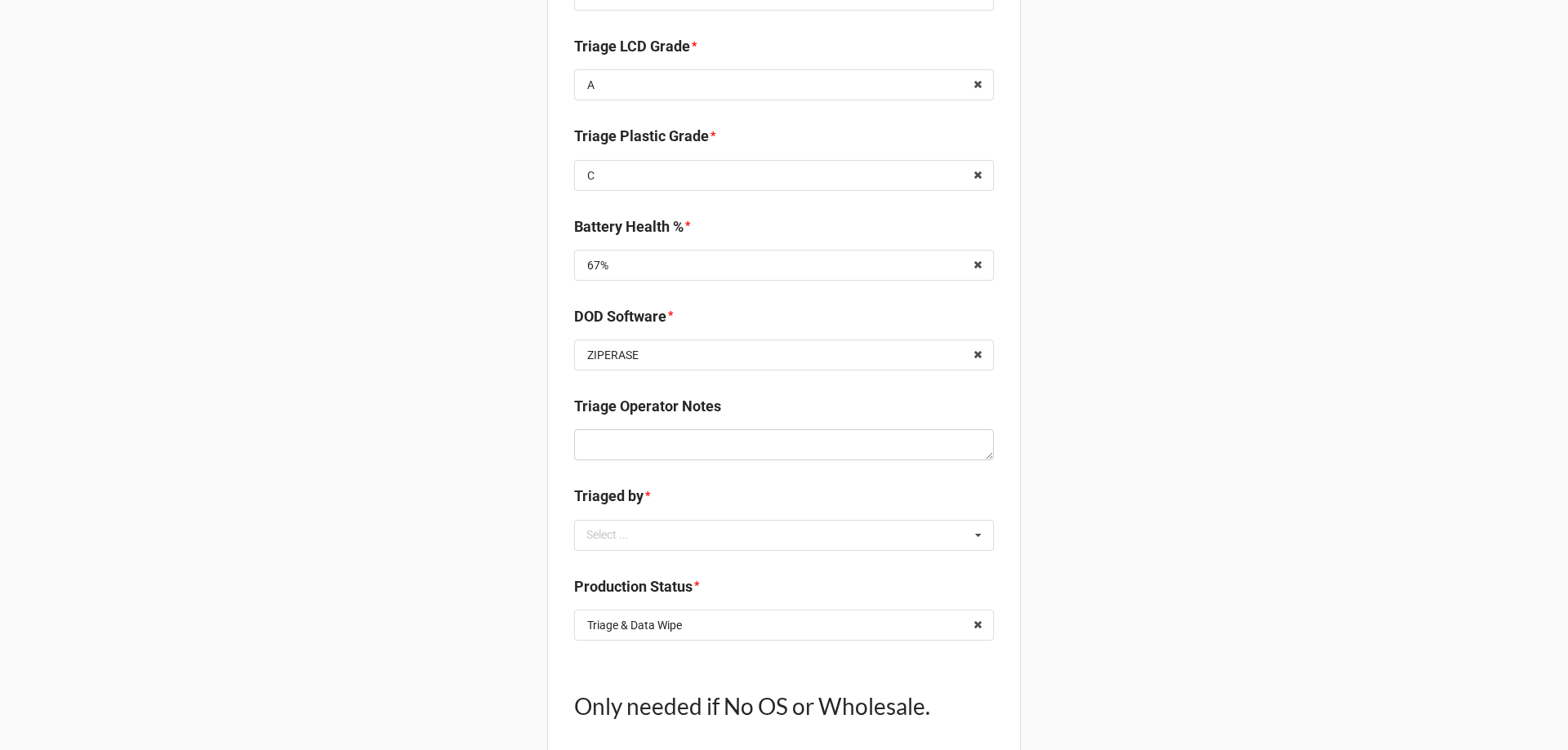
click at [616, 554] on div "Triaged by * Select ... No results found." at bounding box center [784, 523] width 419 height 77
click at [619, 540] on div "Select ..." at bounding box center [617, 535] width 70 height 19
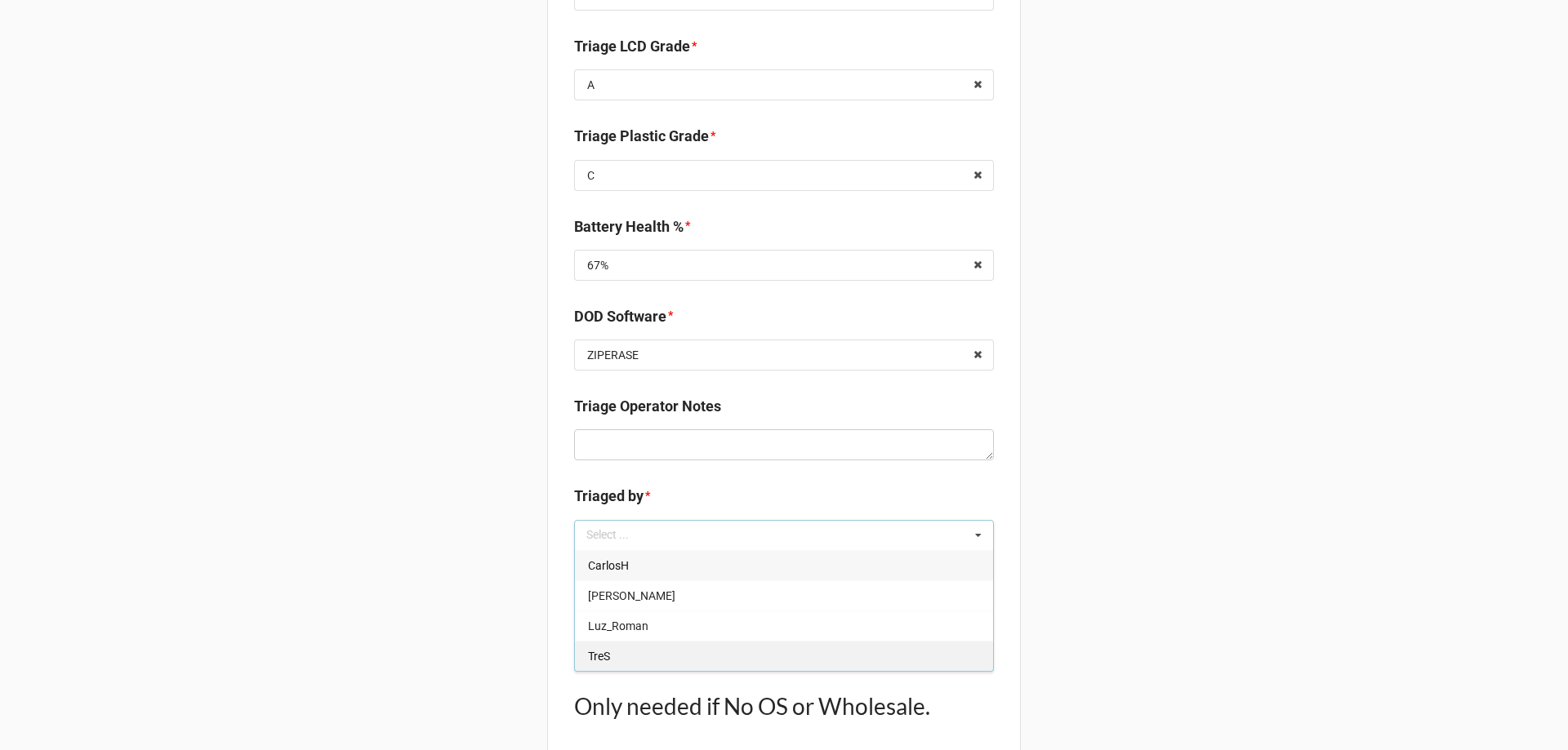
click at [609, 650] on div "TreS" at bounding box center [784, 656] width 418 height 30
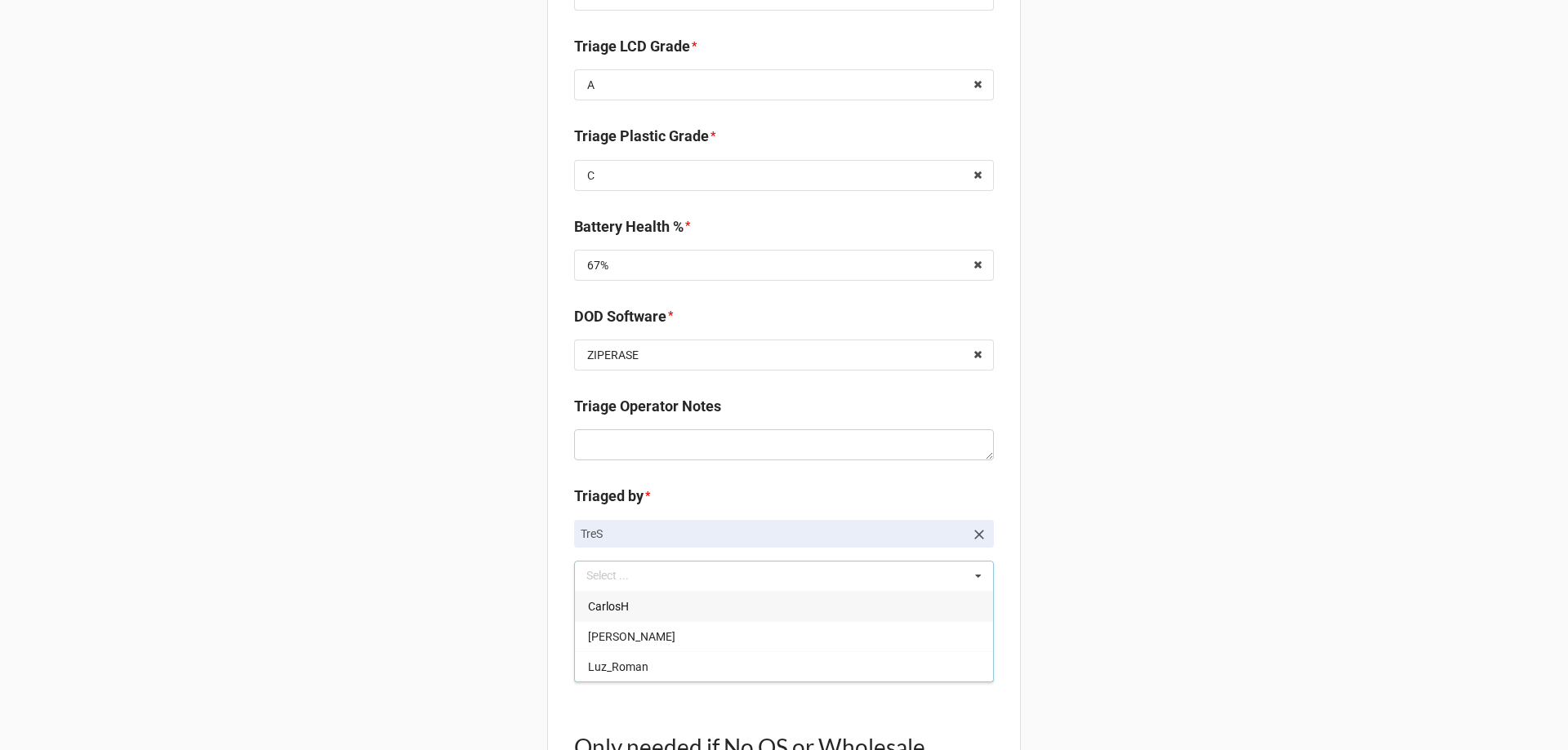
drag, startPoint x: 368, startPoint y: 552, endPoint x: 408, endPoint y: 572, distance: 44.7
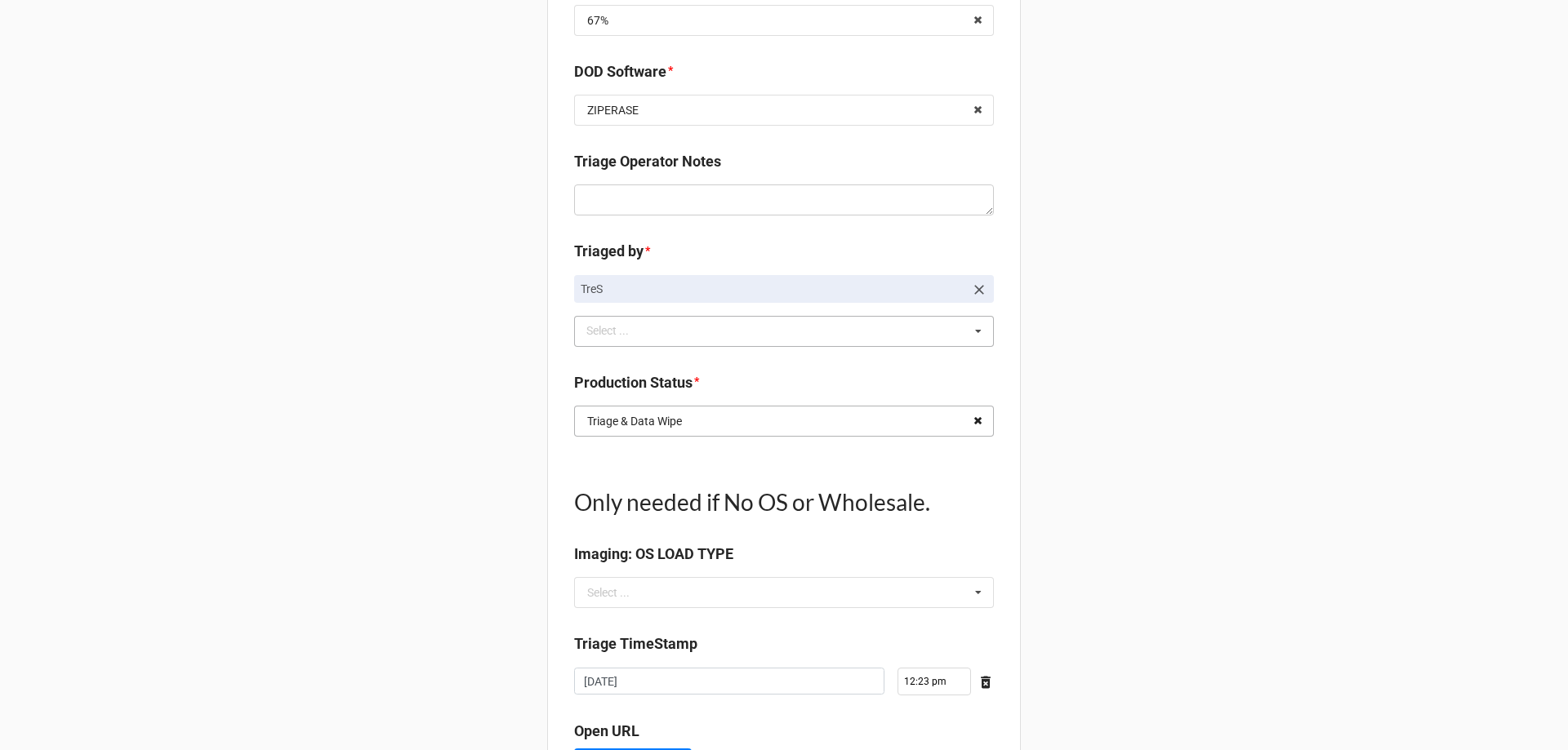
click at [978, 429] on icon at bounding box center [978, 422] width 25 height 30
click at [945, 429] on input "text" at bounding box center [785, 421] width 418 height 30
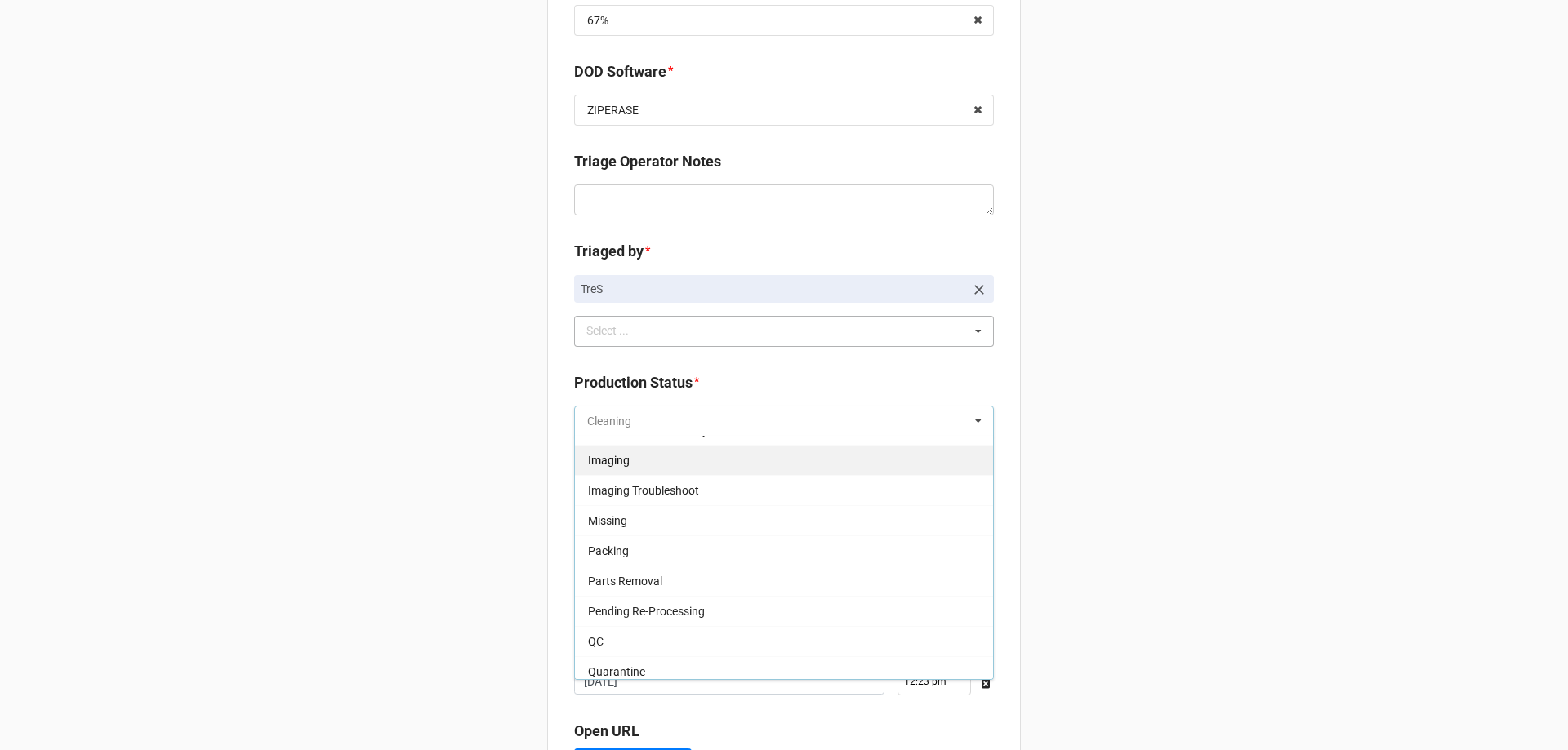
scroll to position [163, 0]
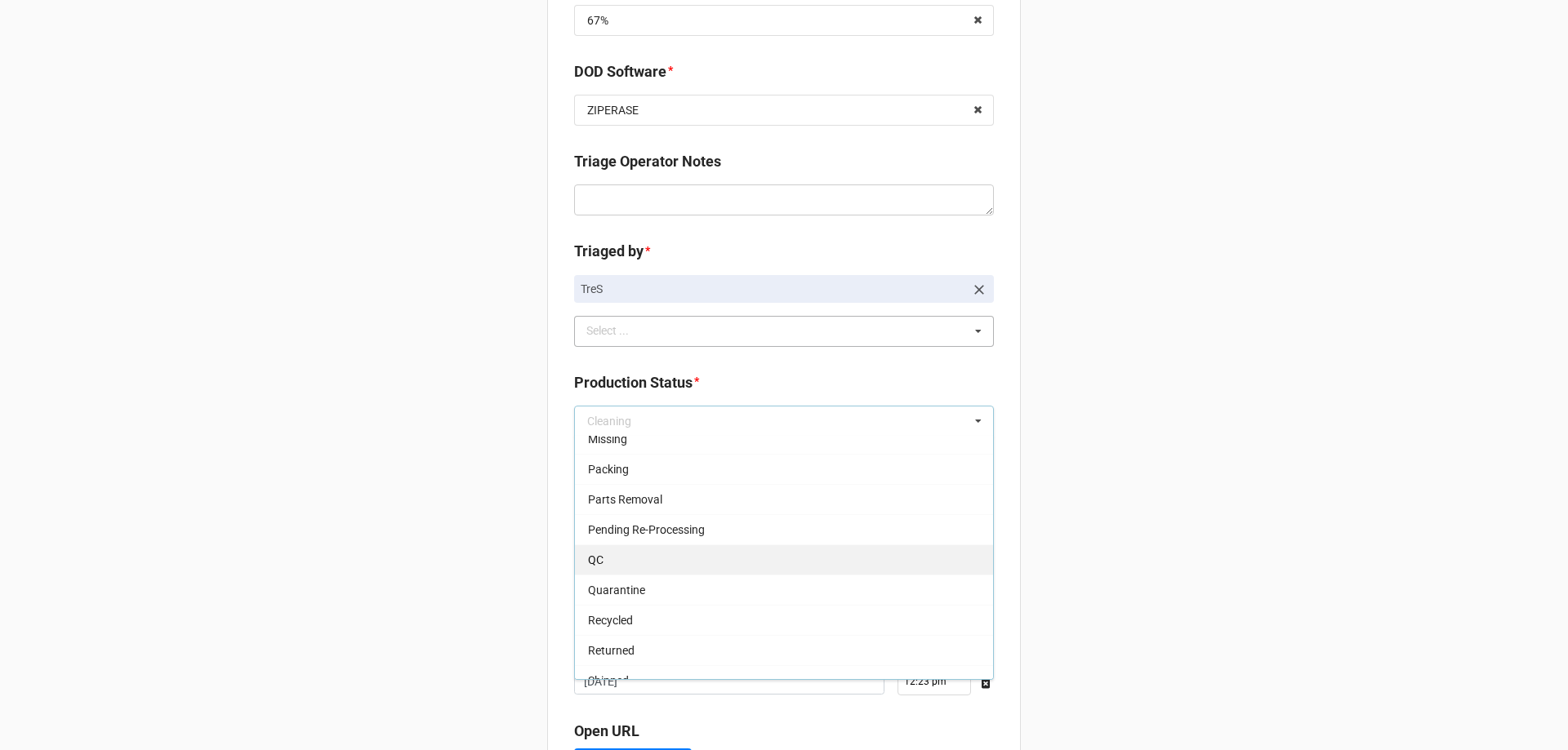
click at [693, 561] on div "QC" at bounding box center [784, 560] width 418 height 30
type textarea "x"
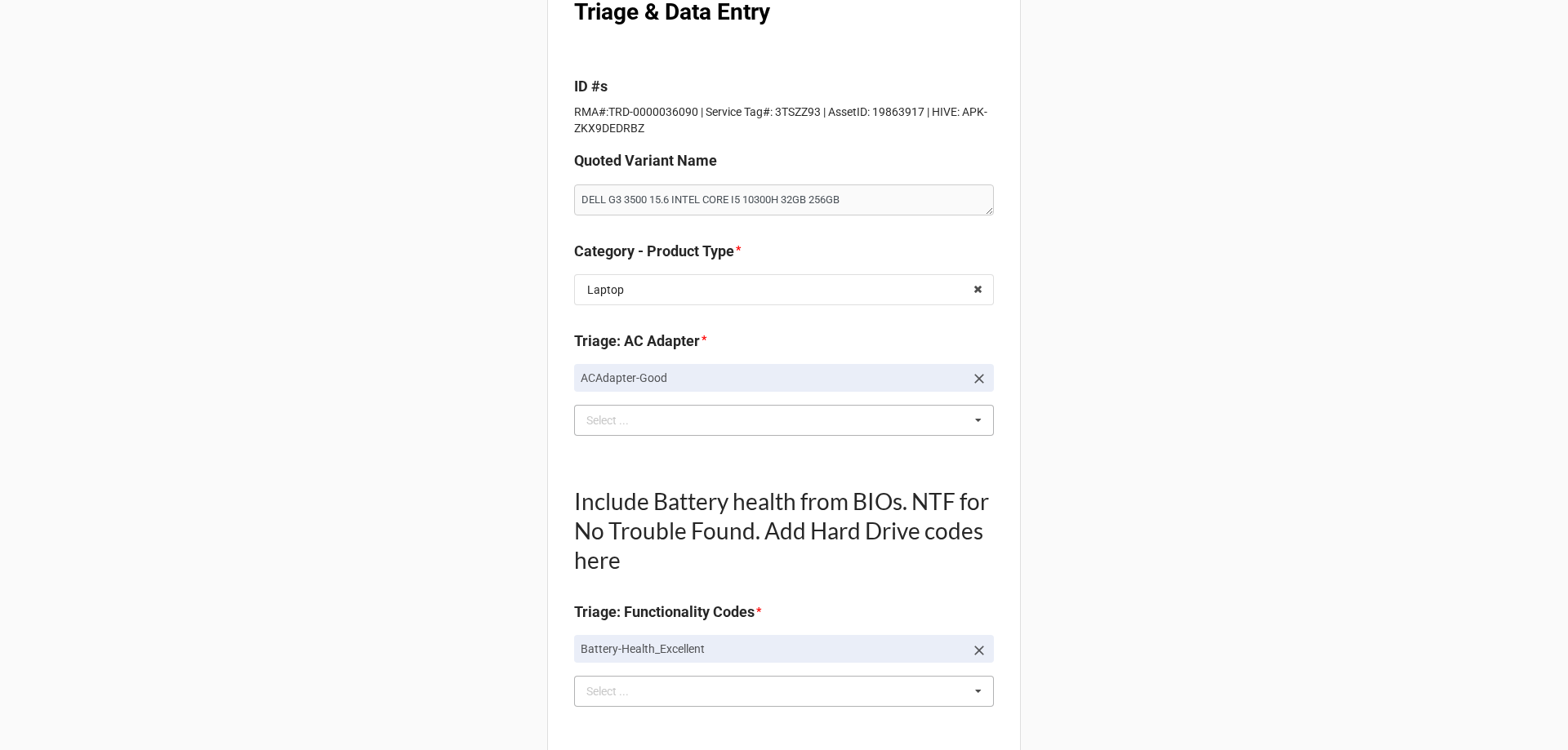
scroll to position [0, 0]
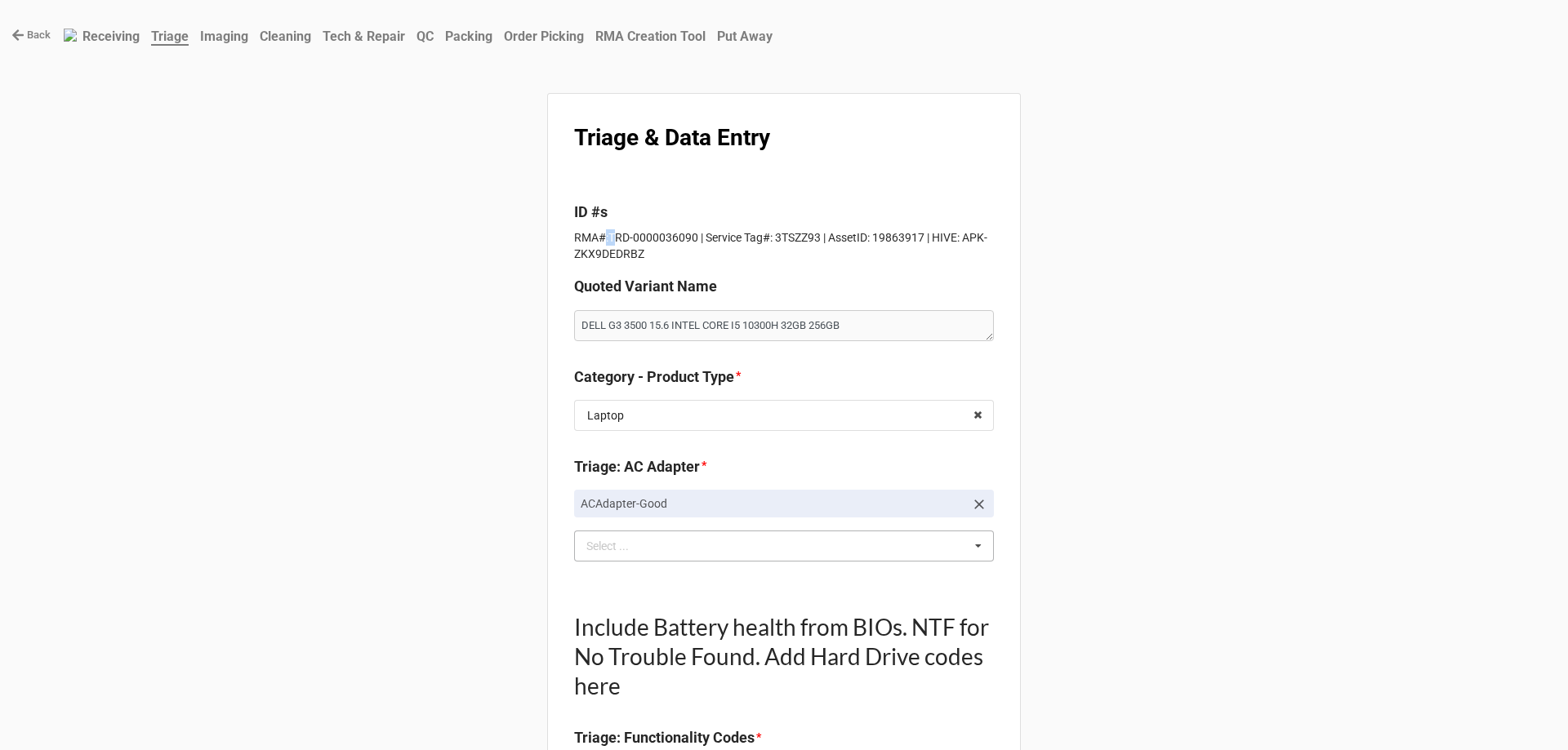
drag, startPoint x: 601, startPoint y: 238, endPoint x: 611, endPoint y: 239, distance: 10.0
click at [611, 239] on p "RMA#:TRD-0000036090 | Service Tag#: 3TSZZ93 | AssetID: 19863917 | HIVE: APK-ZKX…" at bounding box center [784, 245] width 419 height 33
drag, startPoint x: 605, startPoint y: 238, endPoint x: 688, endPoint y: 237, distance: 83.0
click at [688, 237] on p "RMA#:TRD-0000036090 | Service Tag#: 3TSZZ93 | AssetID: 19863917 | HIVE: APK-ZKX…" at bounding box center [784, 245] width 419 height 33
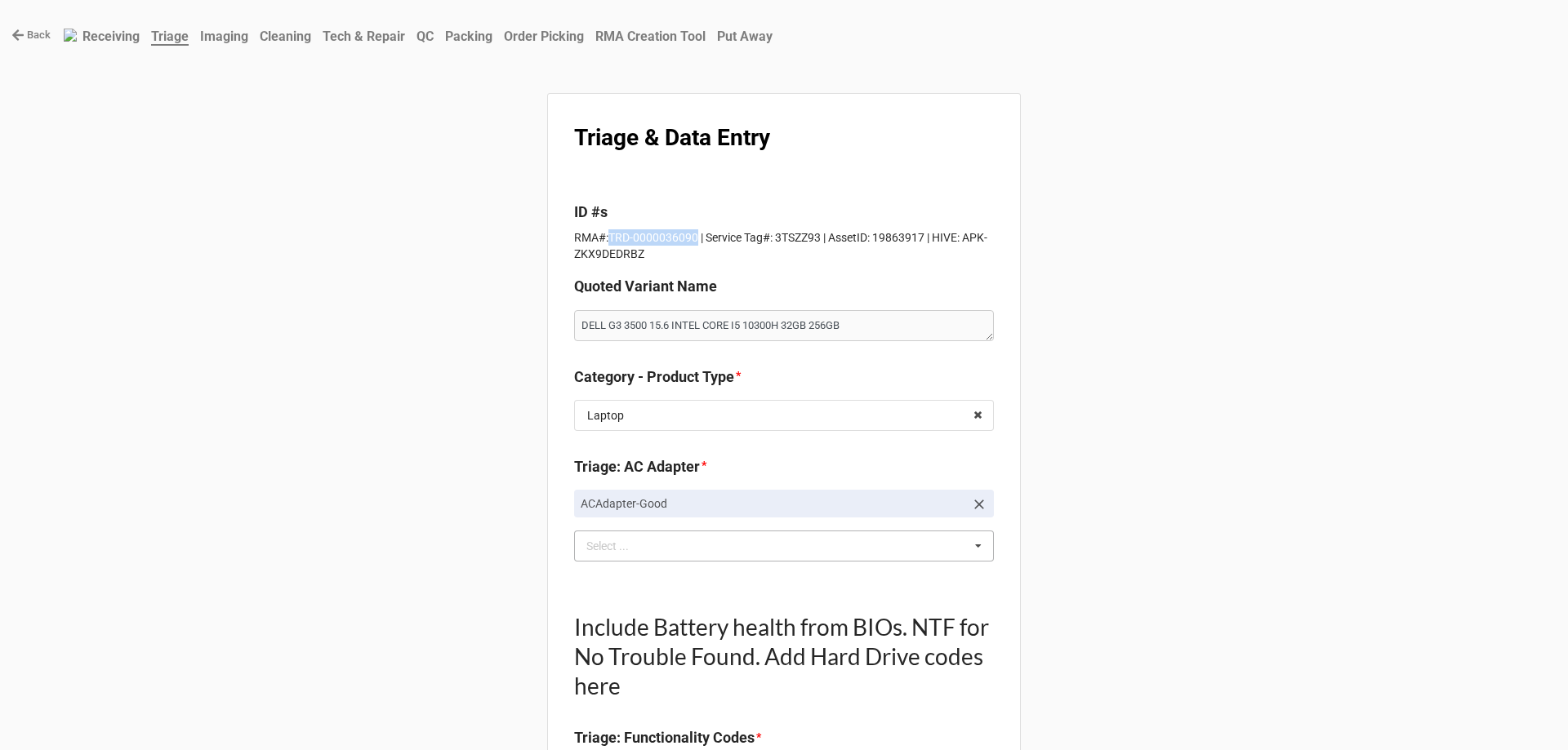
copy p "TRD-0000036090"
